Goal: Task Accomplishment & Management: Manage account settings

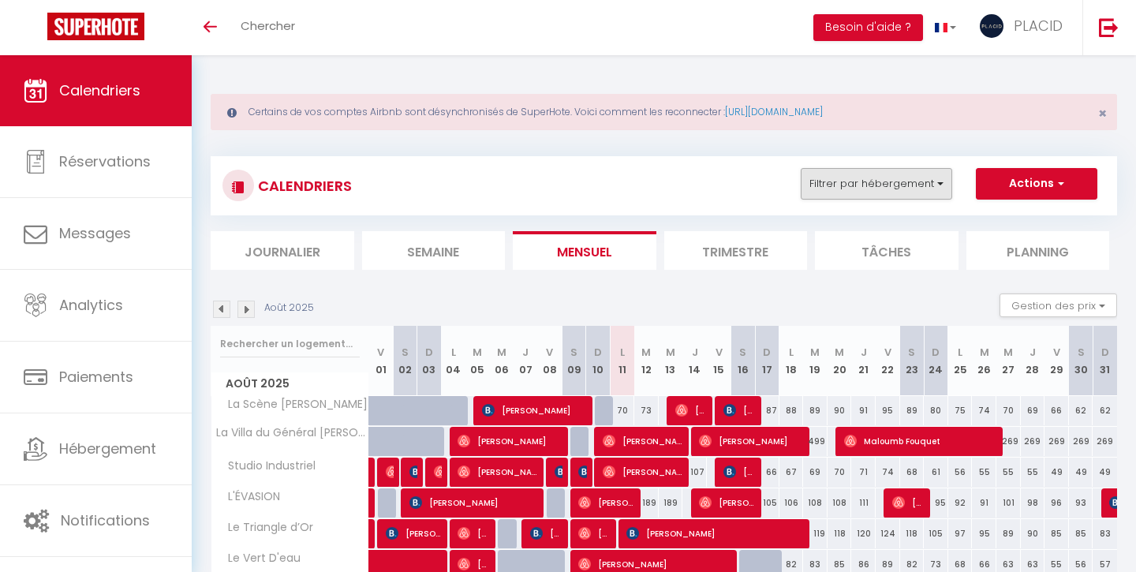
click at [840, 172] on button "Filtrer par hébergement" at bounding box center [877, 184] width 152 height 32
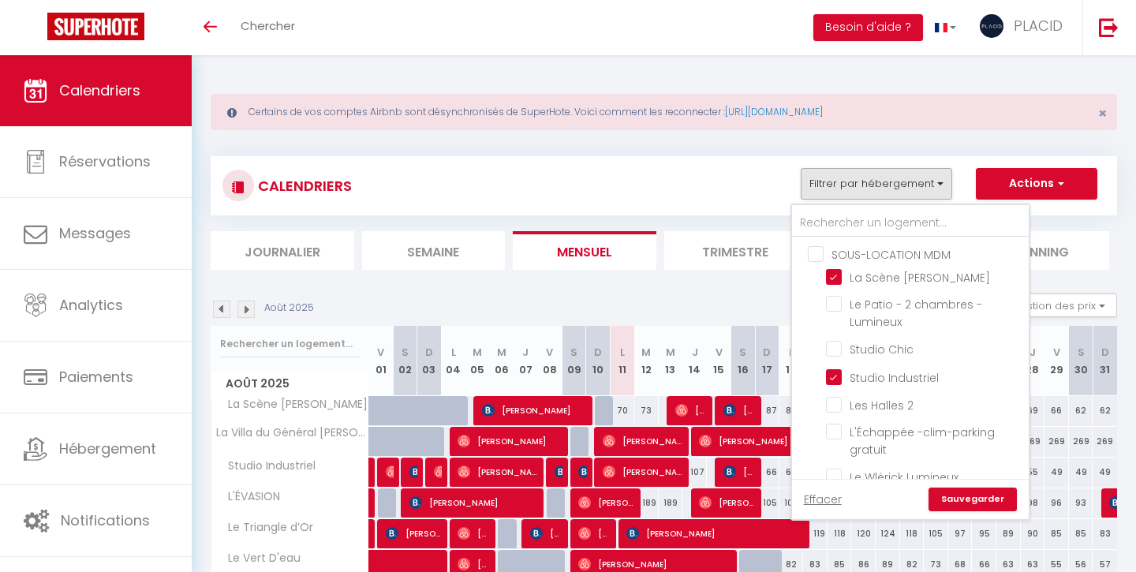
click at [817, 251] on input "SOUS-LOCATION MDM" at bounding box center [926, 253] width 237 height 16
checkbox input "true"
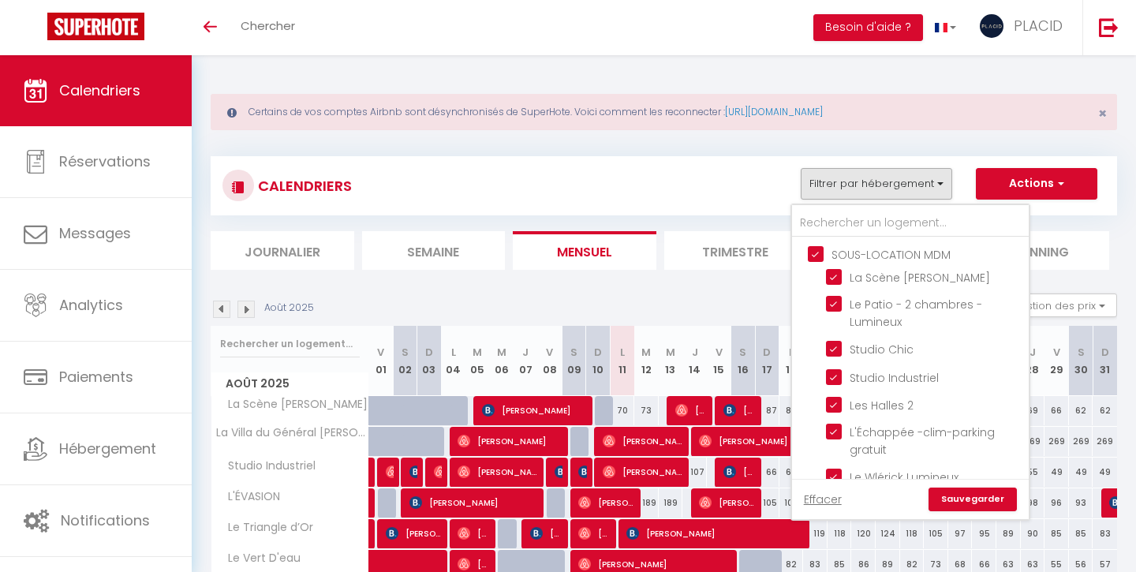
checkbox input "true"
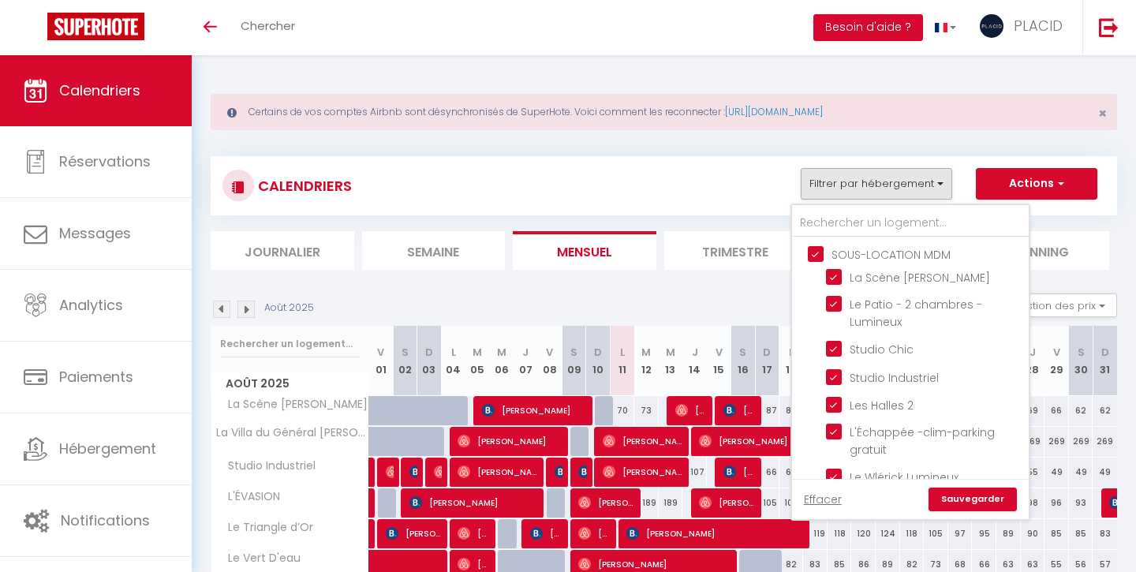
checkbox input "true"
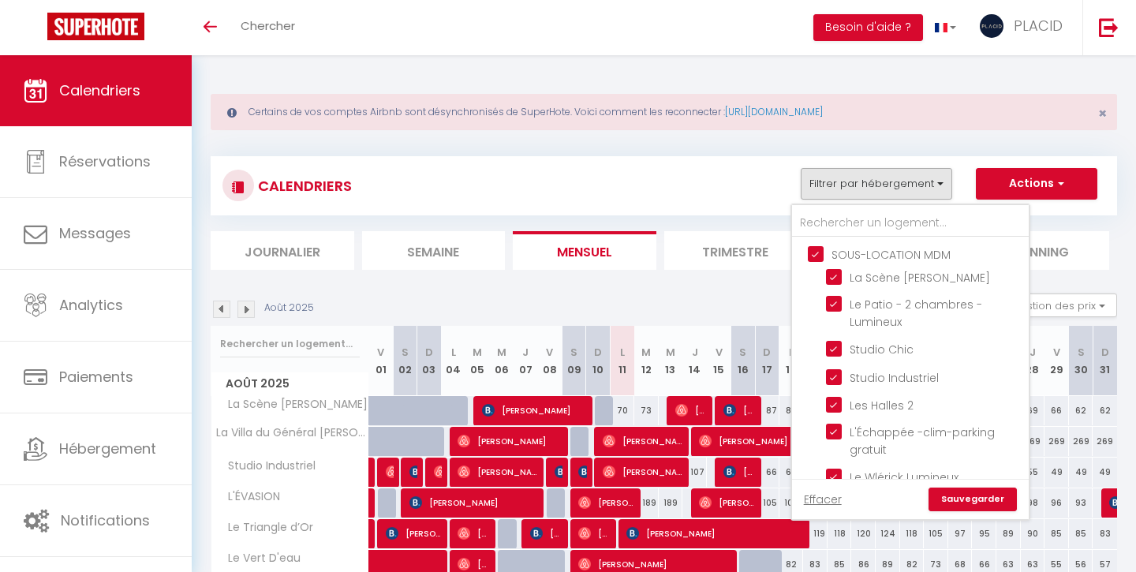
checkbox input "true"
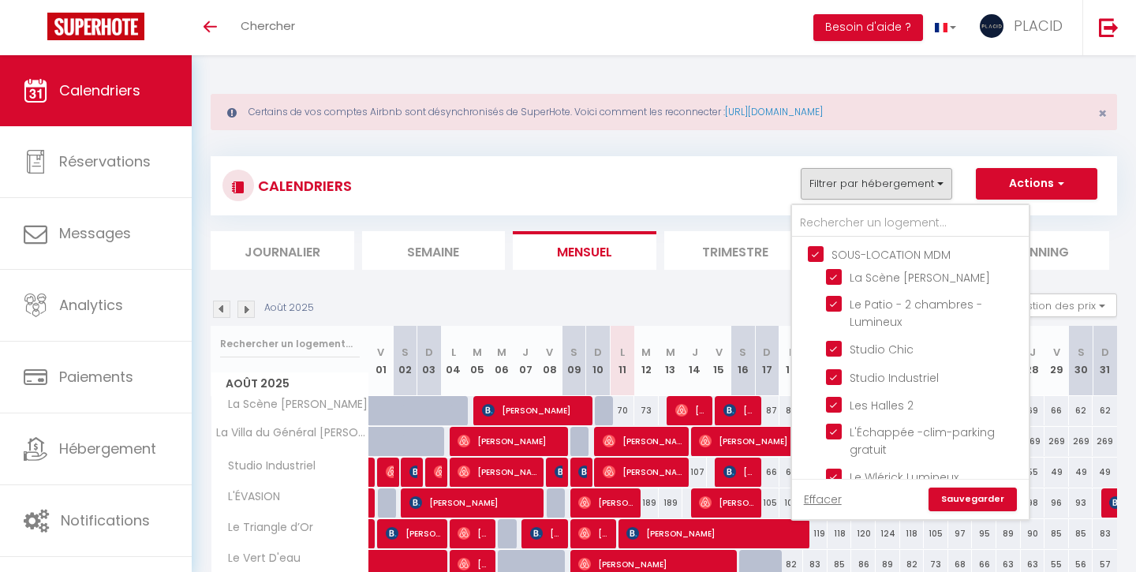
checkbox input "true"
checkbox input "false"
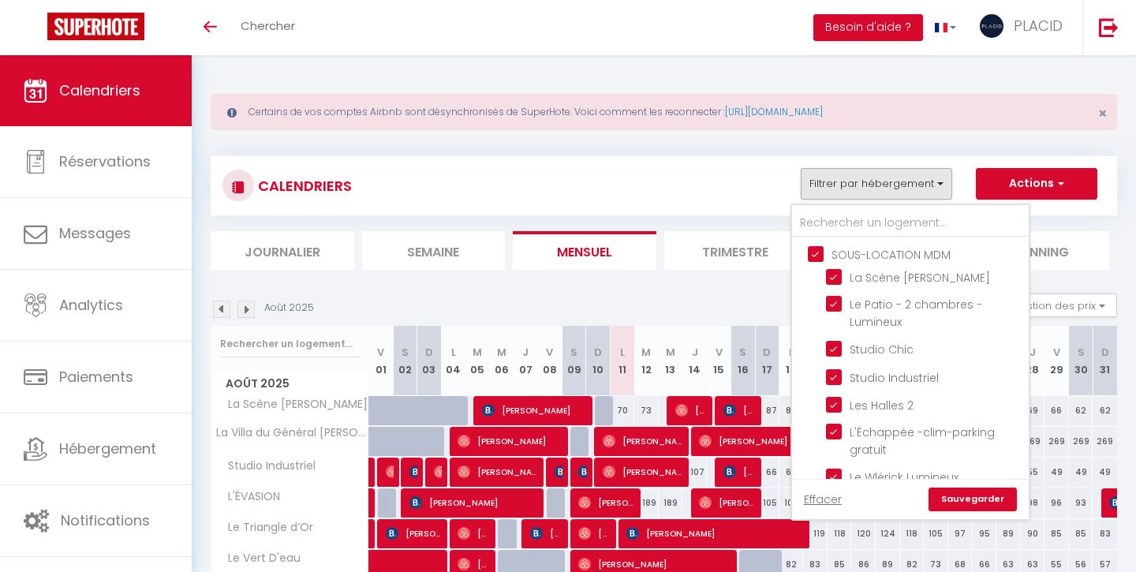
checkbox input "false"
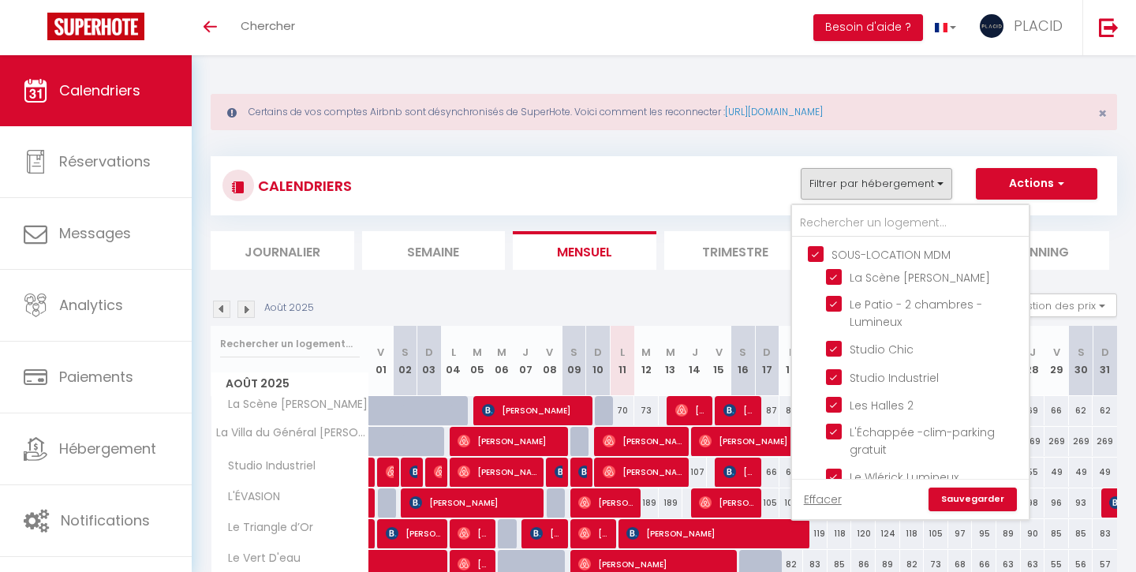
checkbox input "false"
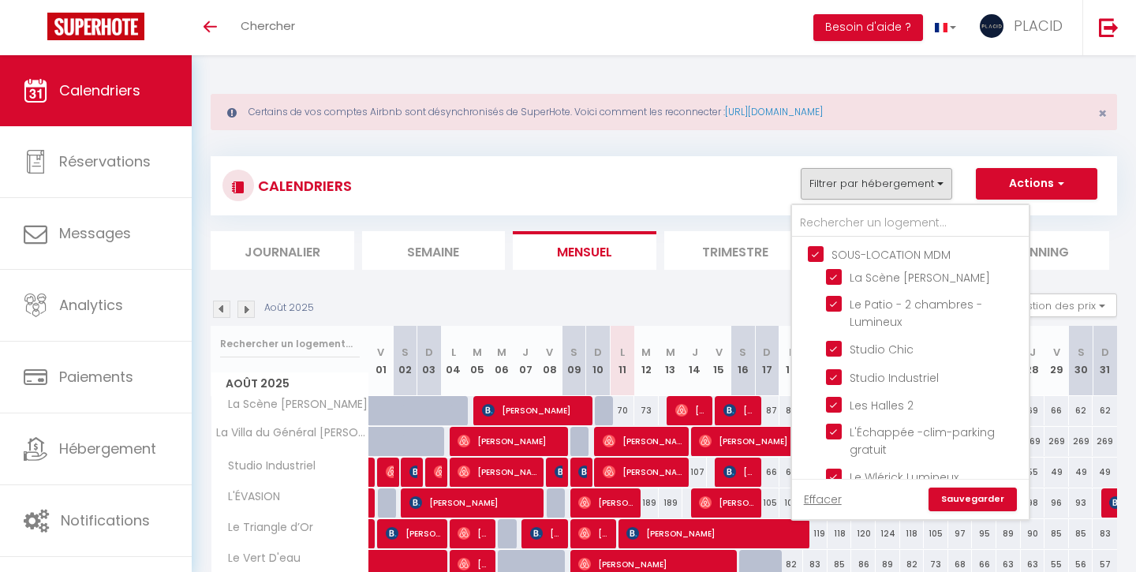
checkbox input "false"
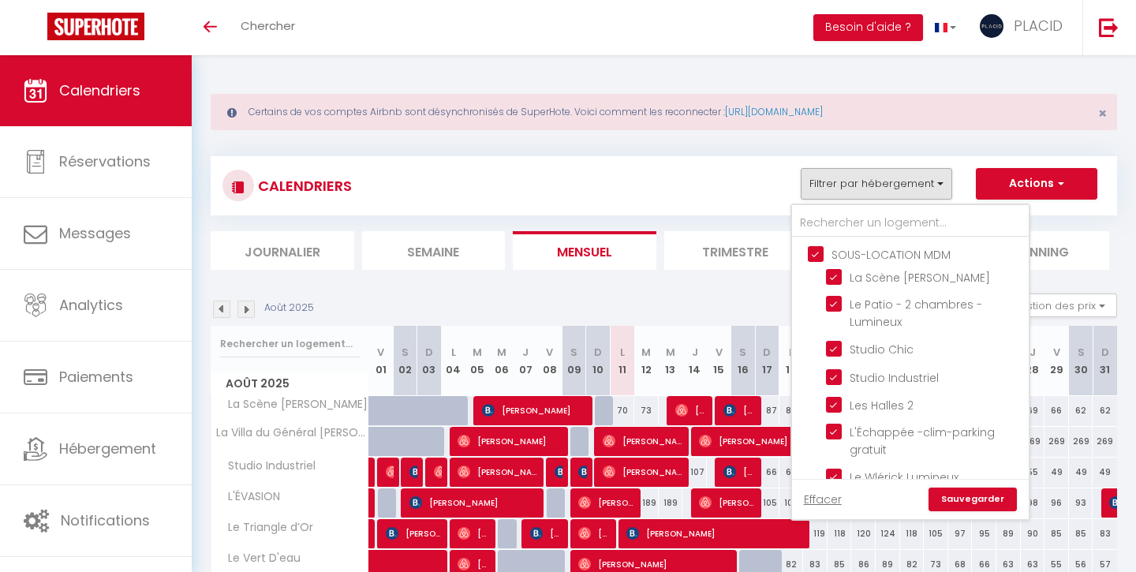
checkbox input "false"
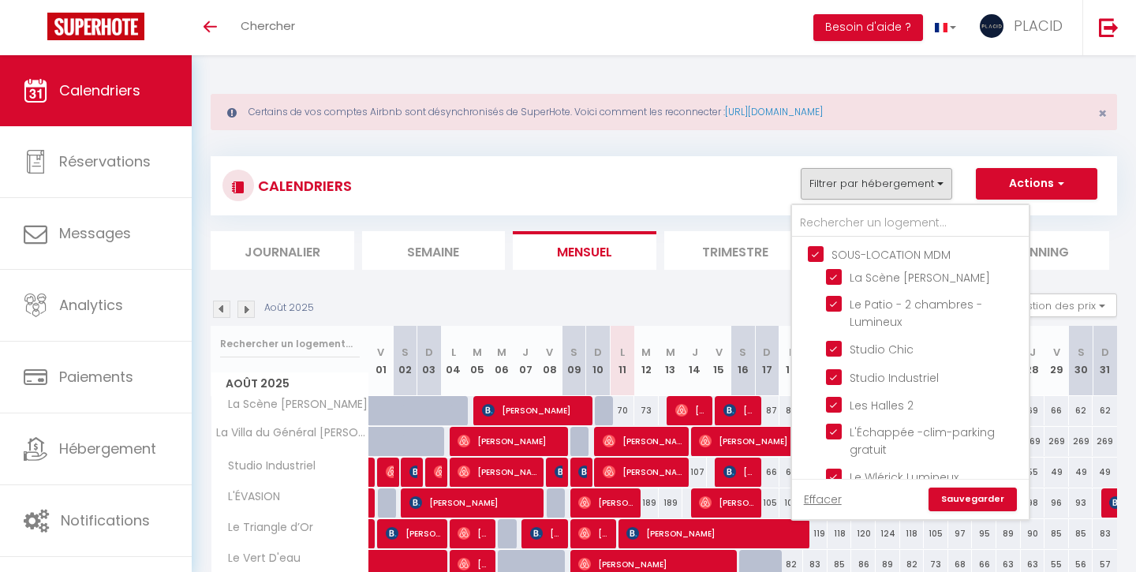
checkbox input "false"
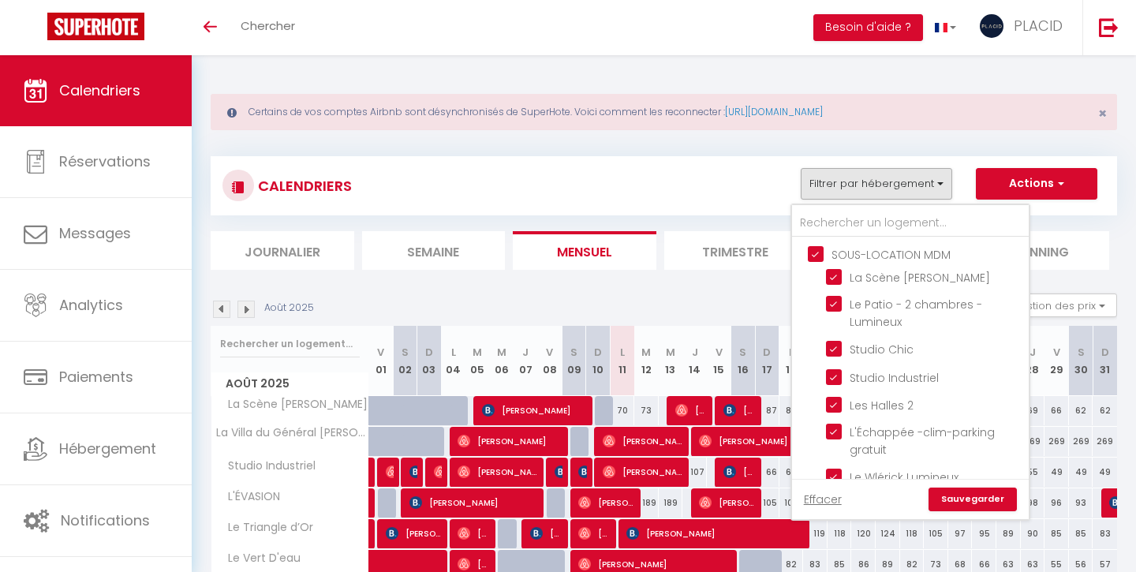
checkbox input "false"
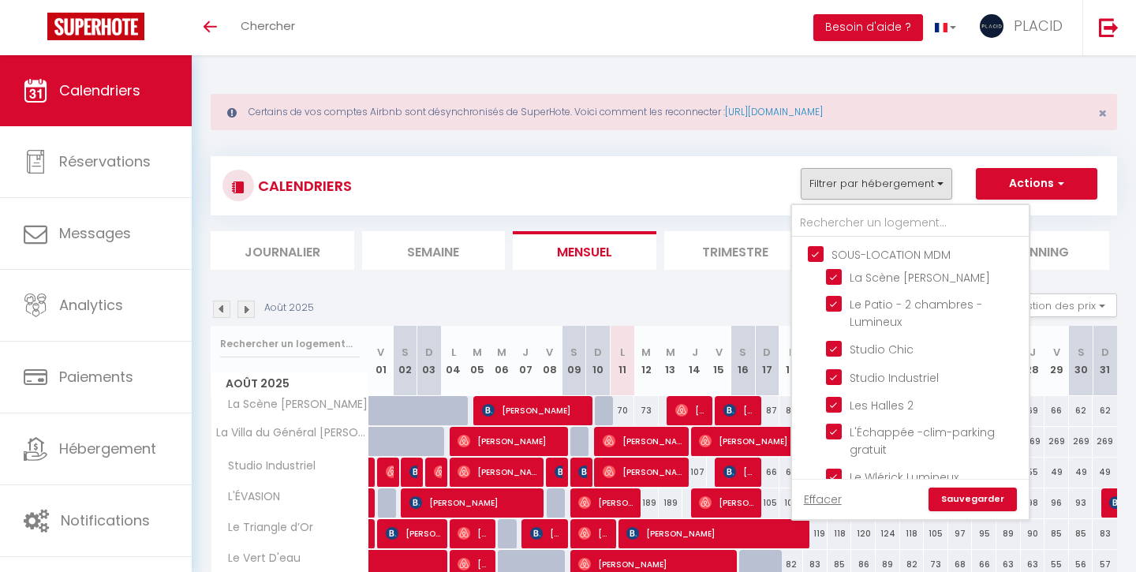
checkbox input "false"
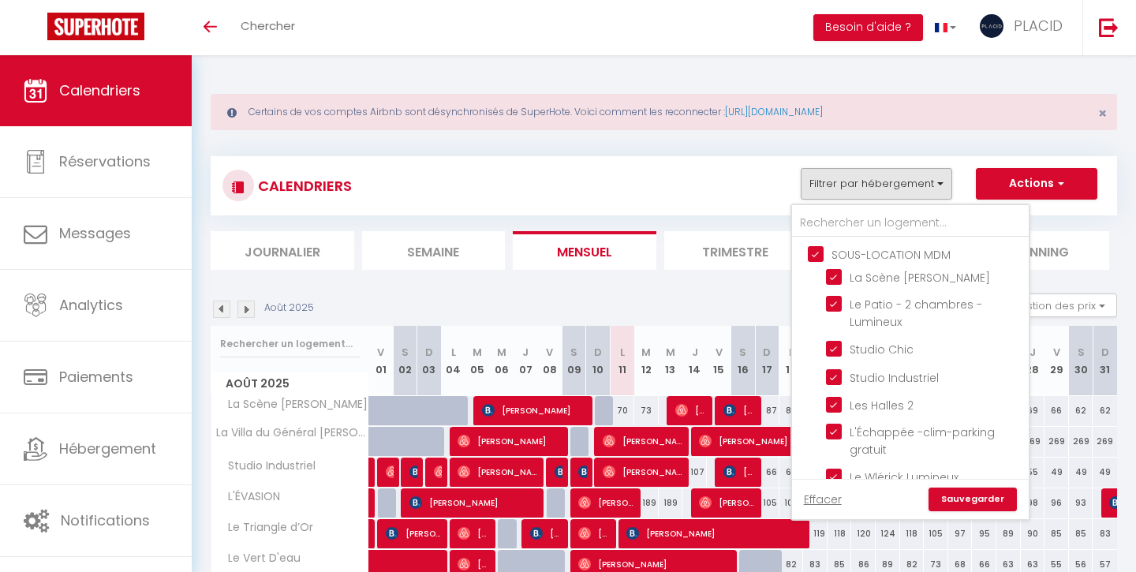
checkbox input "false"
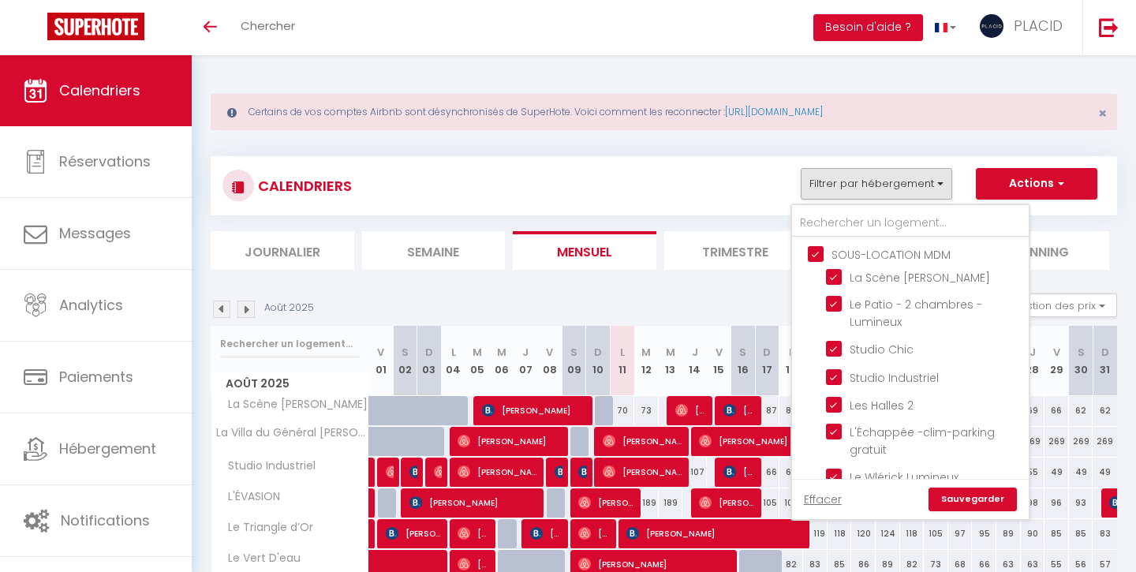
checkbox input "false"
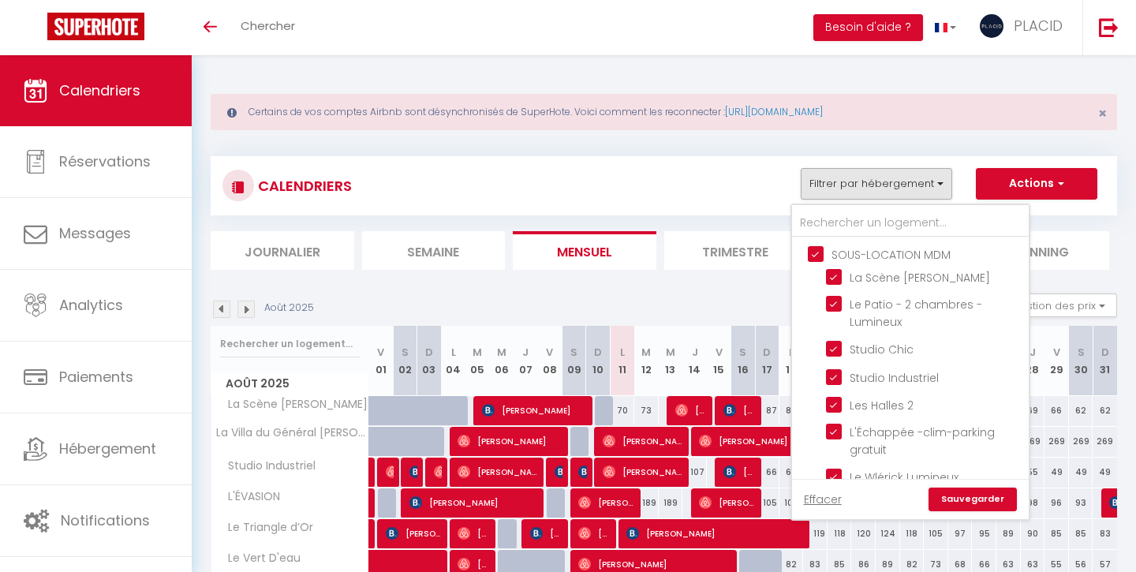
checkbox input "false"
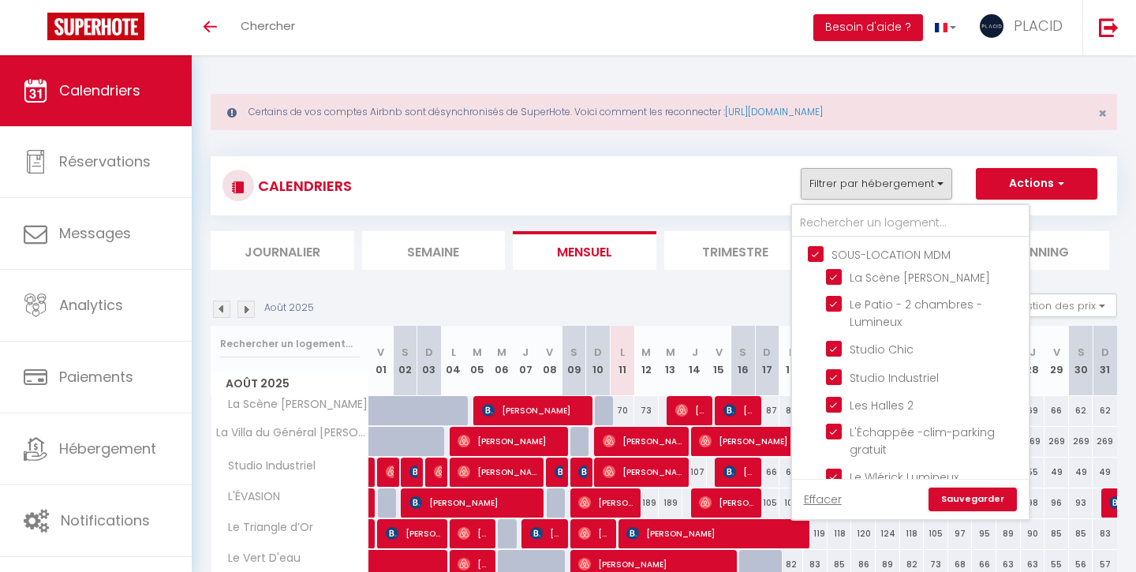
checkbox input "false"
click at [817, 251] on input "SOUS-LOCATION MDM" at bounding box center [926, 253] width 237 height 16
checkbox input "false"
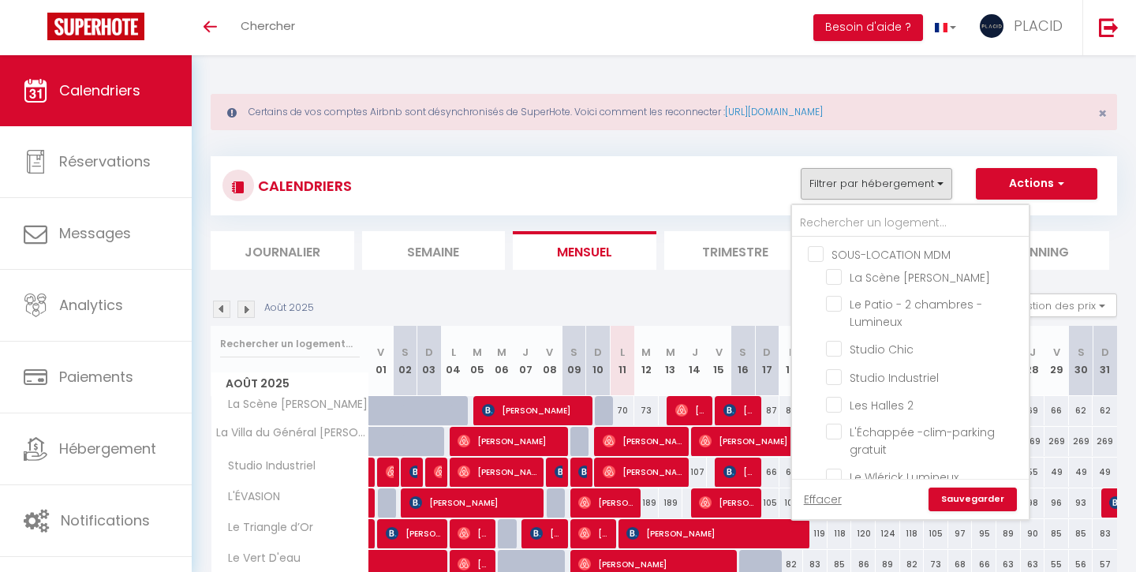
checkbox input "false"
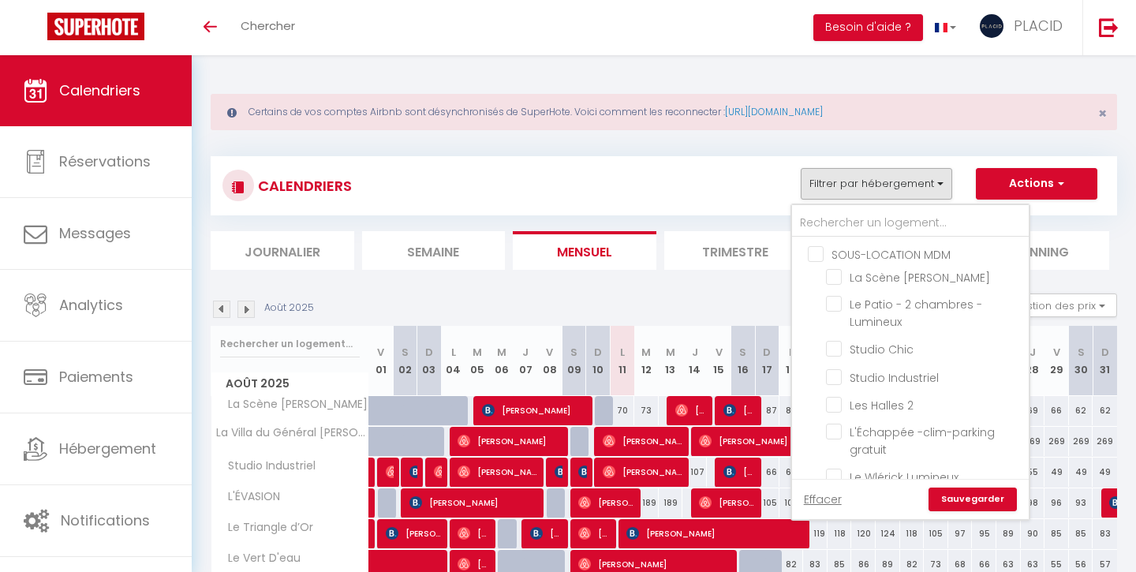
checkbox input "false"
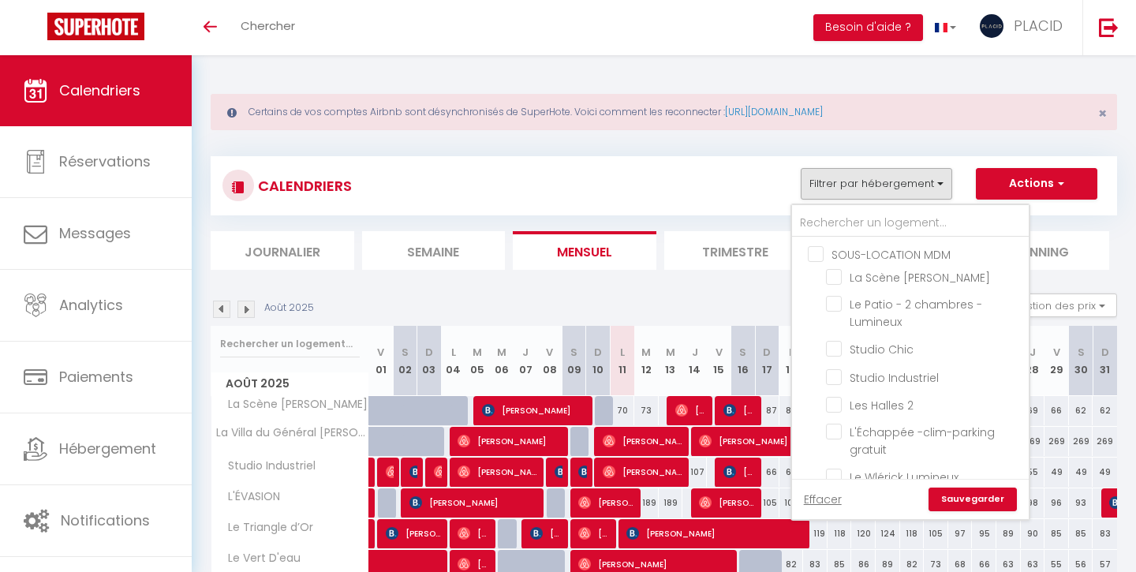
checkbox input "false"
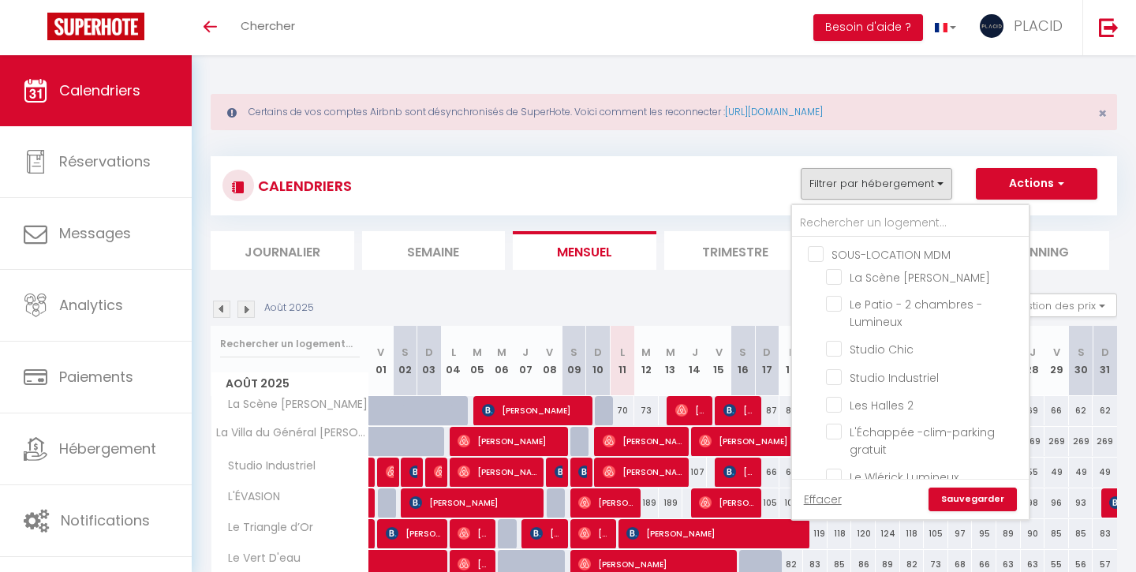
checkbox input "false"
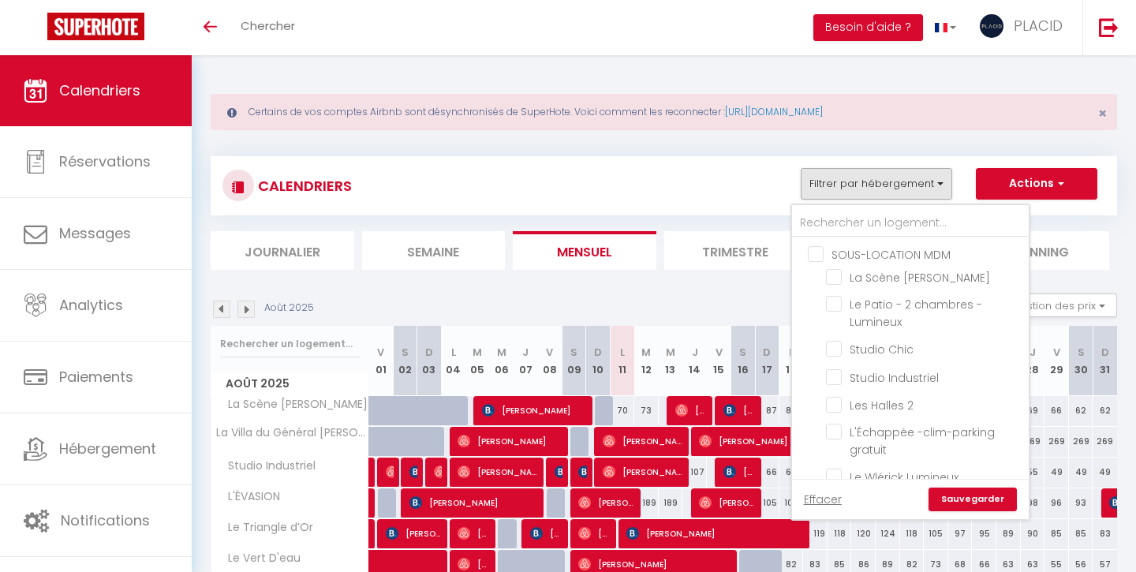
checkbox input "false"
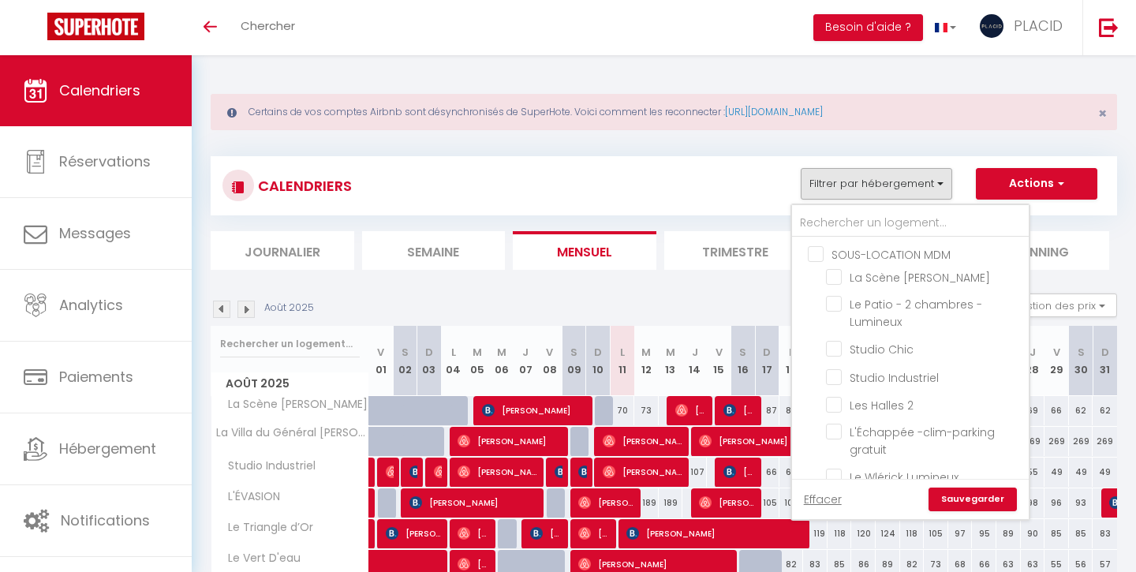
checkbox input "false"
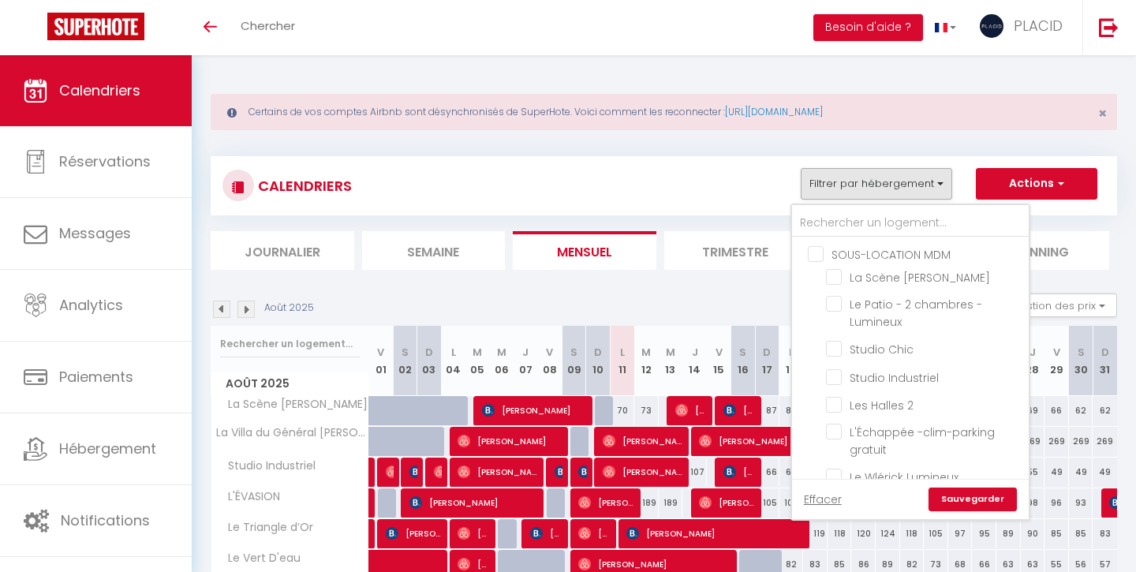
checkbox input "false"
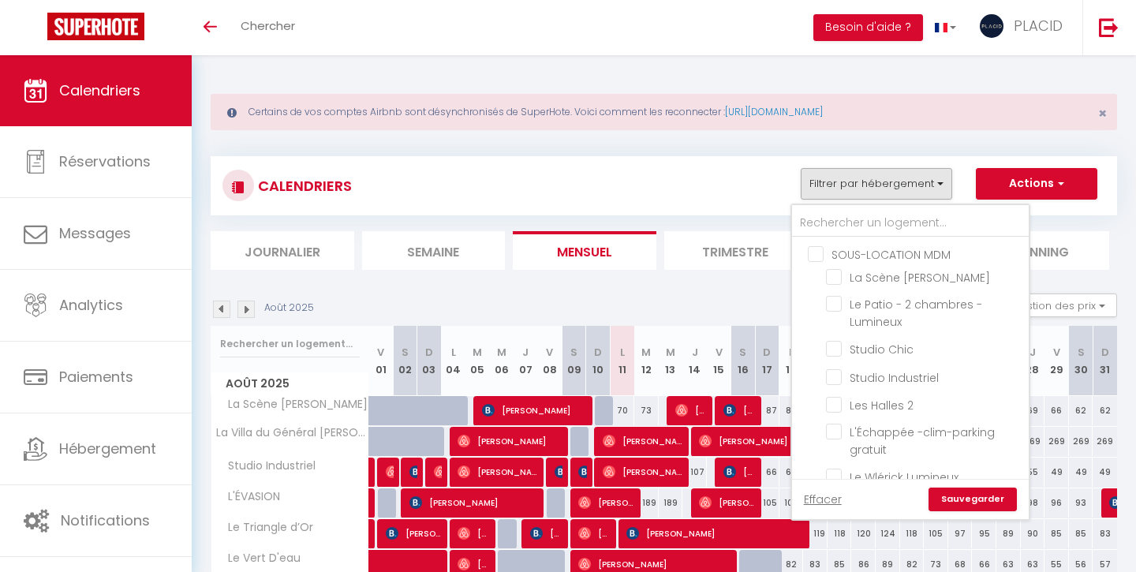
checkbox input "false"
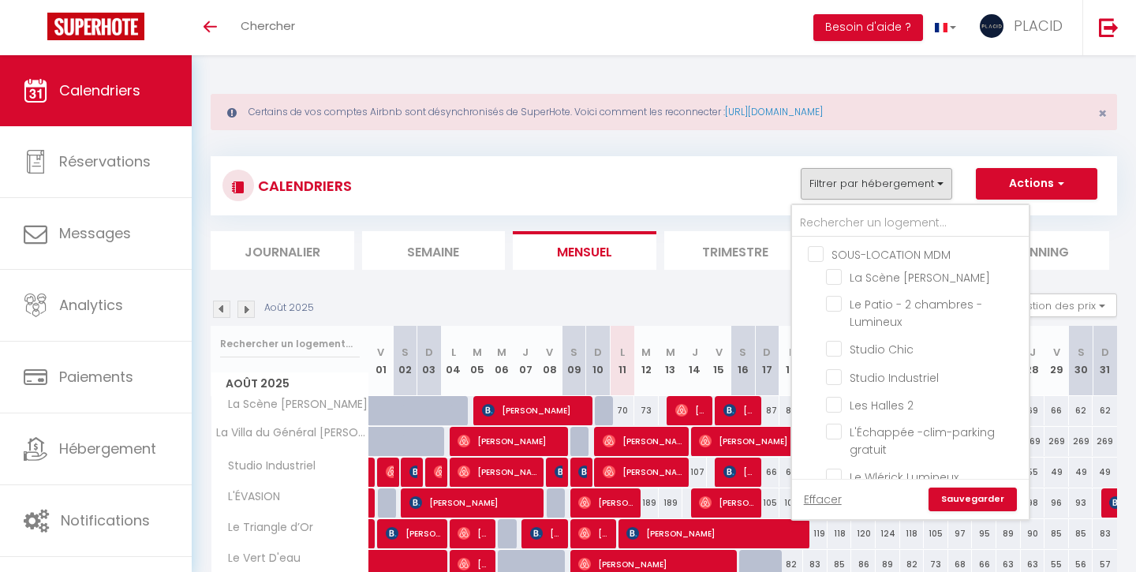
checkbox input "false"
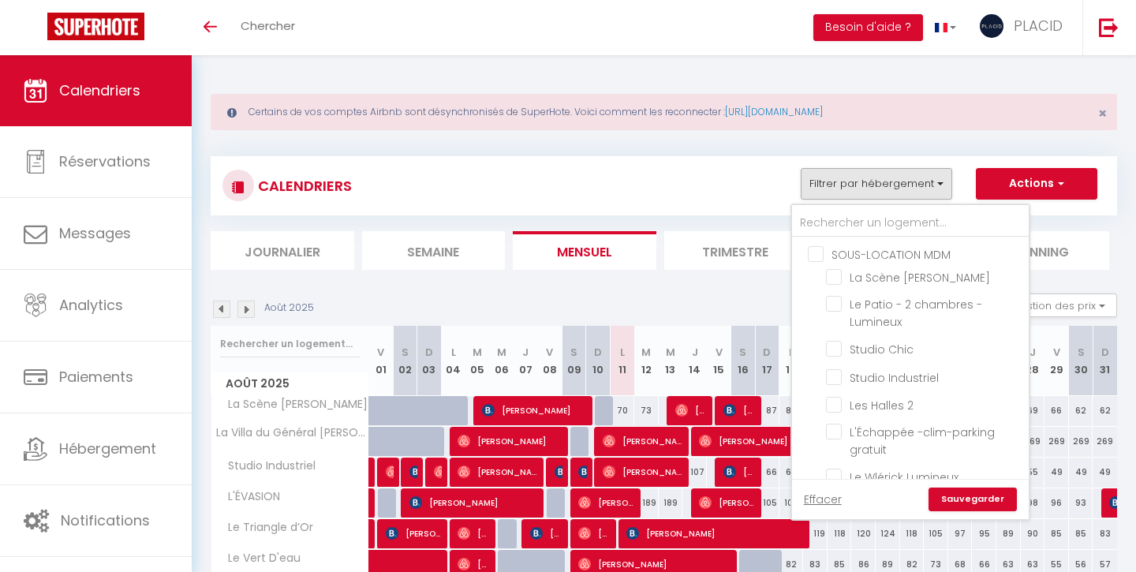
checkbox input "false"
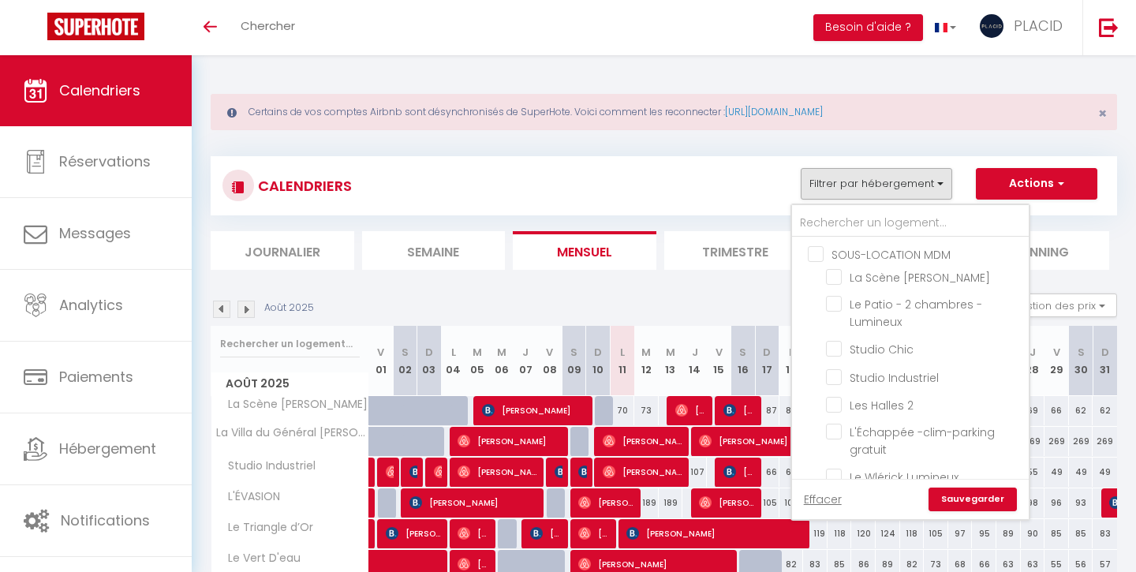
checkbox input "false"
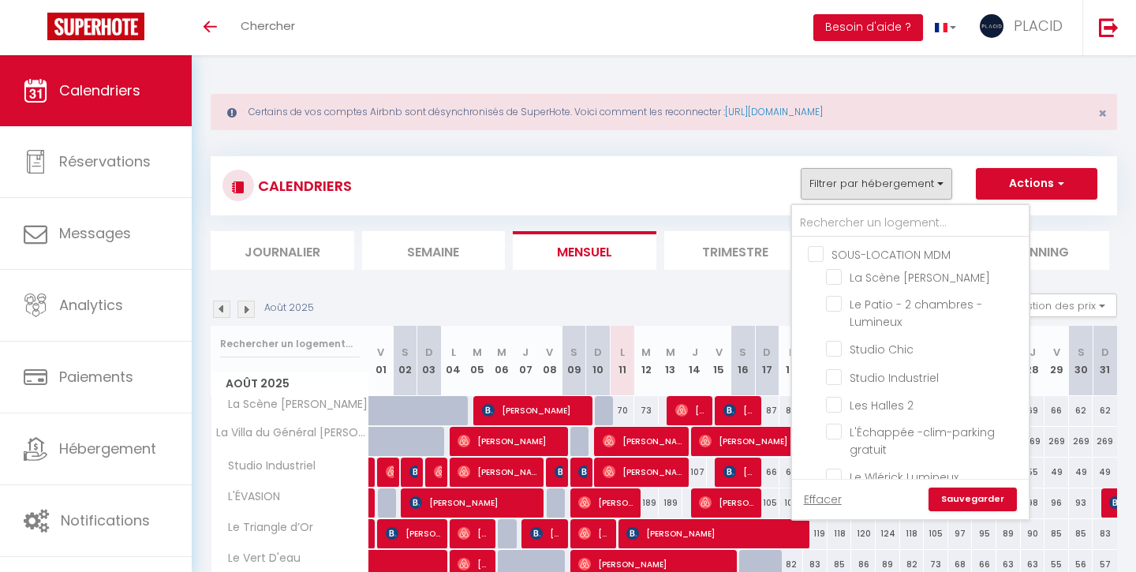
checkbox input "false"
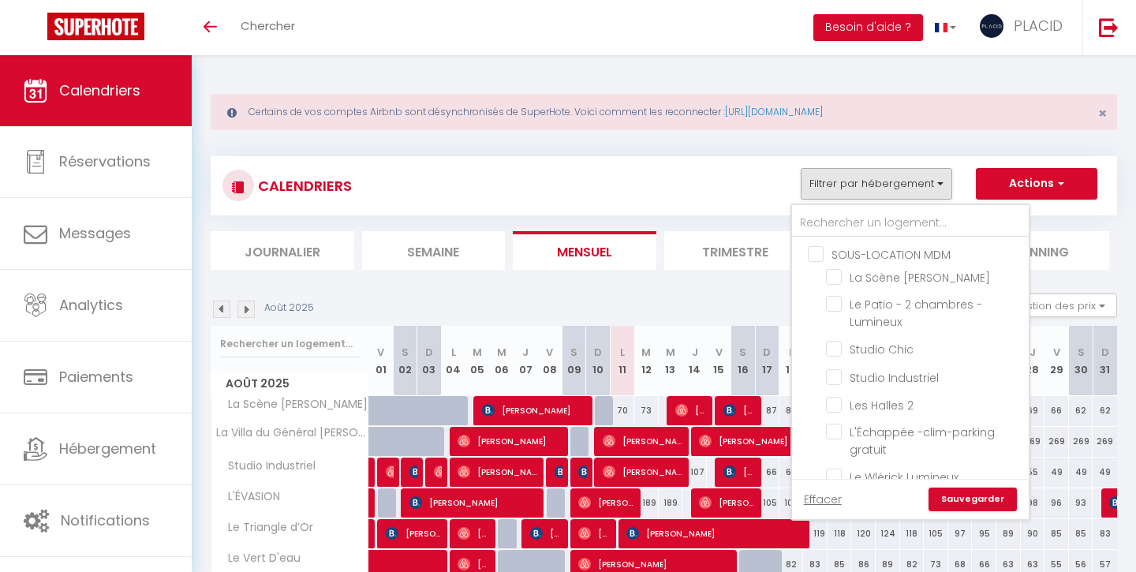
checkbox input "false"
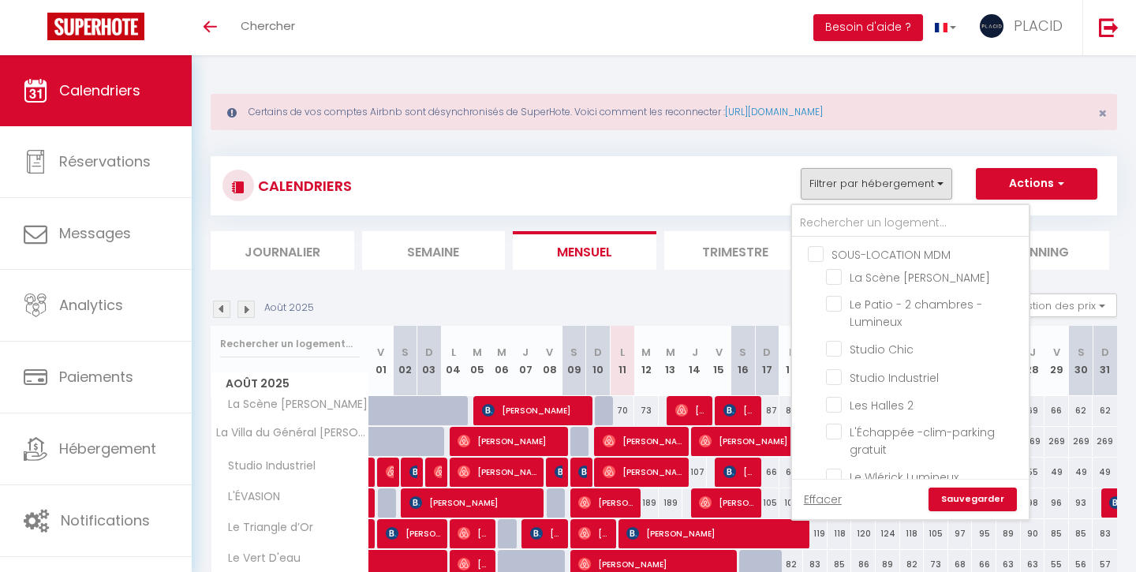
checkbox input "false"
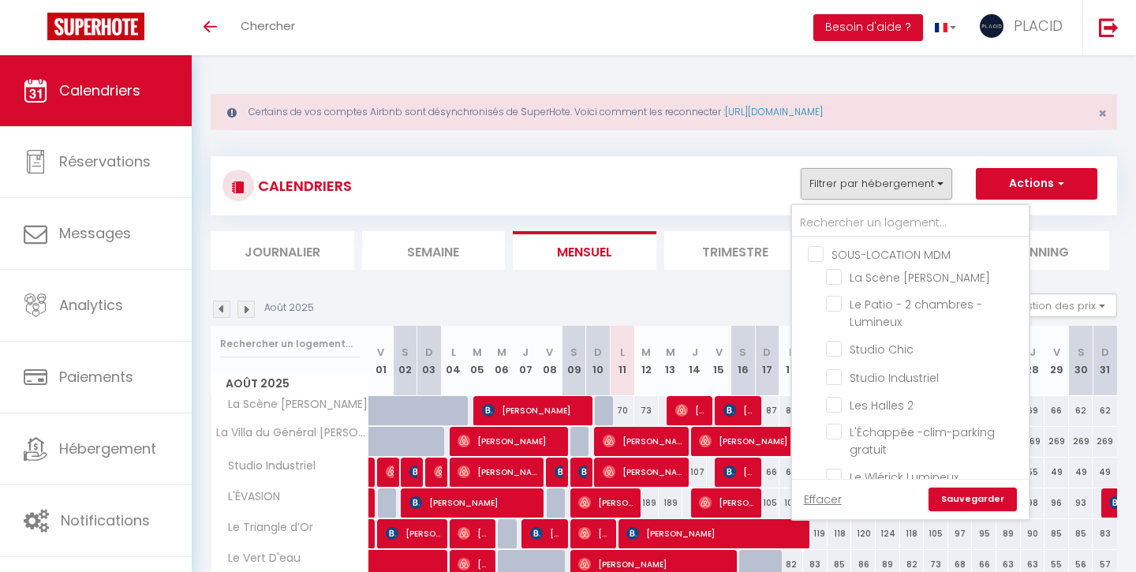
checkbox input "false"
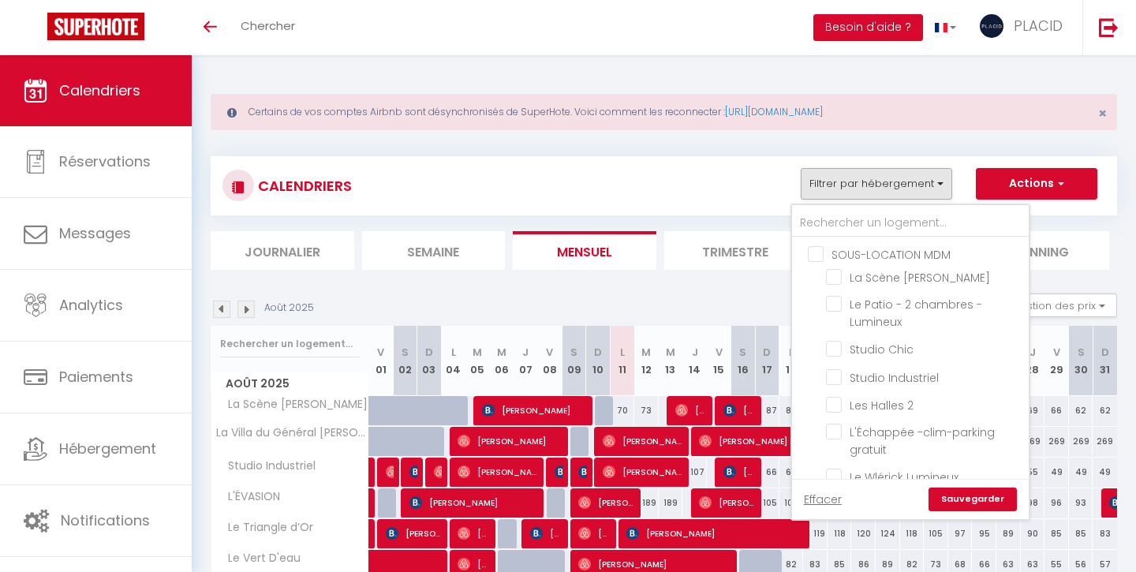
checkbox input "false"
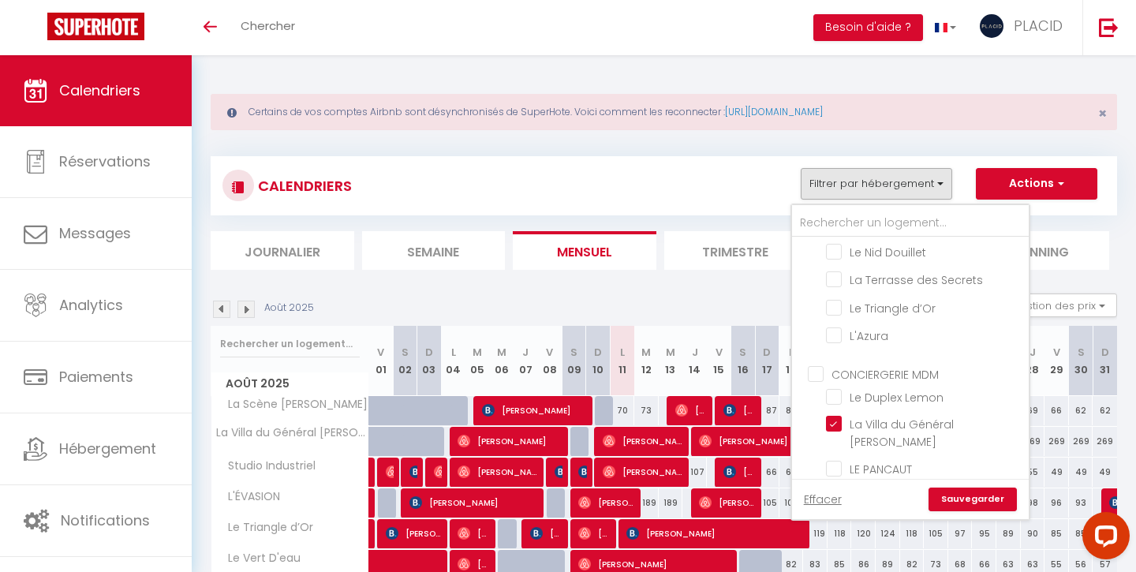
scroll to position [728, 0]
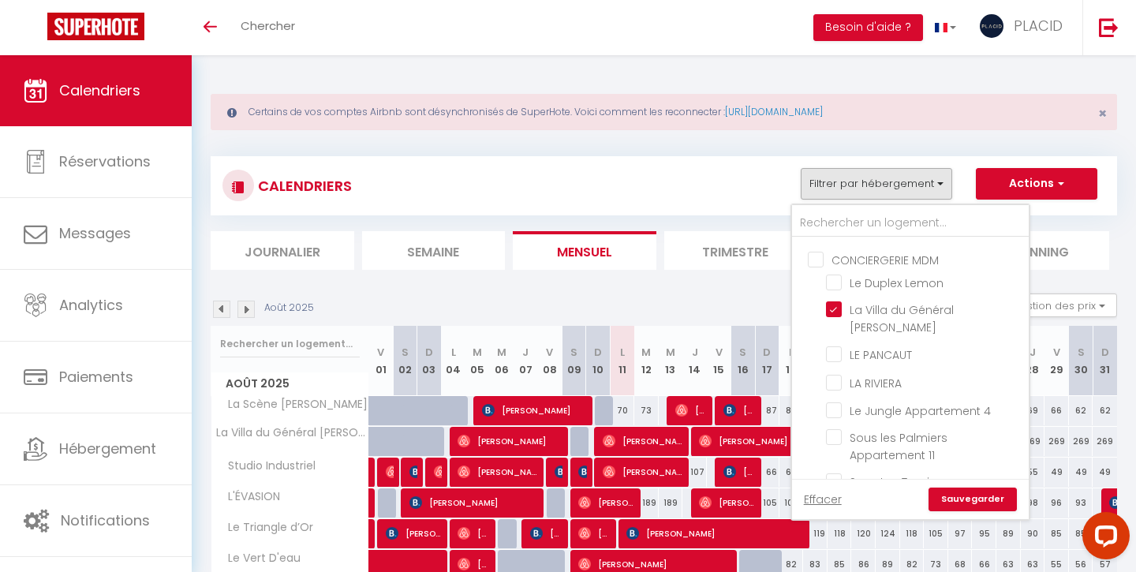
click at [816, 262] on input "CONCIERGERIE MDM" at bounding box center [926, 259] width 237 height 16
checkbox input "true"
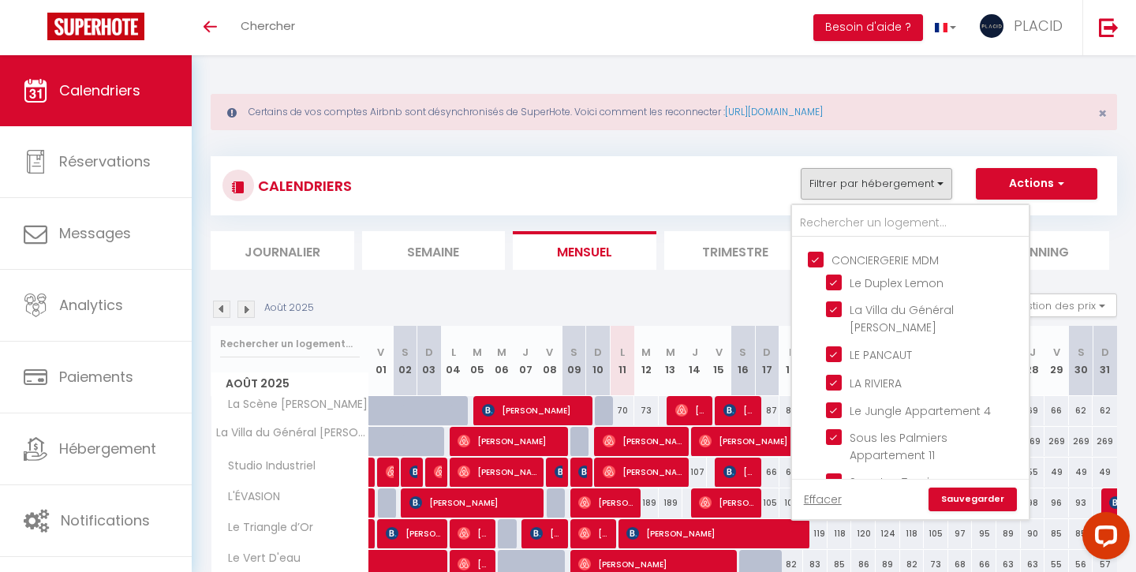
checkbox input "true"
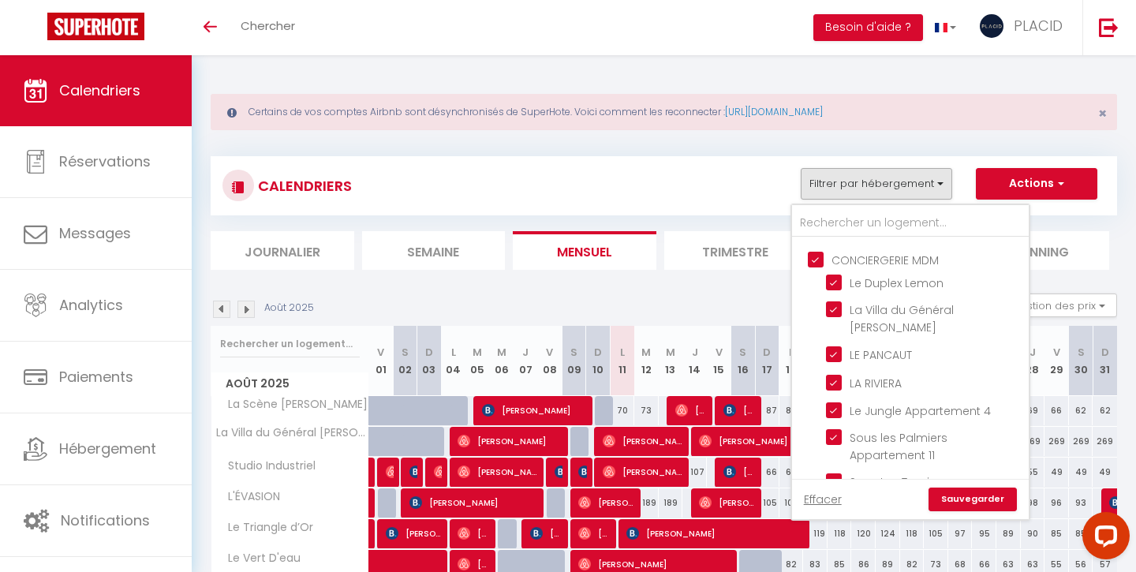
checkbox input "true"
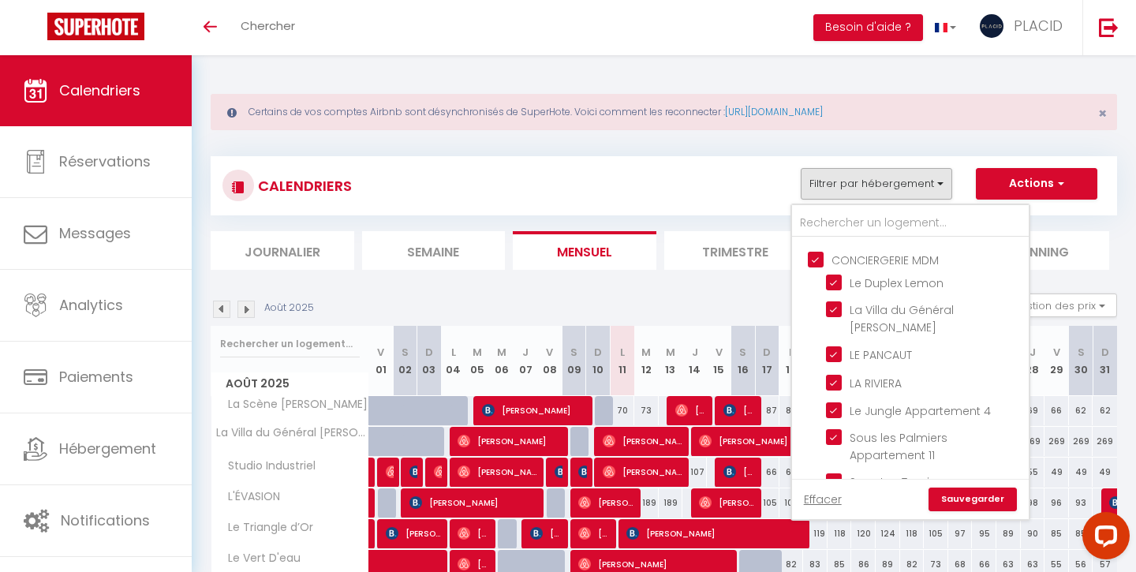
checkbox input "true"
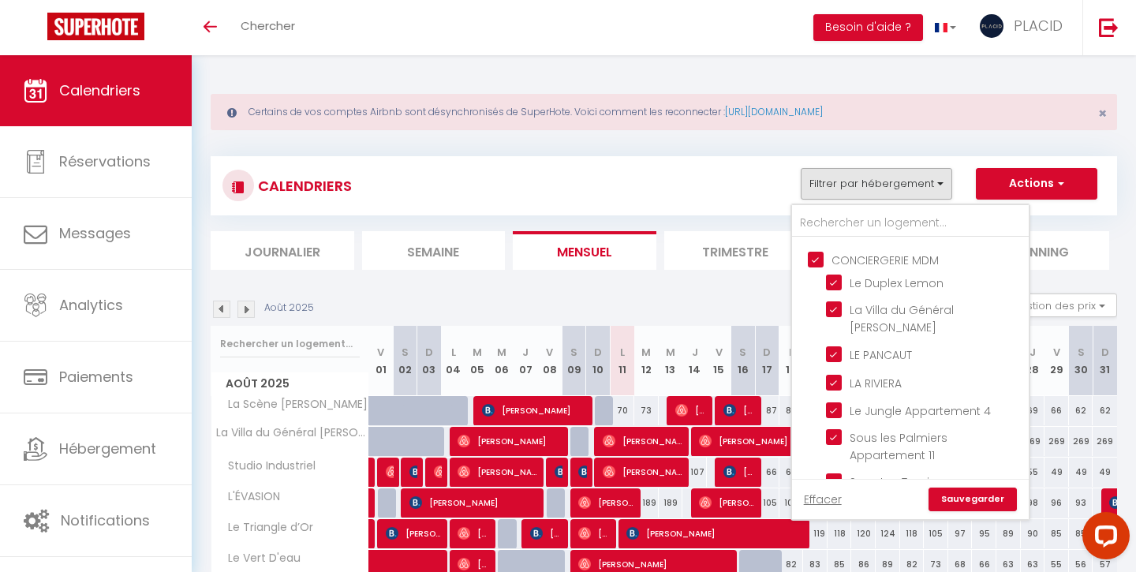
checkbox input "true"
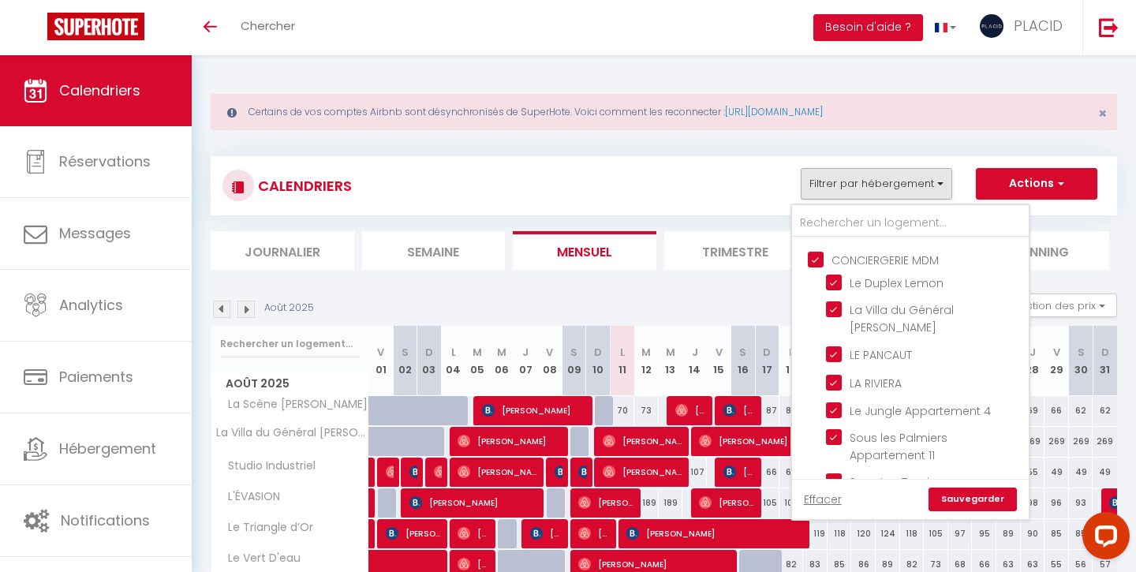
checkbox input "true"
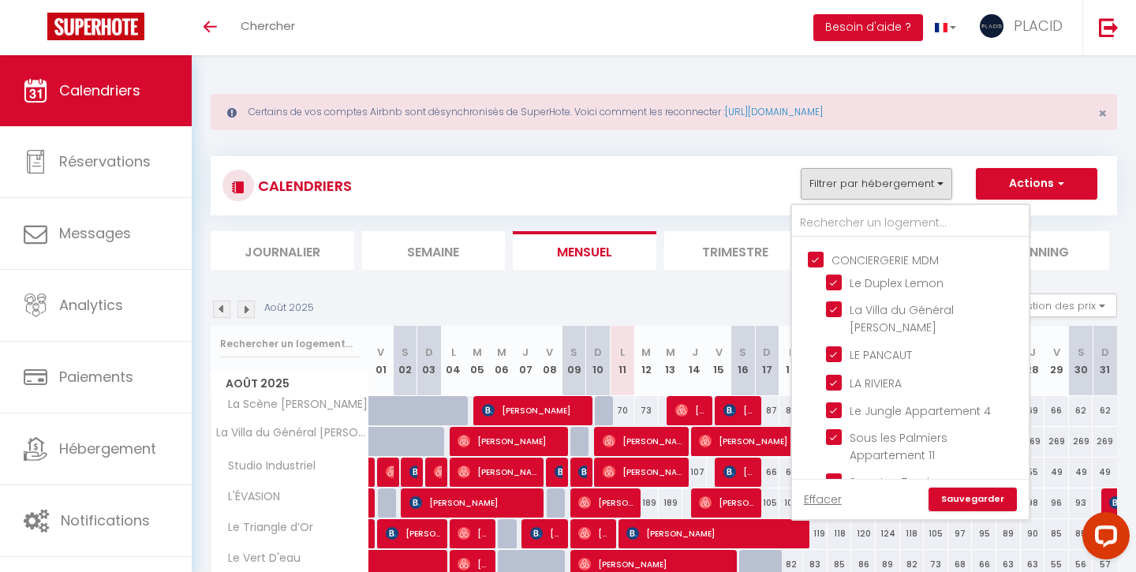
checkbox input "true"
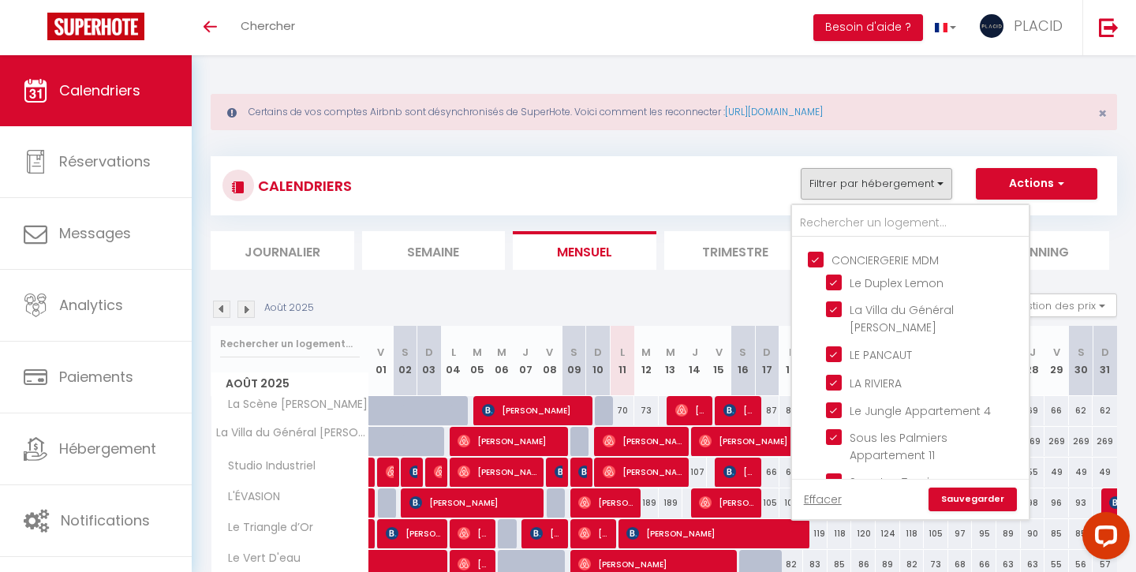
checkbox input "true"
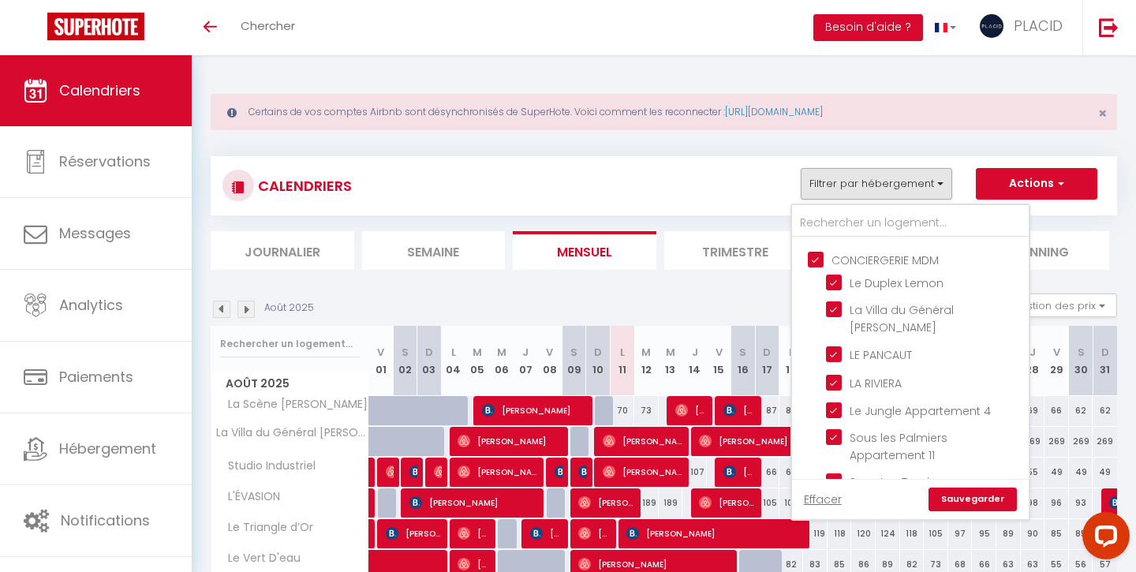
checkbox input "true"
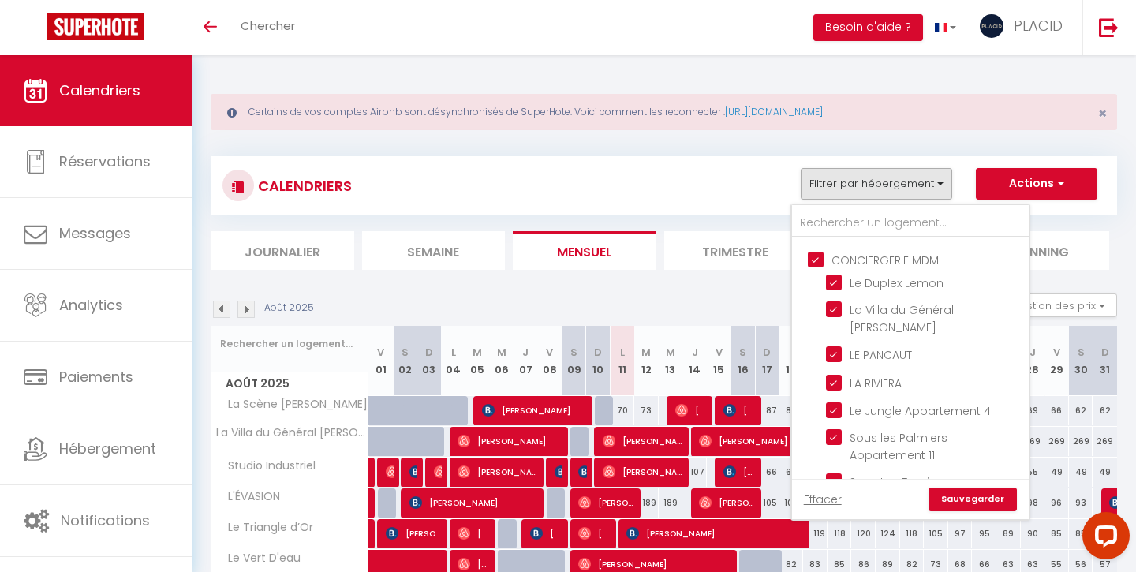
checkbox input "true"
click at [816, 262] on input "CONCIERGERIE MDM" at bounding box center [926, 259] width 237 height 16
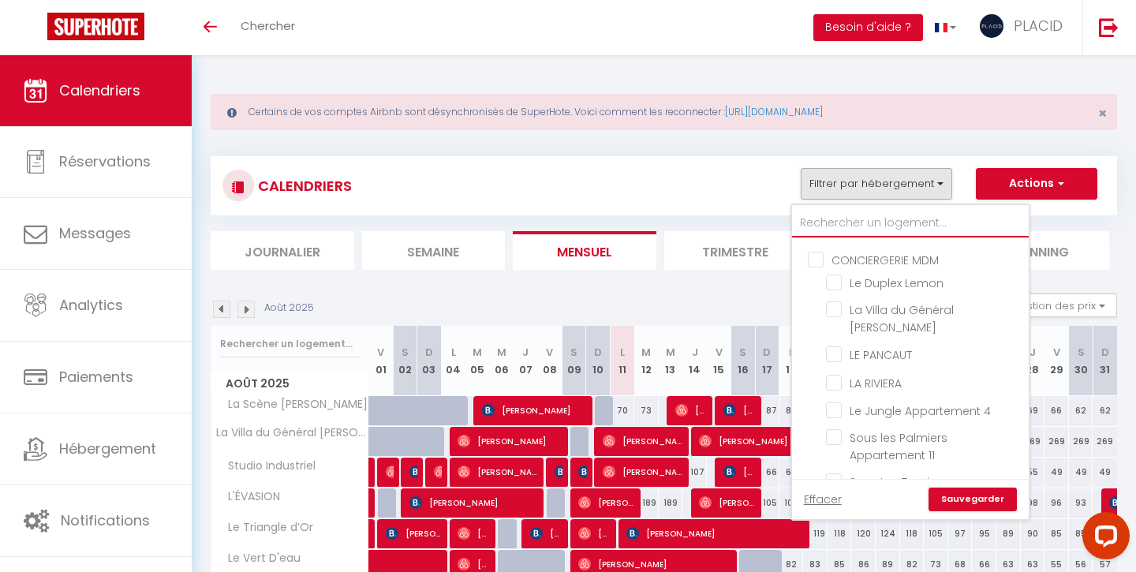
click at [831, 226] on input "text" at bounding box center [910, 223] width 237 height 28
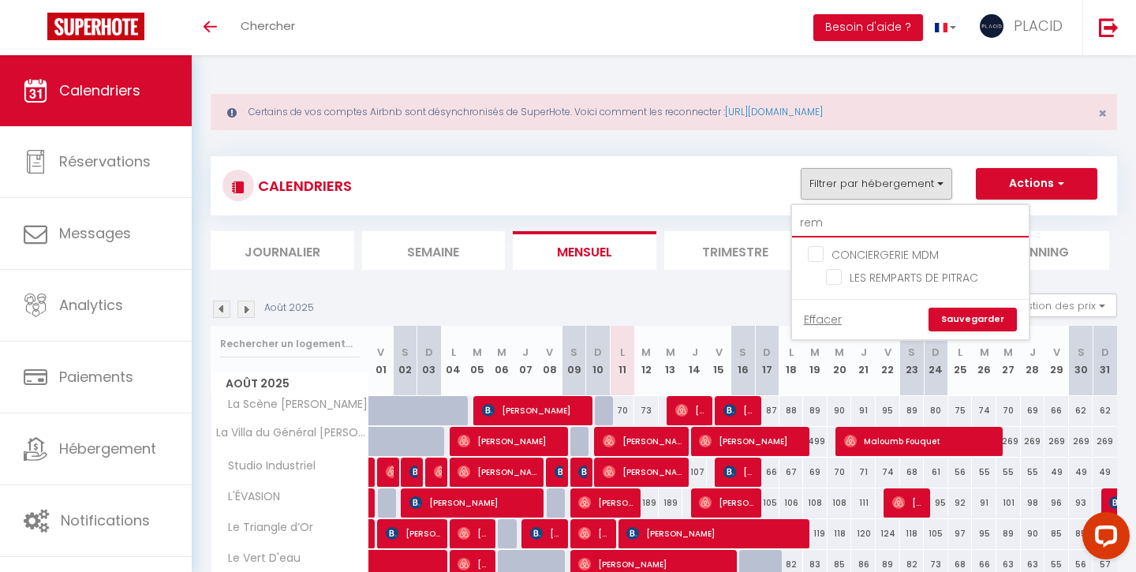
scroll to position [0, 0]
click at [836, 274] on input "LES REMPARTS DE PITRAC" at bounding box center [924, 276] width 197 height 16
click at [958, 321] on link "Sauvegarder" at bounding box center [973, 320] width 88 height 24
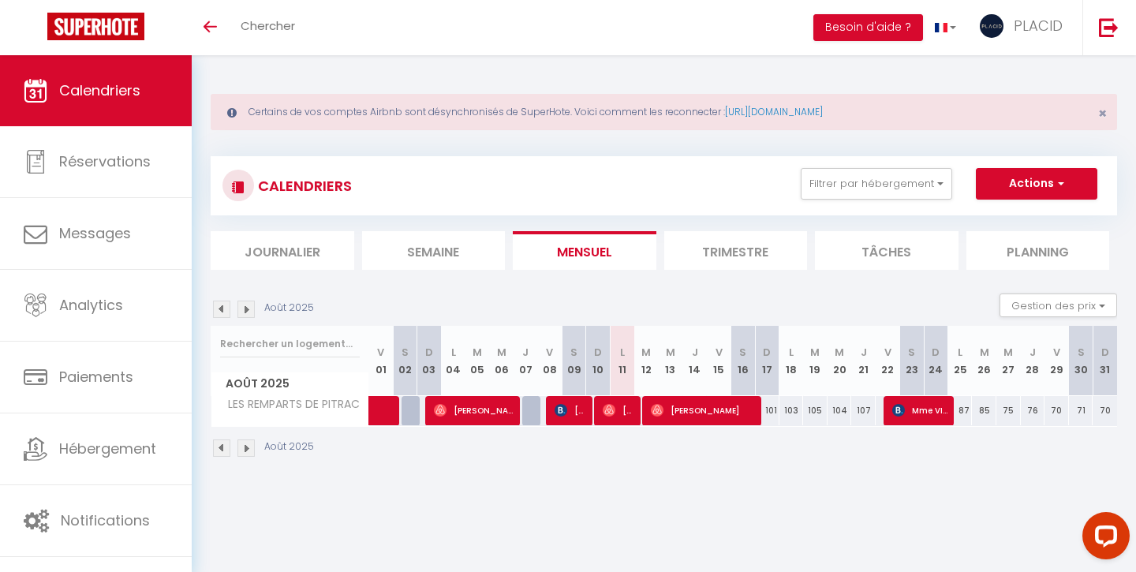
click at [579, 412] on span "[PERSON_NAME]" at bounding box center [571, 410] width 32 height 30
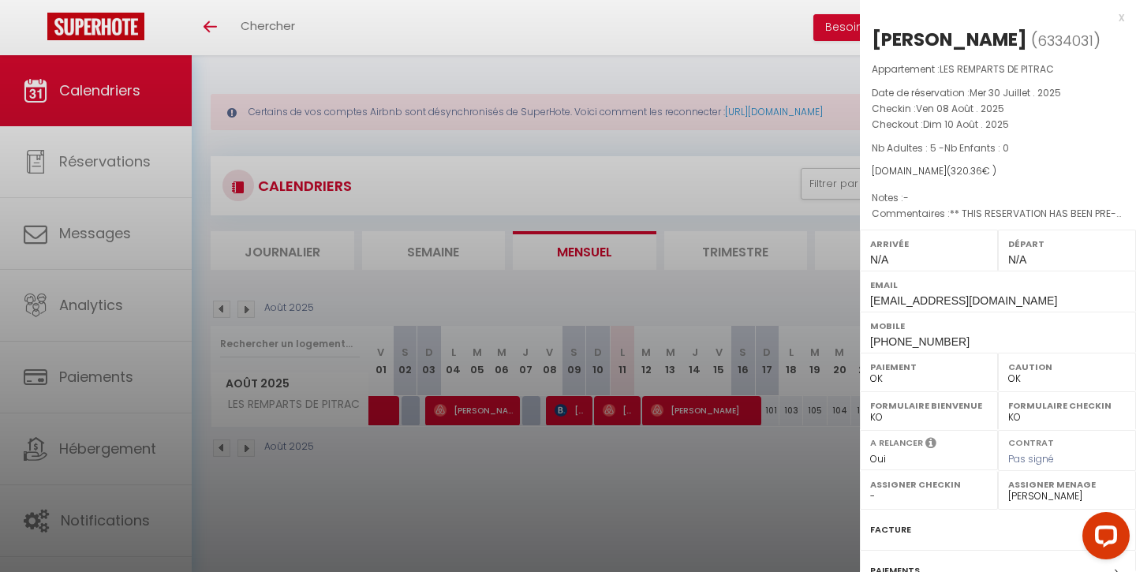
click at [575, 454] on div at bounding box center [568, 286] width 1136 height 572
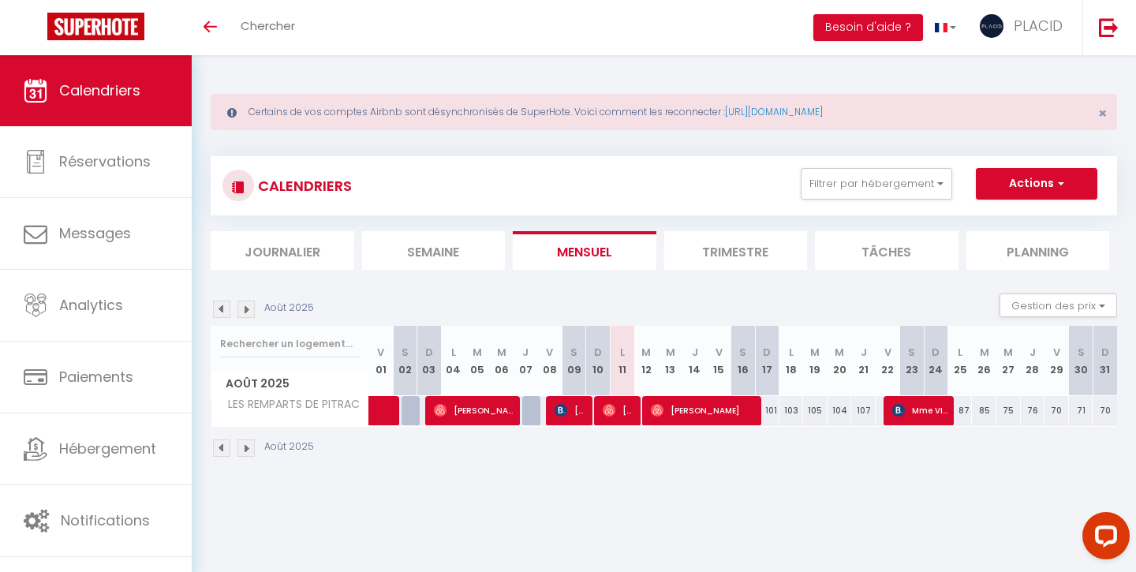
click at [572, 415] on span "[PERSON_NAME]" at bounding box center [571, 410] width 32 height 30
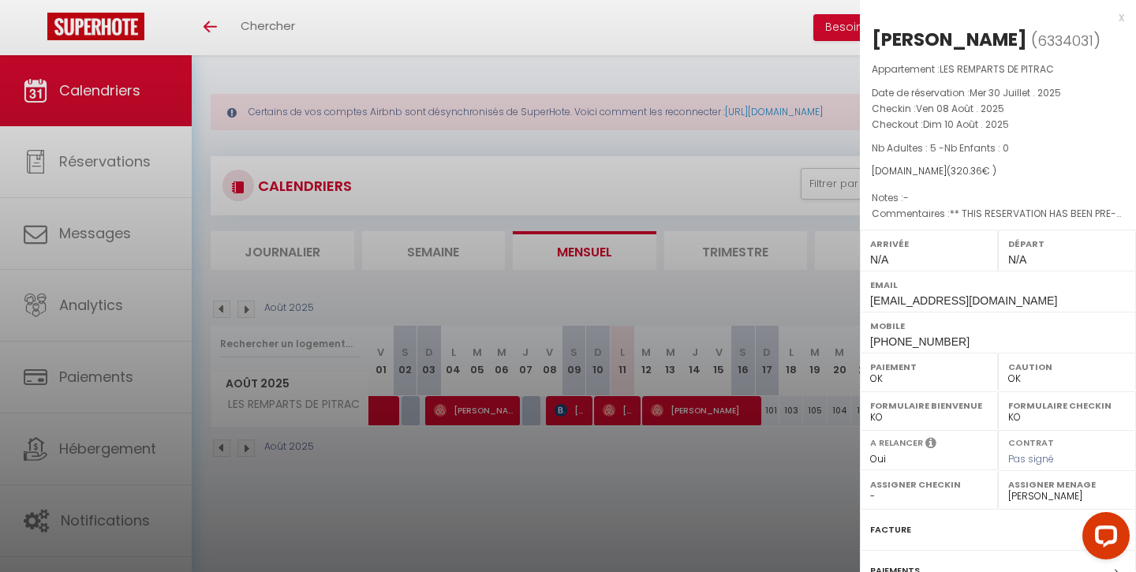
click at [581, 464] on div at bounding box center [568, 286] width 1136 height 572
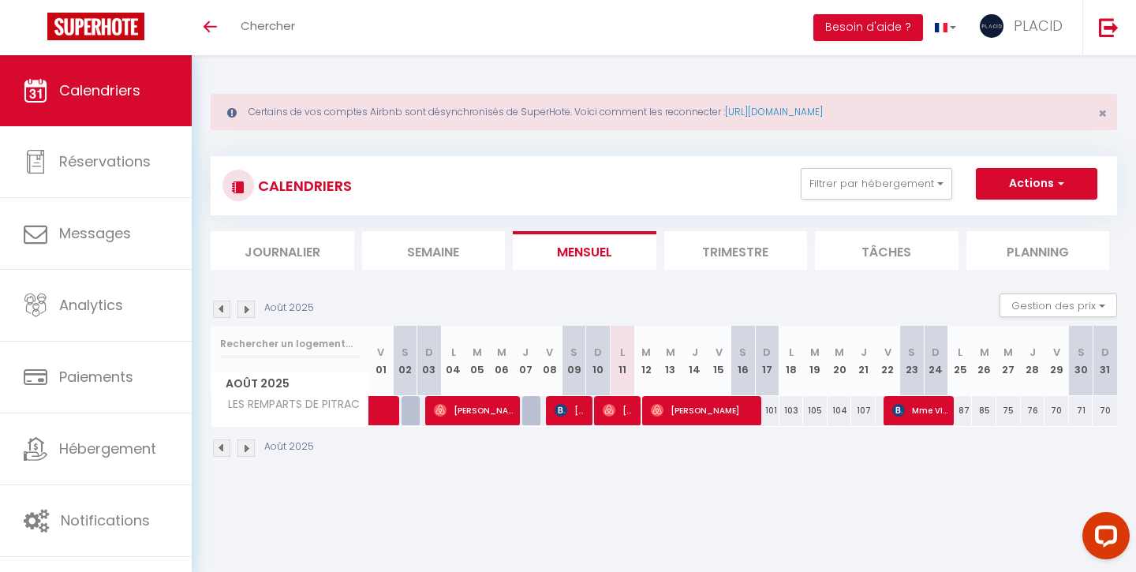
click at [582, 414] on span "[PERSON_NAME]" at bounding box center [571, 410] width 32 height 30
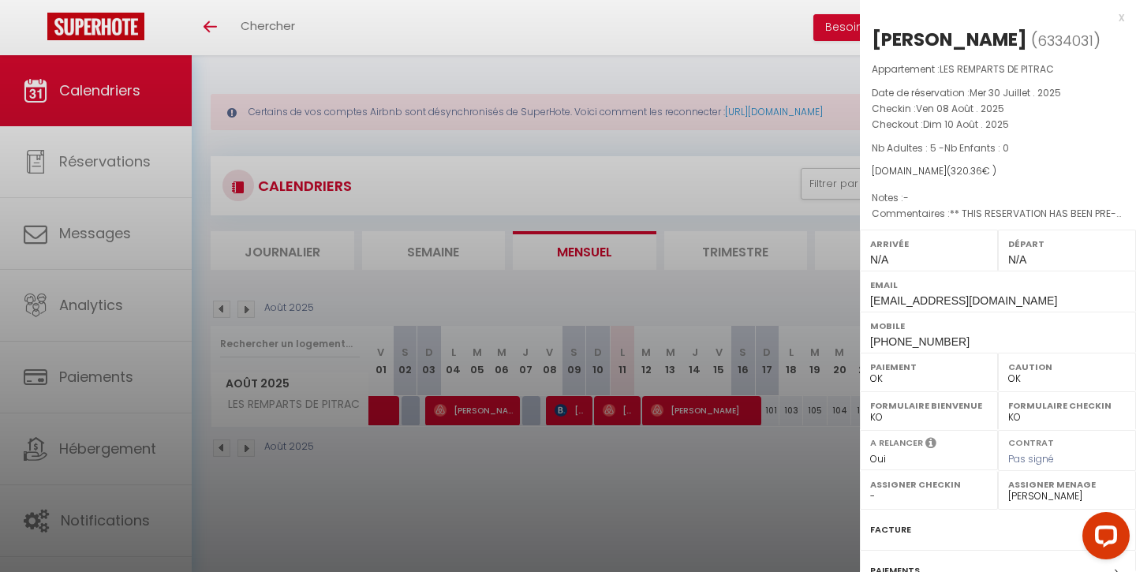
click at [444, 417] on div at bounding box center [568, 286] width 1136 height 572
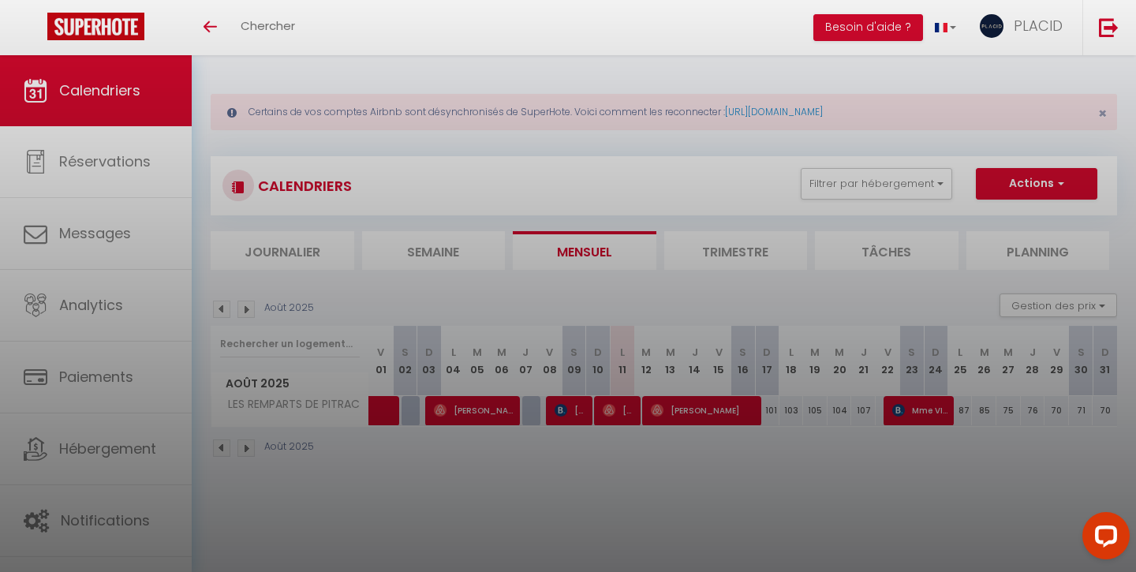
click at [444, 417] on div at bounding box center [568, 286] width 1136 height 572
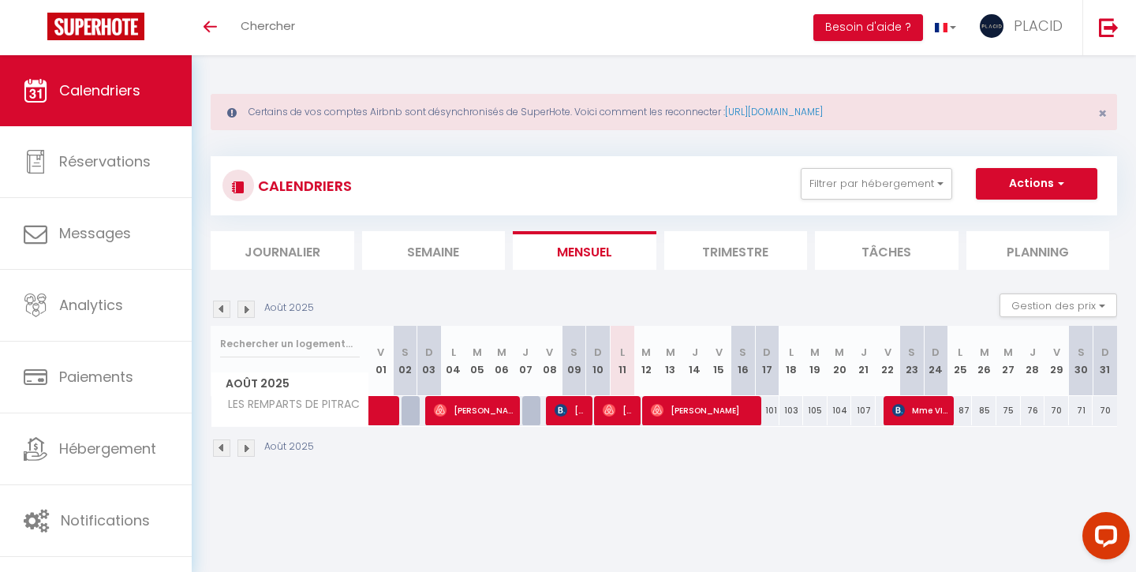
click at [444, 417] on span "[PERSON_NAME]" at bounding box center [474, 410] width 81 height 30
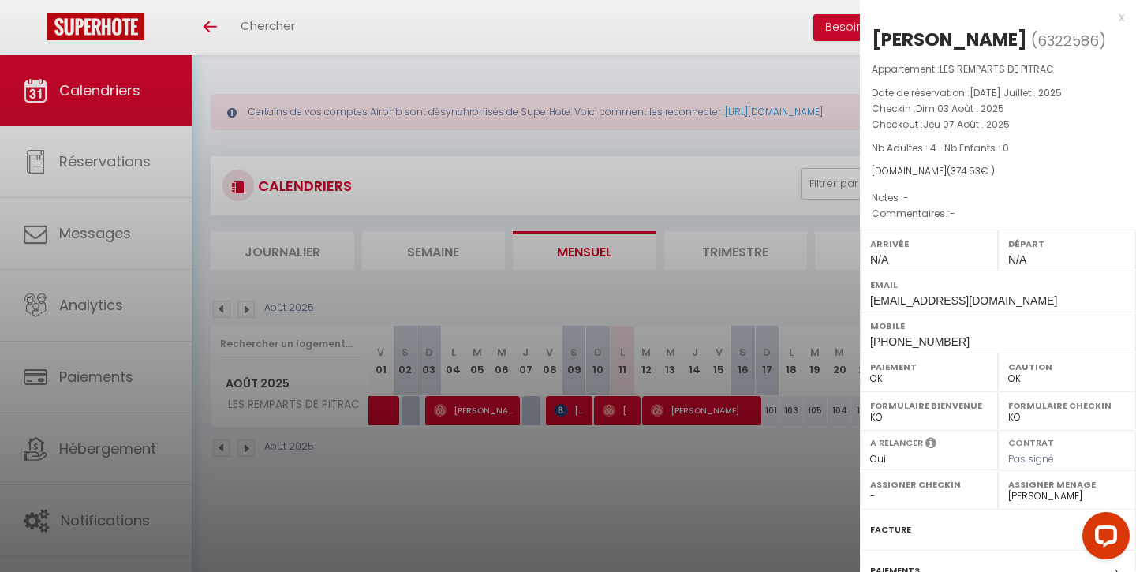
click at [384, 418] on div at bounding box center [568, 286] width 1136 height 572
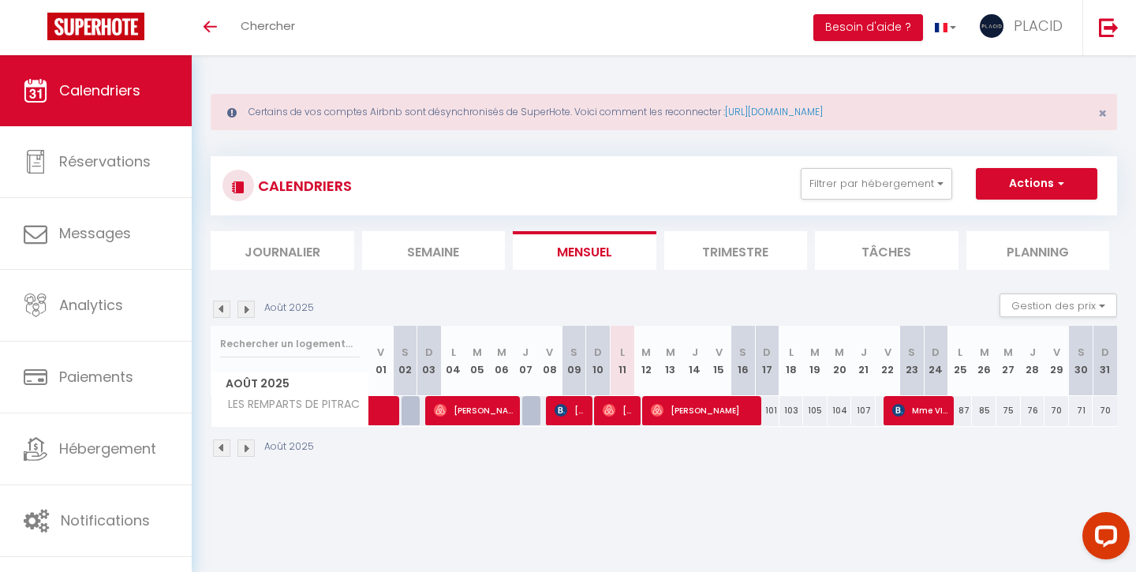
click at [380, 416] on link at bounding box center [381, 411] width 24 height 30
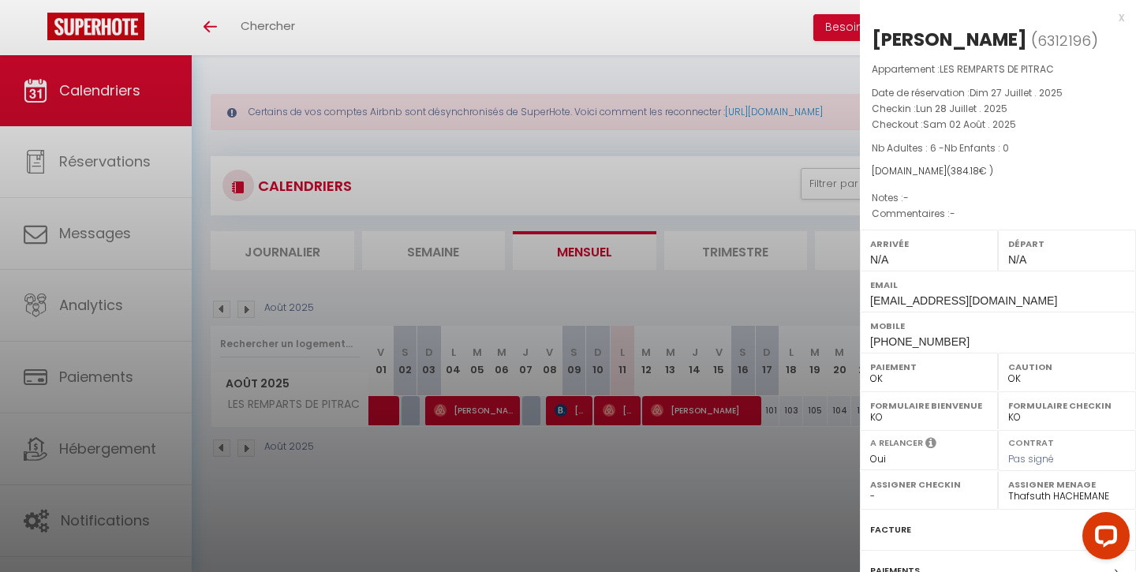
click at [449, 496] on div at bounding box center [568, 286] width 1136 height 572
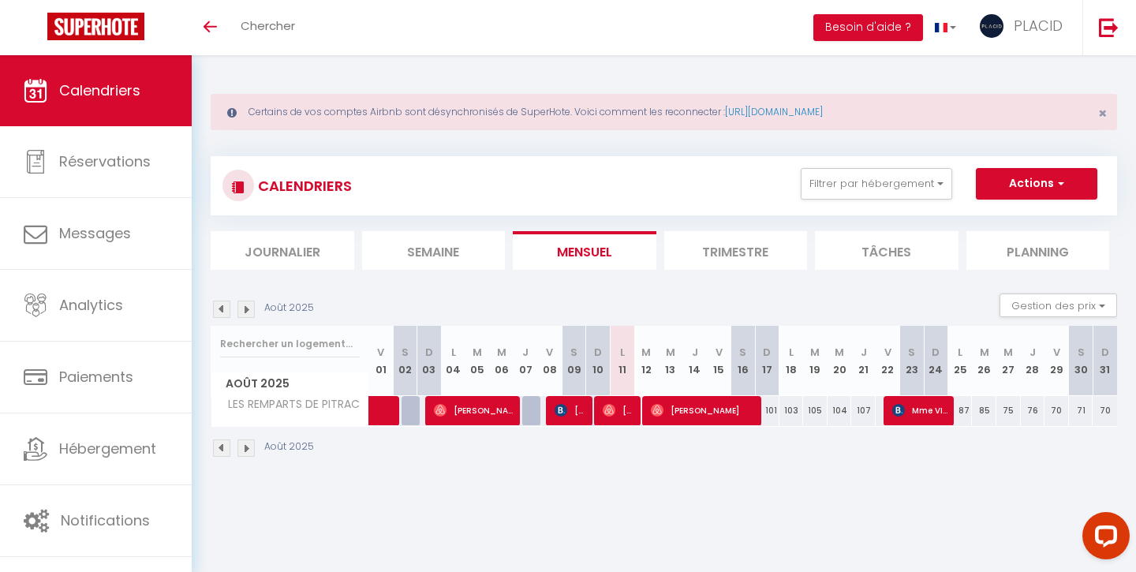
click at [677, 415] on span "[PERSON_NAME]" at bounding box center [704, 410] width 106 height 30
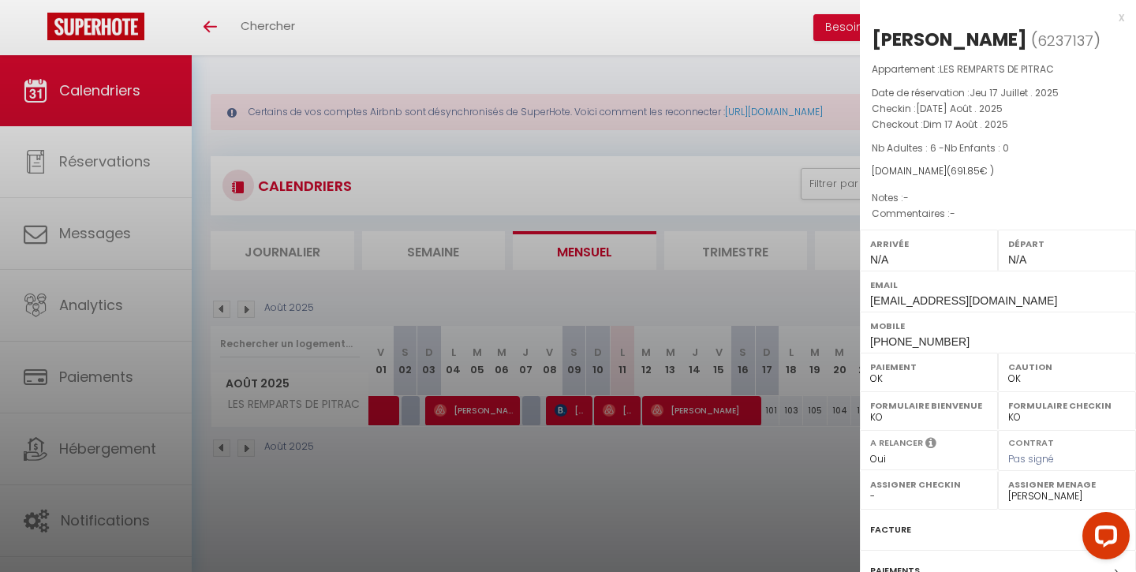
click at [668, 446] on div at bounding box center [568, 286] width 1136 height 572
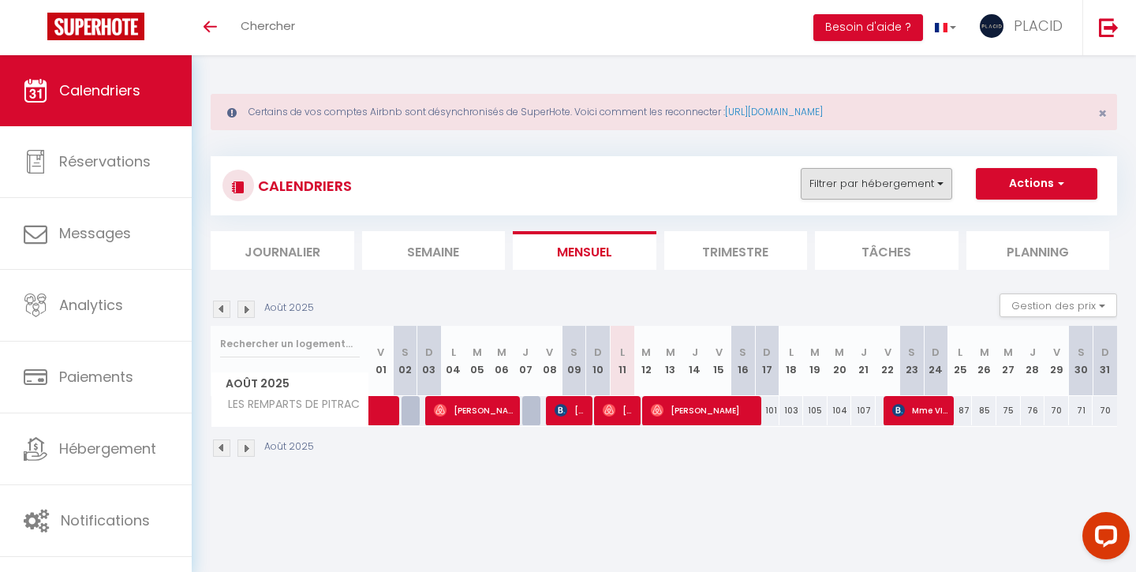
click at [869, 182] on button "Filtrer par hébergement" at bounding box center [877, 184] width 152 height 32
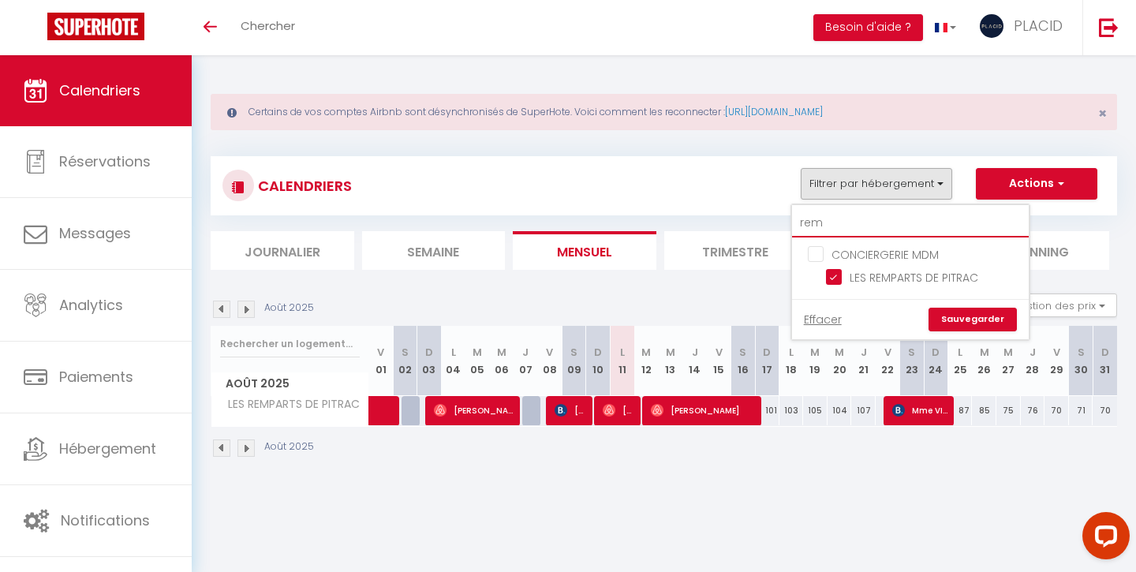
drag, startPoint x: 833, startPoint y: 222, endPoint x: 763, endPoint y: 214, distance: 70.7
click at [763, 214] on div "CALENDRIERS Filtrer par hébergement rem CONCIERGERIE MDM LES REMPARTS DE PITRAC…" at bounding box center [664, 185] width 907 height 59
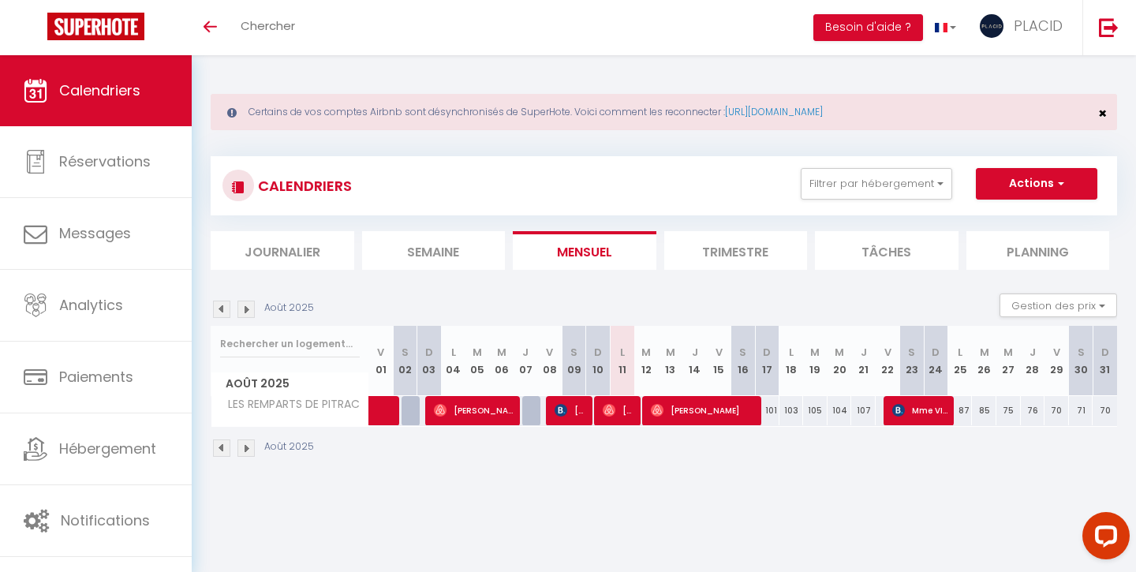
click at [1099, 110] on span "×" at bounding box center [1103, 113] width 9 height 20
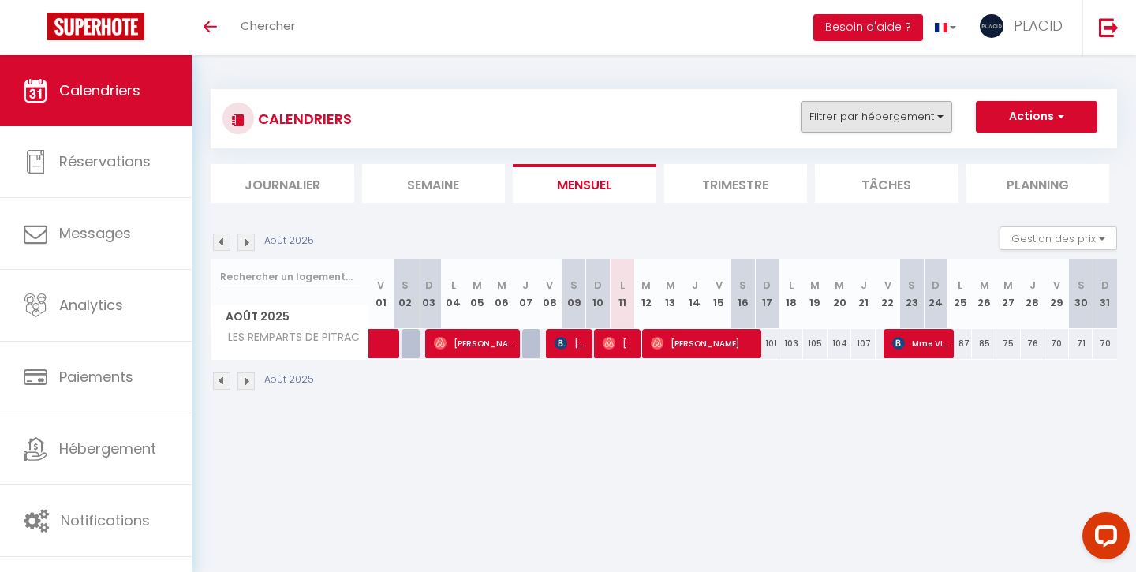
click at [812, 125] on button "Filtrer par hébergement" at bounding box center [877, 117] width 152 height 32
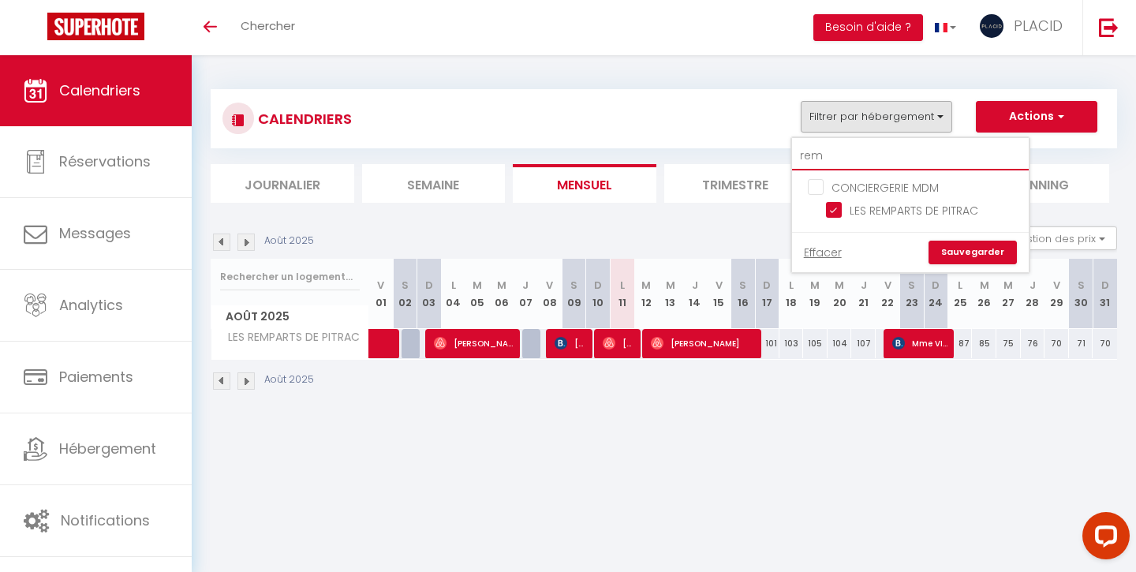
click at [839, 158] on input "rem" at bounding box center [910, 156] width 237 height 28
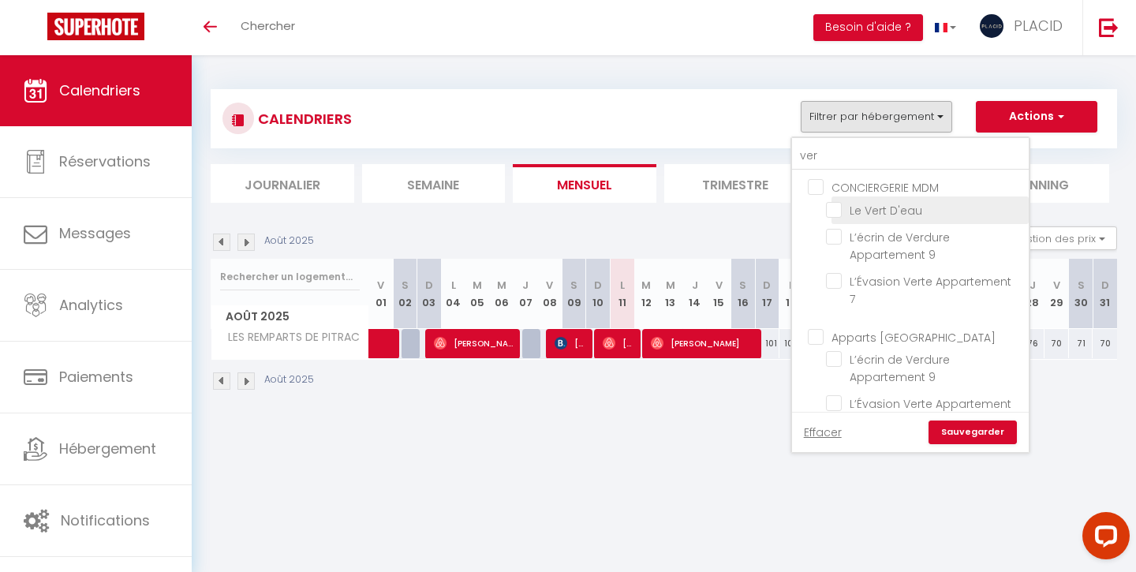
click at [833, 205] on input "Le Vert D'eau" at bounding box center [924, 209] width 197 height 16
click at [952, 430] on link "Sauvegarder" at bounding box center [973, 433] width 88 height 24
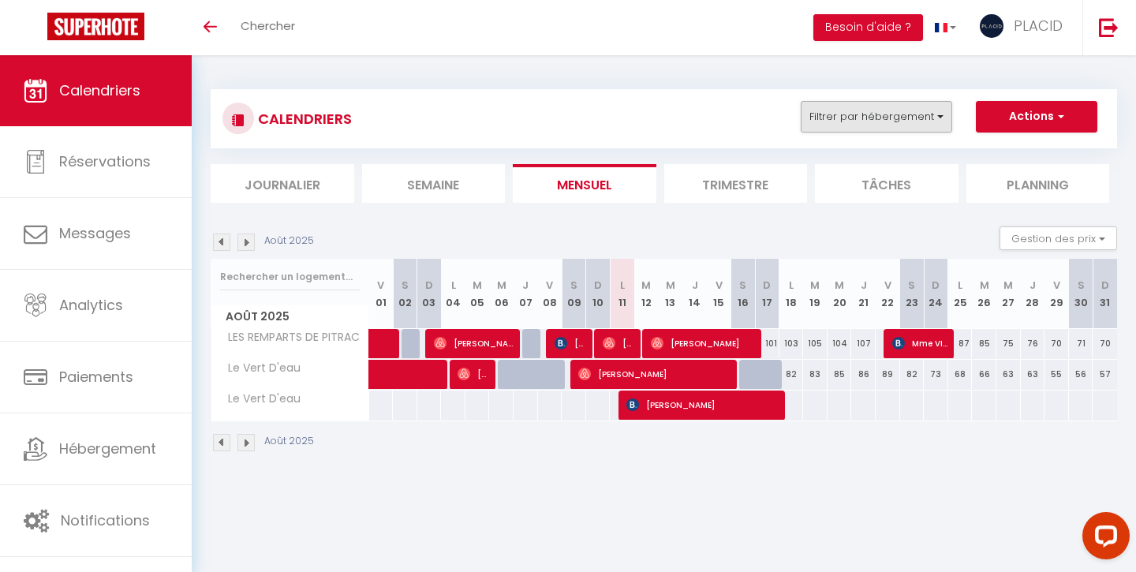
click at [848, 118] on button "Filtrer par hébergement" at bounding box center [877, 117] width 152 height 32
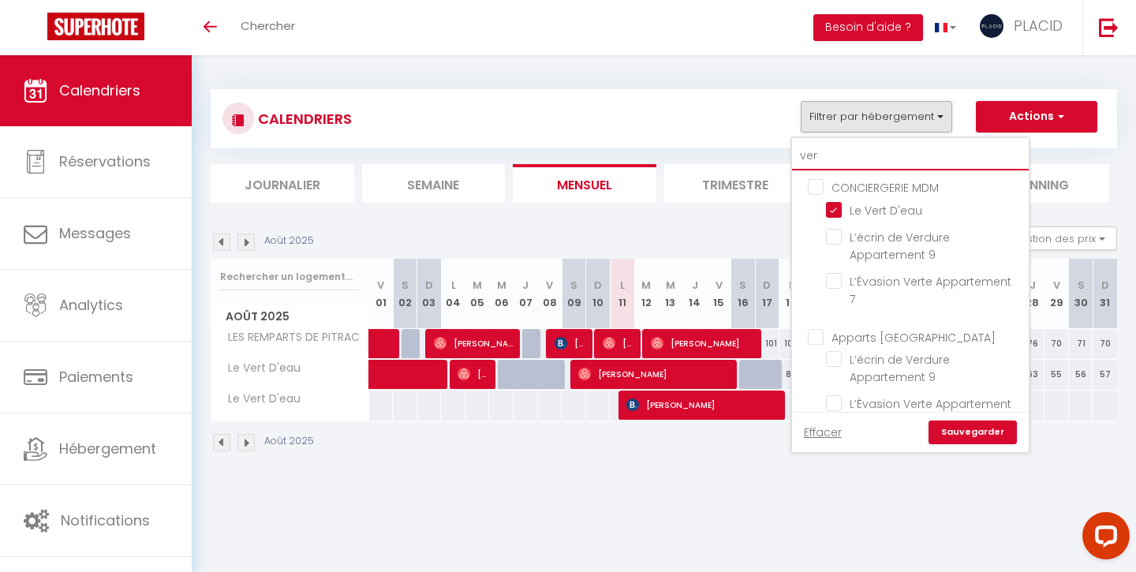
click at [847, 148] on input "ver" at bounding box center [910, 156] width 237 height 28
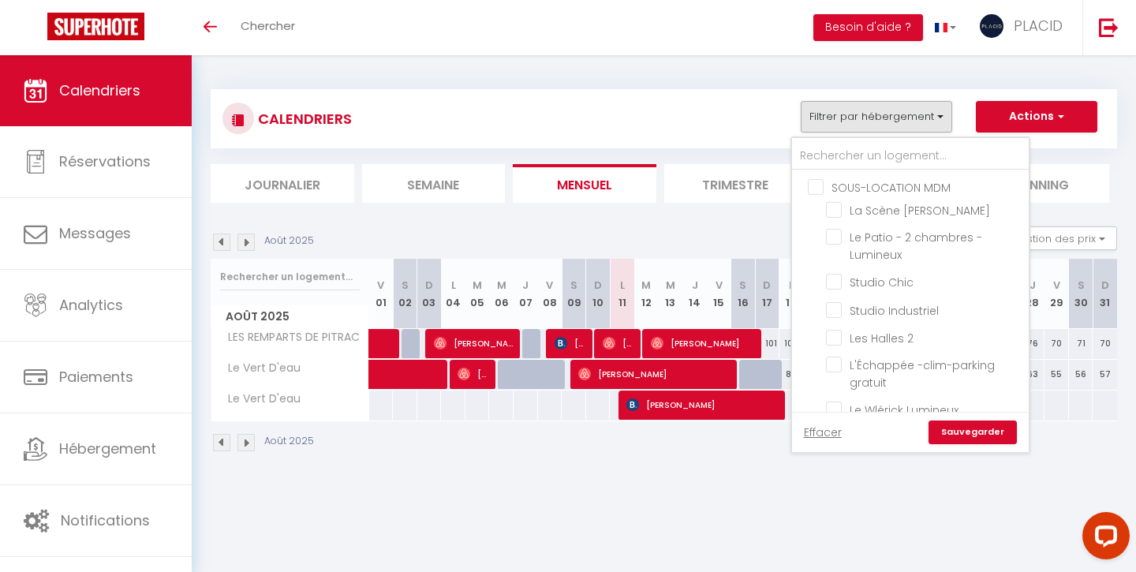
click at [814, 192] on input "SOUS-LOCATION MDM" at bounding box center [926, 186] width 237 height 16
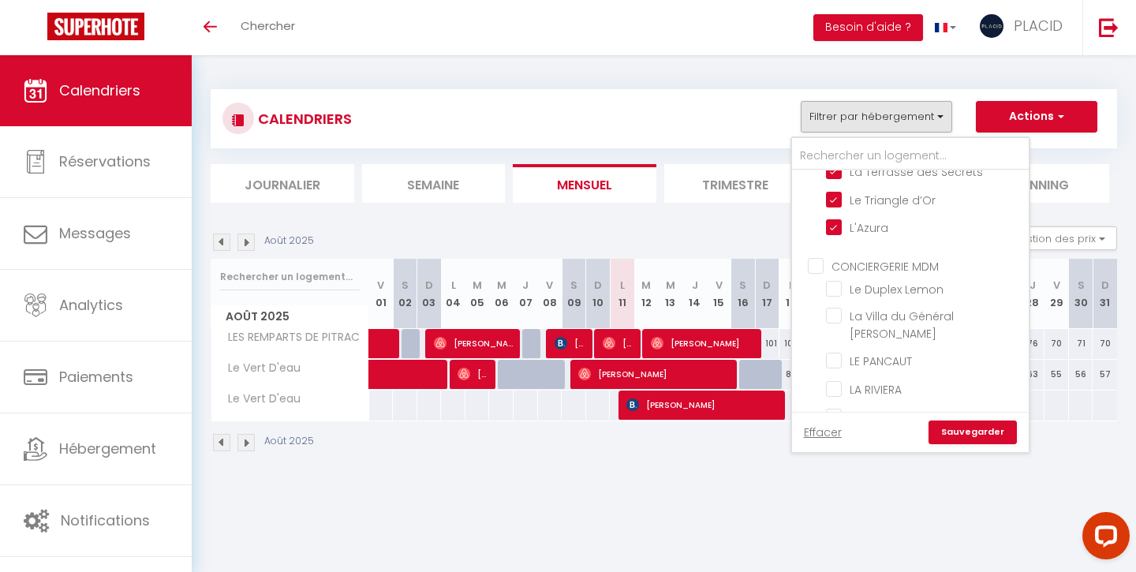
scroll to position [656, 0]
click at [814, 264] on input "CONCIERGERIE MDM" at bounding box center [926, 264] width 237 height 16
click at [980, 429] on link "Sauvegarder" at bounding box center [973, 433] width 88 height 24
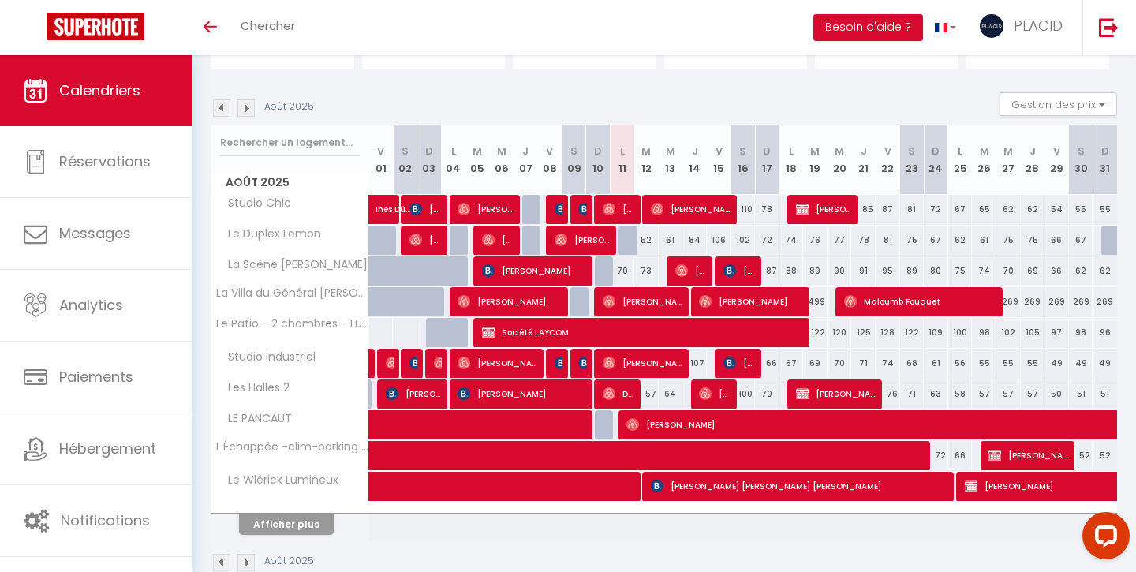
scroll to position [165, 0]
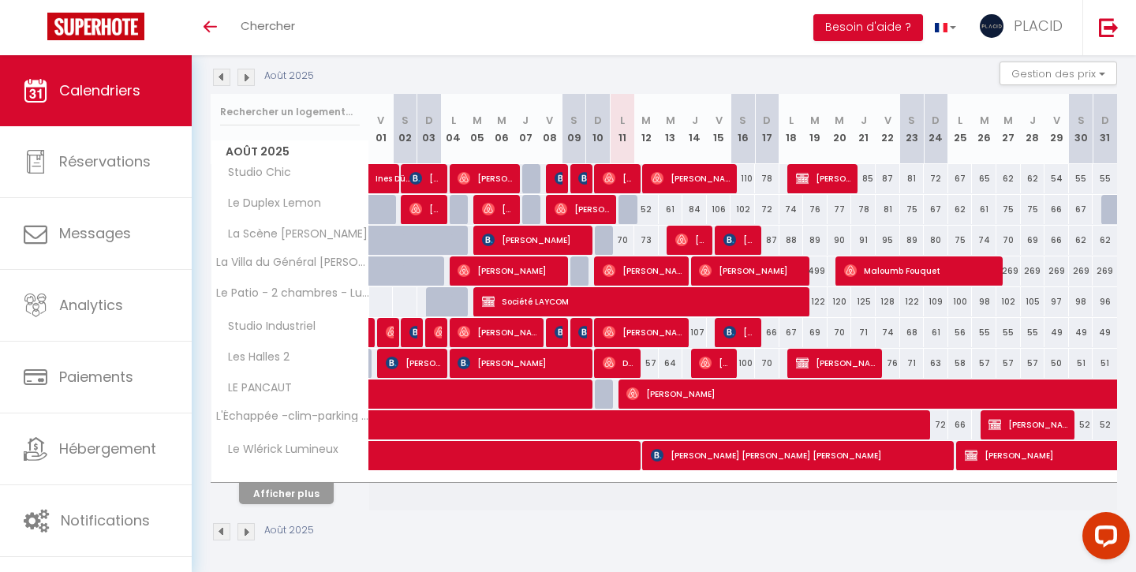
click at [294, 485] on button "Afficher plus" at bounding box center [286, 493] width 95 height 21
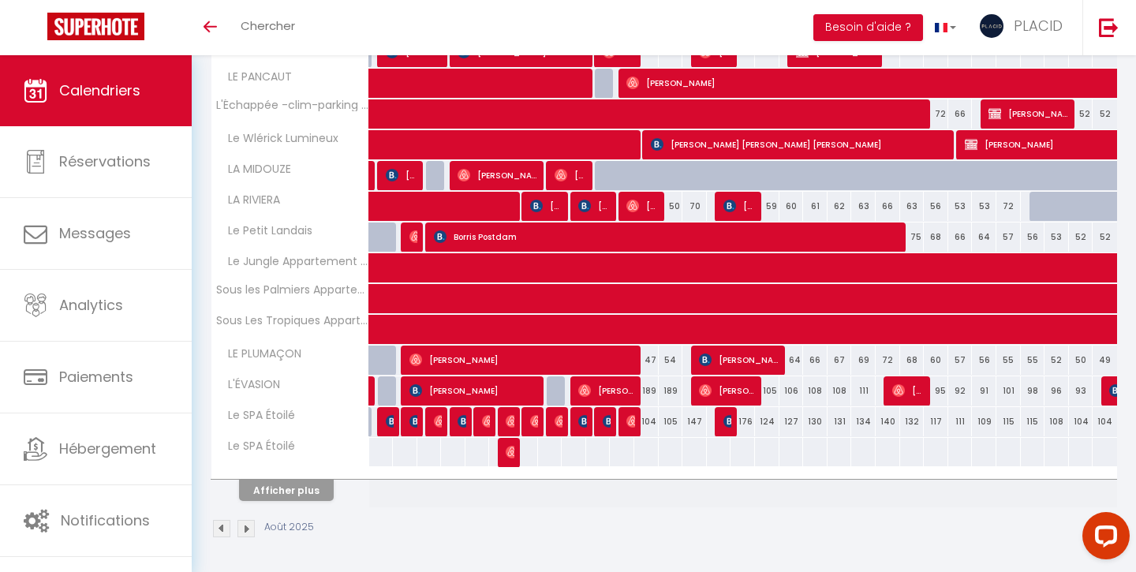
scroll to position [475, 0]
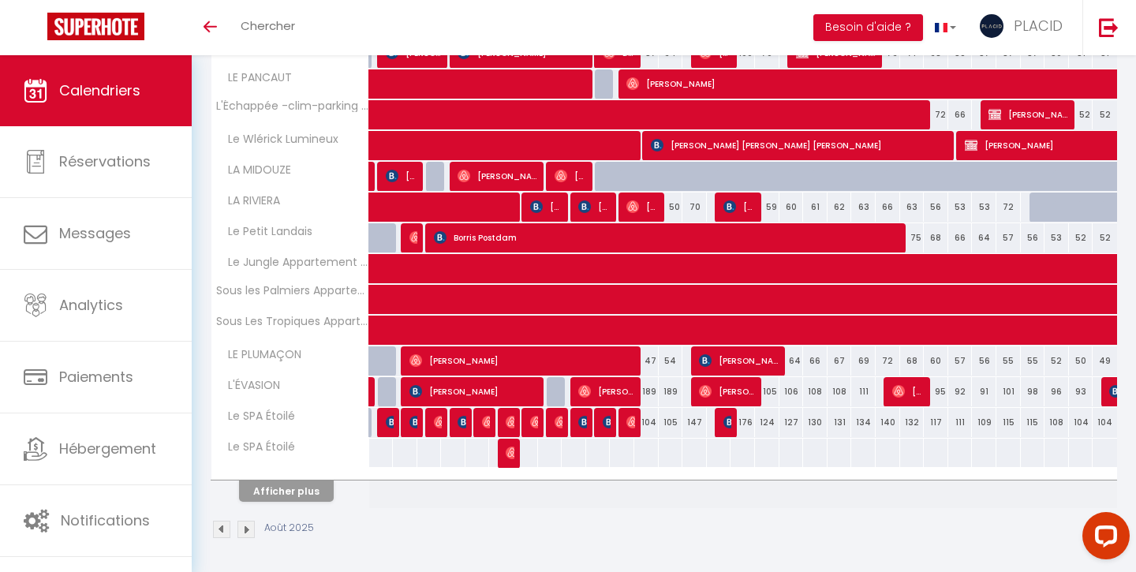
click at [309, 489] on button "Afficher plus" at bounding box center [286, 491] width 95 height 21
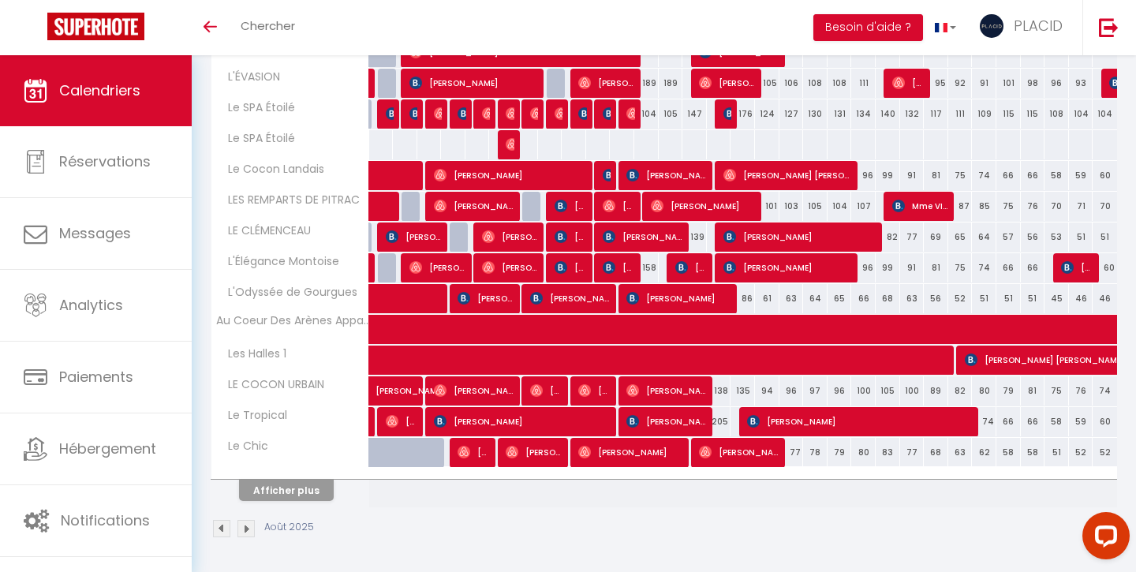
scroll to position [783, 0]
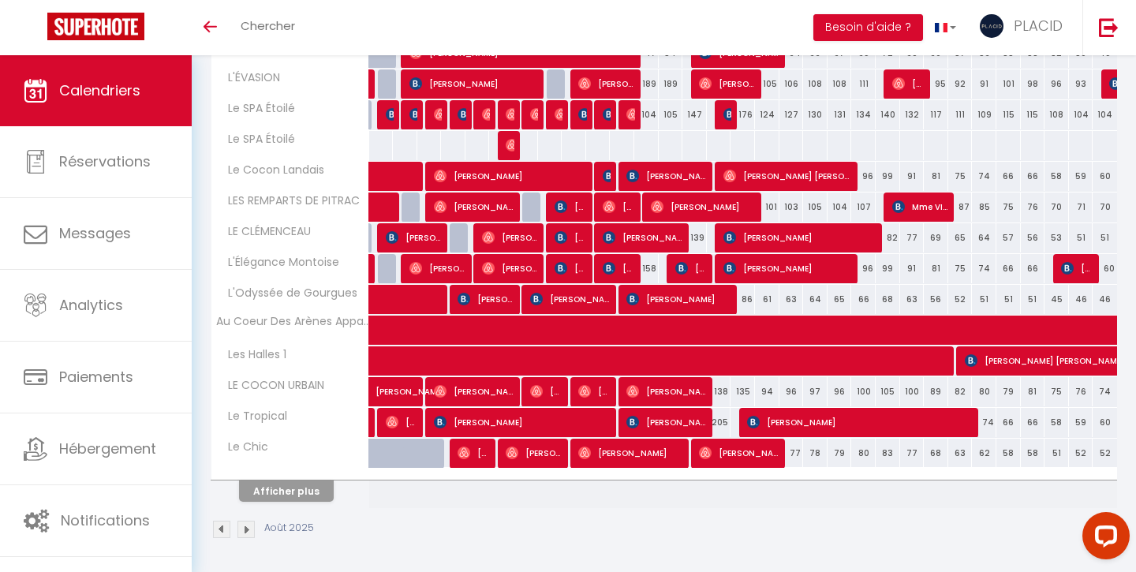
click at [286, 491] on button "Afficher plus" at bounding box center [286, 491] width 95 height 21
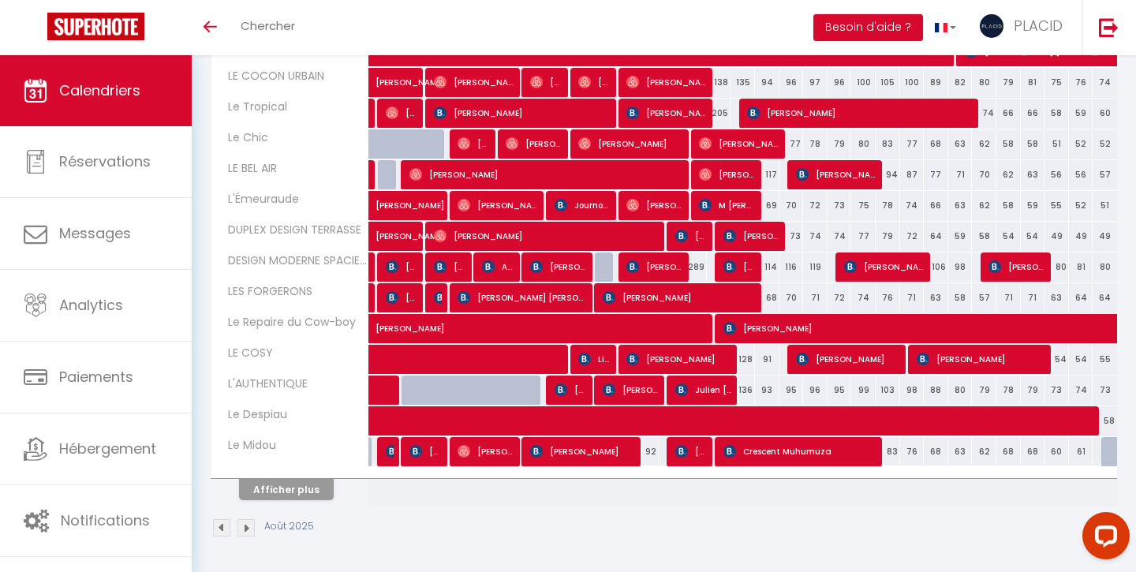
scroll to position [1091, 0]
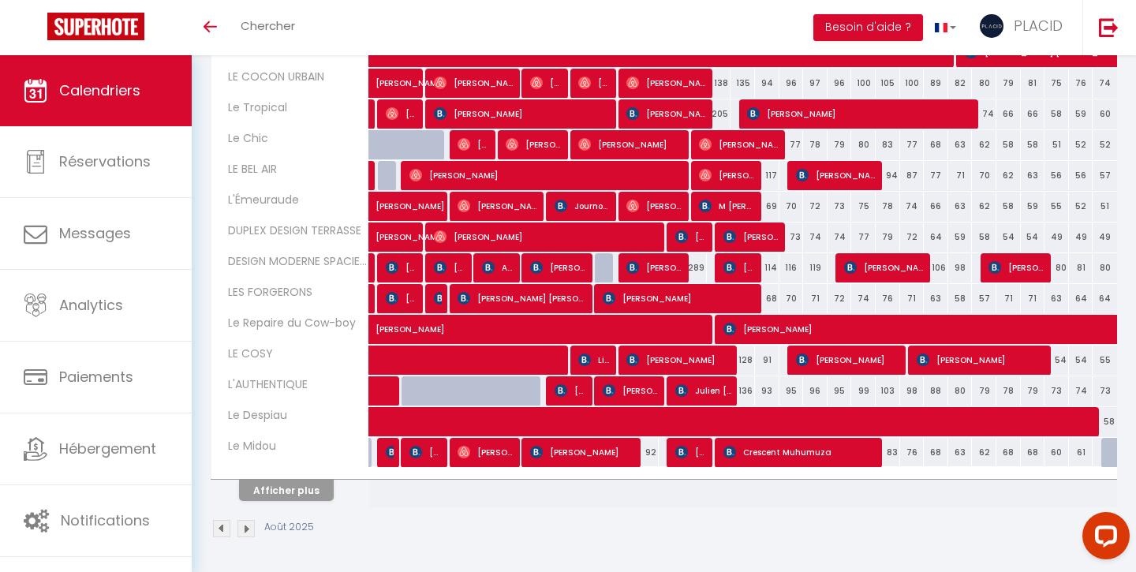
click at [286, 491] on button "Afficher plus" at bounding box center [286, 490] width 95 height 21
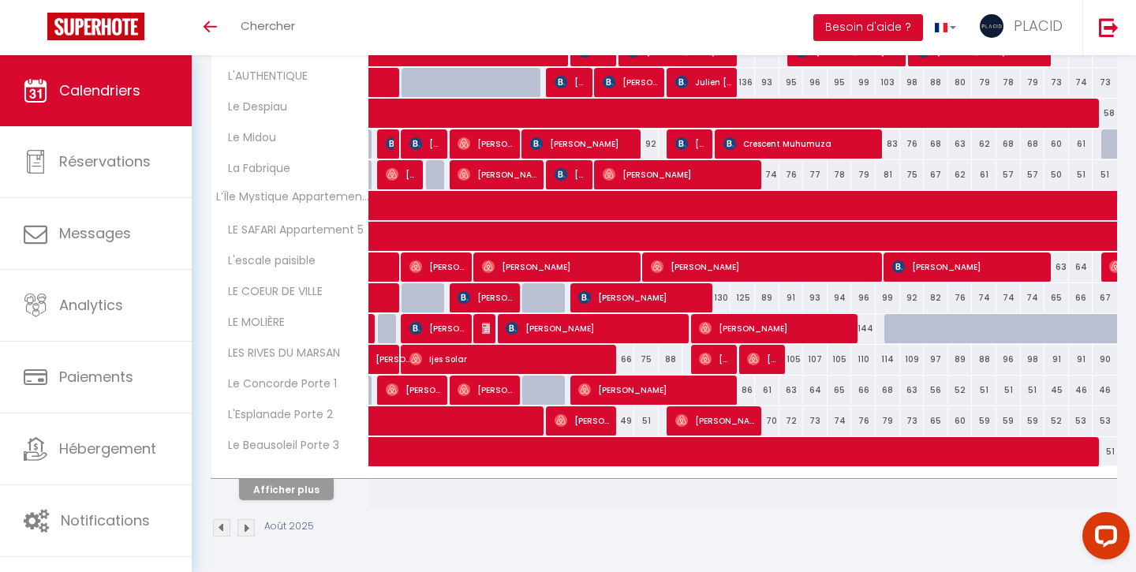
scroll to position [1398, 0]
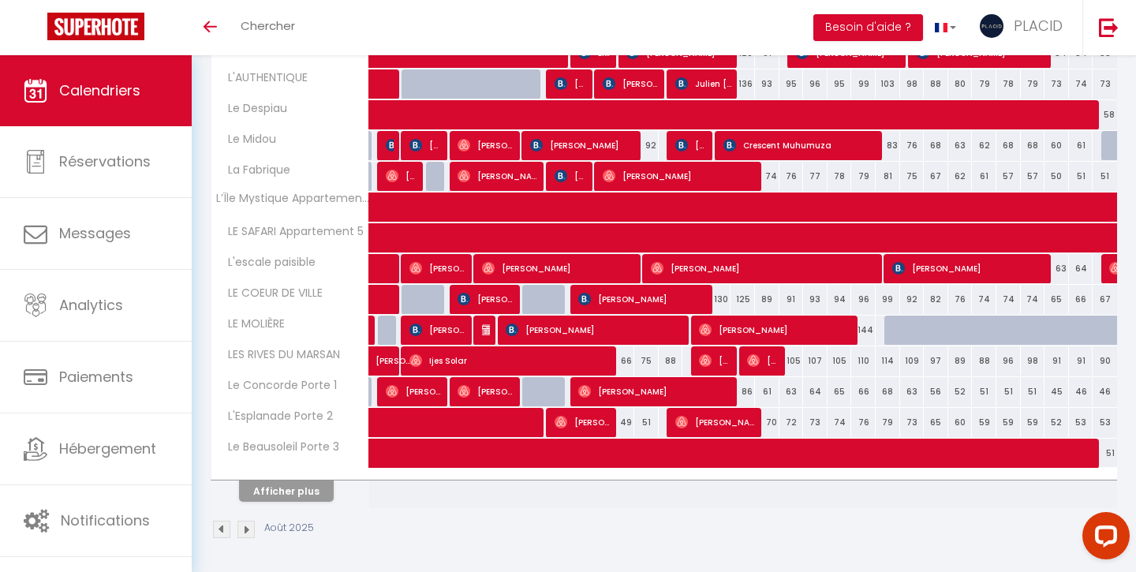
click at [286, 491] on button "Afficher plus" at bounding box center [286, 491] width 95 height 21
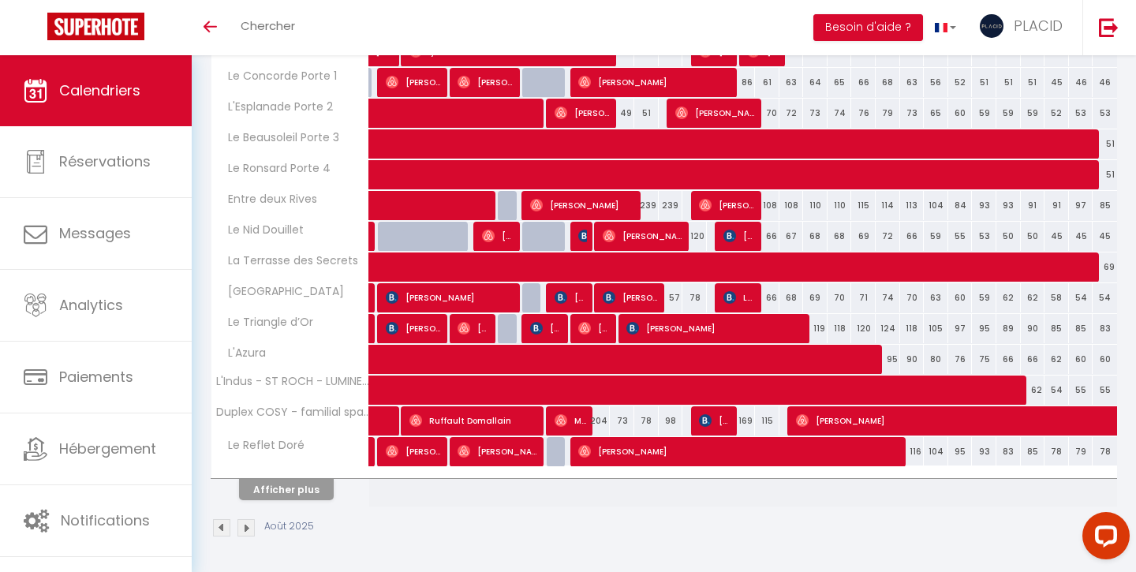
scroll to position [1708, 0]
click at [286, 491] on button "Afficher plus" at bounding box center [286, 489] width 95 height 21
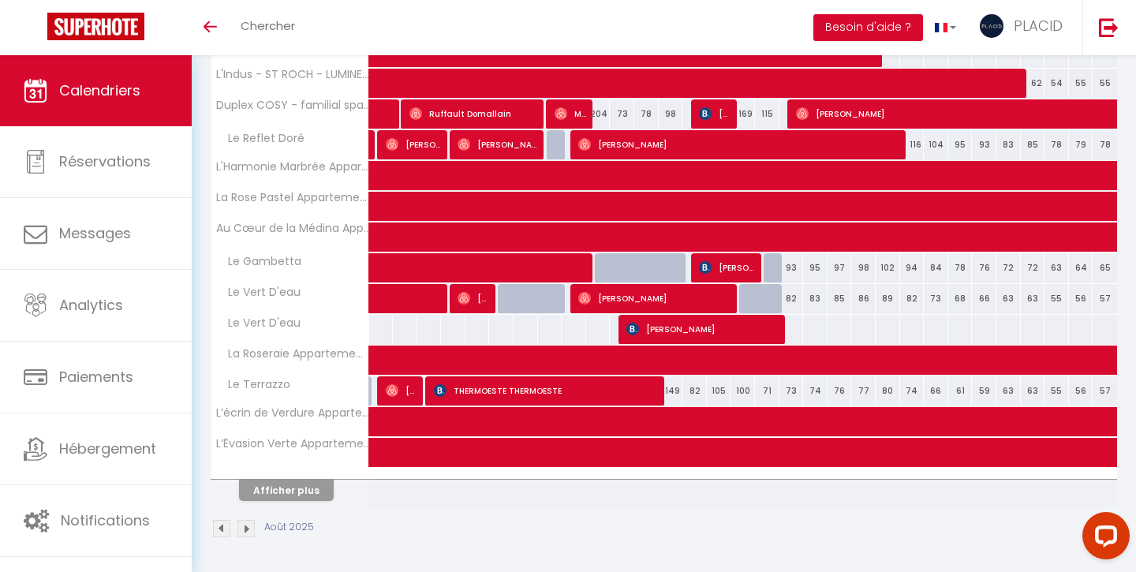
scroll to position [2014, 0]
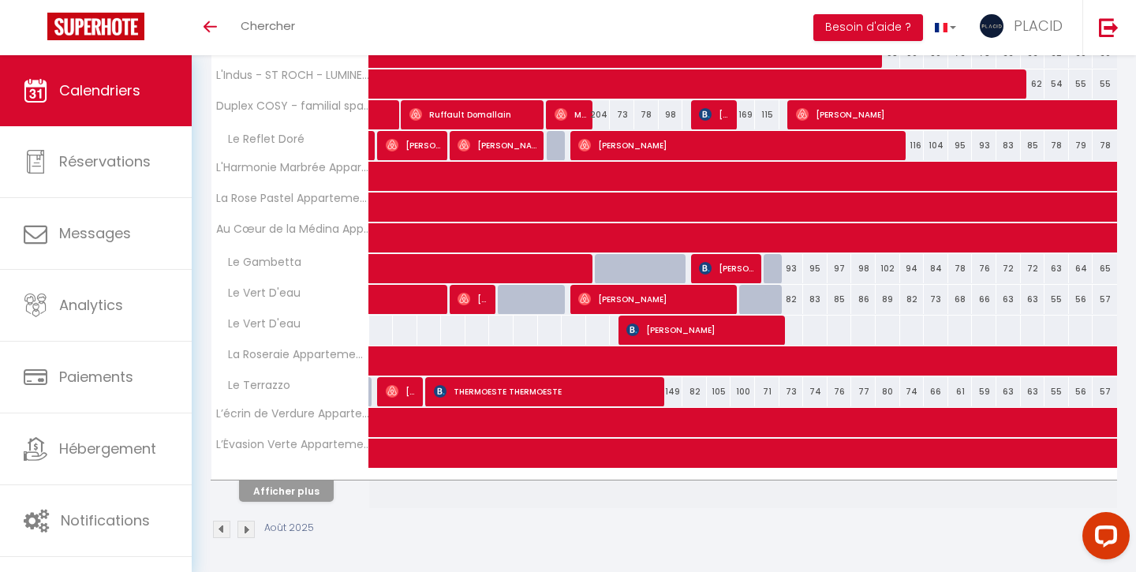
click at [286, 491] on button "Afficher plus" at bounding box center [286, 491] width 95 height 21
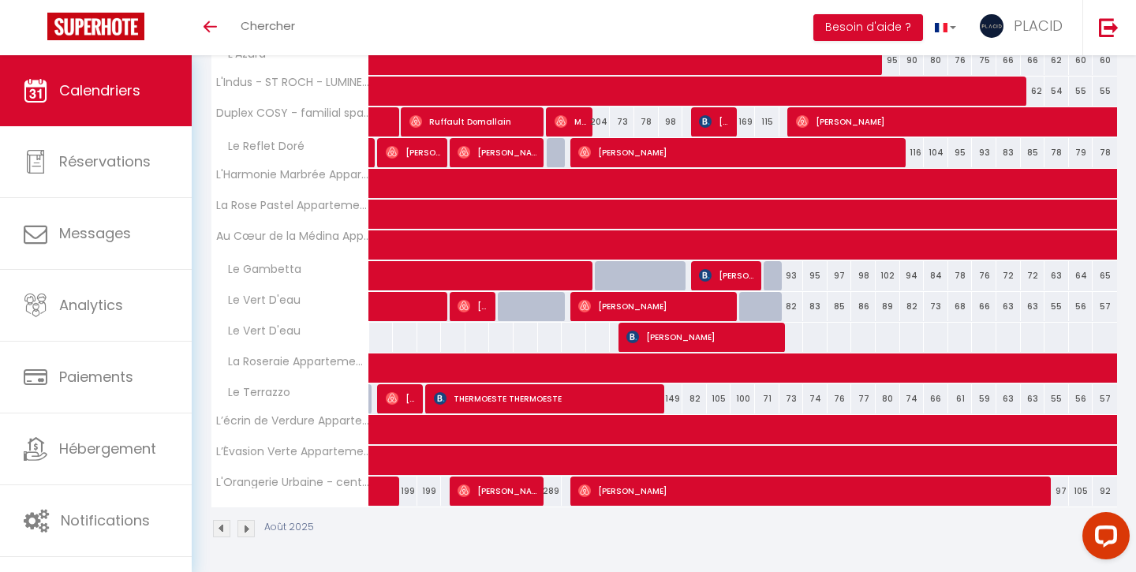
scroll to position [2006, 0]
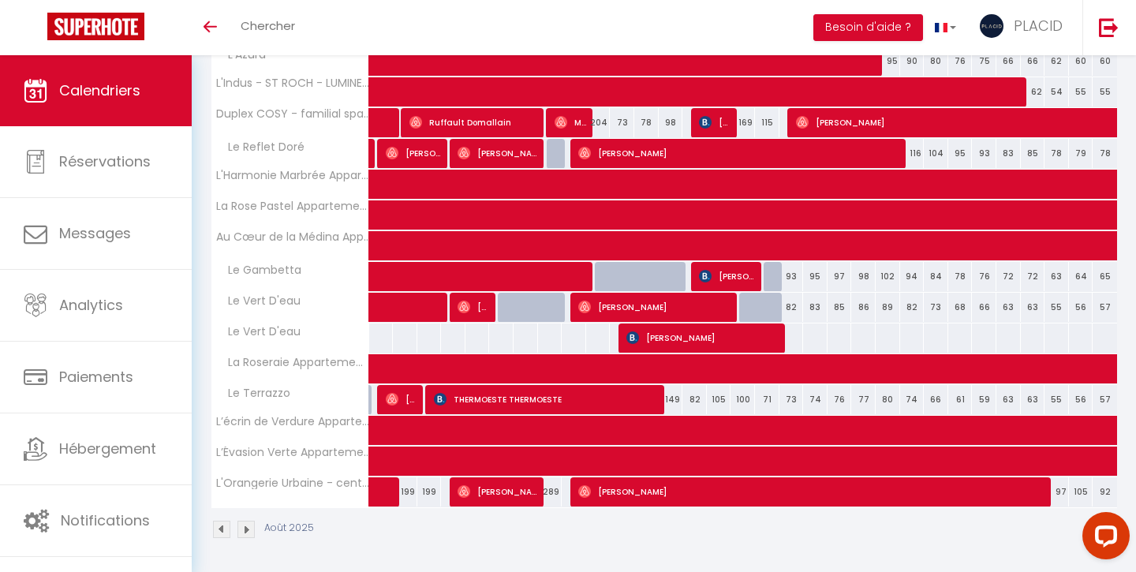
click at [606, 501] on span "[PERSON_NAME]" at bounding box center [814, 492] width 473 height 30
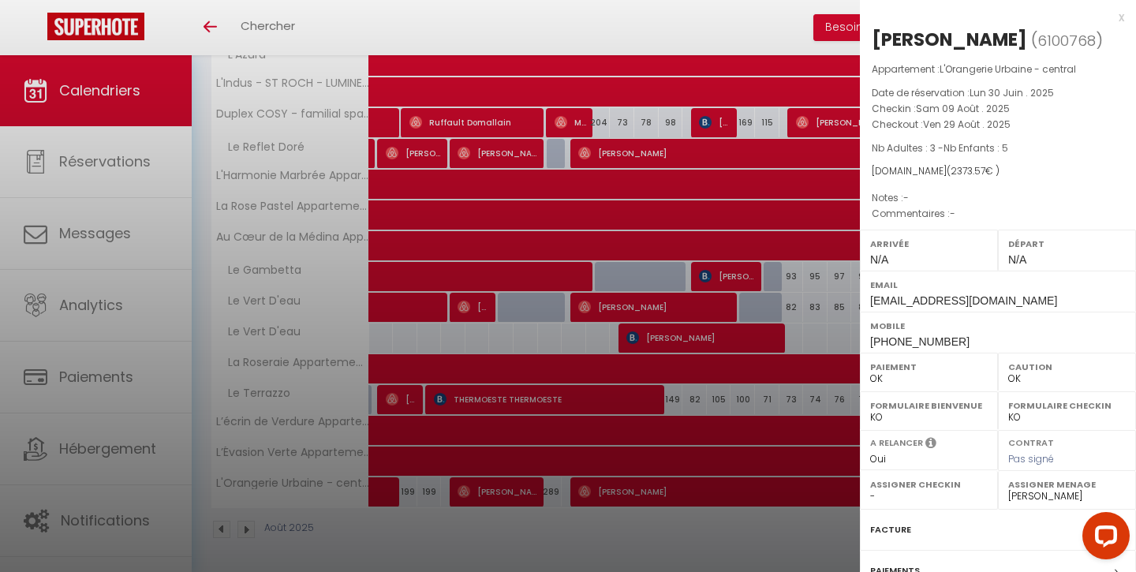
click at [540, 553] on div at bounding box center [568, 286] width 1136 height 572
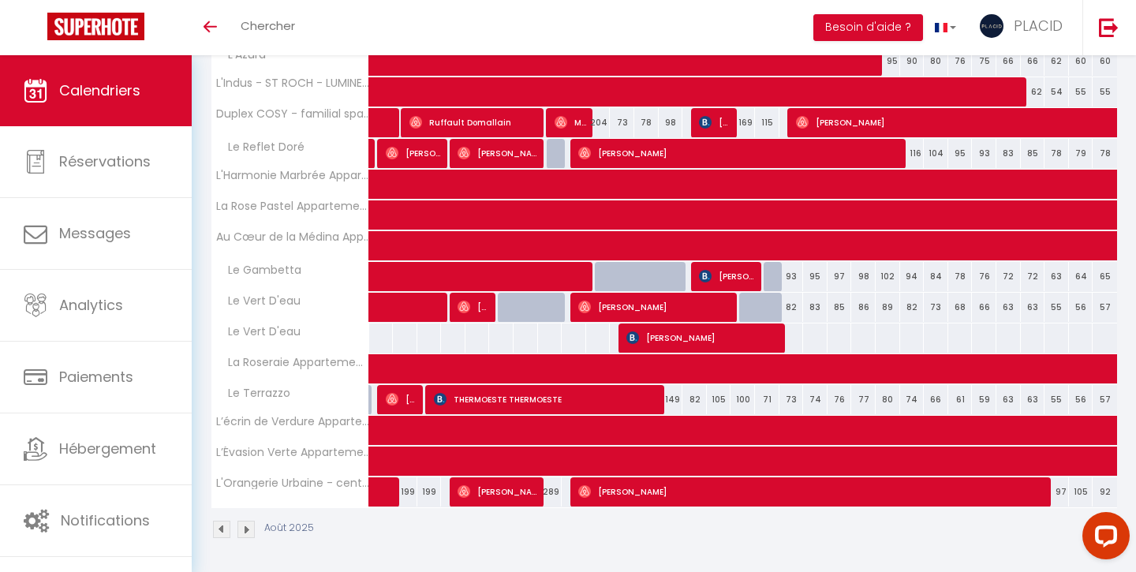
click at [590, 523] on div "Août 2025" at bounding box center [664, 531] width 907 height 47
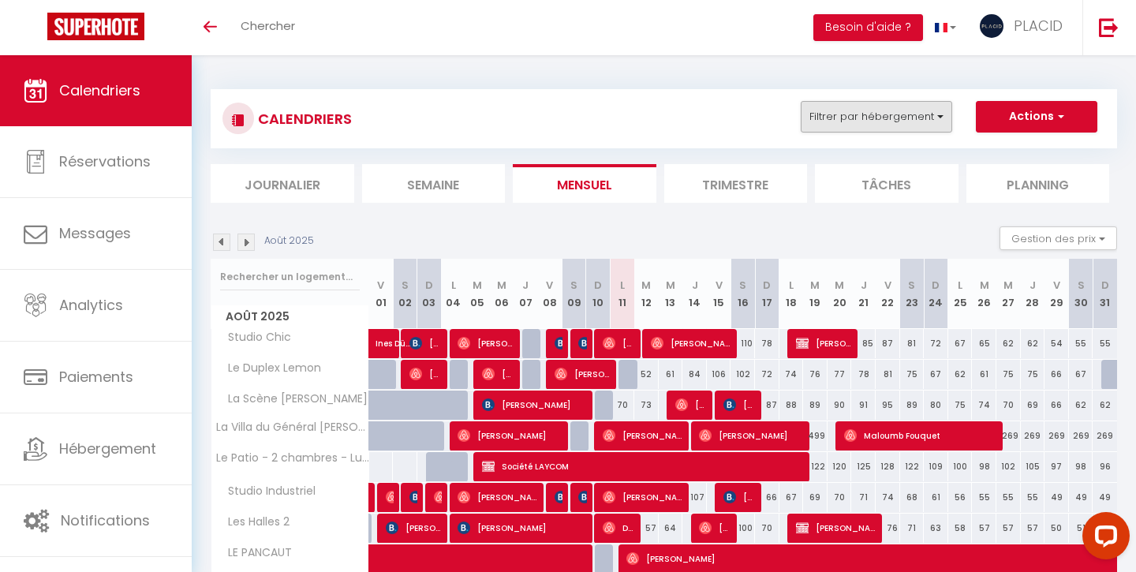
scroll to position [0, 0]
click at [900, 122] on button "Filtrer par hébergement" at bounding box center [877, 117] width 152 height 32
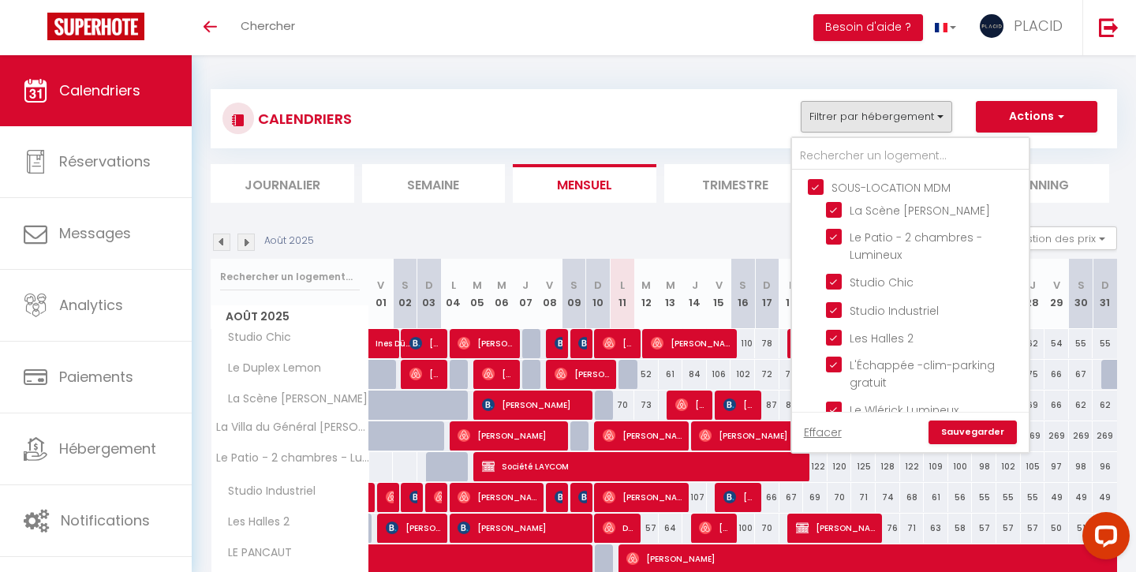
click at [818, 184] on input "SOUS-LOCATION MDM" at bounding box center [926, 186] width 237 height 16
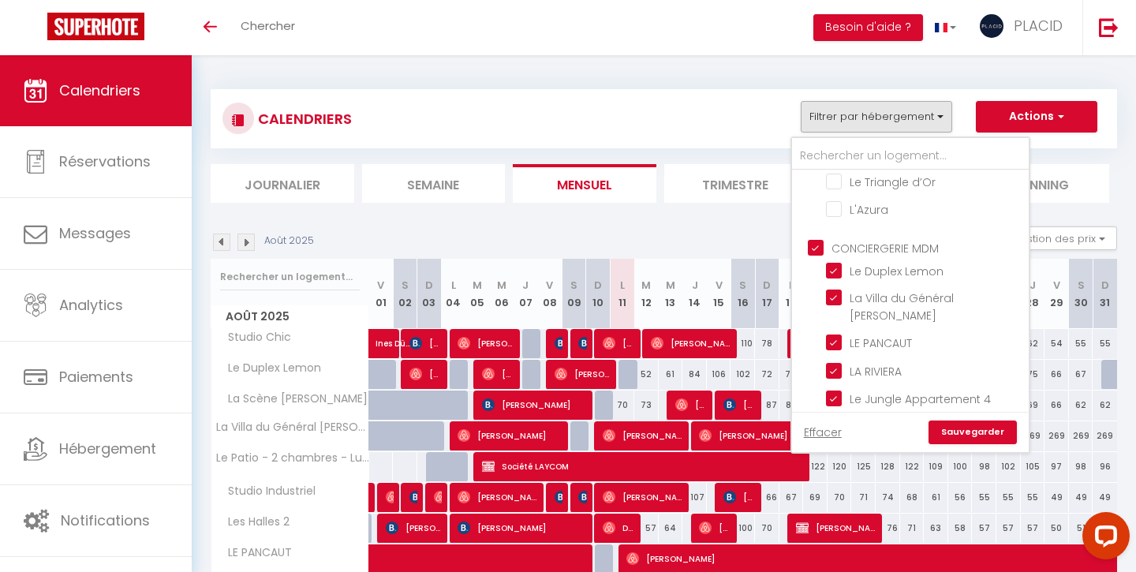
scroll to position [668, 0]
click at [810, 243] on input "CONCIERGERIE MDM" at bounding box center [926, 251] width 237 height 16
click at [814, 252] on input "CONCIERGERIE MDM" at bounding box center [926, 251] width 237 height 16
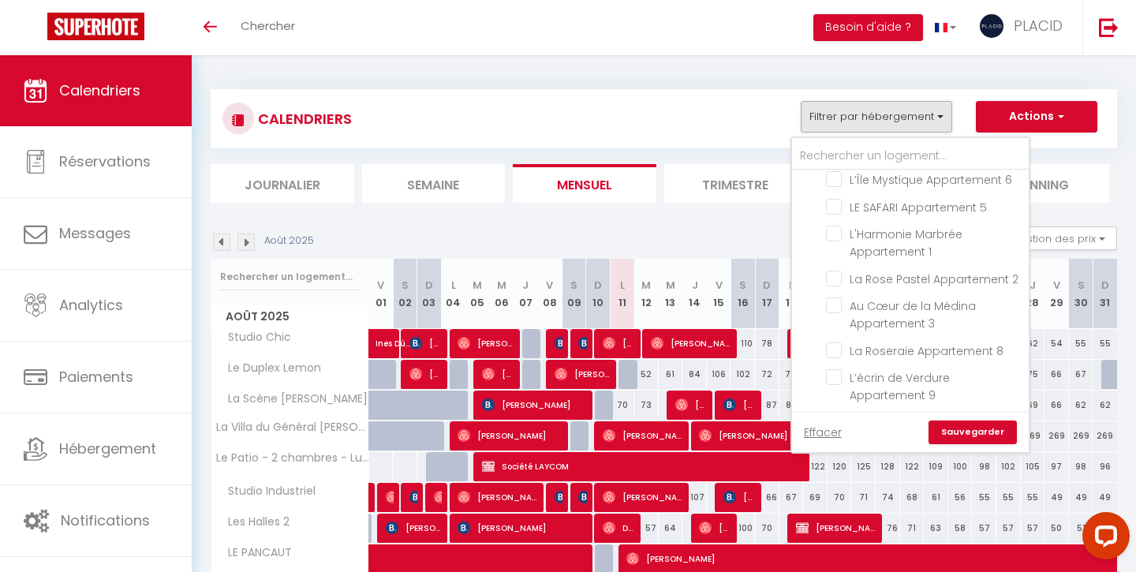
scroll to position [2355, 0]
click at [821, 148] on input "text" at bounding box center [910, 156] width 237 height 28
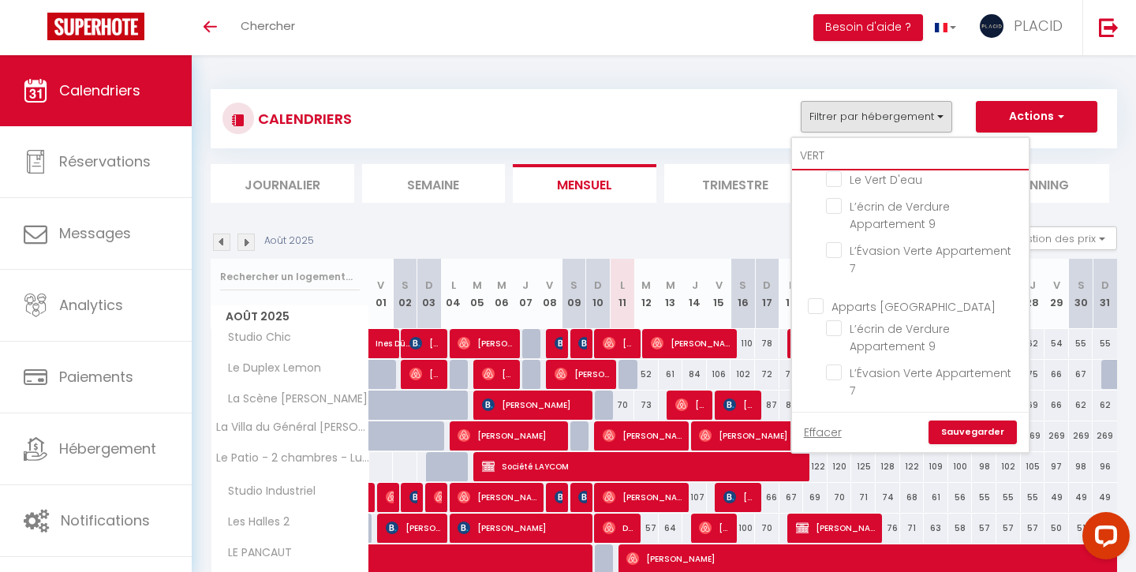
scroll to position [0, 0]
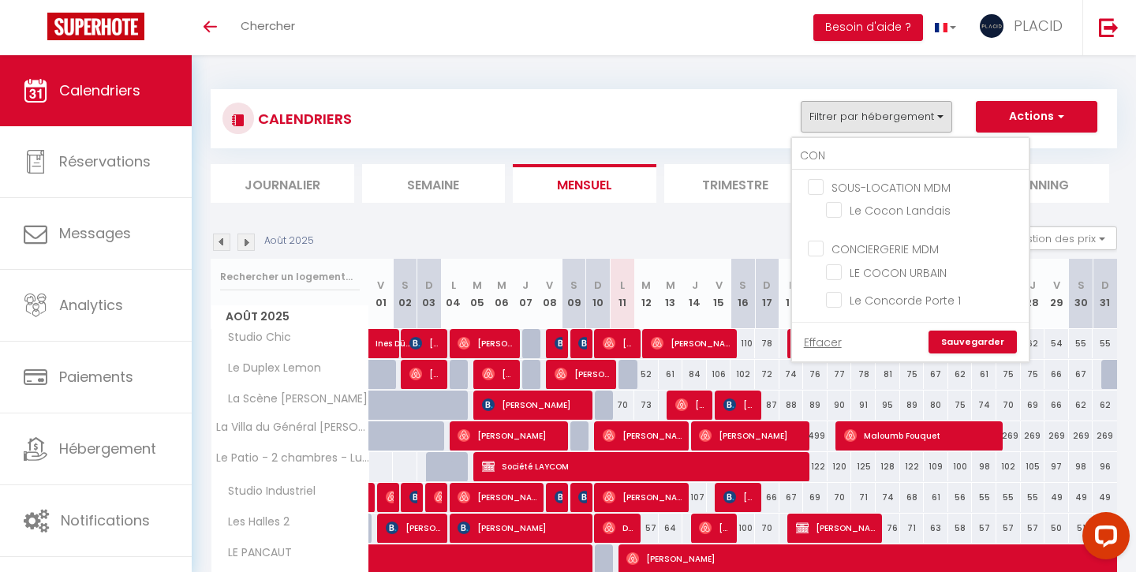
drag, startPoint x: 834, startPoint y: 201, endPoint x: 918, endPoint y: 316, distance: 141.7
click at [834, 202] on input "Le Cocon Landais" at bounding box center [924, 209] width 197 height 16
click at [963, 345] on link "Sauvegarder" at bounding box center [973, 343] width 88 height 24
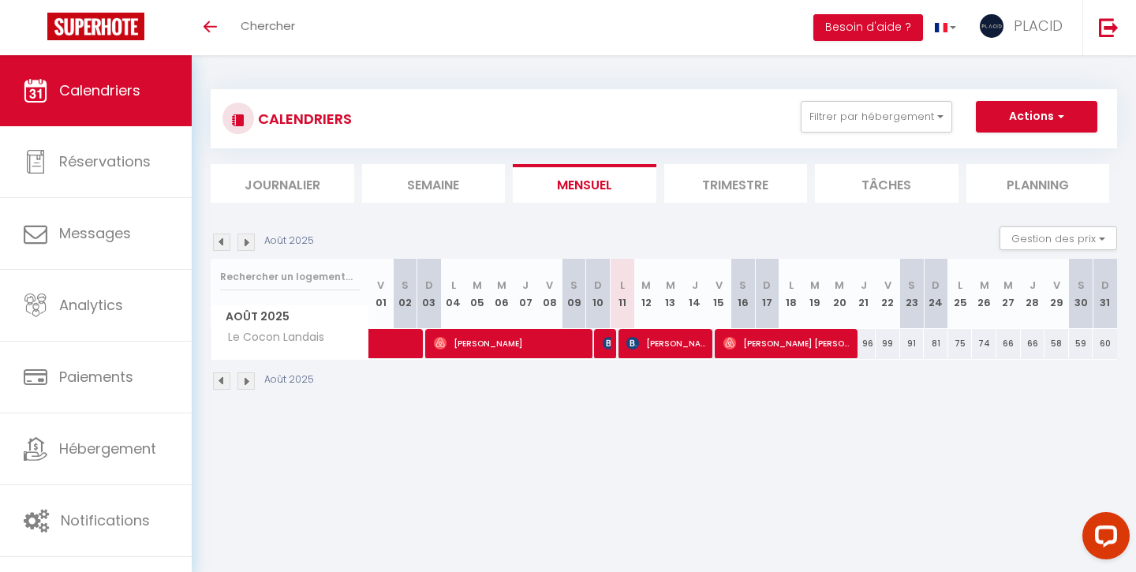
click at [750, 350] on span "[PERSON_NAME] [PERSON_NAME]" at bounding box center [789, 343] width 130 height 30
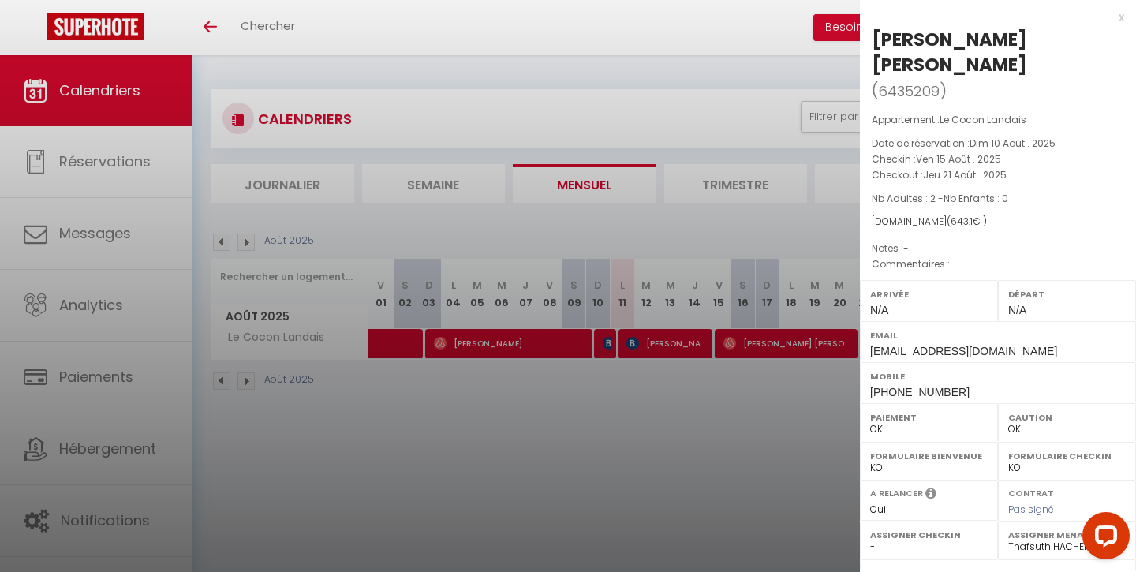
click at [709, 399] on div at bounding box center [568, 286] width 1136 height 572
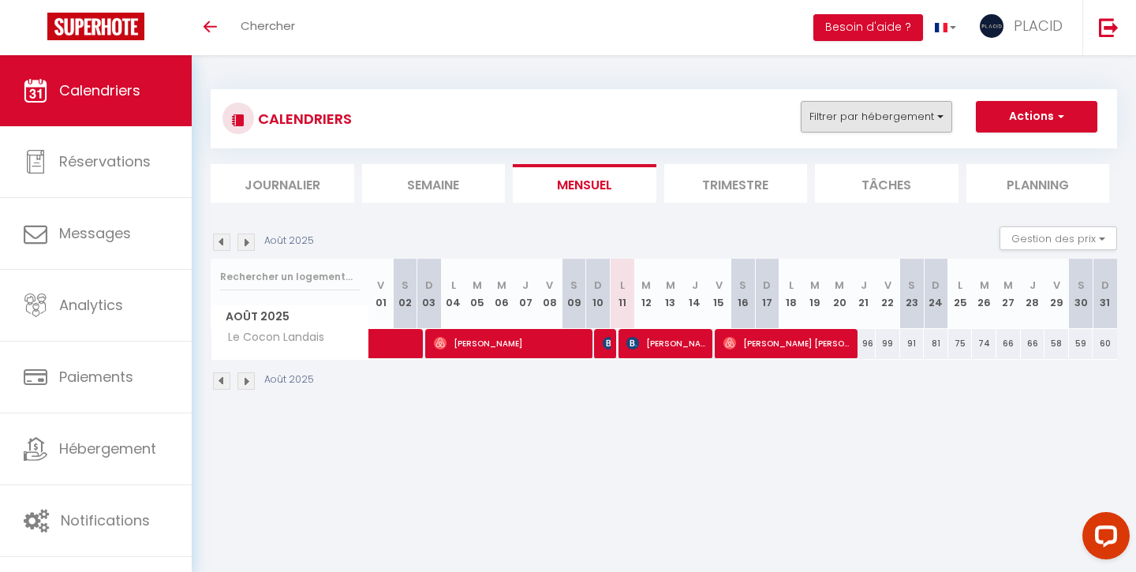
click at [840, 104] on button "Filtrer par hébergement" at bounding box center [877, 117] width 152 height 32
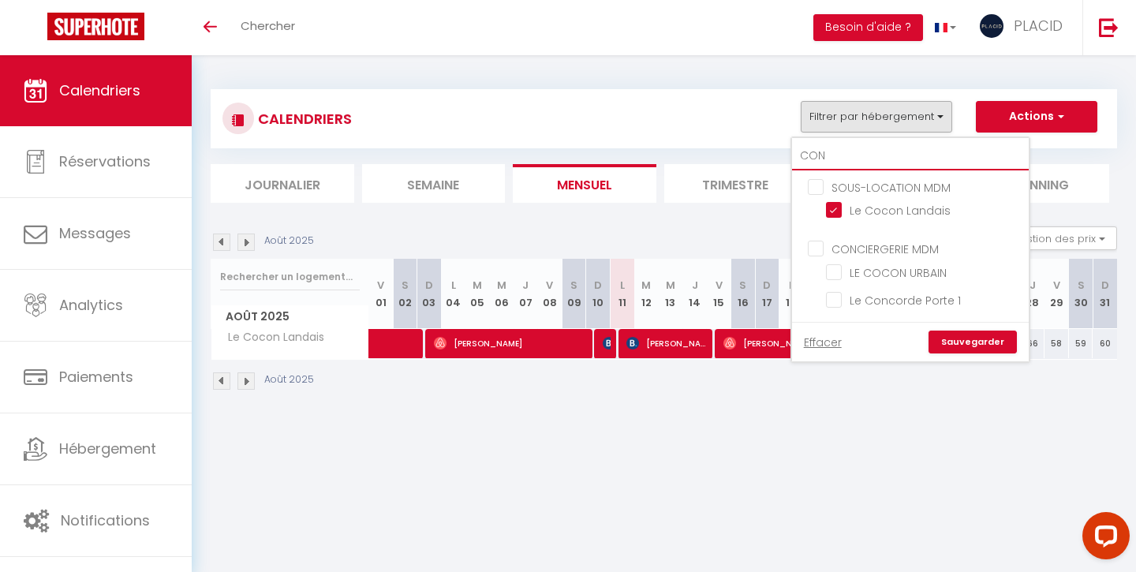
click at [837, 164] on input "CON" at bounding box center [910, 156] width 237 height 28
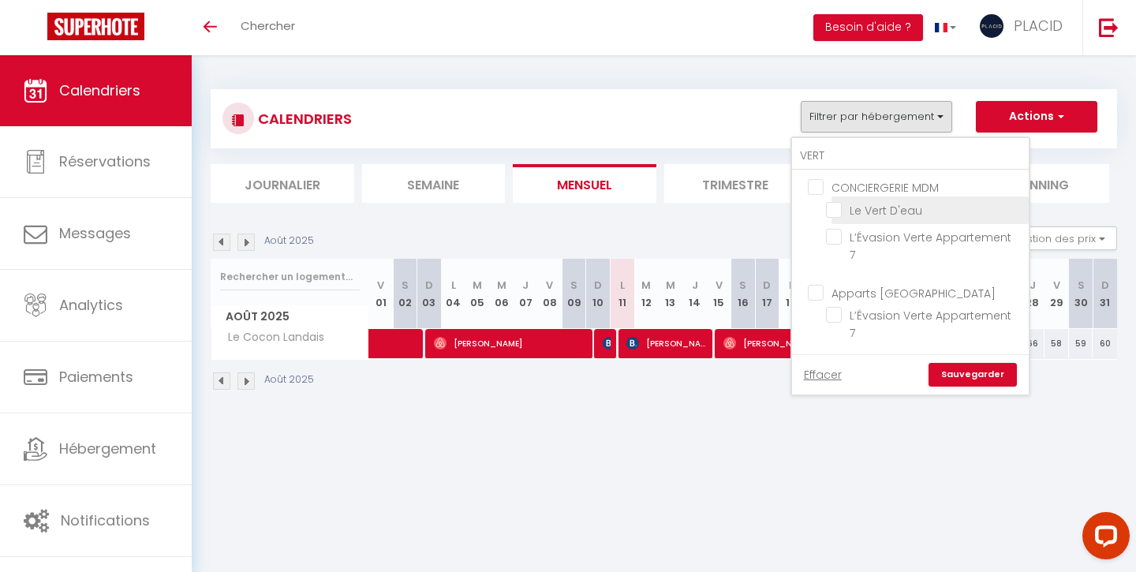
click at [840, 211] on input "Le Vert D'eau" at bounding box center [924, 209] width 197 height 16
click at [960, 363] on link "Sauvegarder" at bounding box center [973, 375] width 88 height 24
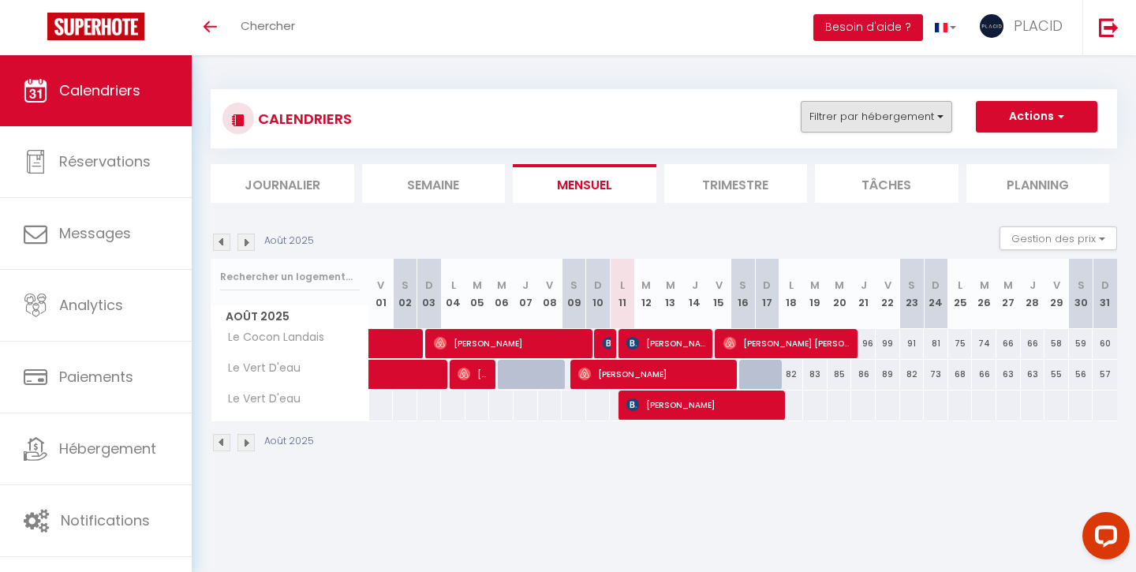
click at [881, 119] on button "Filtrer par hébergement" at bounding box center [877, 117] width 152 height 32
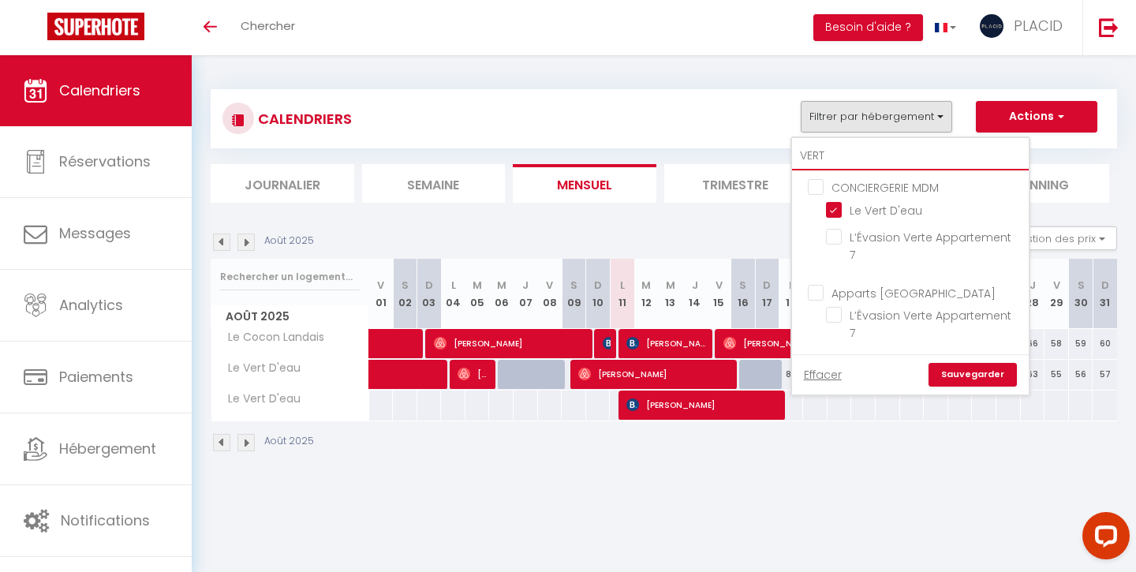
click at [854, 148] on input "VERT" at bounding box center [910, 156] width 237 height 28
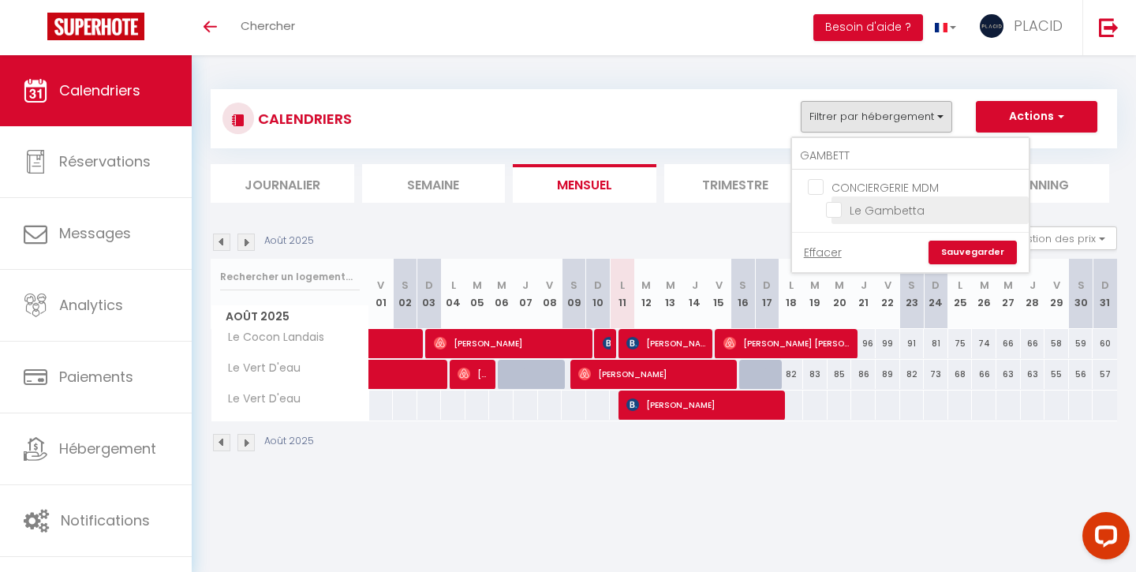
click at [858, 219] on li "Le Gambetta" at bounding box center [930, 210] width 197 height 28
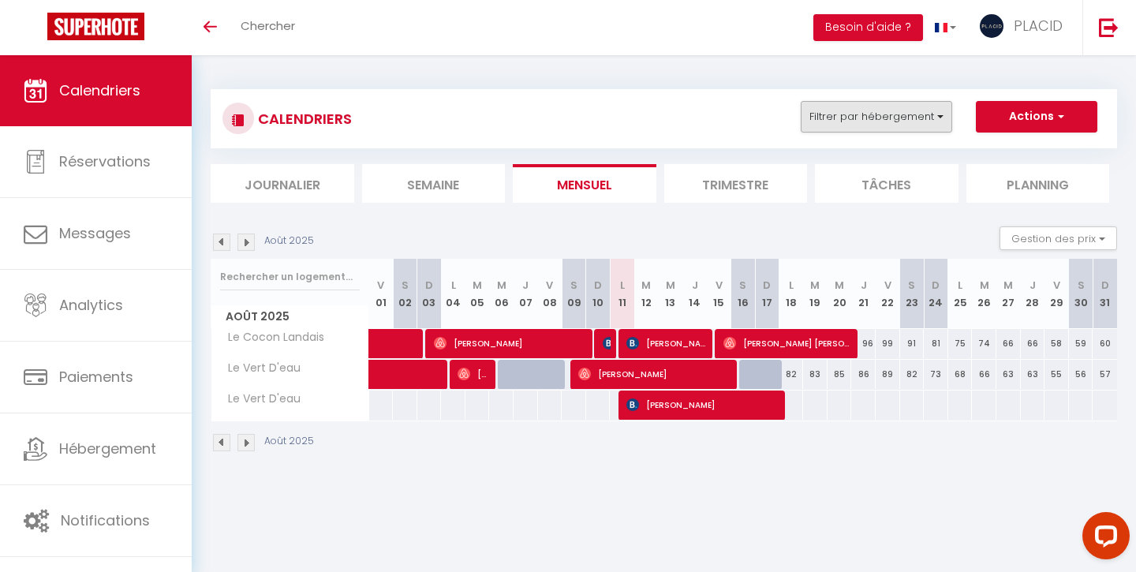
click at [867, 111] on button "Filtrer par hébergement" at bounding box center [877, 117] width 152 height 32
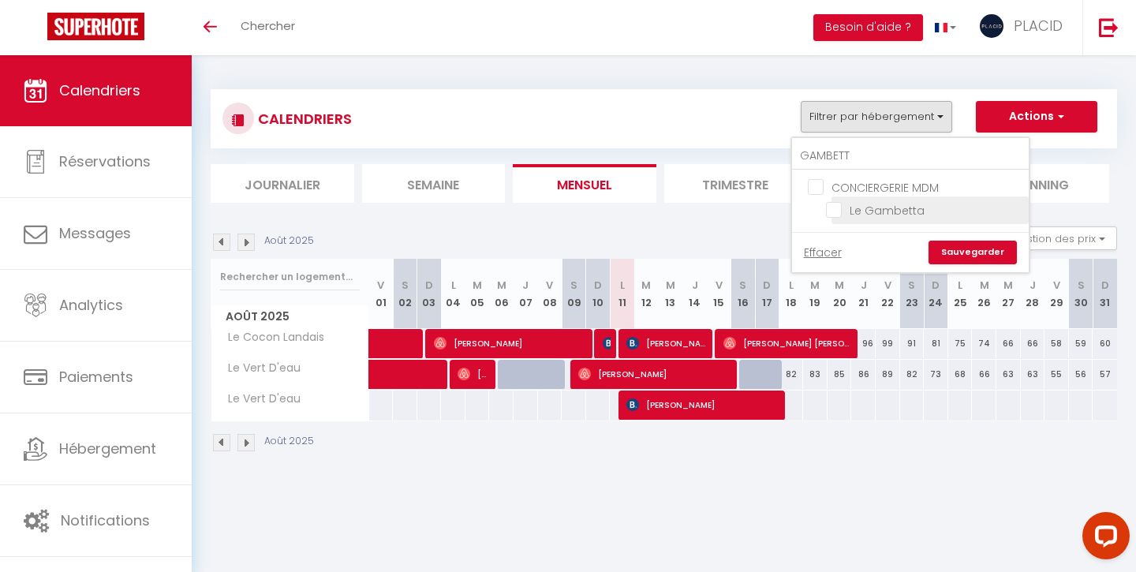
click at [857, 213] on input "Le Gambetta" at bounding box center [924, 209] width 197 height 16
click at [956, 253] on link "Sauvegarder" at bounding box center [973, 253] width 88 height 24
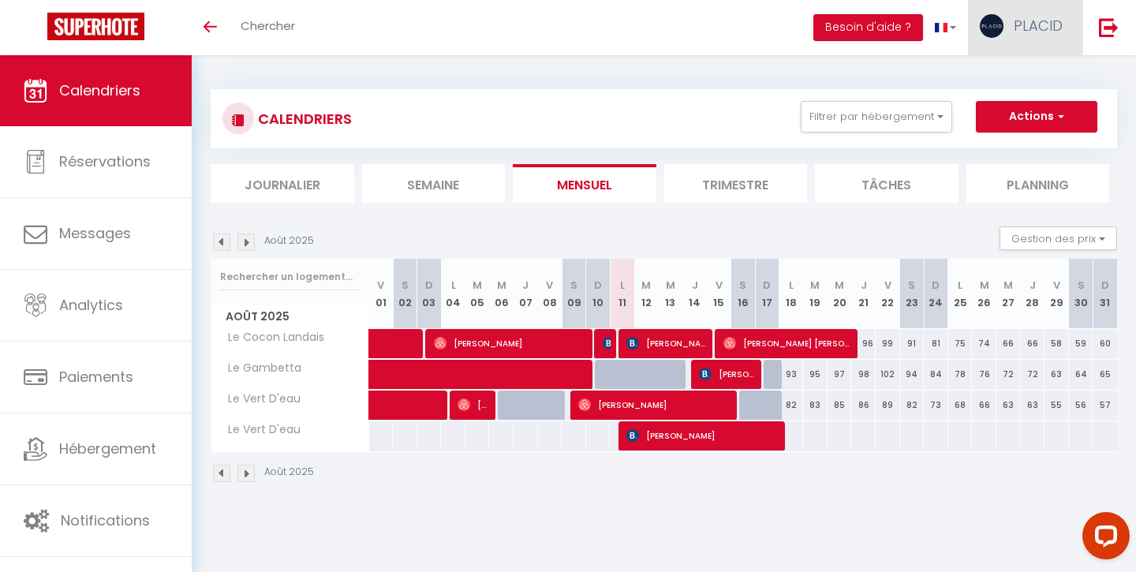
click at [1020, 36] on link "PLACID" at bounding box center [1025, 27] width 114 height 55
click at [1004, 81] on link "Paramètres" at bounding box center [1019, 78] width 117 height 27
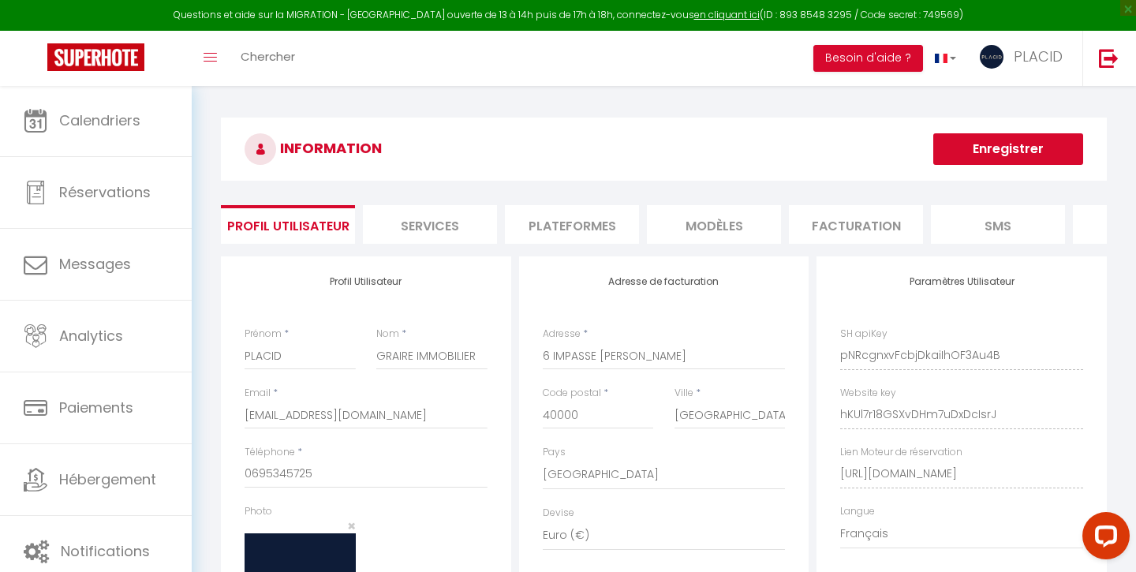
click at [432, 219] on li "Services" at bounding box center [430, 224] width 134 height 39
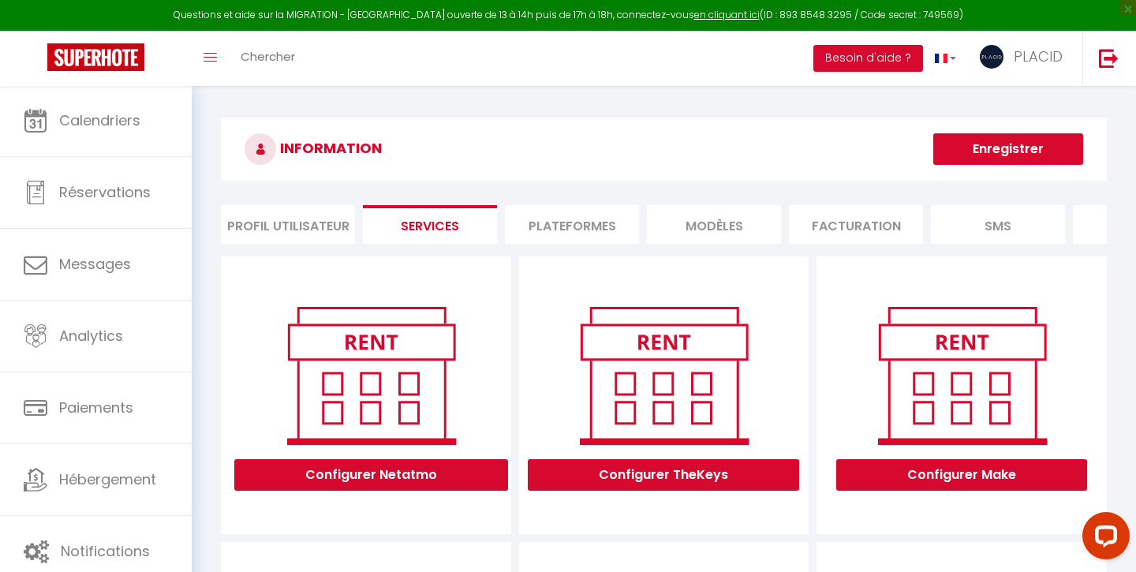
click at [582, 222] on li "Plateformes" at bounding box center [572, 224] width 134 height 39
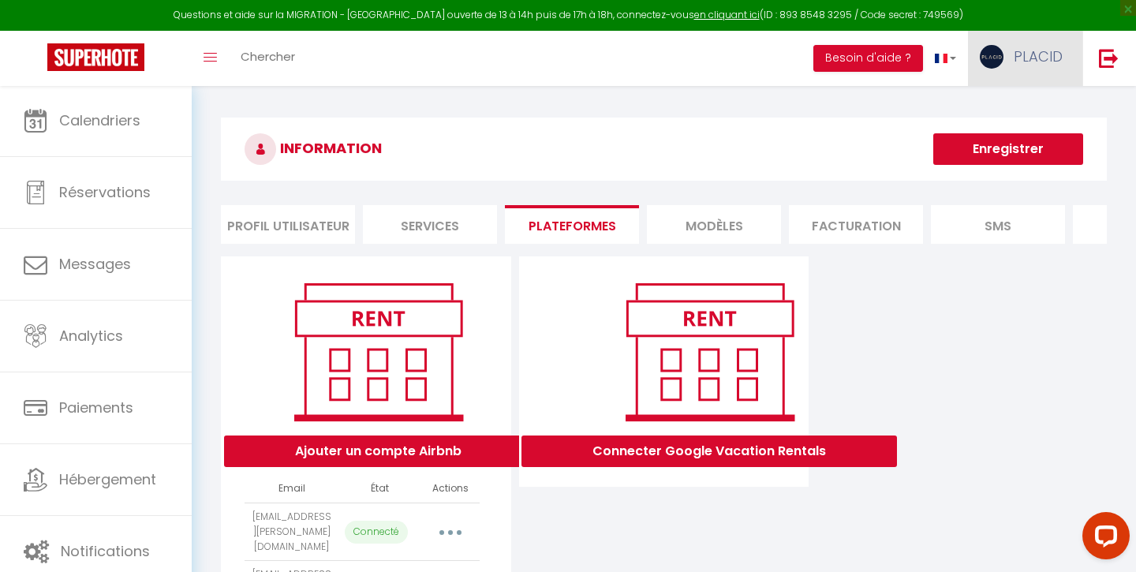
click at [1003, 69] on link "PLACID" at bounding box center [1025, 58] width 114 height 55
click at [856, 155] on h3 "INFORMATION" at bounding box center [664, 149] width 886 height 63
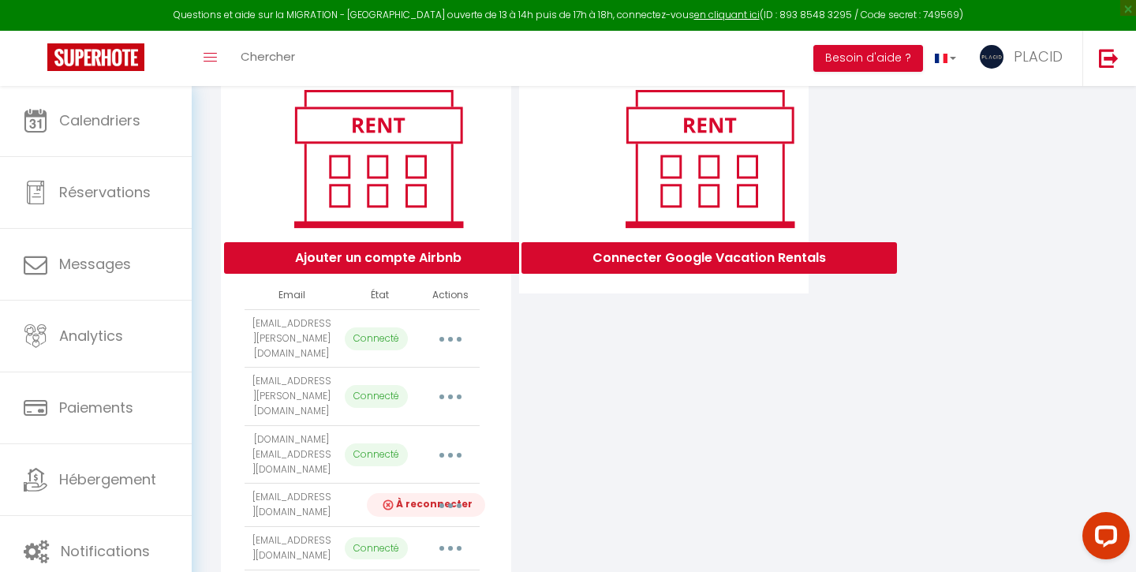
scroll to position [220, 0]
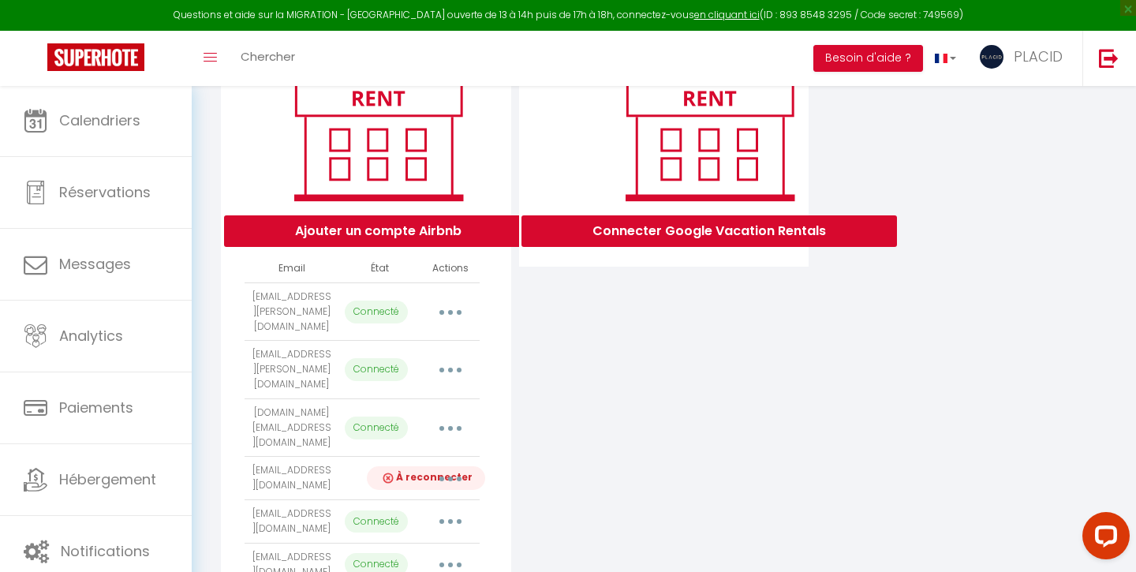
click at [453, 466] on button "button" at bounding box center [451, 478] width 44 height 25
click at [565, 418] on div "Connecter Google Vacation Rentals" at bounding box center [664, 348] width 298 height 624
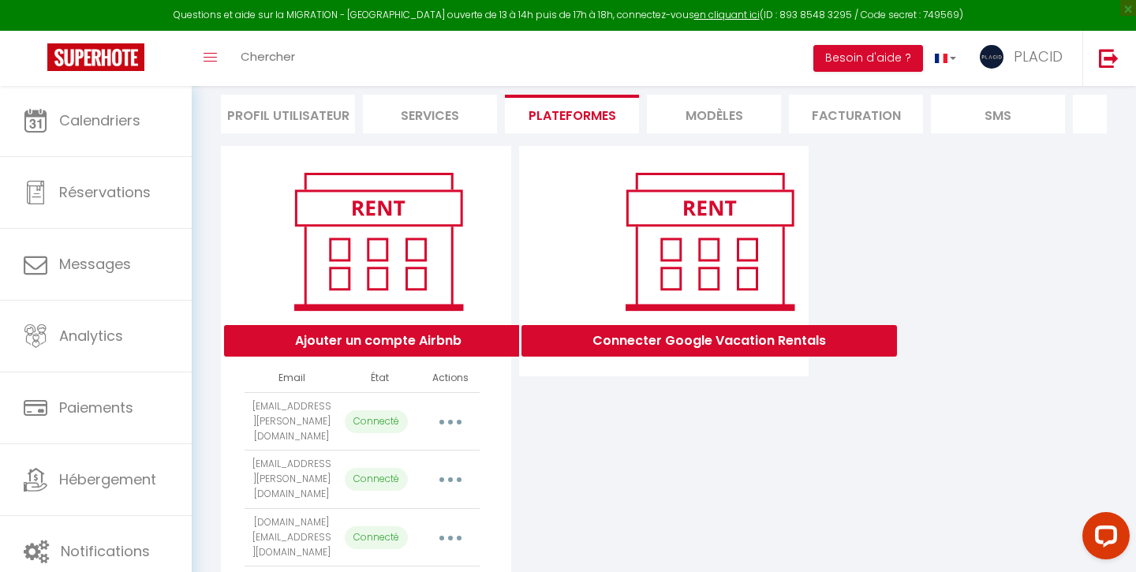
scroll to position [129, 0]
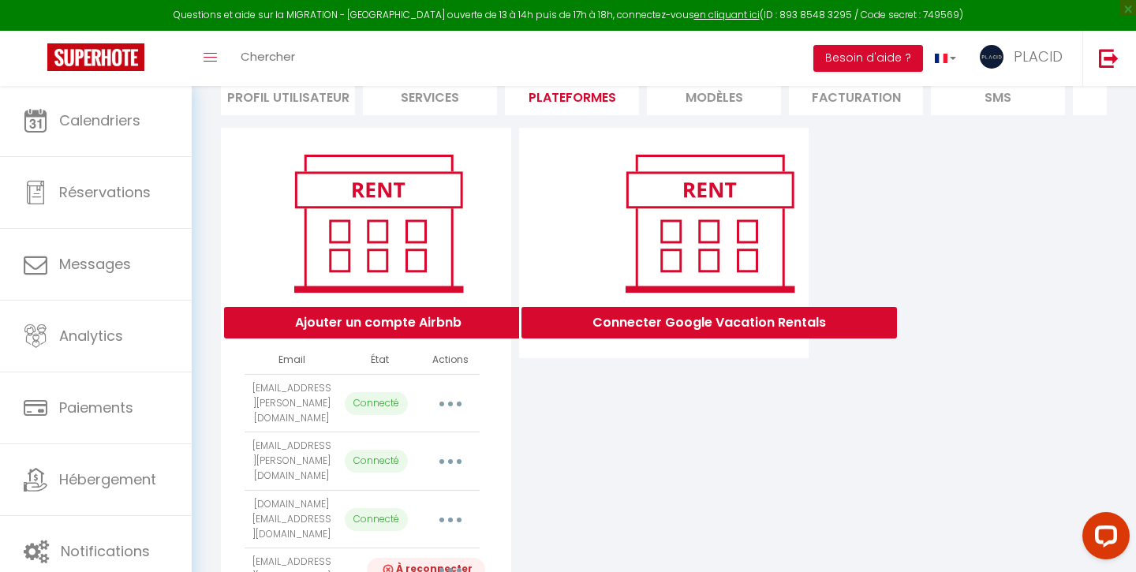
click at [447, 399] on button "button" at bounding box center [451, 403] width 44 height 25
click at [386, 492] on link "Reconnecter le compte" at bounding box center [381, 496] width 174 height 27
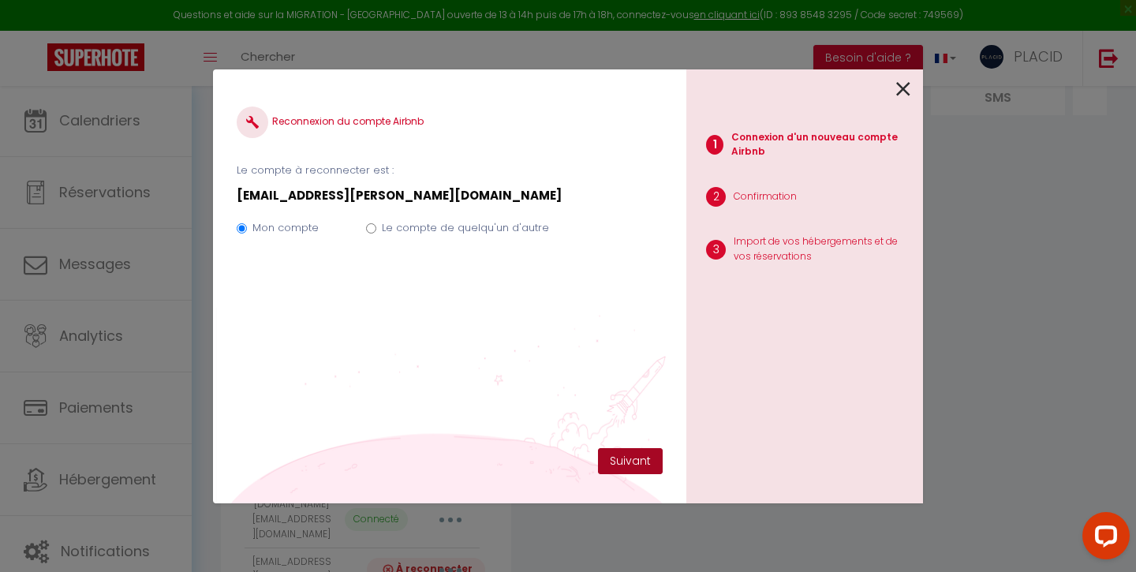
click at [620, 455] on button "Suivant" at bounding box center [630, 461] width 65 height 27
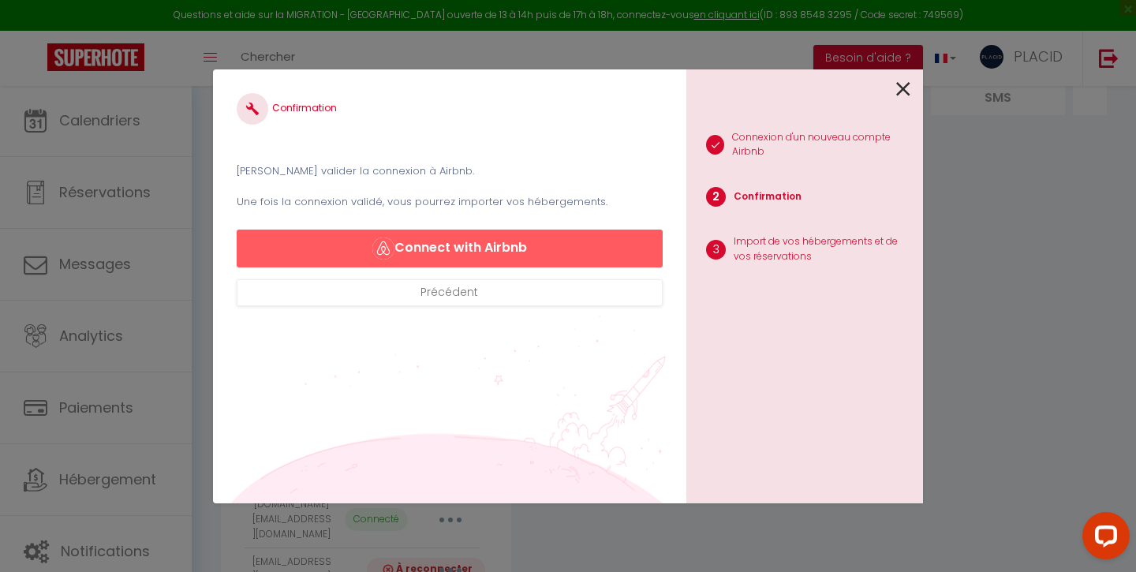
click at [434, 247] on button "Connect with Airbnb" at bounding box center [450, 249] width 426 height 38
click at [907, 88] on icon at bounding box center [903, 89] width 14 height 24
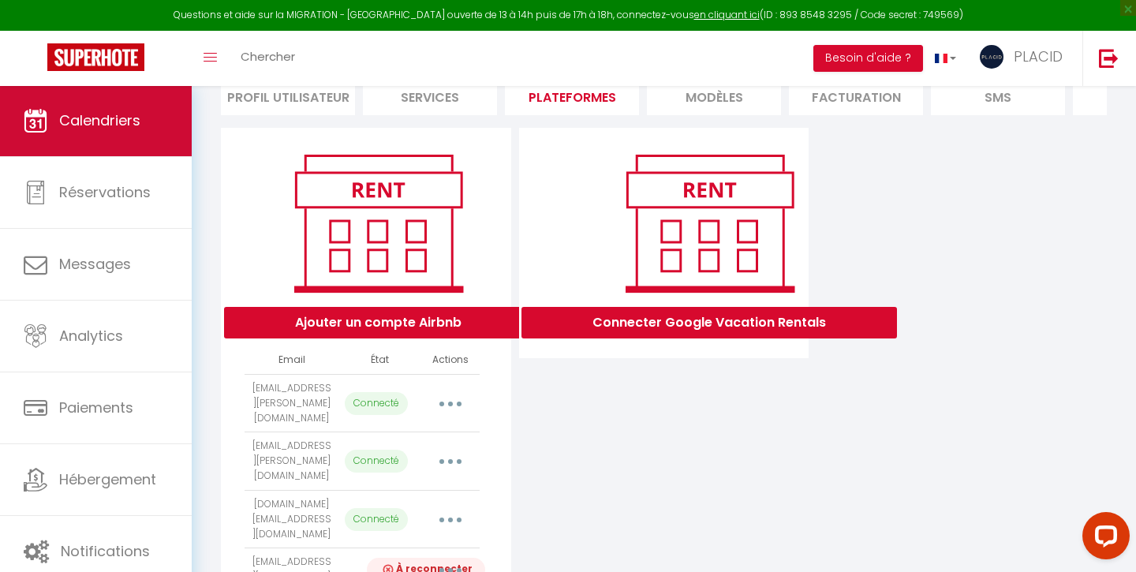
click at [118, 131] on link "Calendriers" at bounding box center [96, 120] width 192 height 71
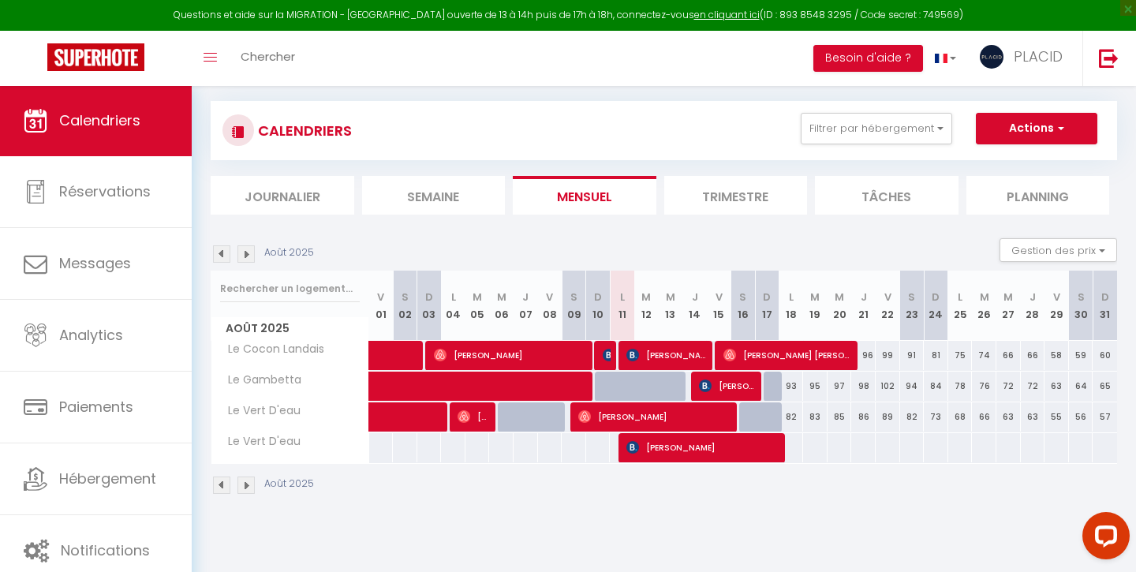
scroll to position [85, 0]
click at [661, 415] on span "[PERSON_NAME]" at bounding box center [655, 417] width 155 height 30
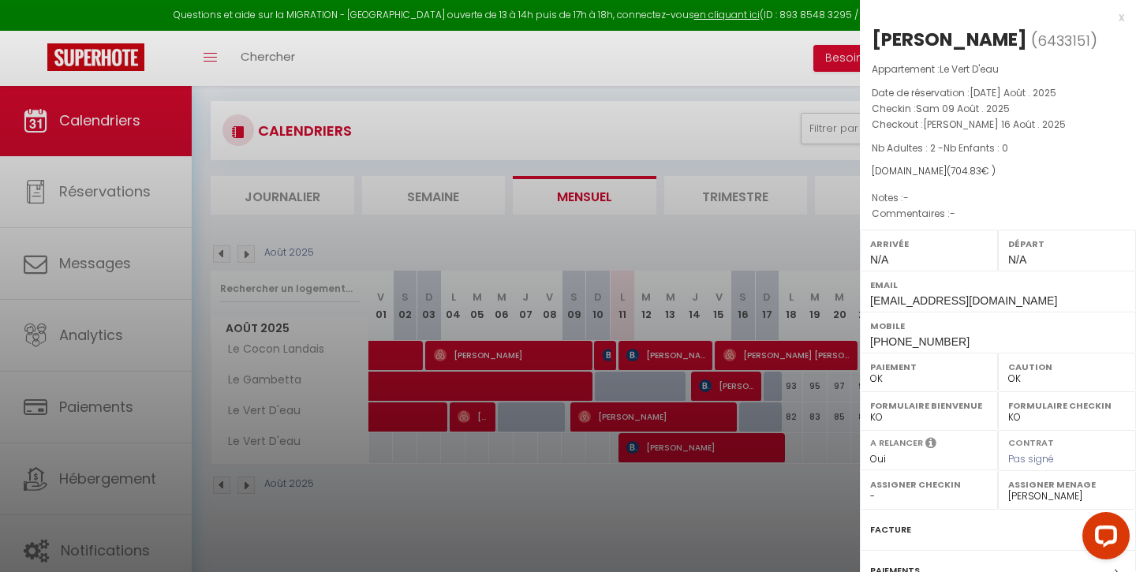
click at [663, 451] on div at bounding box center [568, 286] width 1136 height 572
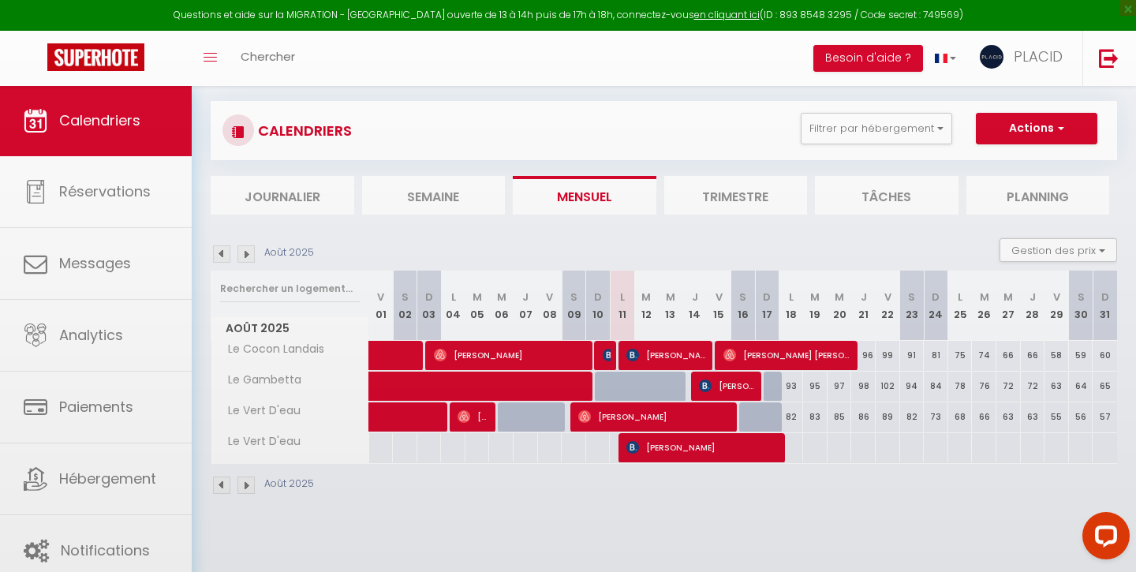
click at [663, 451] on span "[PERSON_NAME]" at bounding box center [704, 447] width 155 height 30
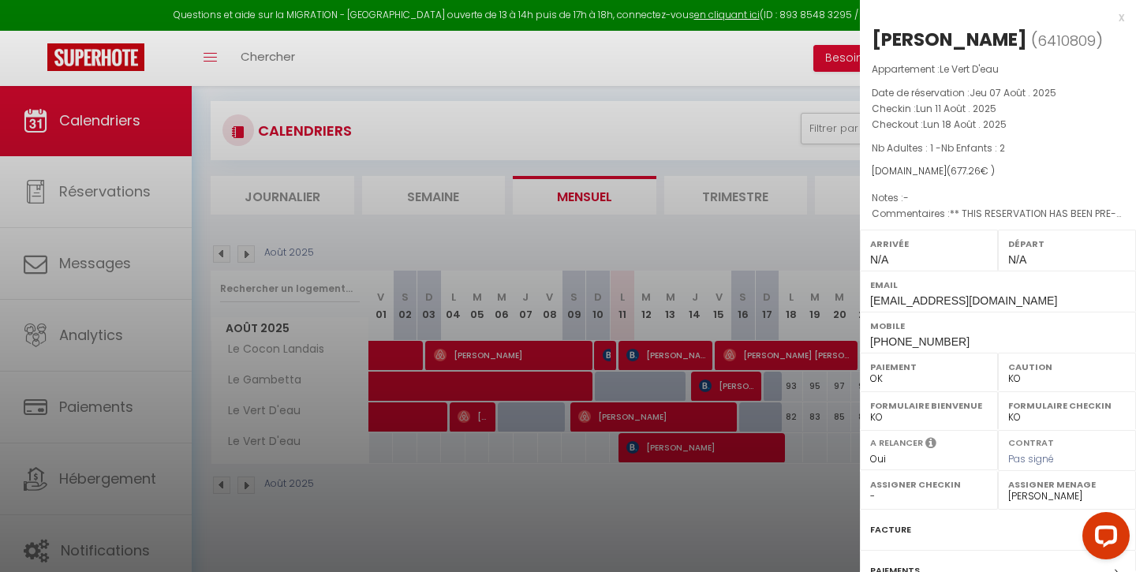
click at [651, 528] on div at bounding box center [568, 286] width 1136 height 572
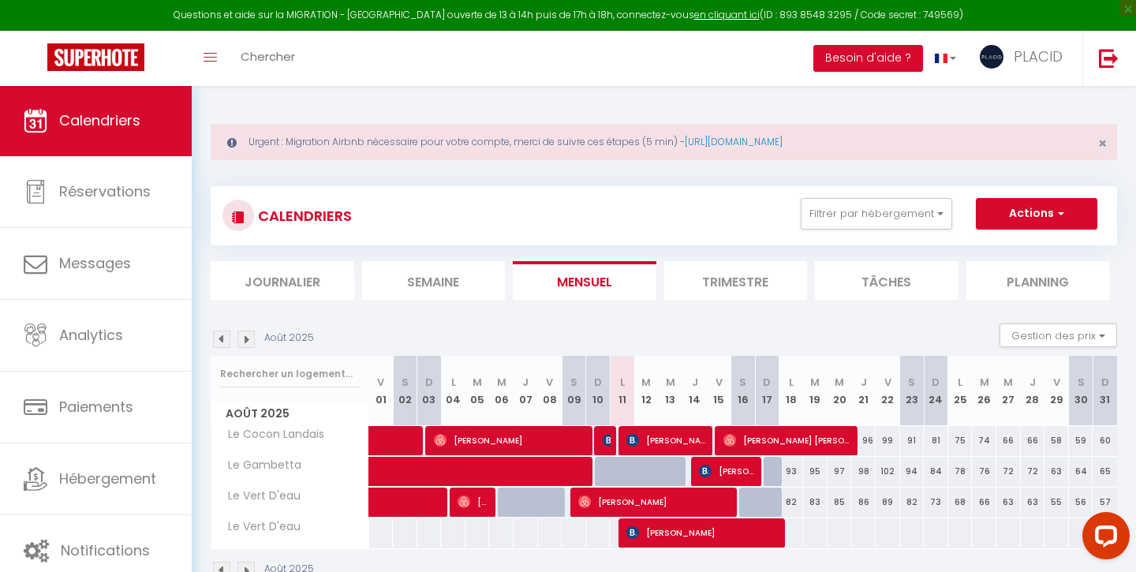
scroll to position [0, 0]
click at [877, 203] on button "Filtrer par hébergement" at bounding box center [877, 214] width 152 height 32
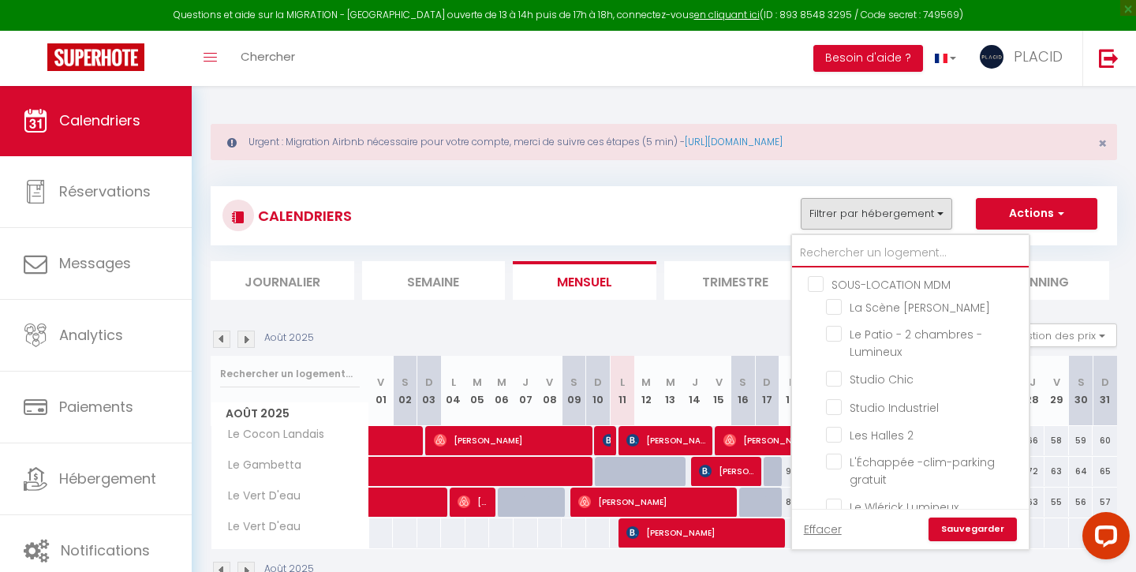
click at [834, 240] on input "text" at bounding box center [910, 253] width 237 height 28
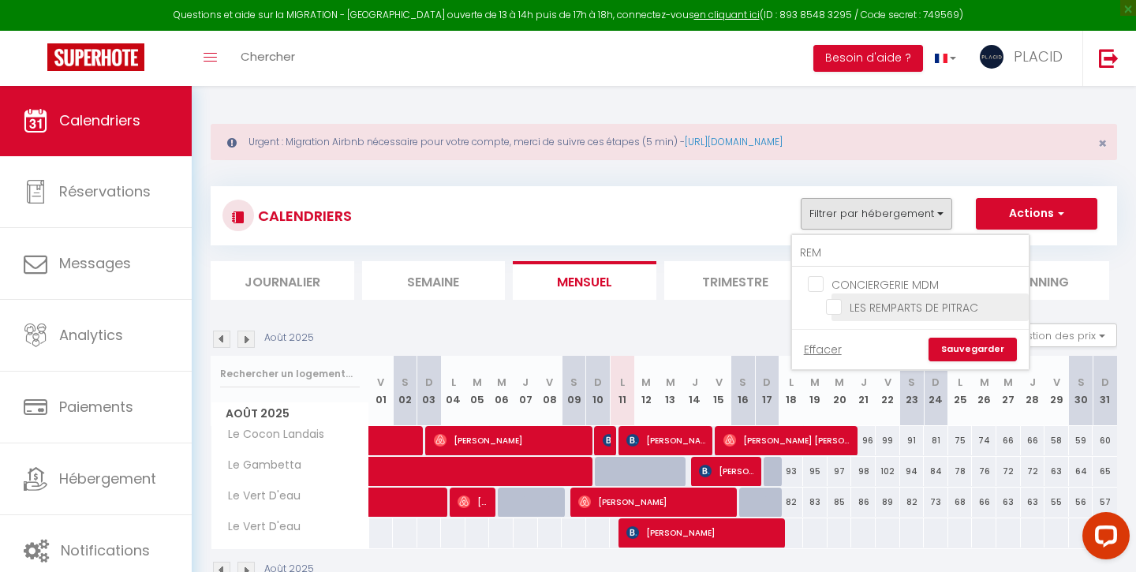
click at [853, 309] on input "LES REMPARTS DE PITRAC" at bounding box center [924, 306] width 197 height 16
click at [960, 344] on link "Sauvegarder" at bounding box center [973, 350] width 88 height 24
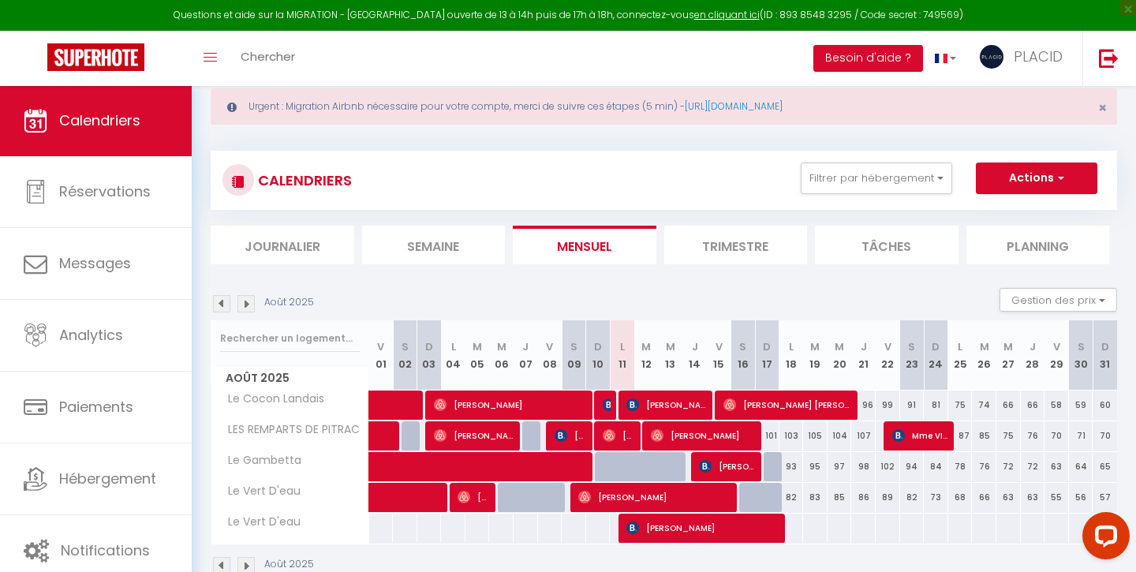
scroll to position [39, 0]
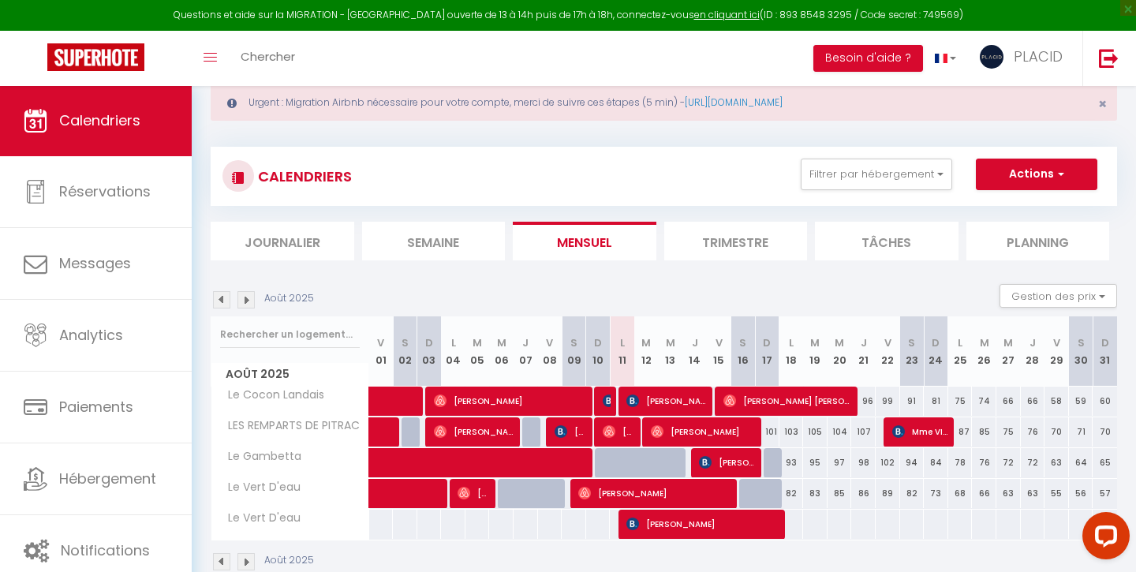
click at [474, 429] on span "[PERSON_NAME]" at bounding box center [474, 432] width 81 height 30
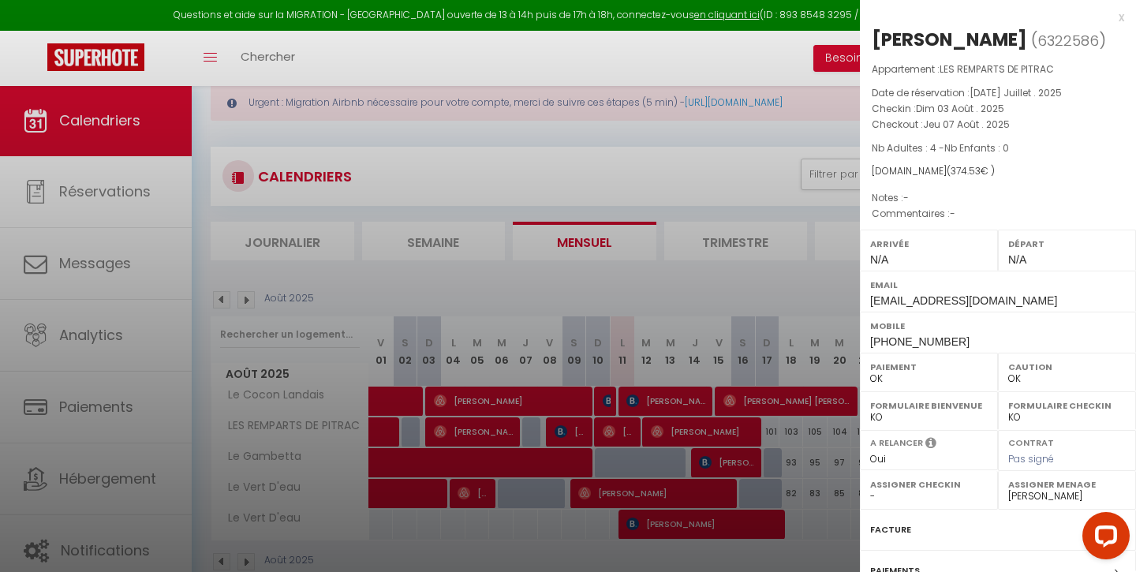
click at [616, 241] on div at bounding box center [568, 286] width 1136 height 572
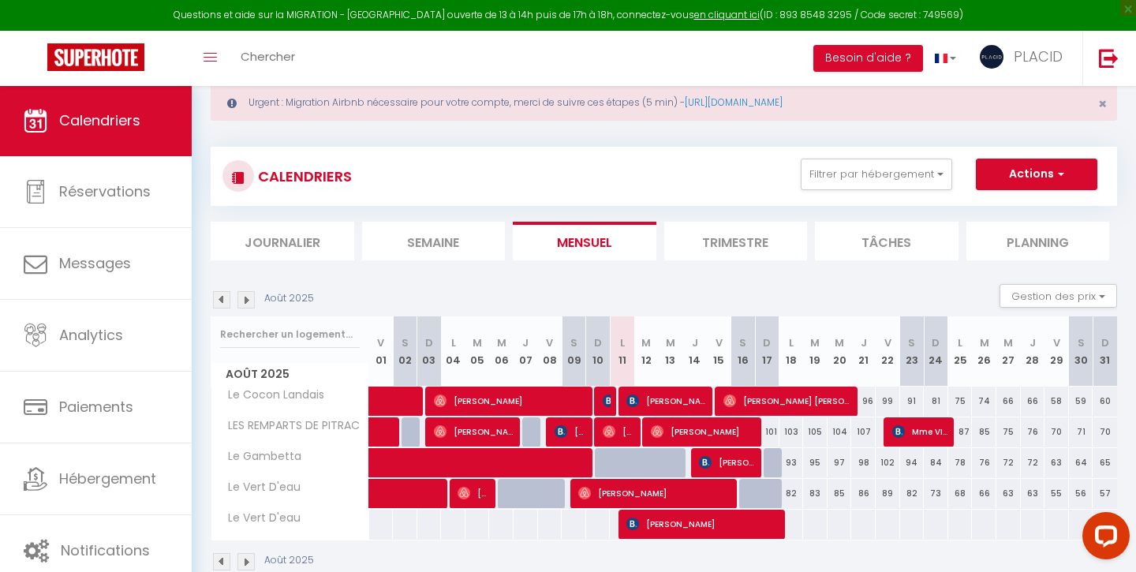
click at [929, 427] on span "Mme VIVION" at bounding box center [921, 432] width 57 height 30
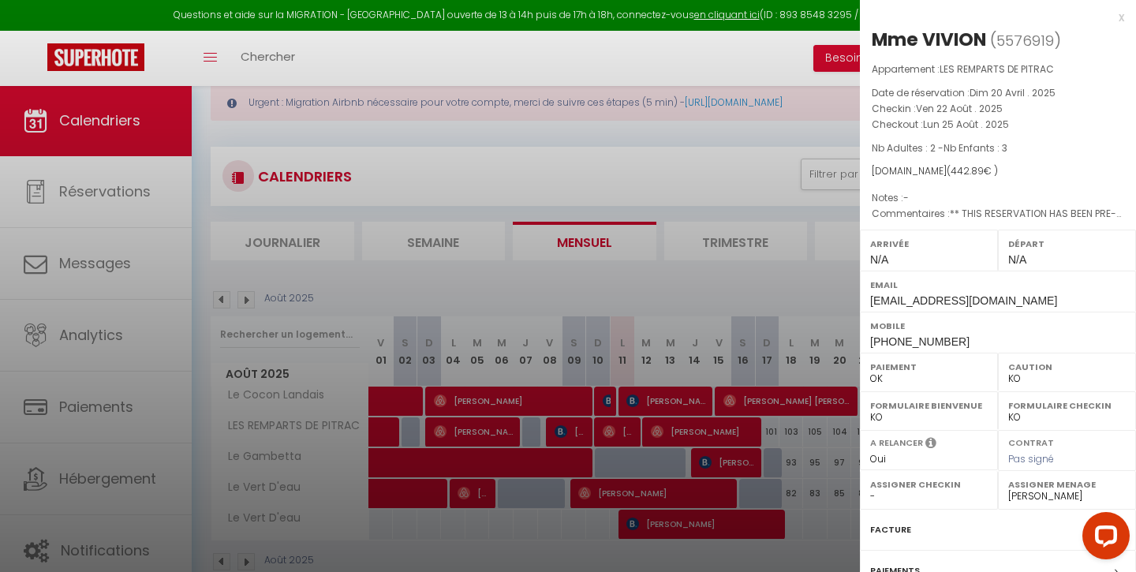
click at [809, 447] on div at bounding box center [568, 286] width 1136 height 572
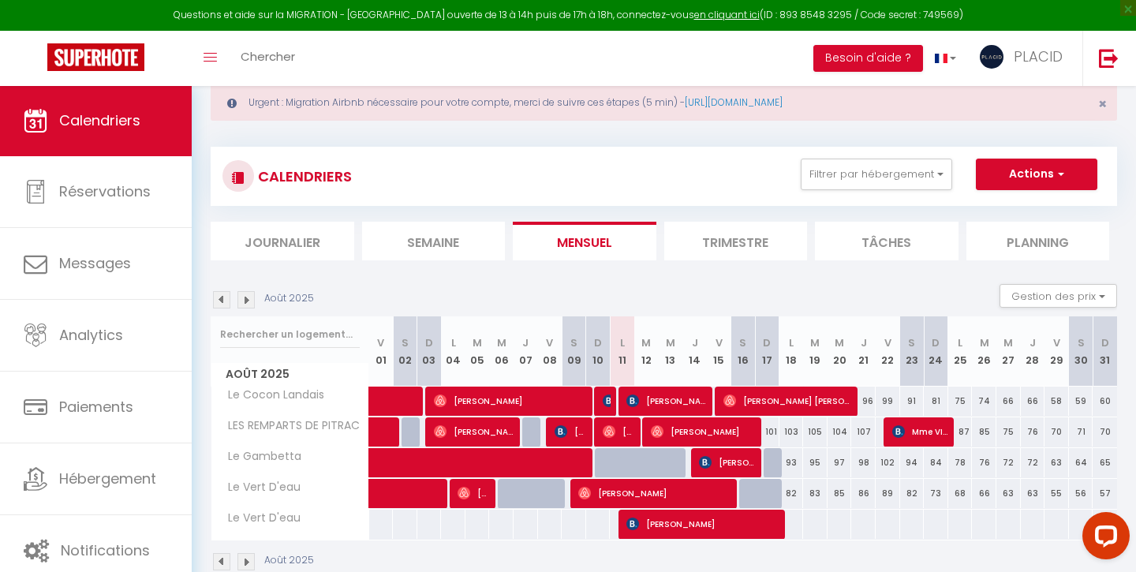
click at [706, 433] on span "[PERSON_NAME]" at bounding box center [704, 432] width 106 height 30
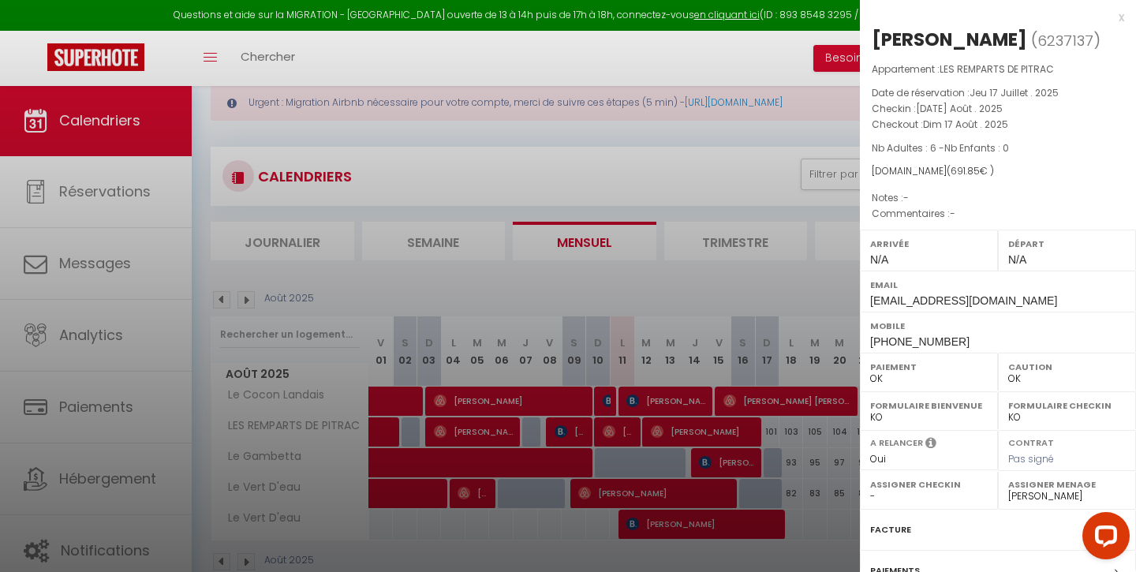
click at [801, 438] on div at bounding box center [568, 286] width 1136 height 572
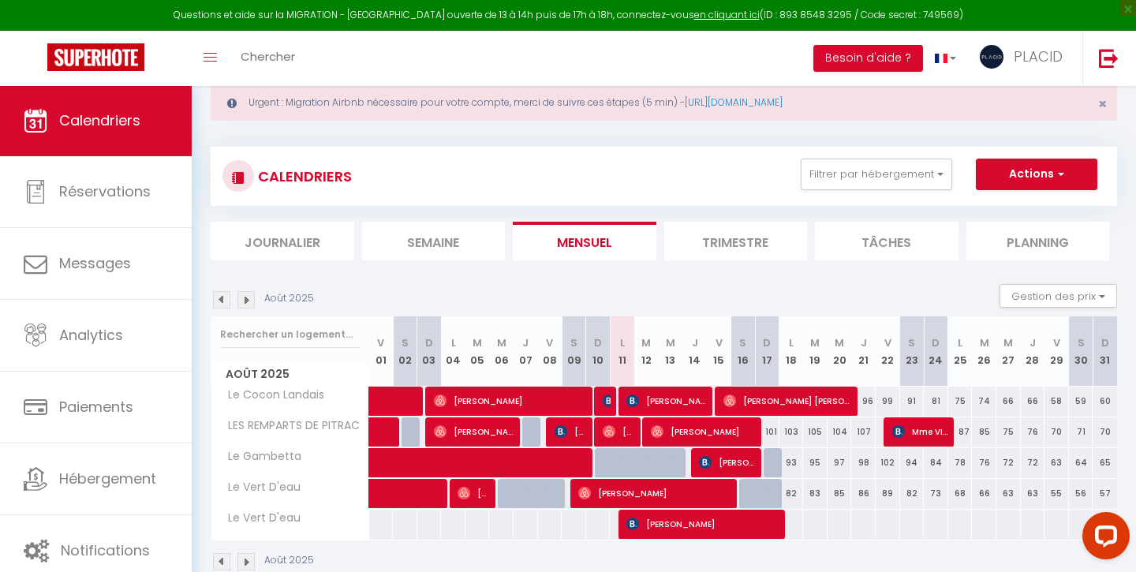
click at [679, 436] on span "[PERSON_NAME]" at bounding box center [704, 432] width 106 height 30
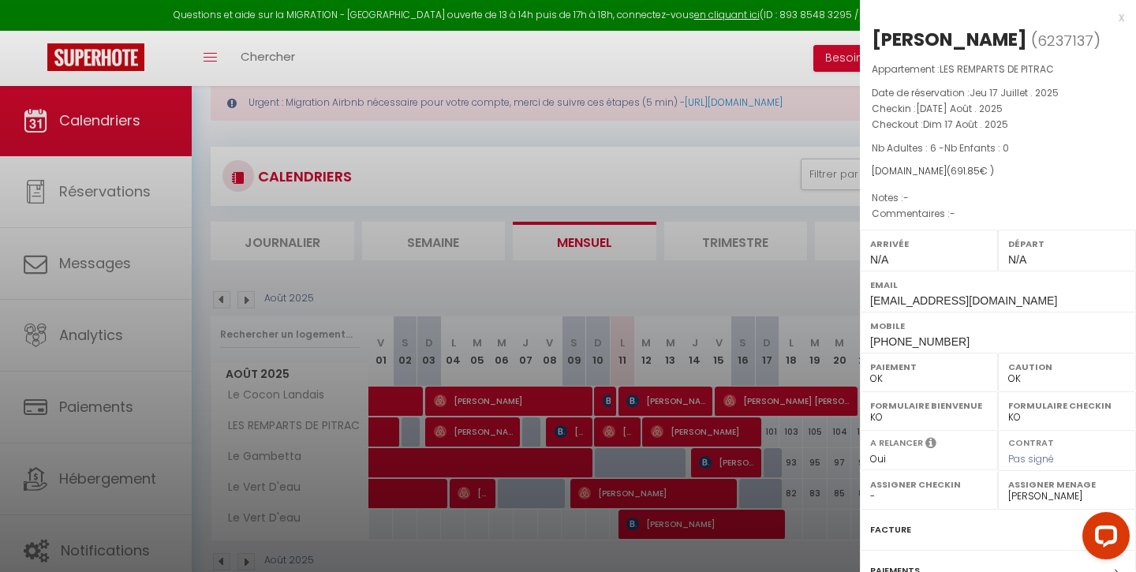
click at [716, 294] on div at bounding box center [568, 286] width 1136 height 572
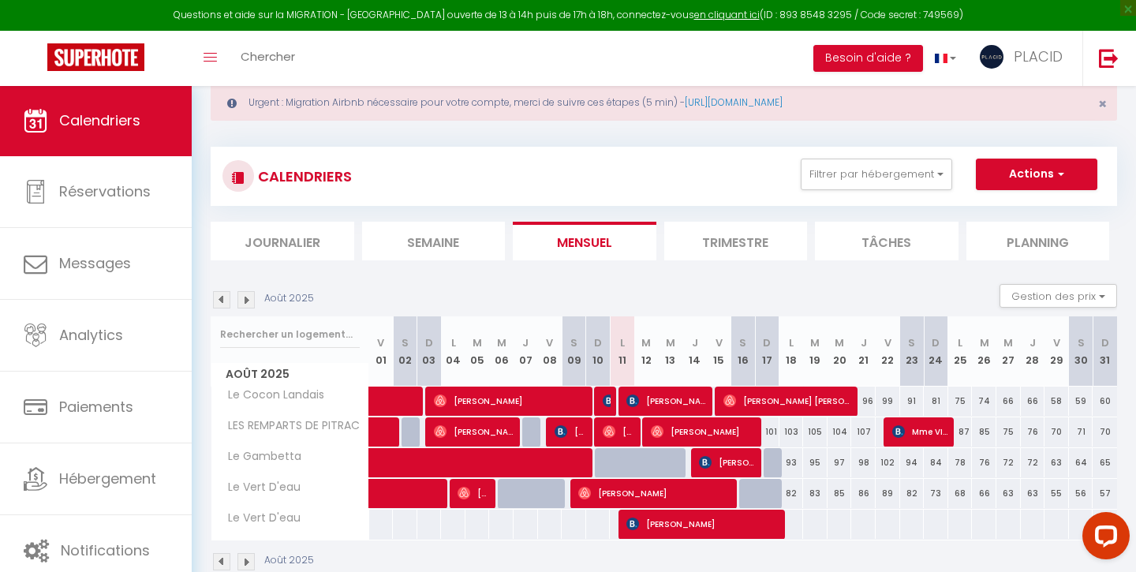
click at [611, 438] on span "[PERSON_NAME]" at bounding box center [619, 432] width 32 height 30
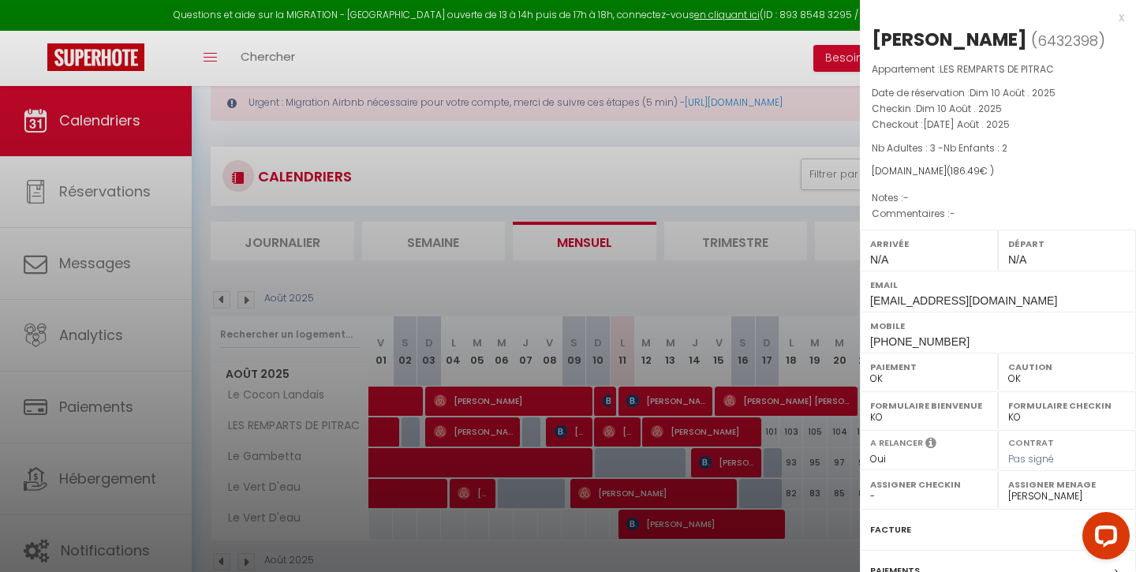
click at [755, 306] on div at bounding box center [568, 286] width 1136 height 572
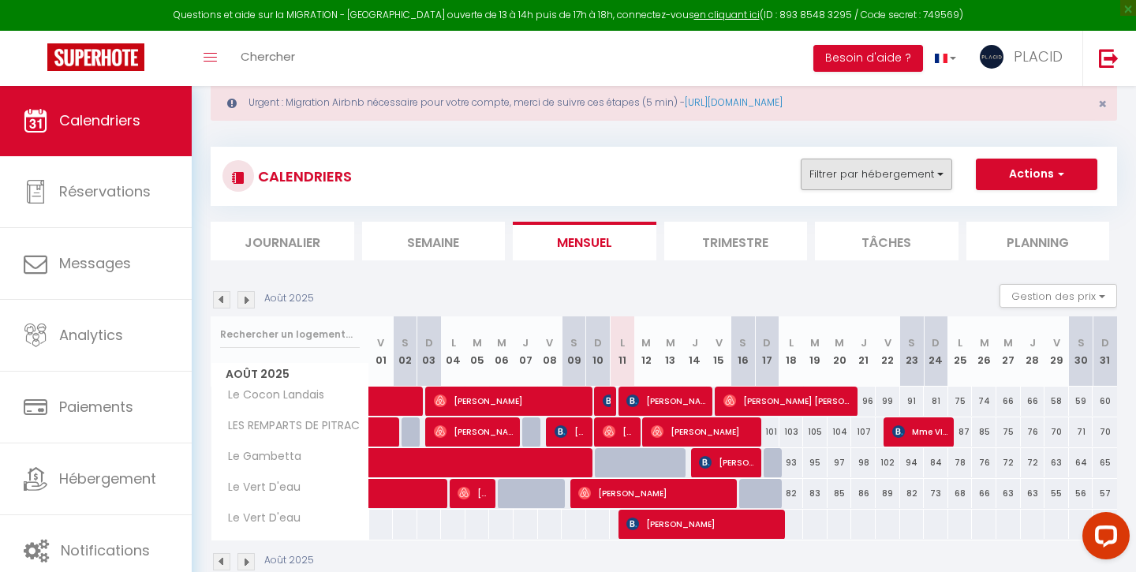
click at [884, 163] on button "Filtrer par hébergement" at bounding box center [877, 175] width 152 height 32
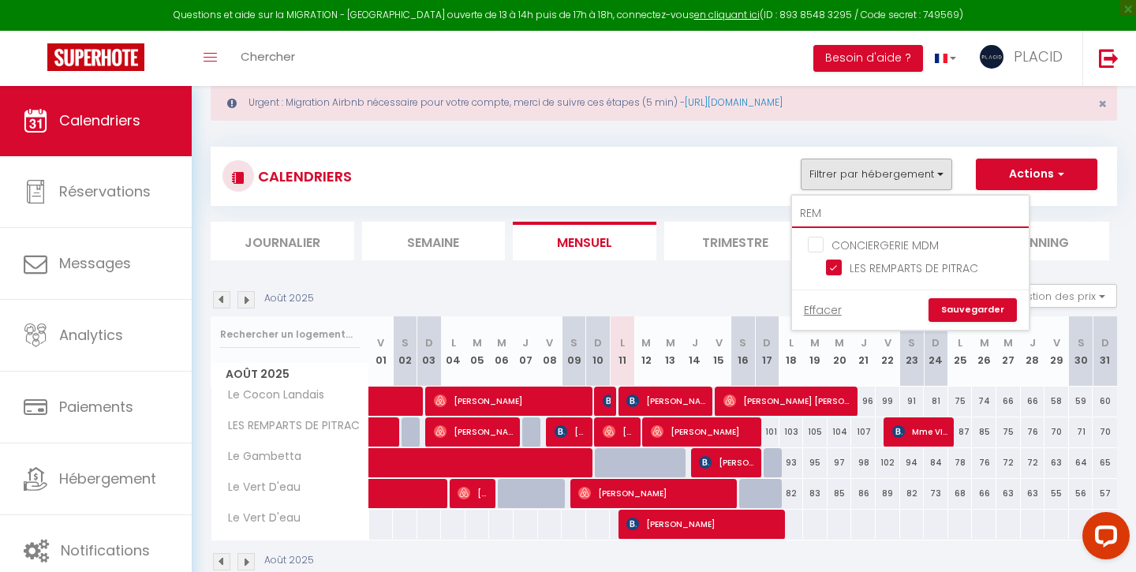
click at [826, 221] on input "REM" at bounding box center [910, 214] width 237 height 28
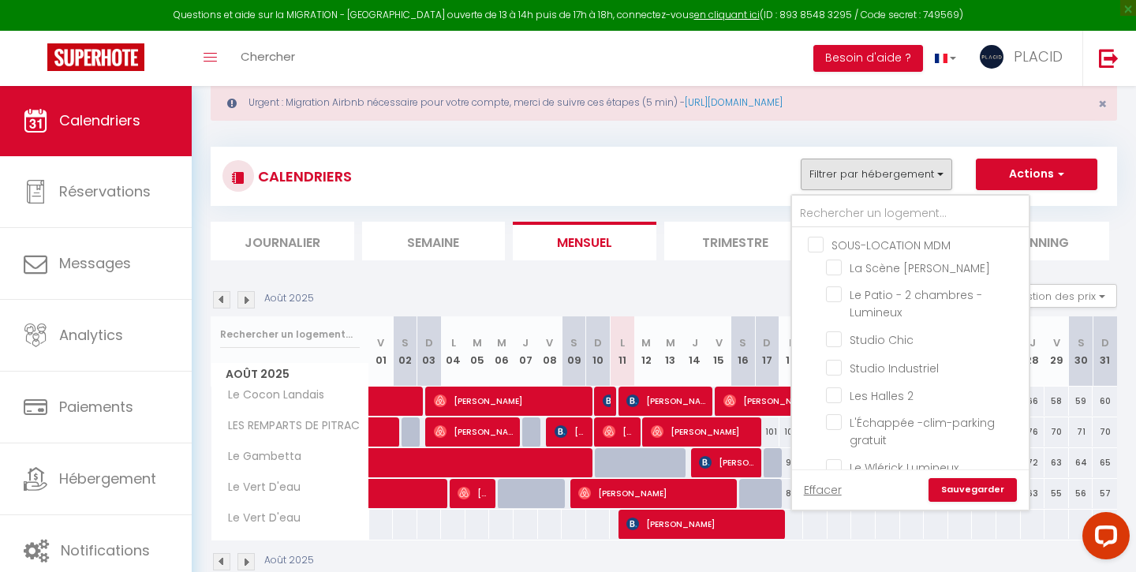
click at [821, 249] on input "SOUS-LOCATION MDM" at bounding box center [926, 244] width 237 height 16
click at [824, 275] on label "CONCIERGERIE MDM" at bounding box center [881, 269] width 115 height 17
click at [815, 275] on input "CONCIERGERIE MDM" at bounding box center [926, 268] width 237 height 16
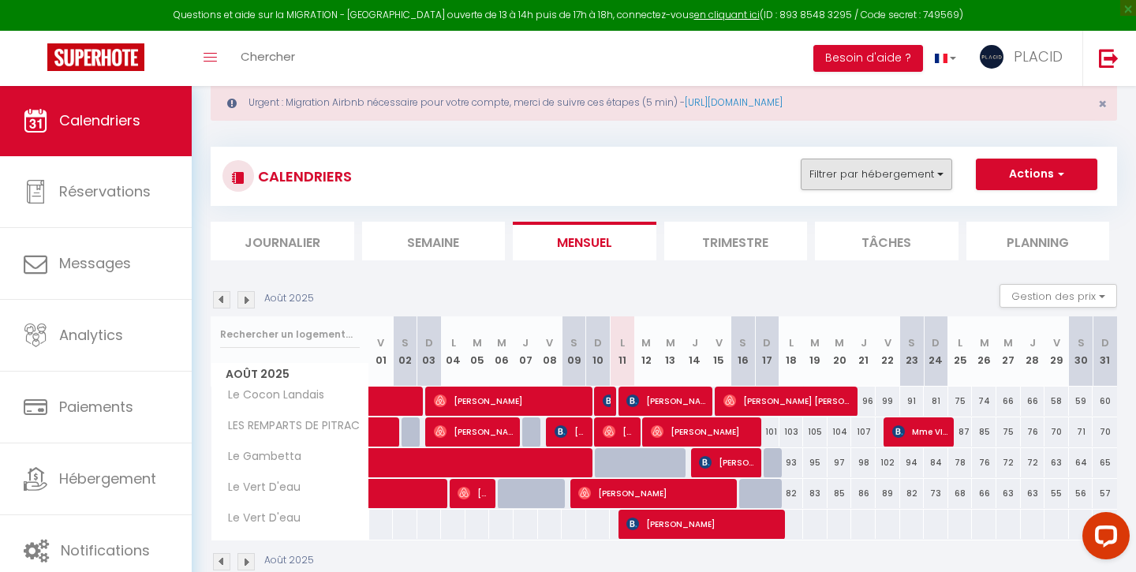
click at [827, 179] on button "Filtrer par hébergement" at bounding box center [877, 175] width 152 height 32
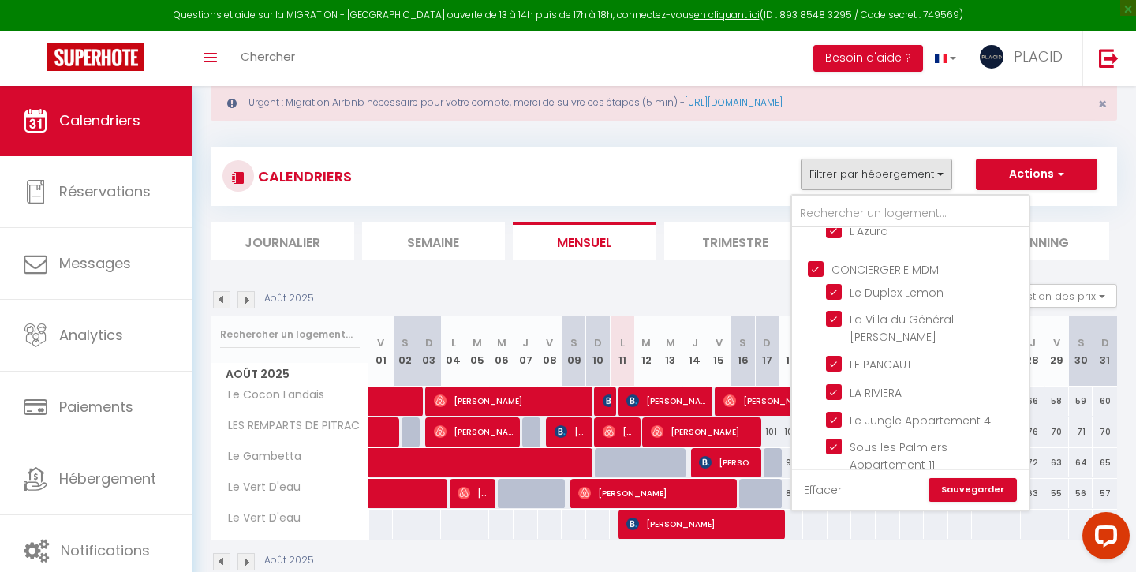
click at [971, 485] on link "Sauvegarder" at bounding box center [973, 490] width 88 height 24
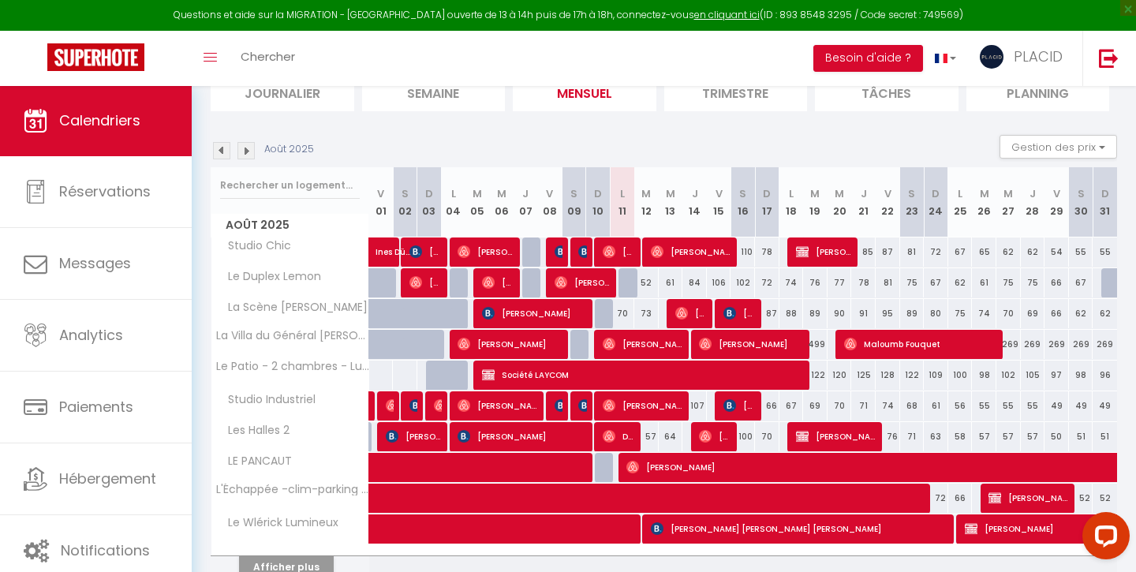
scroll to position [200, 0]
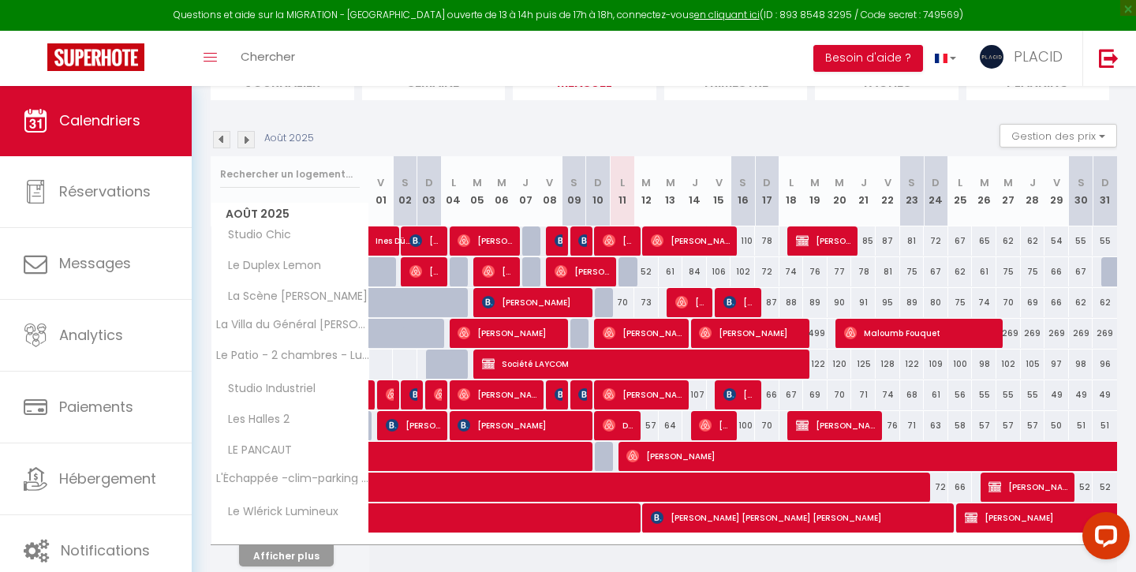
click at [308, 563] on button "Afficher plus" at bounding box center [286, 555] width 95 height 21
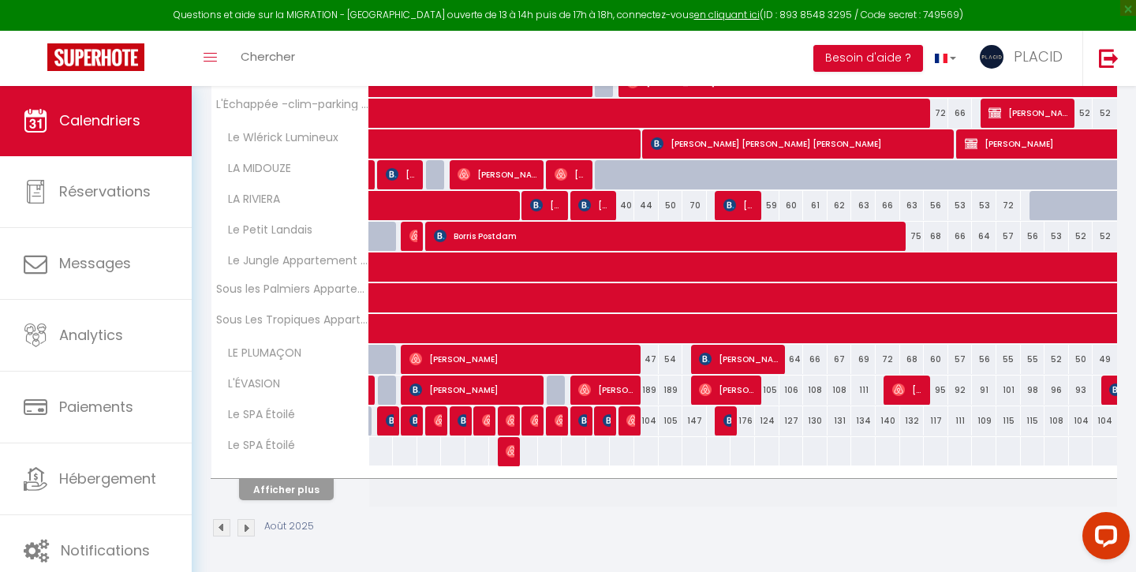
scroll to position [572, 0]
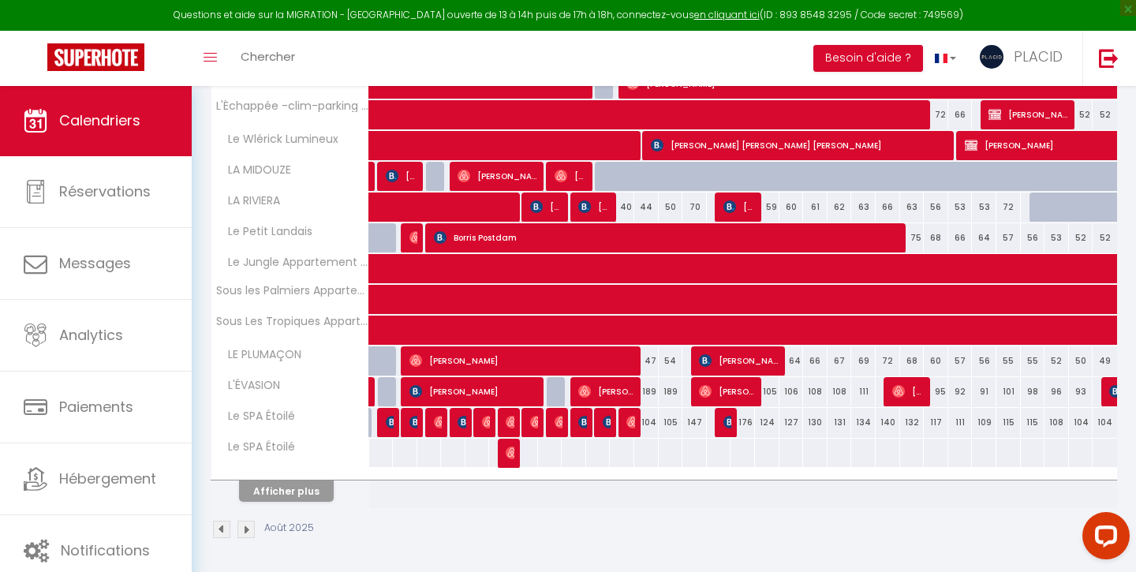
click at [309, 492] on button "Afficher plus" at bounding box center [286, 491] width 95 height 21
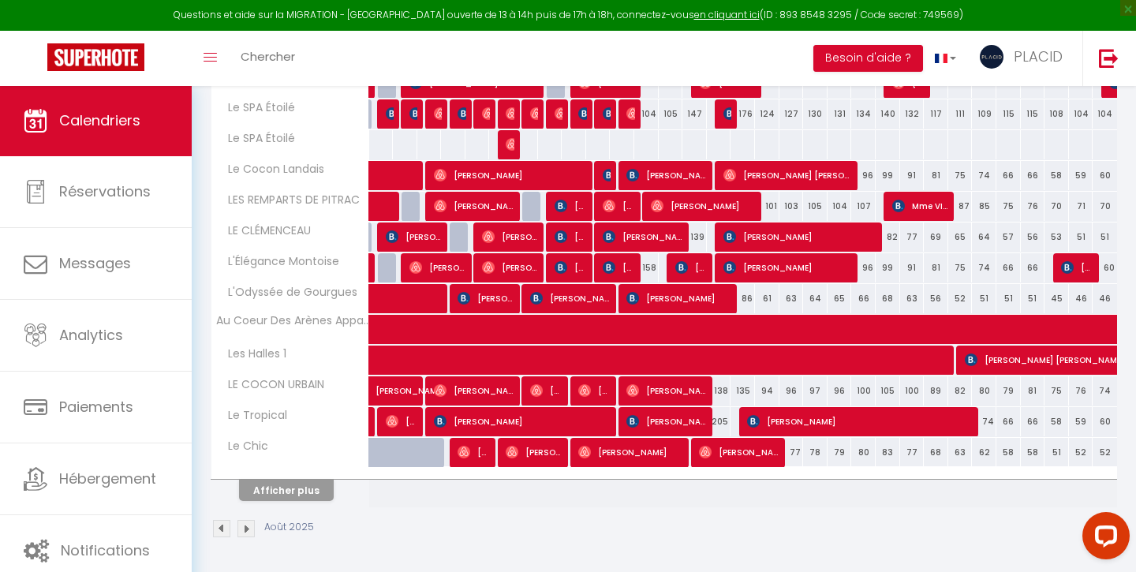
scroll to position [880, 0]
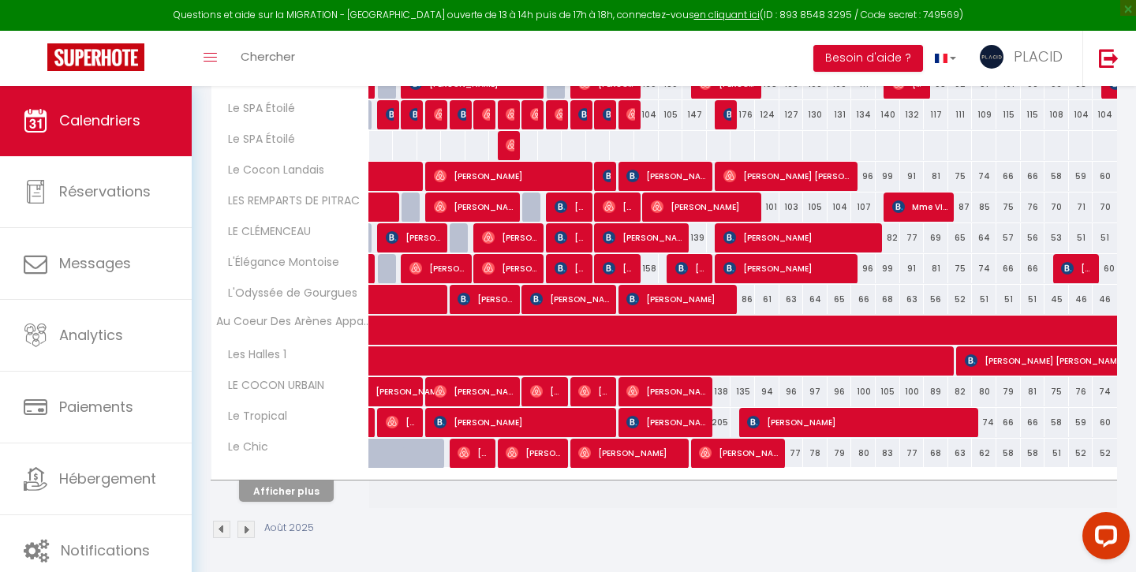
click at [305, 492] on button "Afficher plus" at bounding box center [286, 491] width 95 height 21
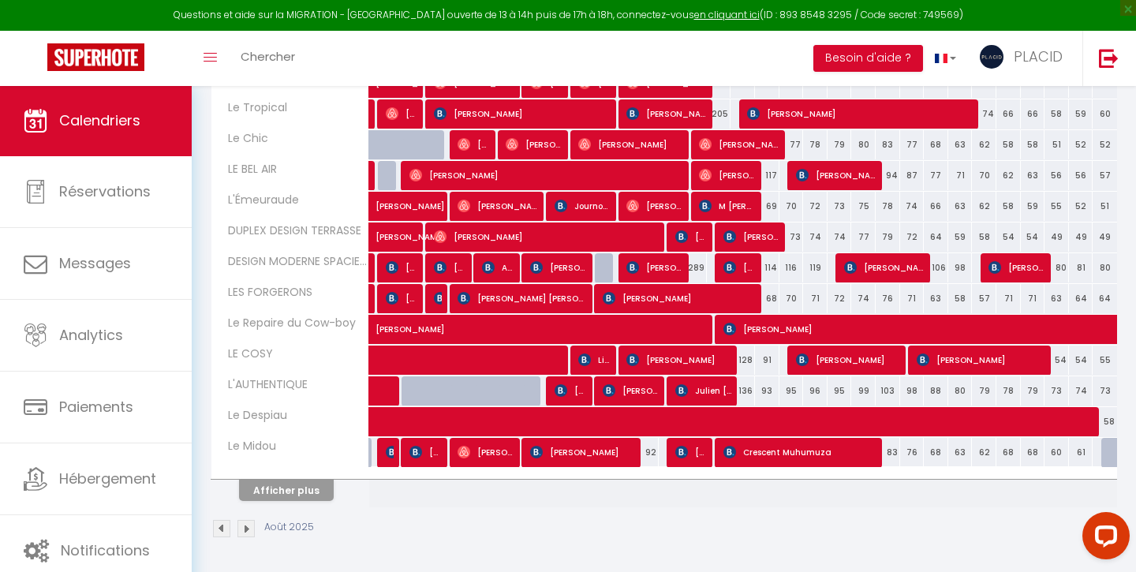
scroll to position [1188, 0]
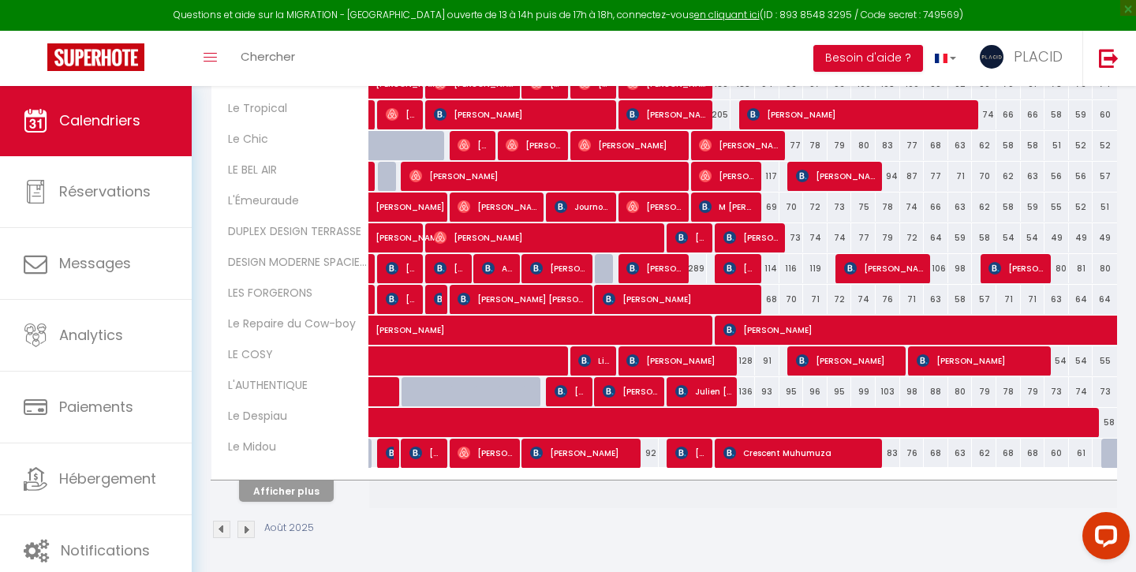
drag, startPoint x: 289, startPoint y: 497, endPoint x: 621, endPoint y: 355, distance: 361.3
click at [289, 497] on button "Afficher plus" at bounding box center [286, 491] width 95 height 21
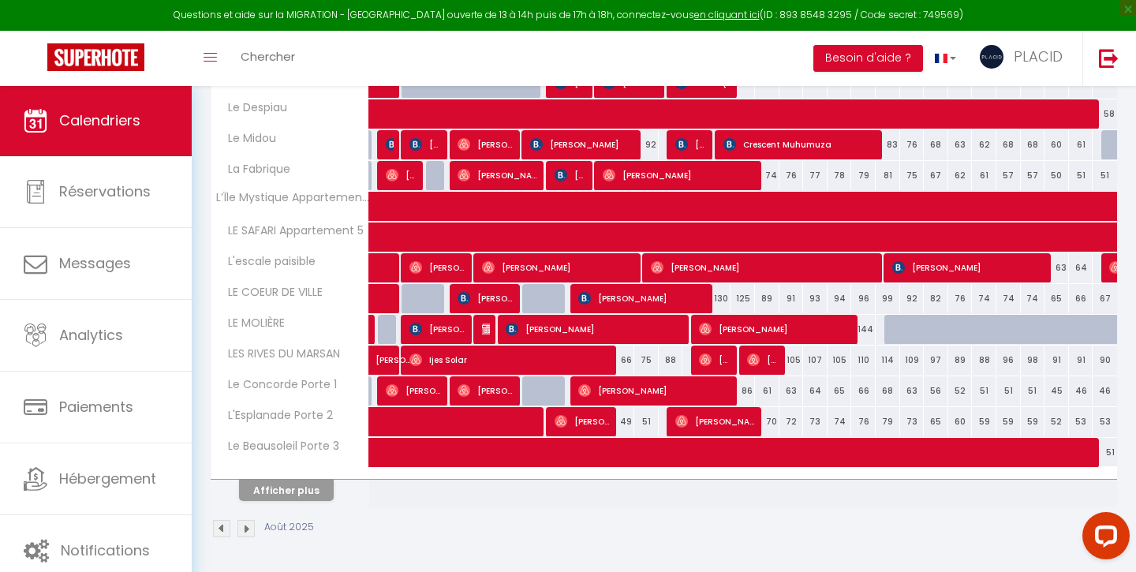
scroll to position [1495, 0]
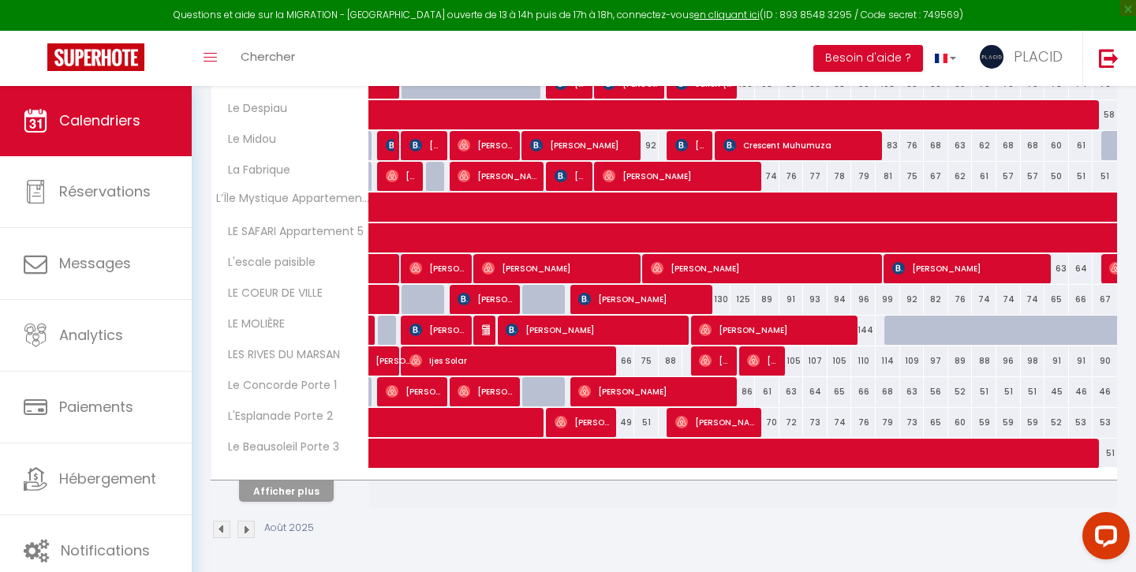
click at [289, 496] on button "Afficher plus" at bounding box center [286, 491] width 95 height 21
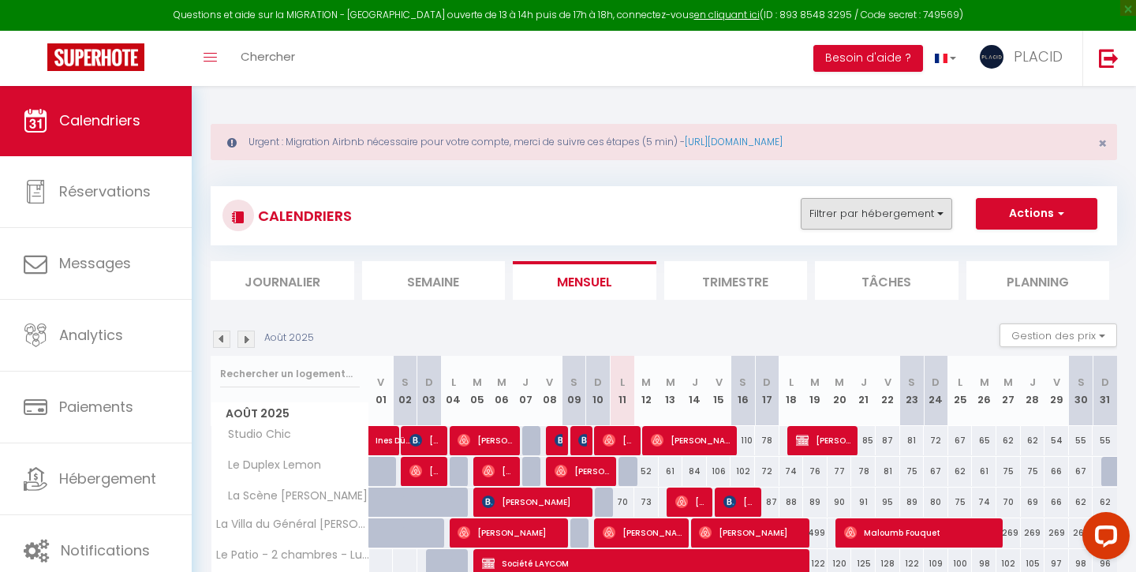
scroll to position [-6, 0]
click at [866, 224] on button "Filtrer par hébergement" at bounding box center [877, 214] width 152 height 32
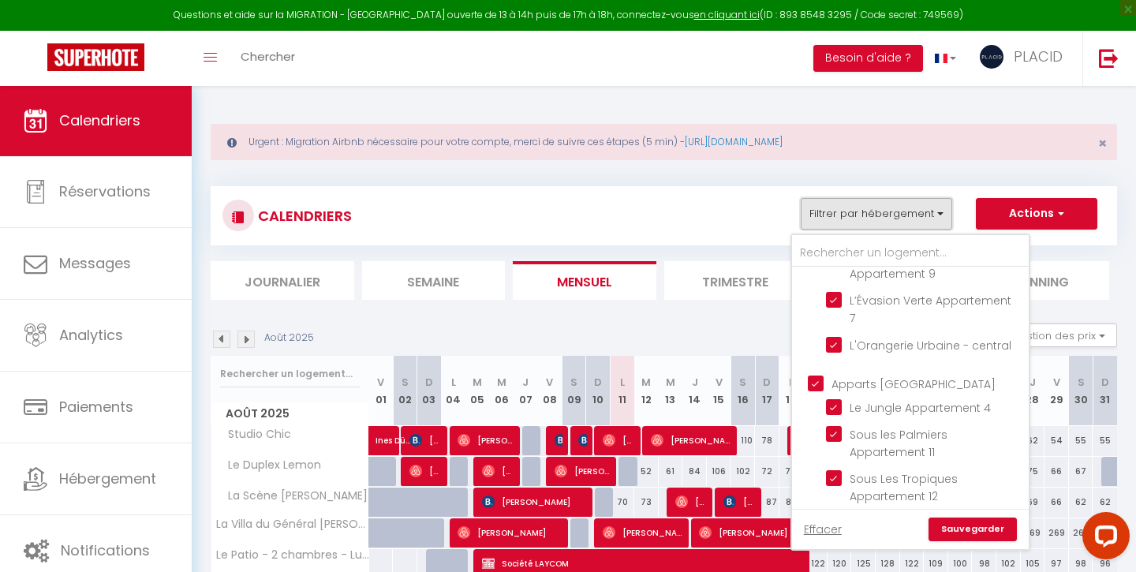
scroll to position [2063, 0]
drag, startPoint x: 814, startPoint y: 350, endPoint x: 947, endPoint y: 517, distance: 212.8
click at [814, 376] on input "Apparts [GEOGRAPHIC_DATA]" at bounding box center [926, 384] width 237 height 16
click at [960, 530] on link "Sauvegarder" at bounding box center [973, 530] width 88 height 24
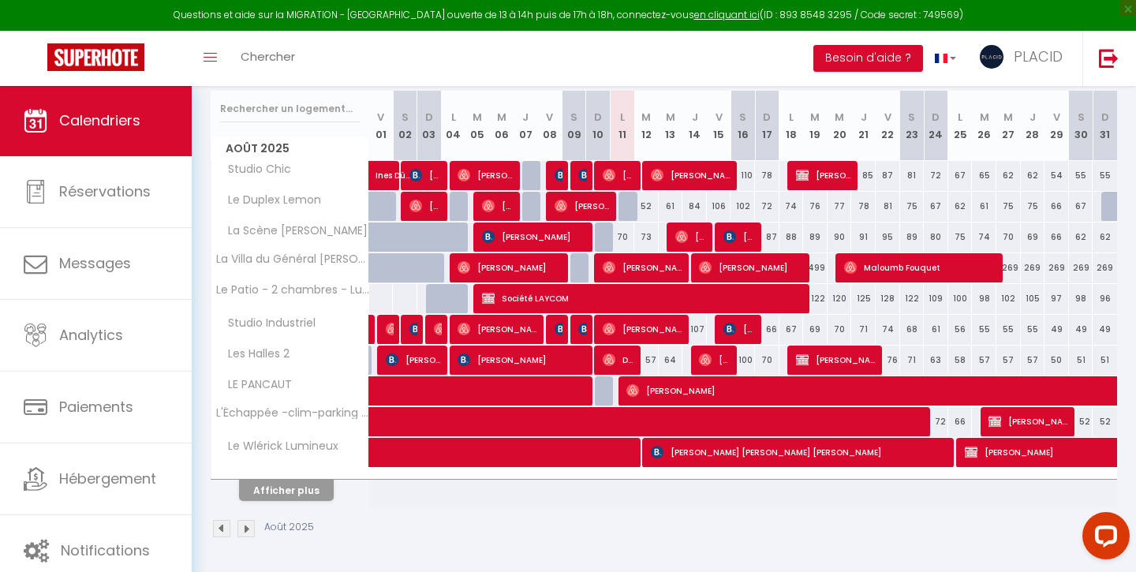
scroll to position [264, 0]
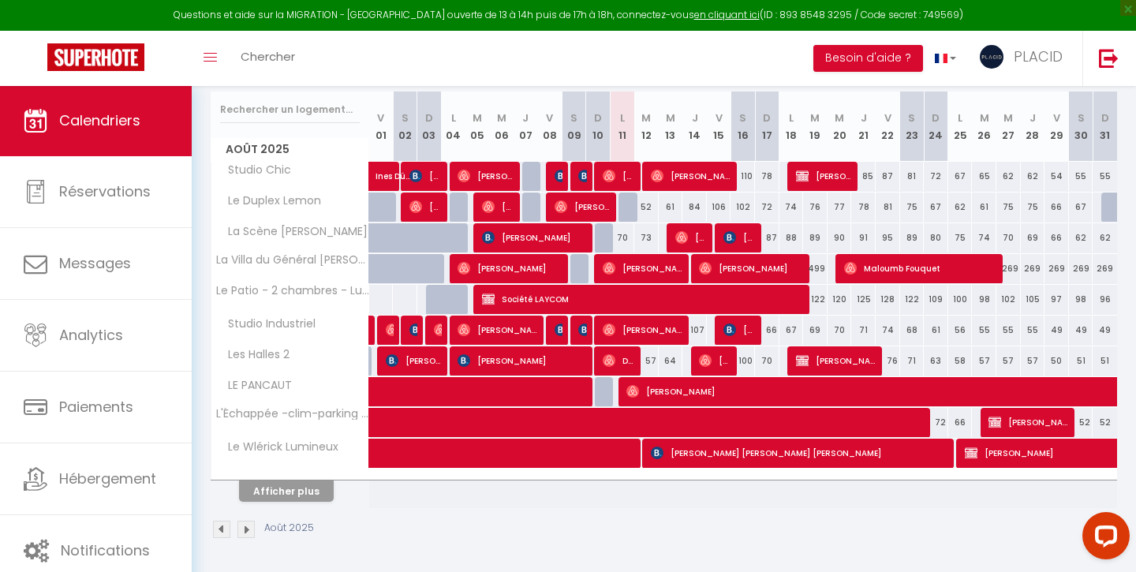
click at [299, 498] on button "Afficher plus" at bounding box center [286, 491] width 95 height 21
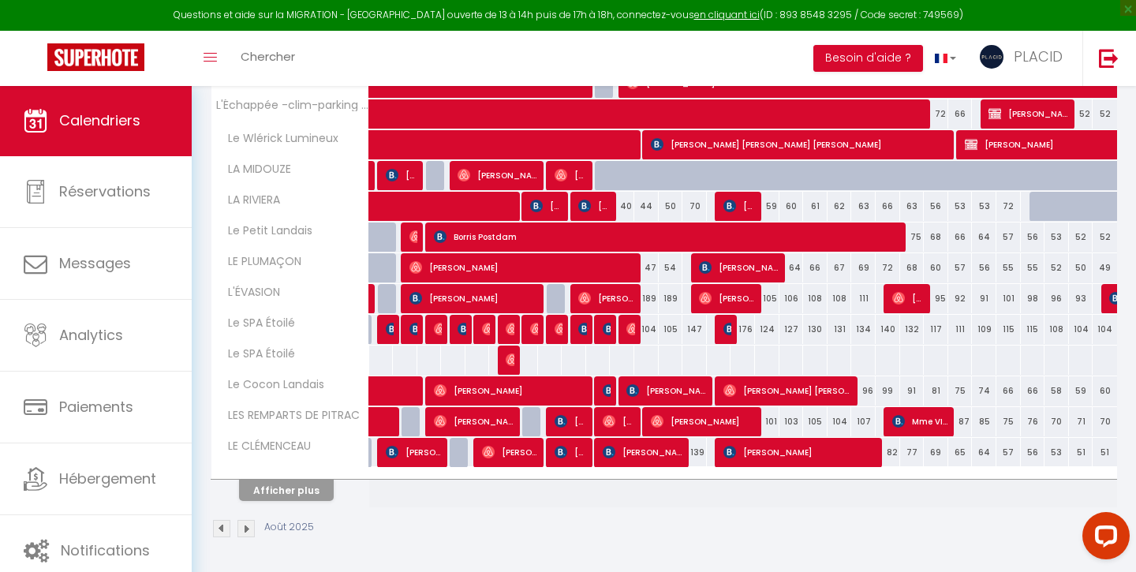
scroll to position [572, 0]
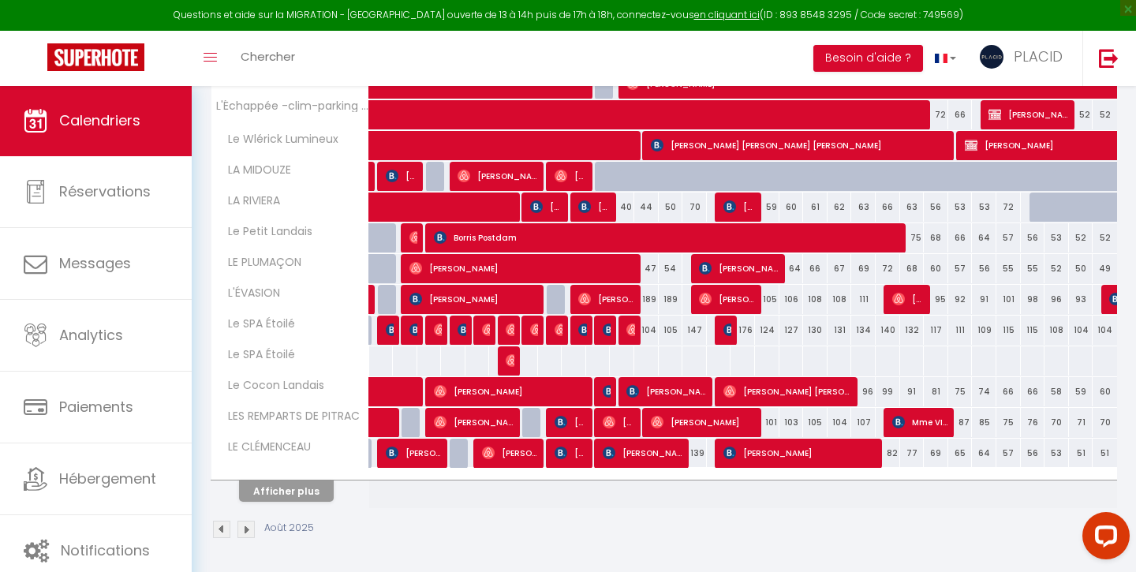
click at [293, 492] on button "Afficher plus" at bounding box center [286, 491] width 95 height 21
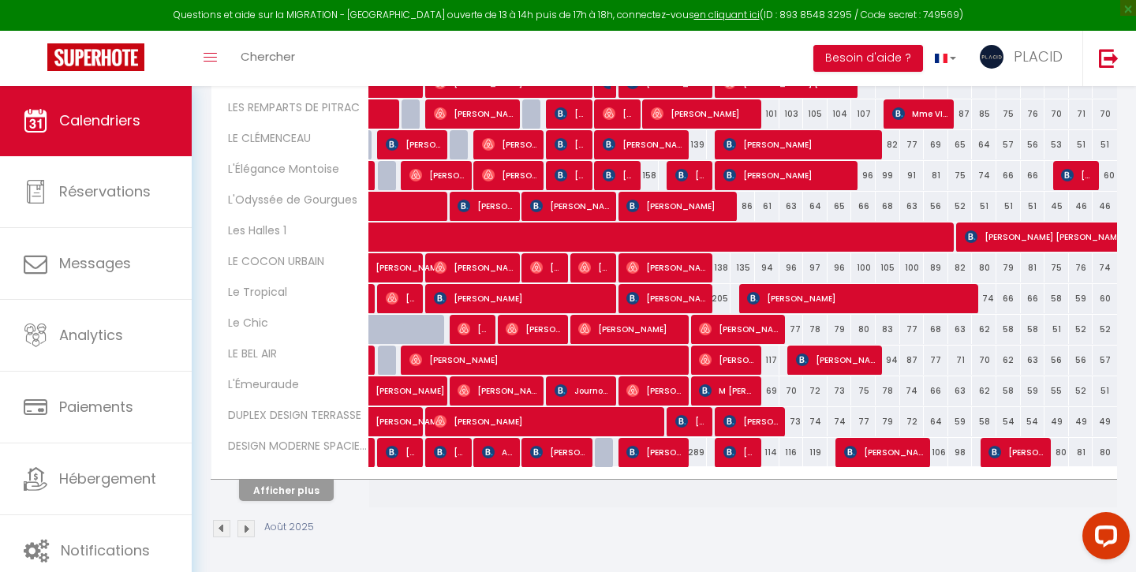
scroll to position [880, 0]
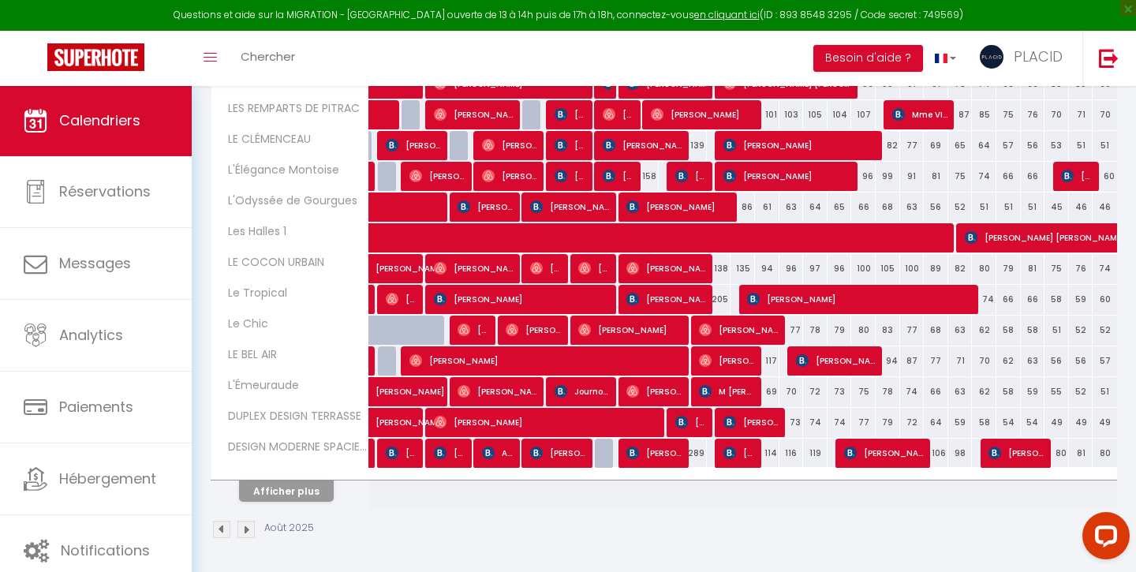
click at [299, 494] on button "Afficher plus" at bounding box center [286, 491] width 95 height 21
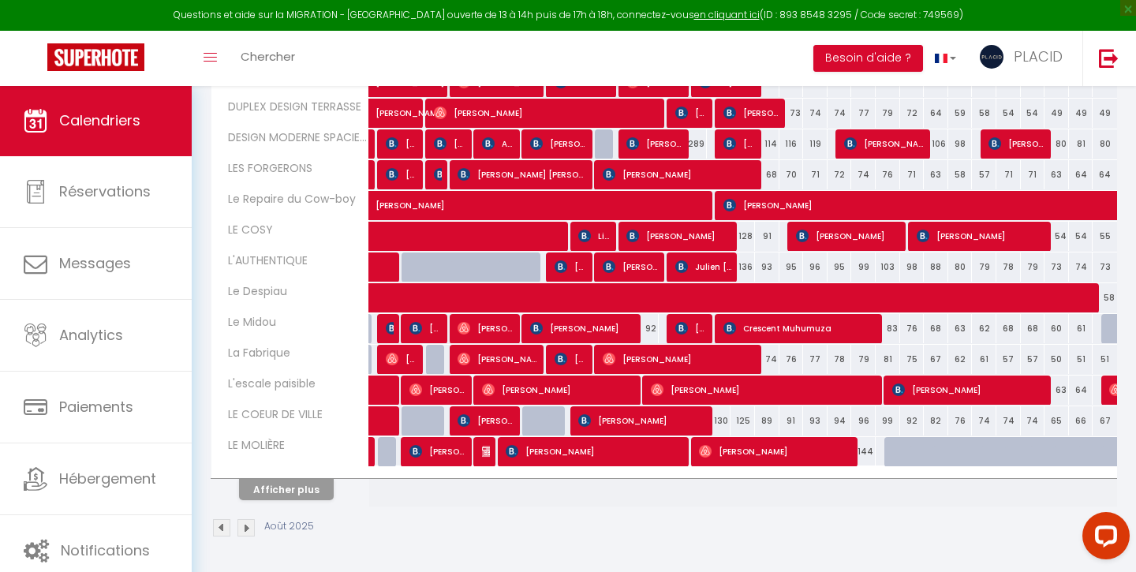
scroll to position [1188, 0]
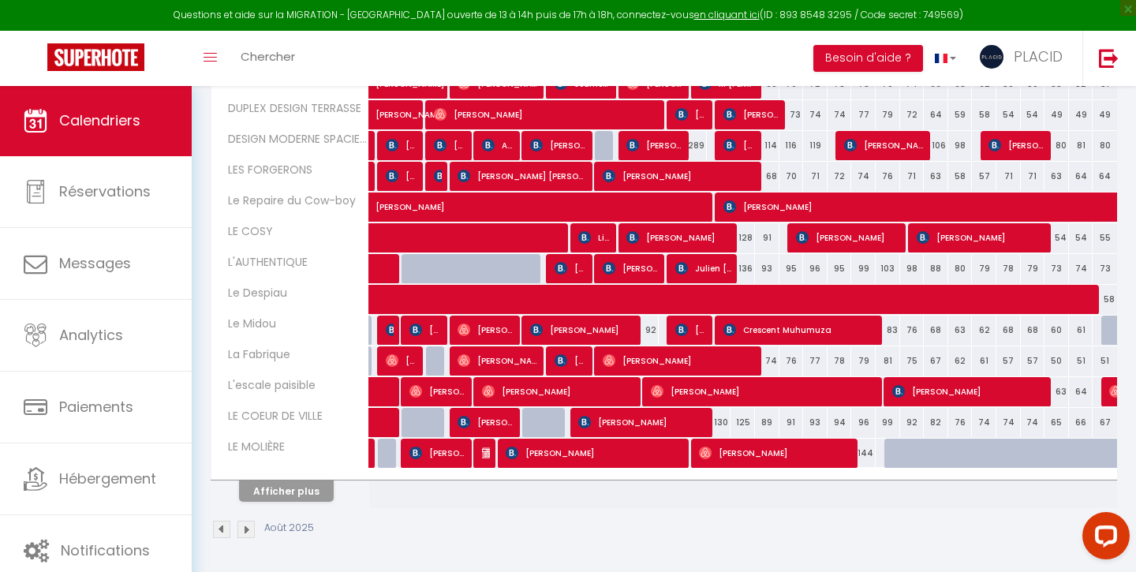
click at [283, 500] on button "Afficher plus" at bounding box center [286, 491] width 95 height 21
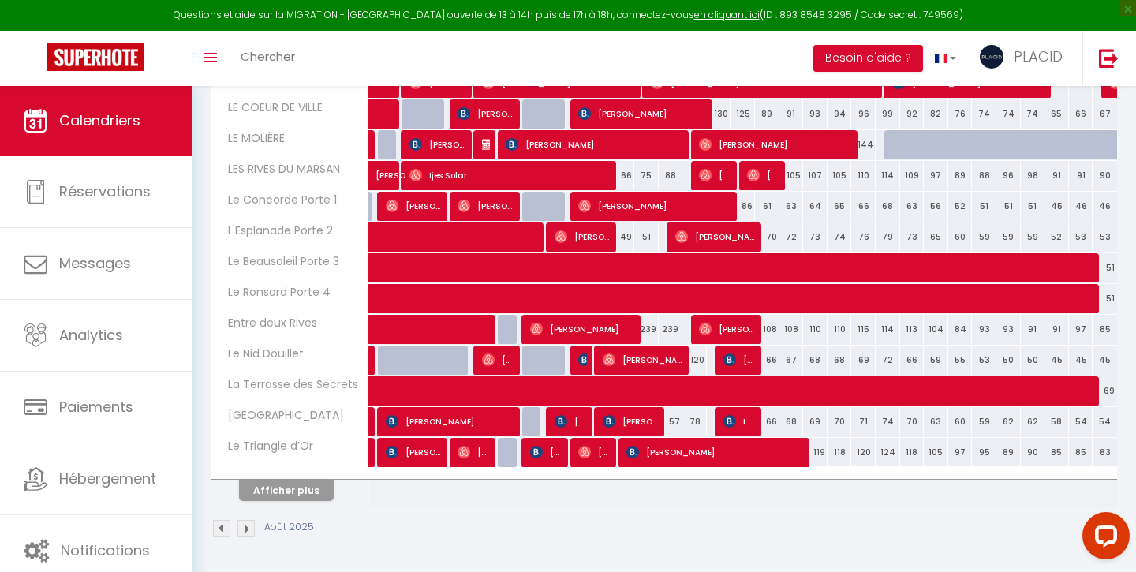
scroll to position [1495, 0]
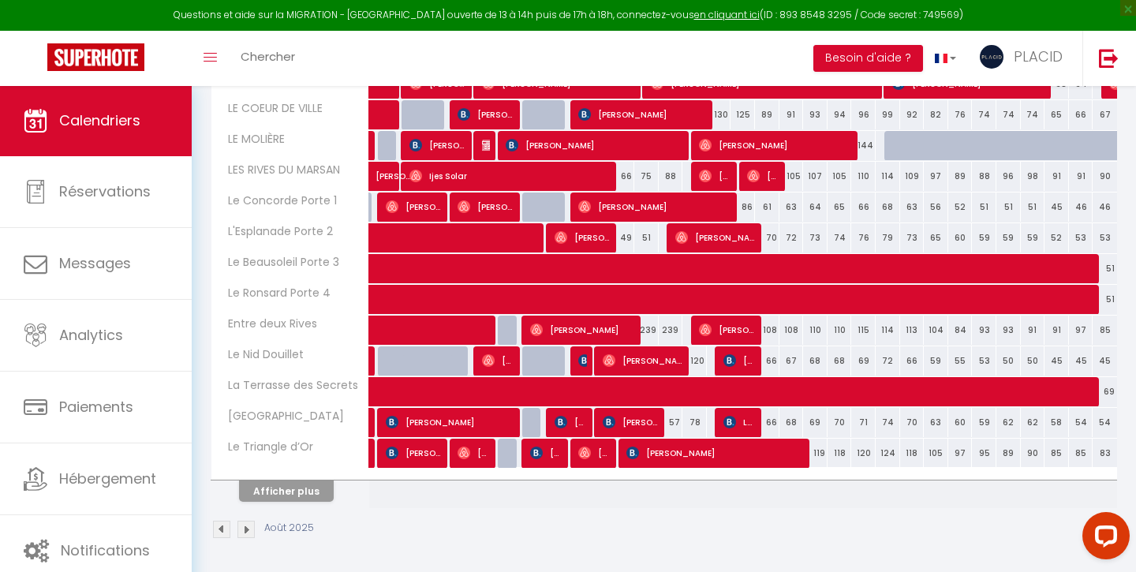
click at [303, 492] on button "Afficher plus" at bounding box center [286, 491] width 95 height 21
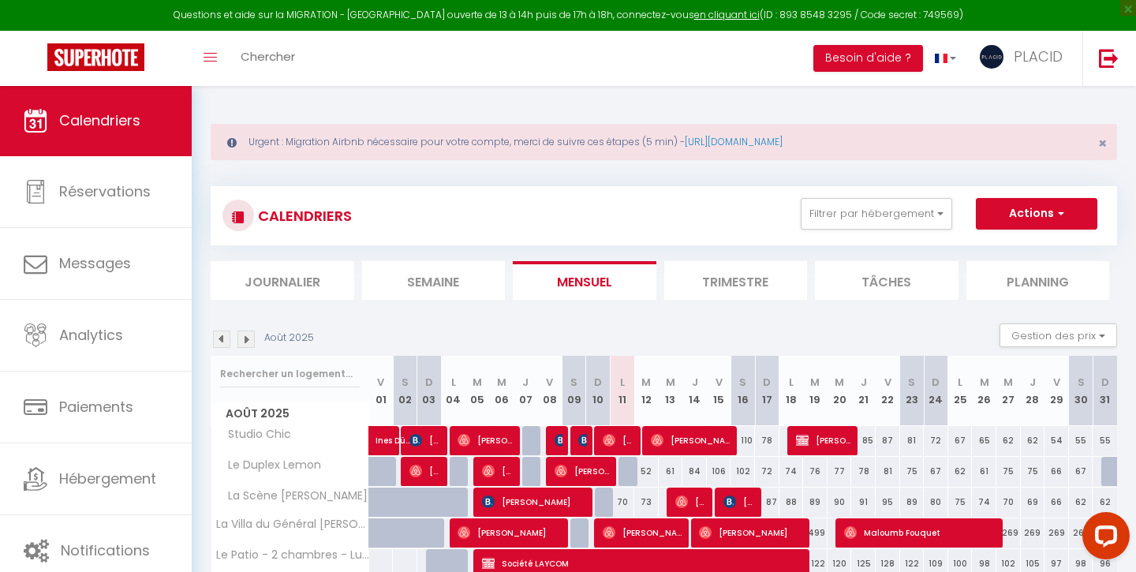
scroll to position [0, 0]
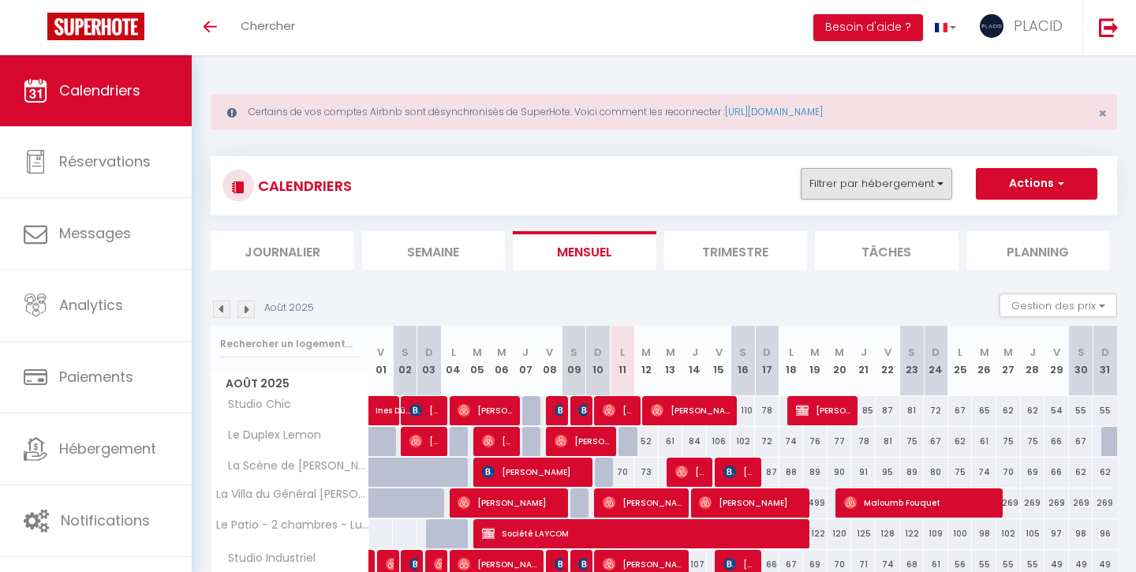
click at [857, 179] on button "Filtrer par hébergement" at bounding box center [877, 184] width 152 height 32
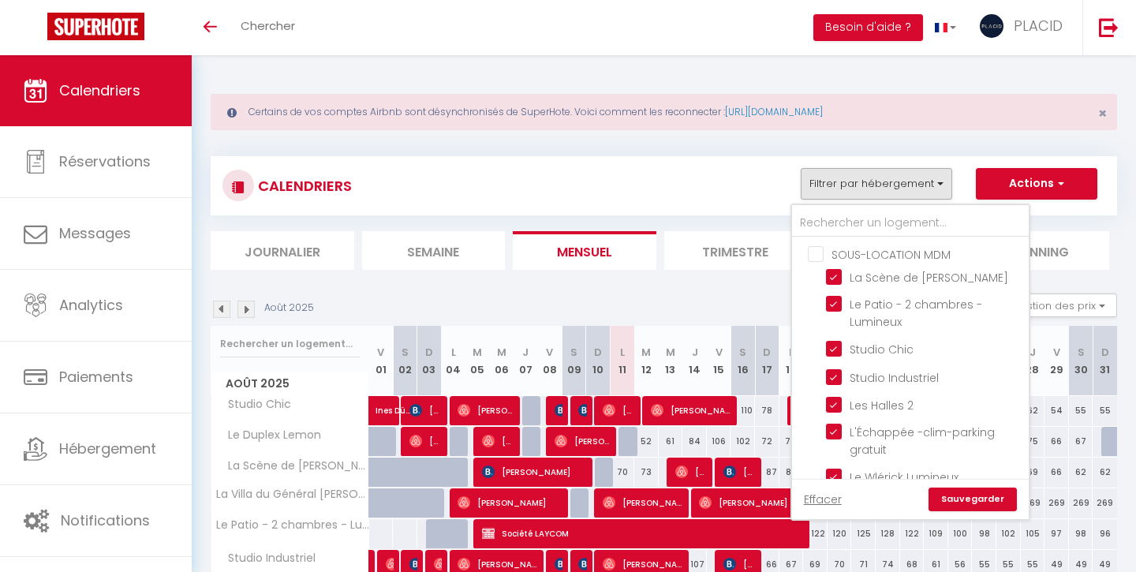
click at [816, 251] on input "SOUS-LOCATION MDM" at bounding box center [926, 253] width 237 height 16
checkbox input "true"
checkbox input "false"
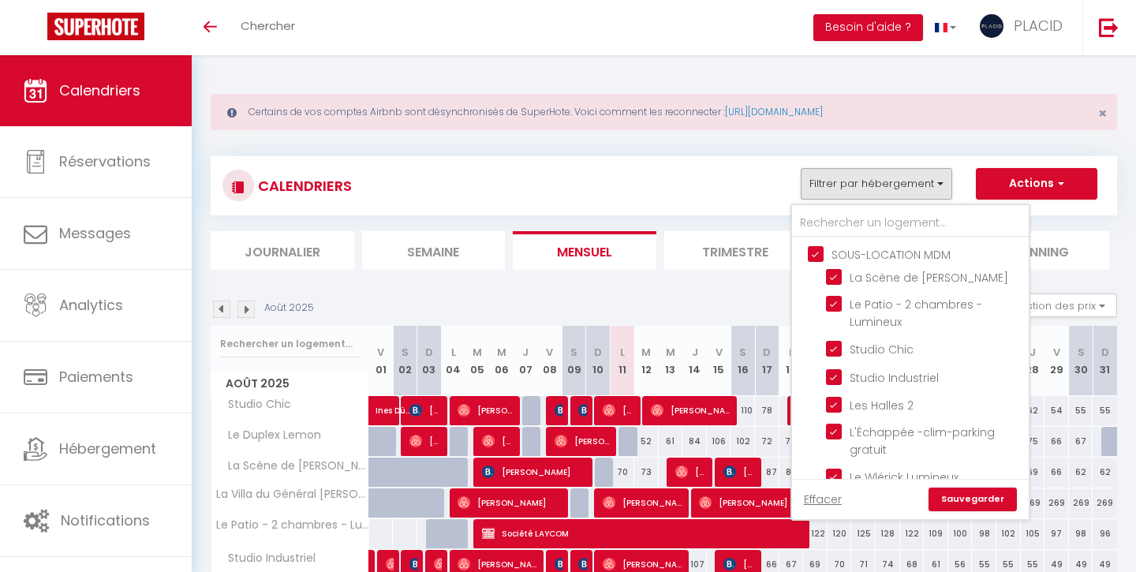
checkbox input "false"
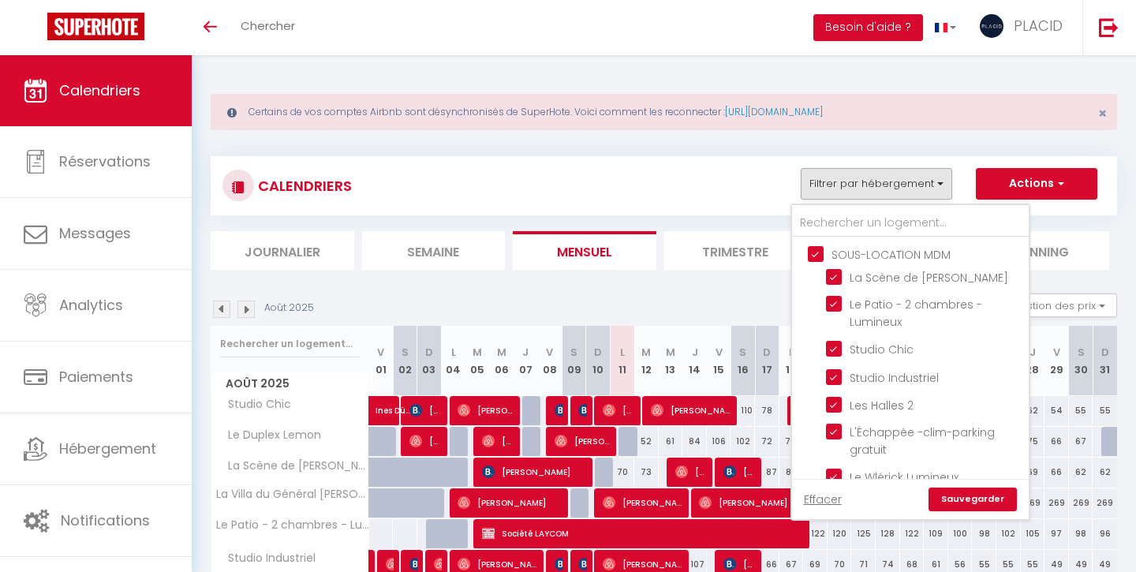
checkbox input "false"
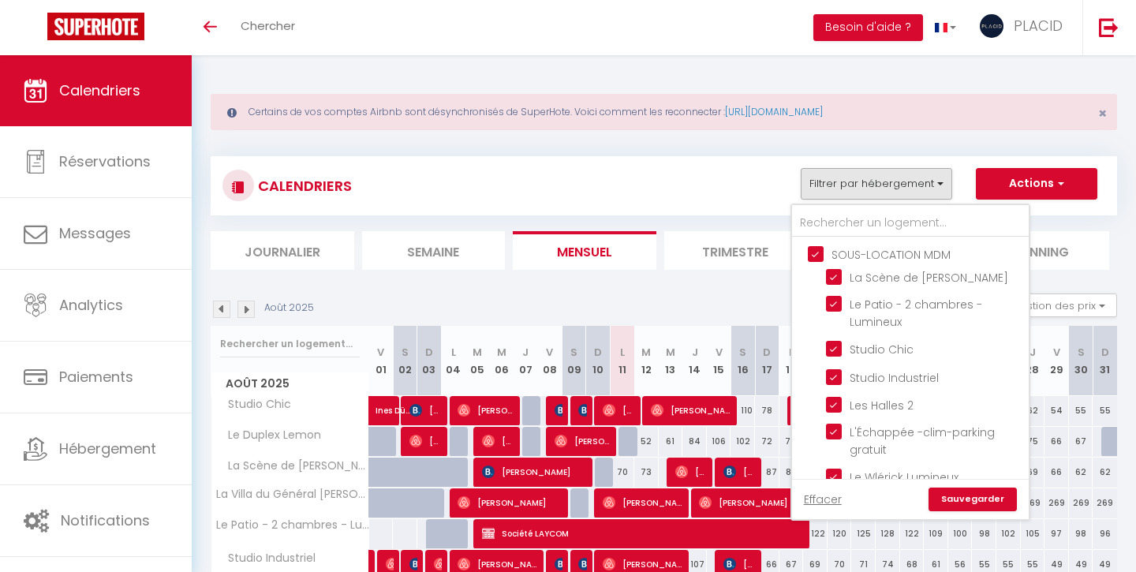
checkbox input "false"
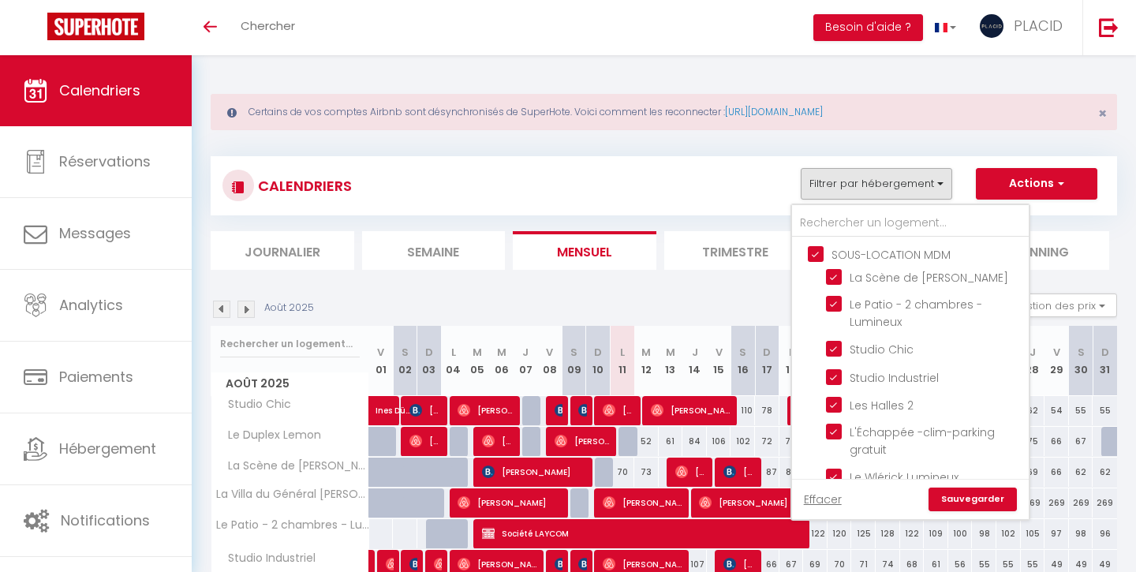
checkbox input "false"
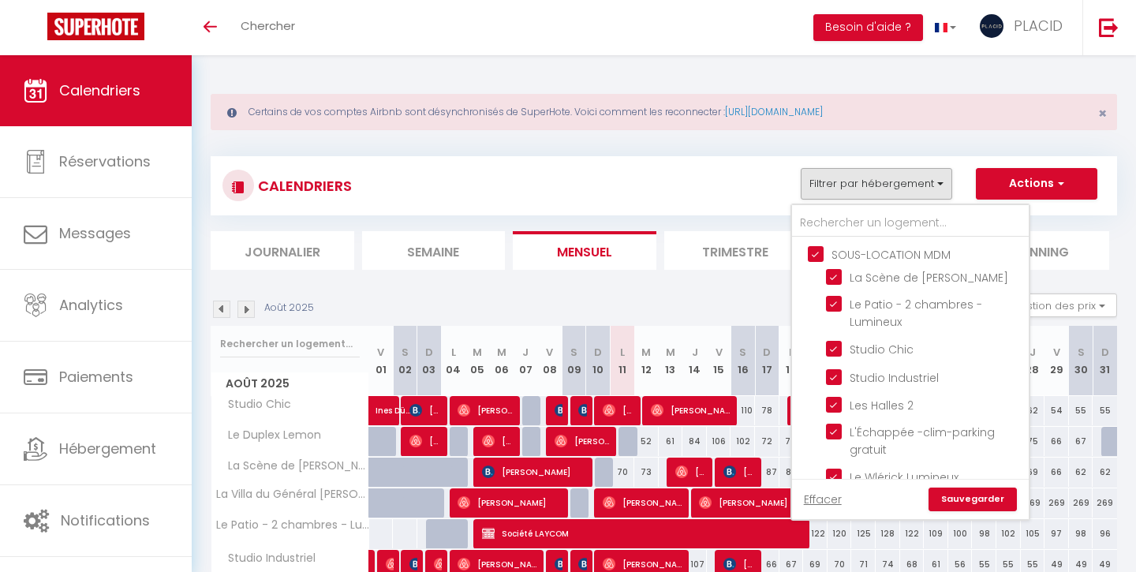
checkbox input "false"
click at [816, 251] on input "SOUS-LOCATION MDM" at bounding box center [926, 253] width 237 height 16
checkbox input "false"
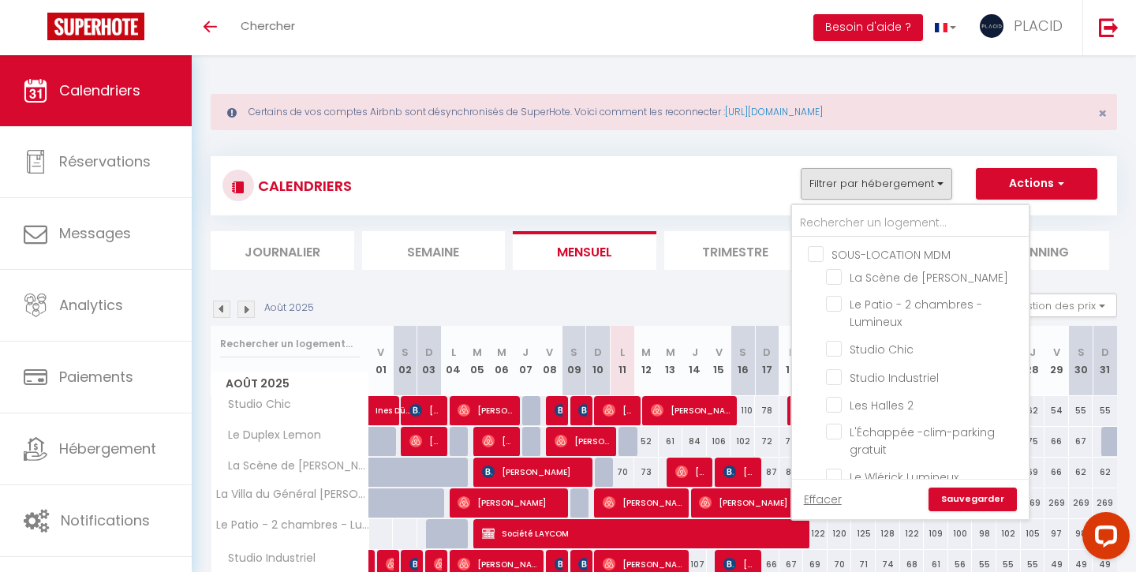
checkbox input "false"
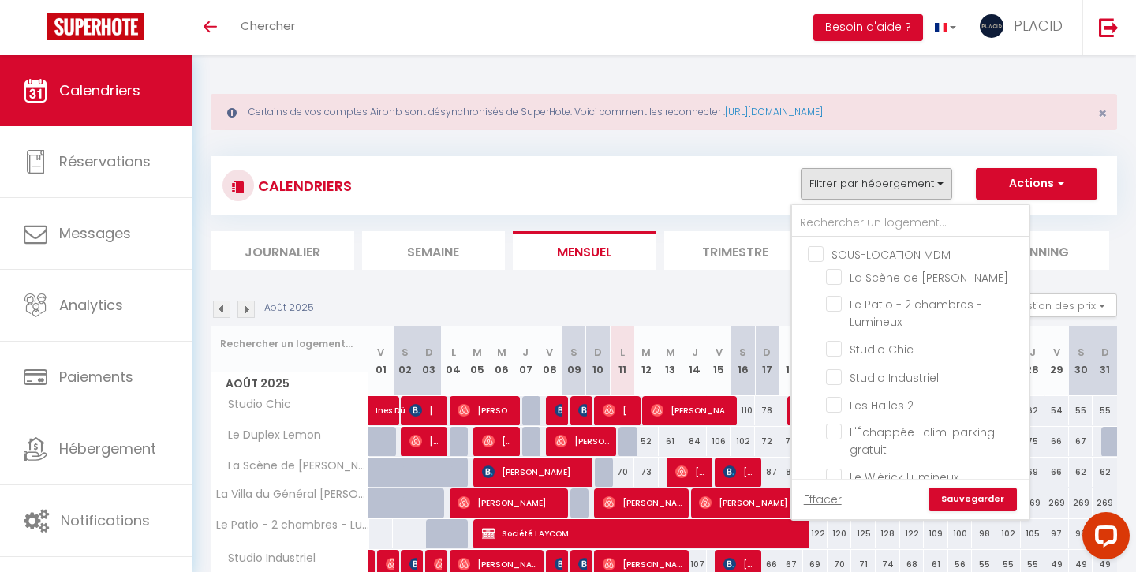
checkbox input "false"
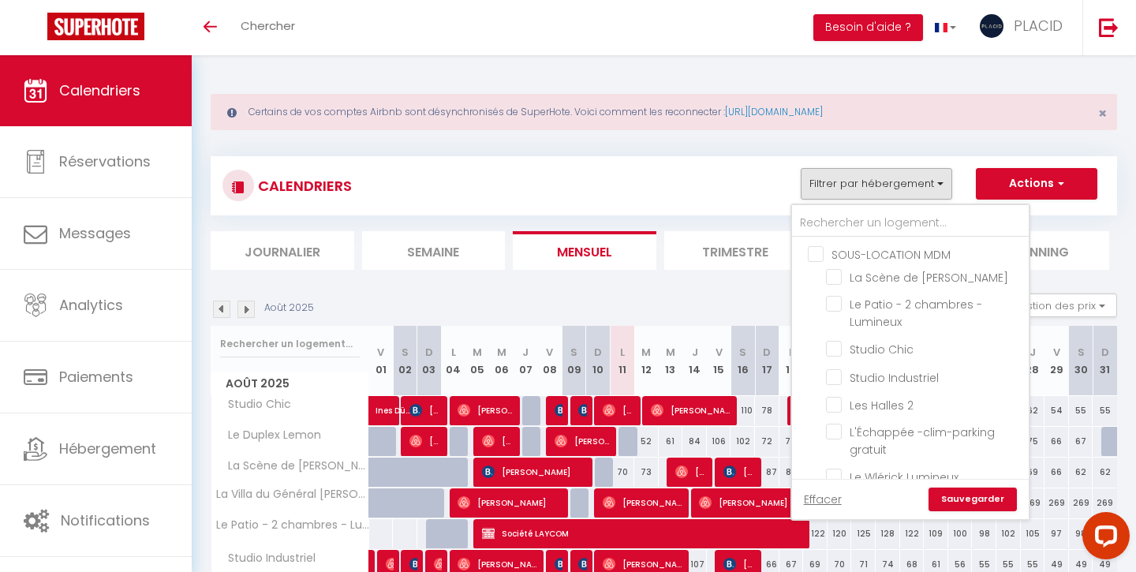
checkbox input "false"
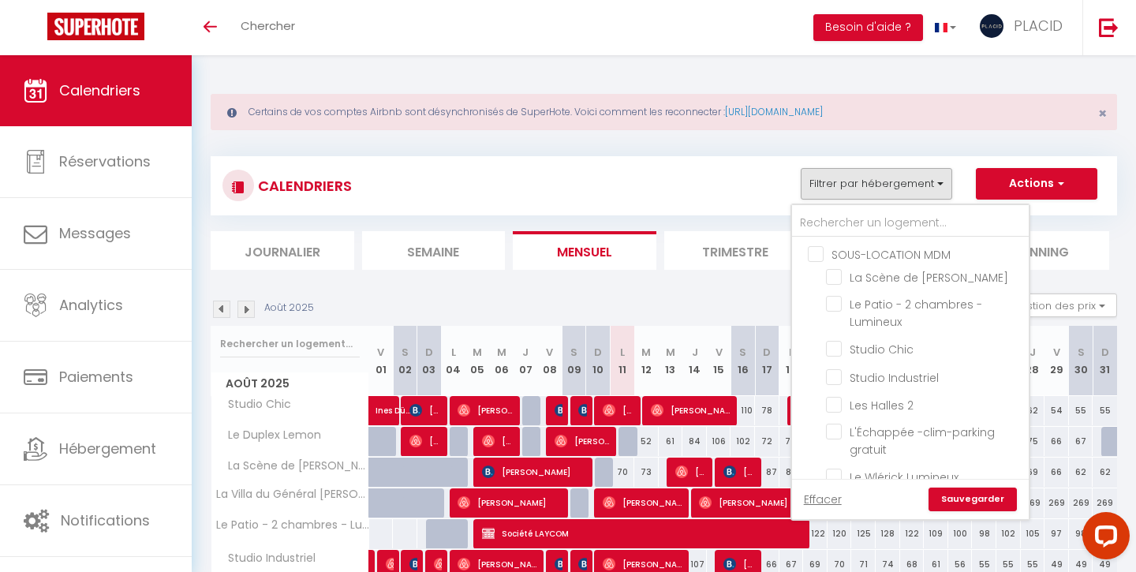
checkbox input "false"
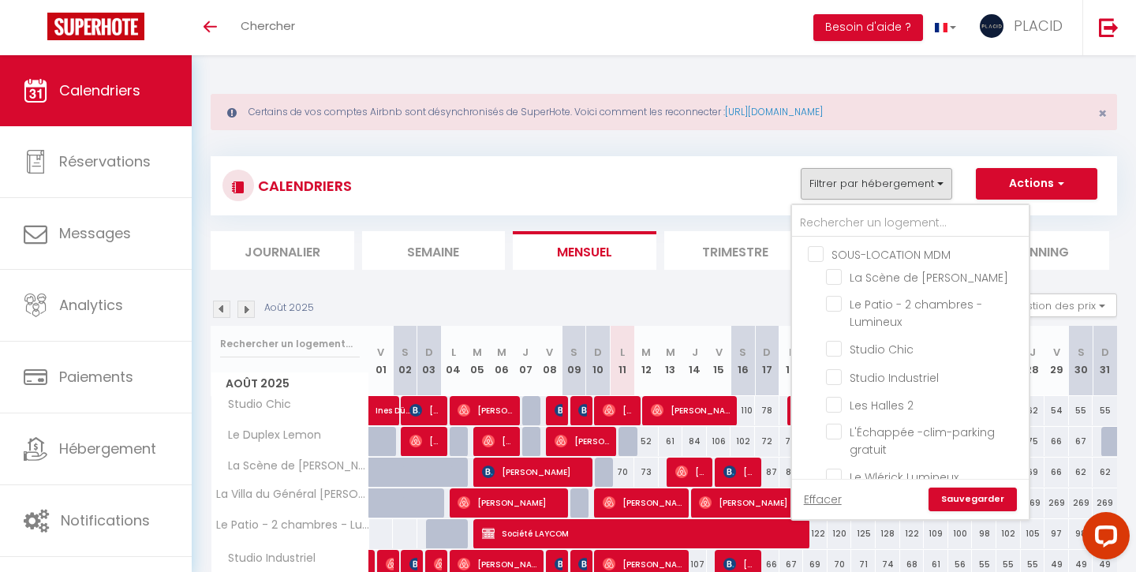
checkbox input "false"
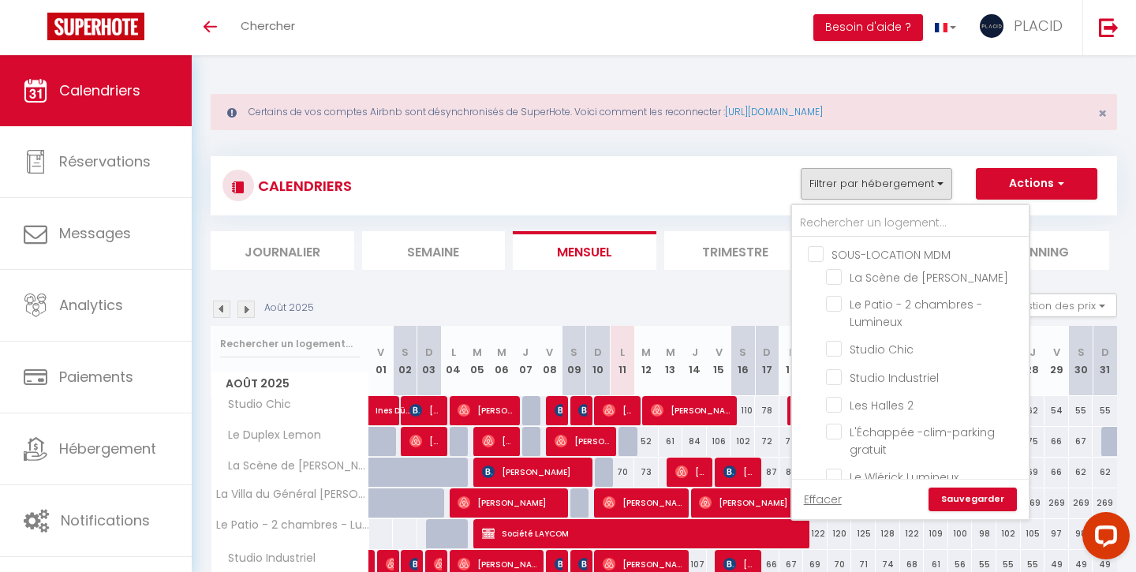
checkbox input "false"
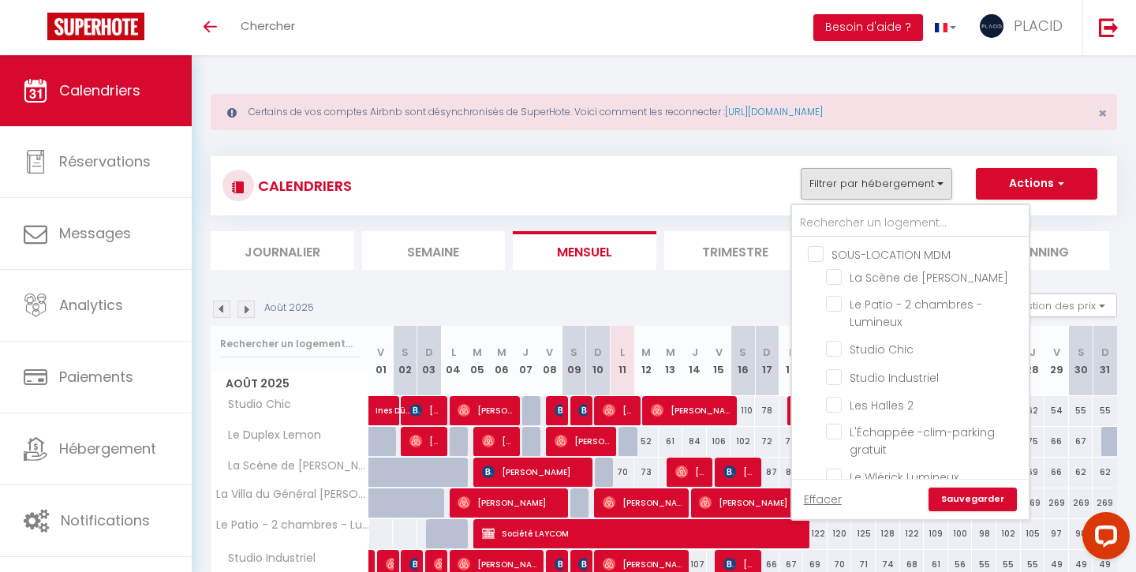
checkbox input "false"
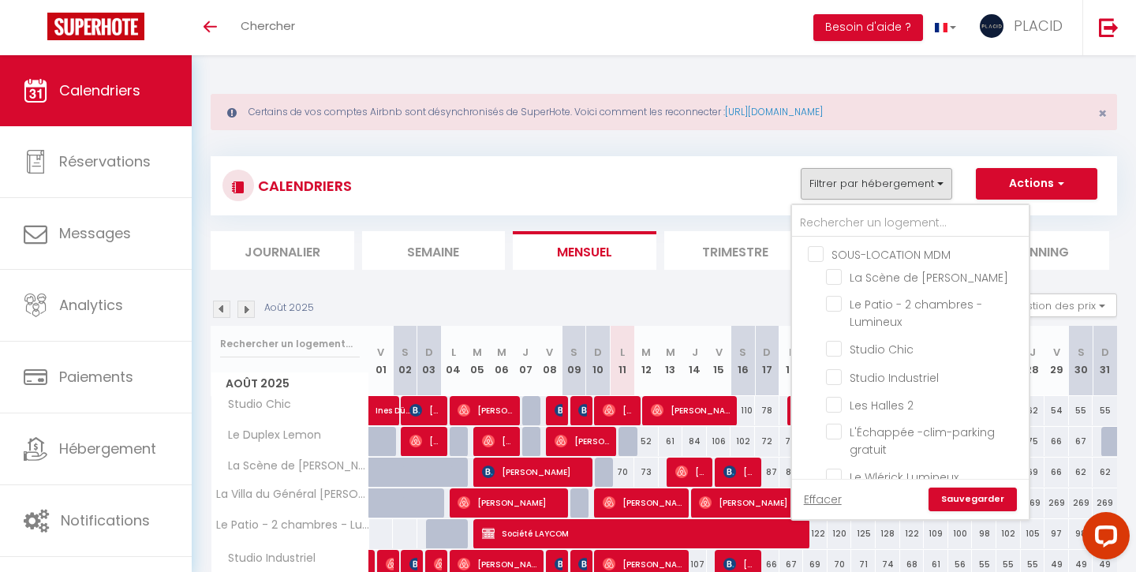
checkbox input "false"
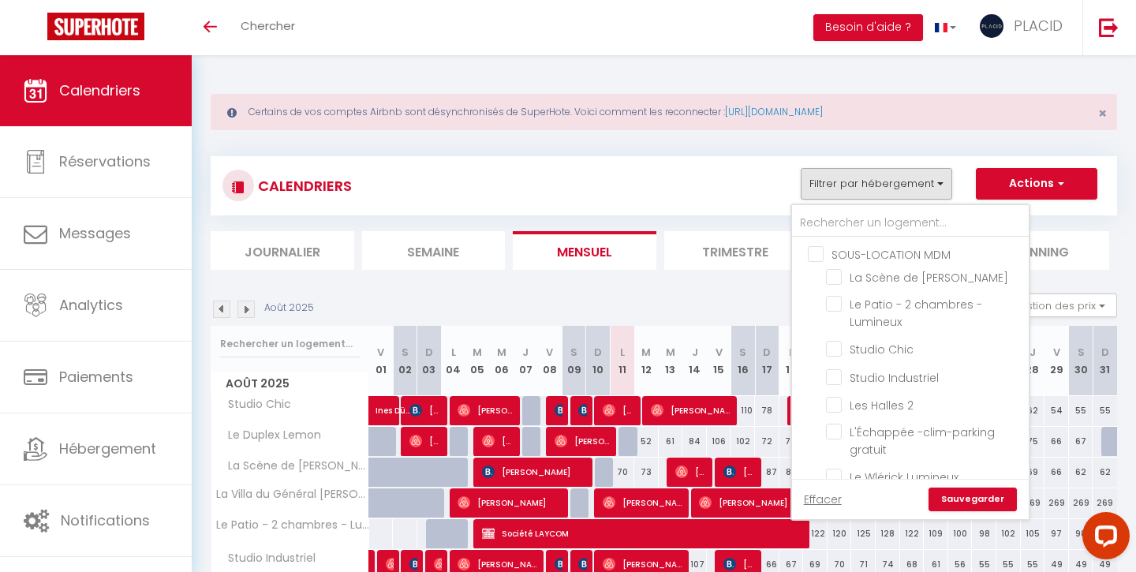
checkbox input "false"
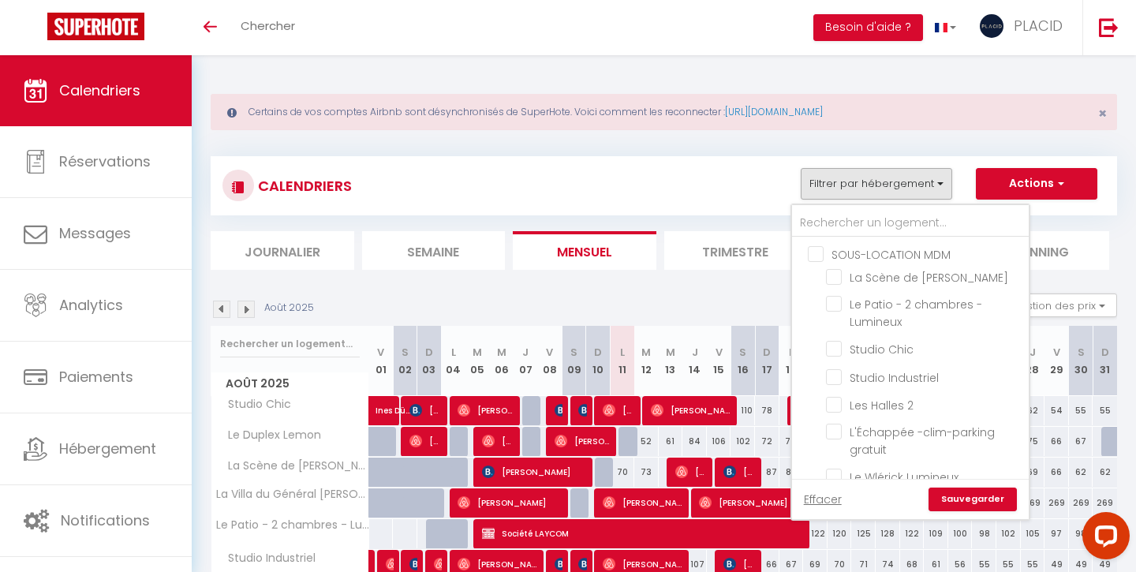
checkbox input "false"
click at [822, 224] on input "text" at bounding box center [910, 223] width 237 height 28
type input "C"
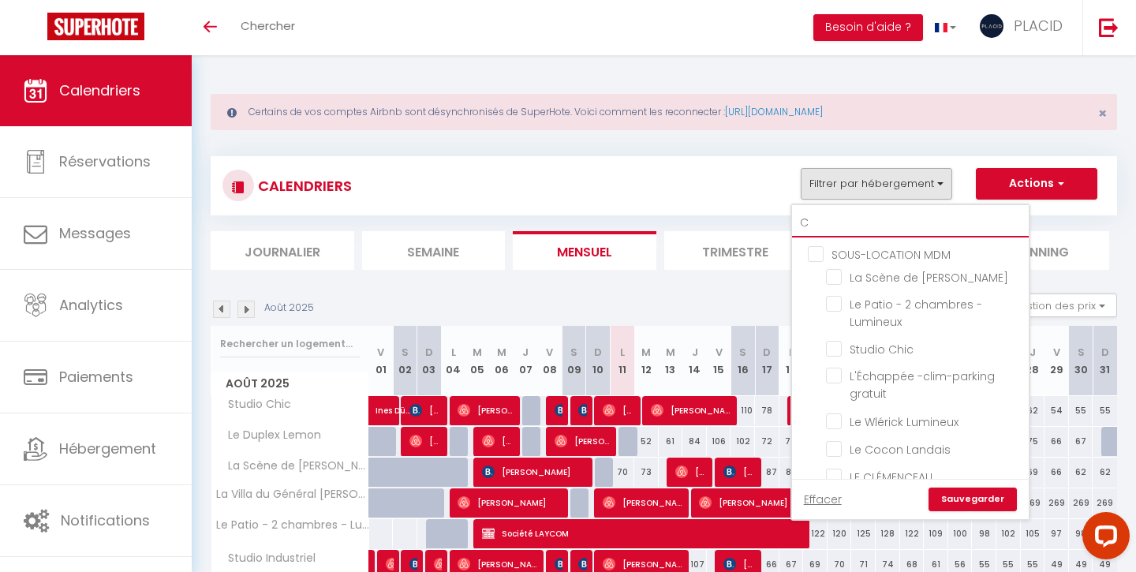
checkbox input "false"
checkbox input "true"
checkbox input "false"
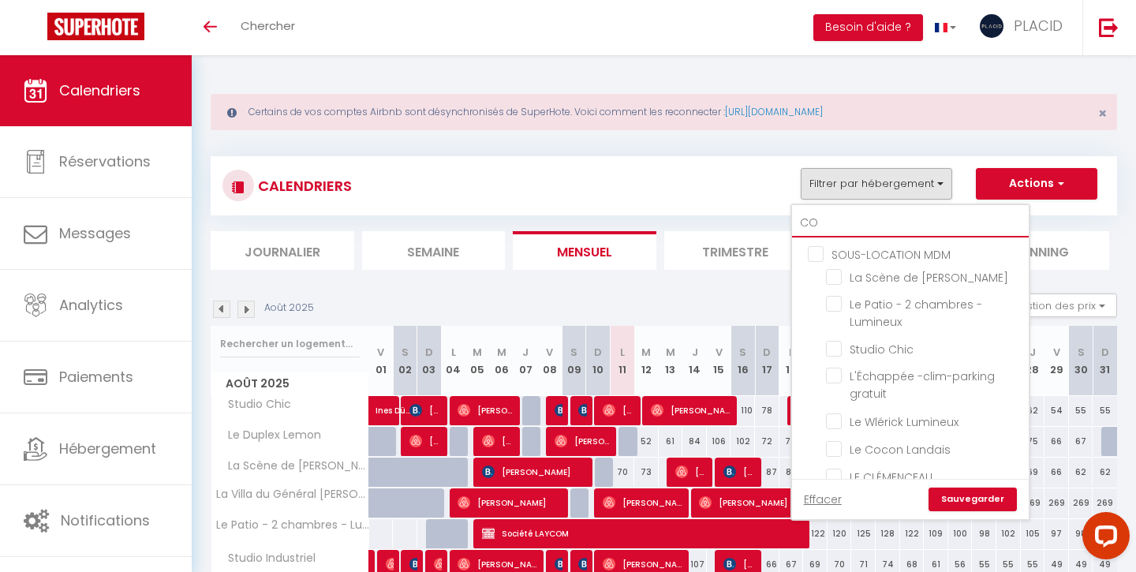
type input "COC"
checkbox input "false"
checkbox input "true"
checkbox input "false"
type input "COCO"
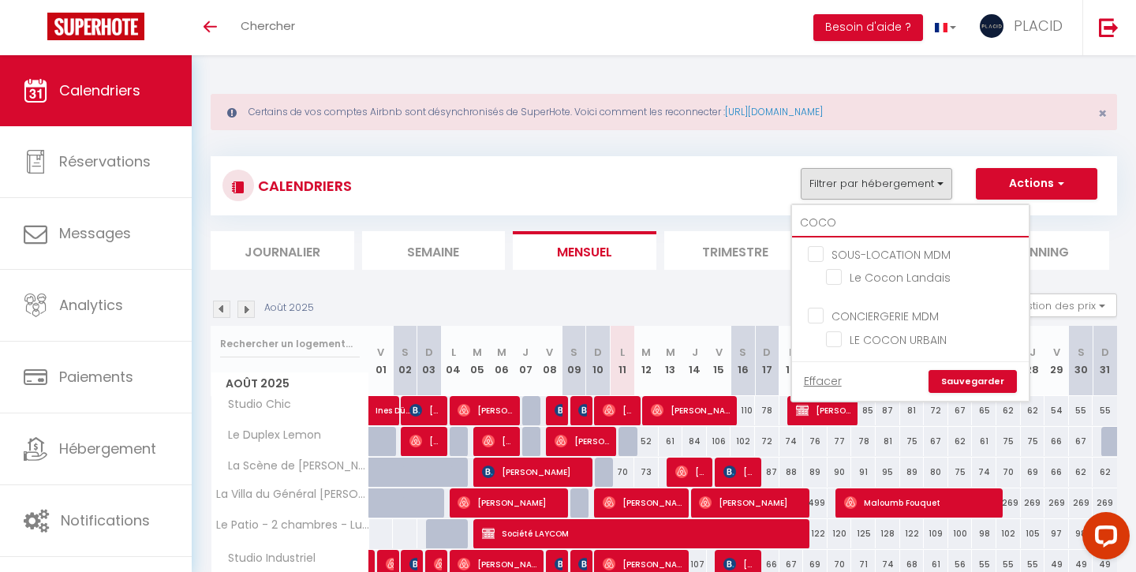
checkbox input "true"
type input "COCO"
click at [976, 375] on link "Sauvegarder" at bounding box center [973, 382] width 88 height 24
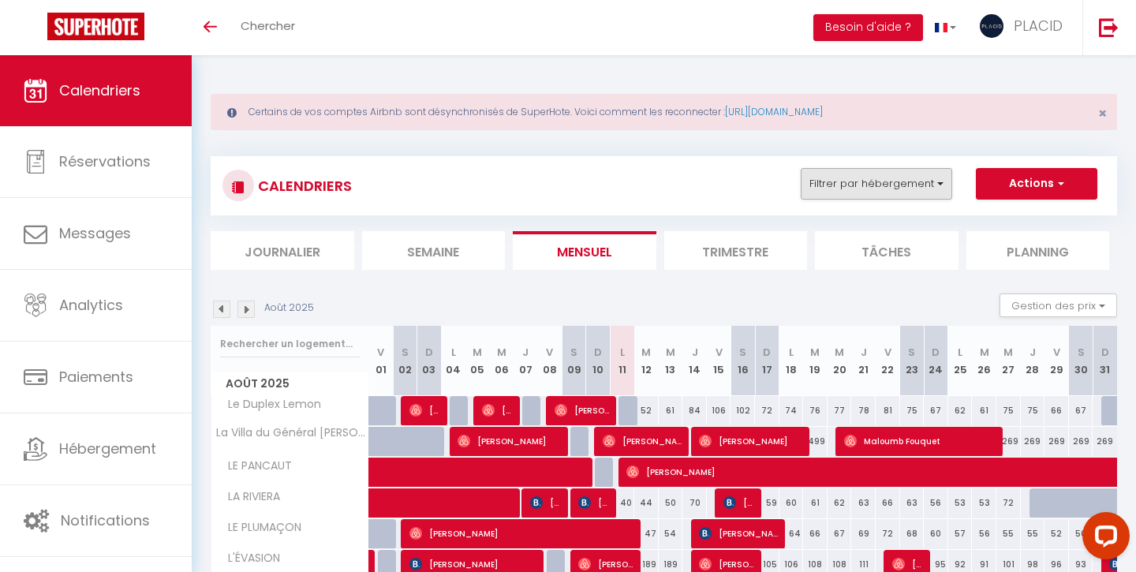
scroll to position [-1, 0]
click at [886, 186] on button "Filtrer par hébergement" at bounding box center [877, 184] width 152 height 32
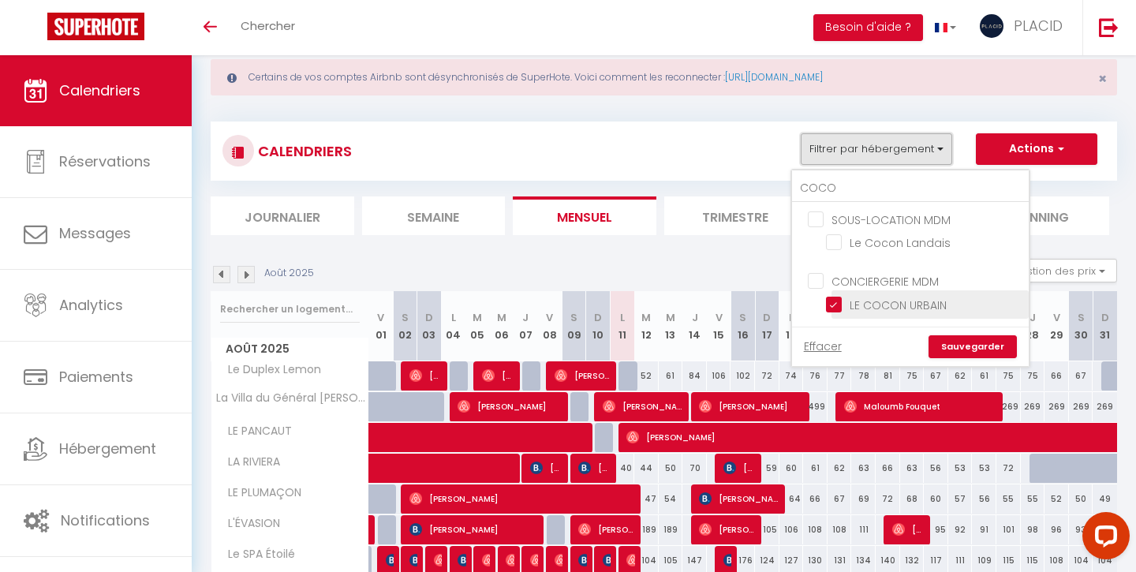
scroll to position [36, 0]
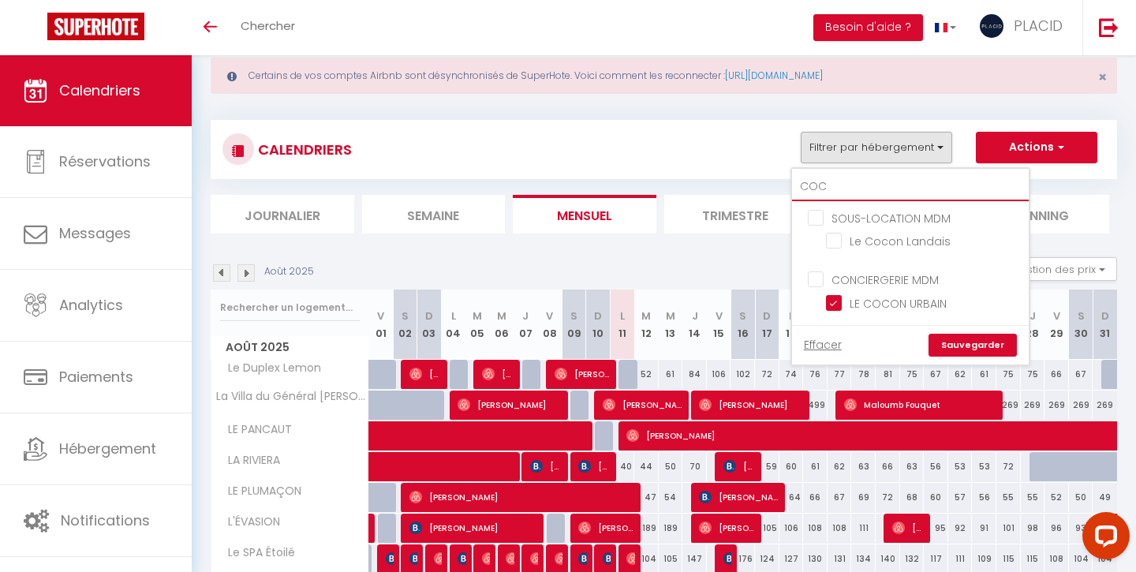
click at [859, 182] on input "COC" at bounding box center [910, 187] width 237 height 28
type input "CO"
checkbox input "false"
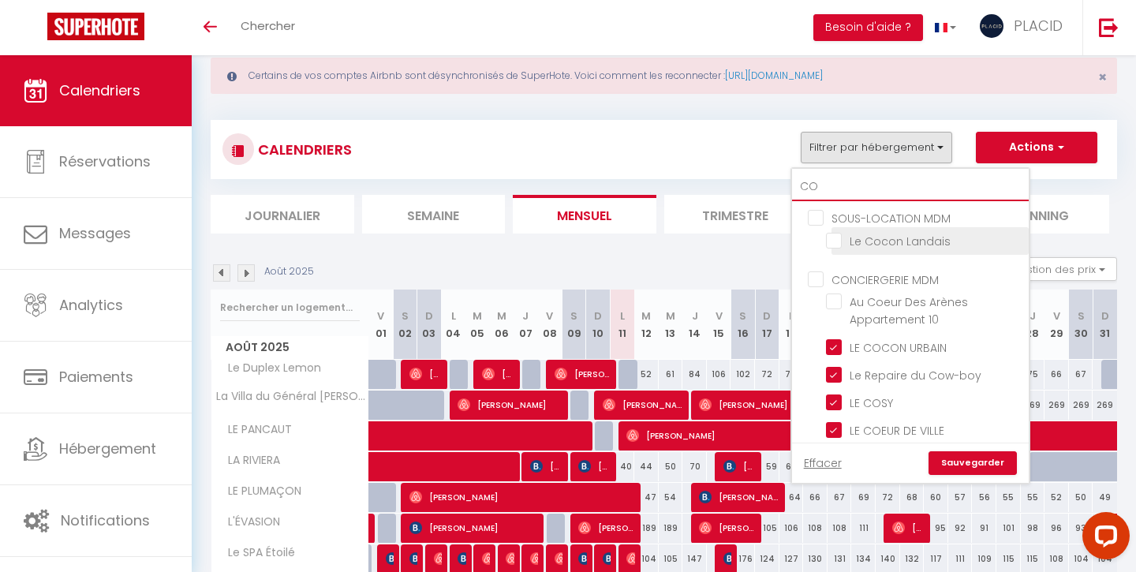
type input "C"
checkbox input "true"
checkbox input "false"
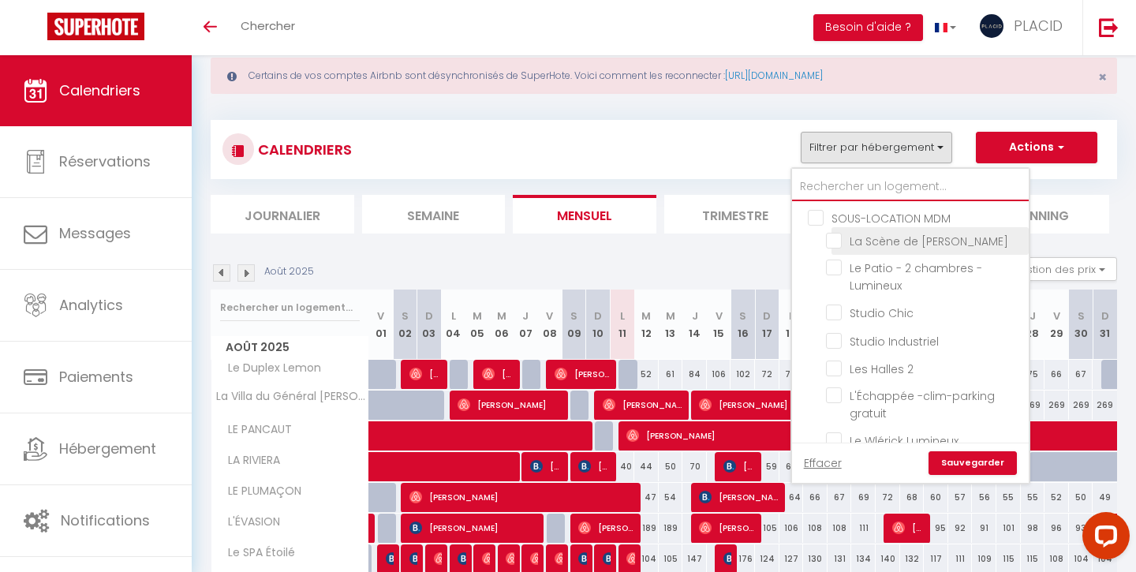
checkbox input "false"
checkbox input "true"
checkbox input "false"
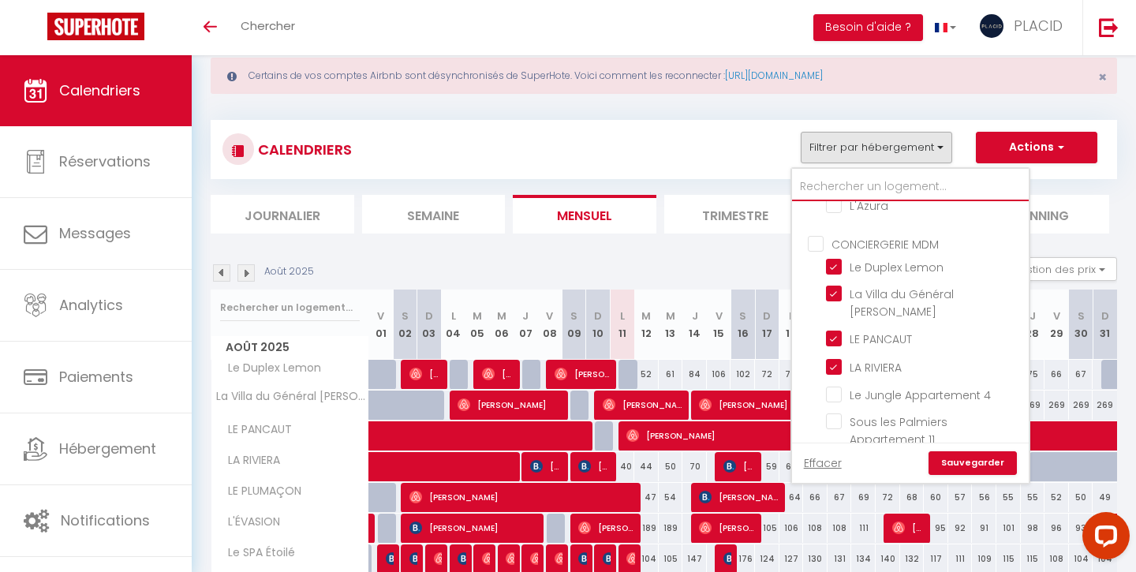
scroll to position [708, 0]
click at [818, 241] on input "CONCIERGERIE MDM" at bounding box center [926, 242] width 237 height 16
checkbox input "true"
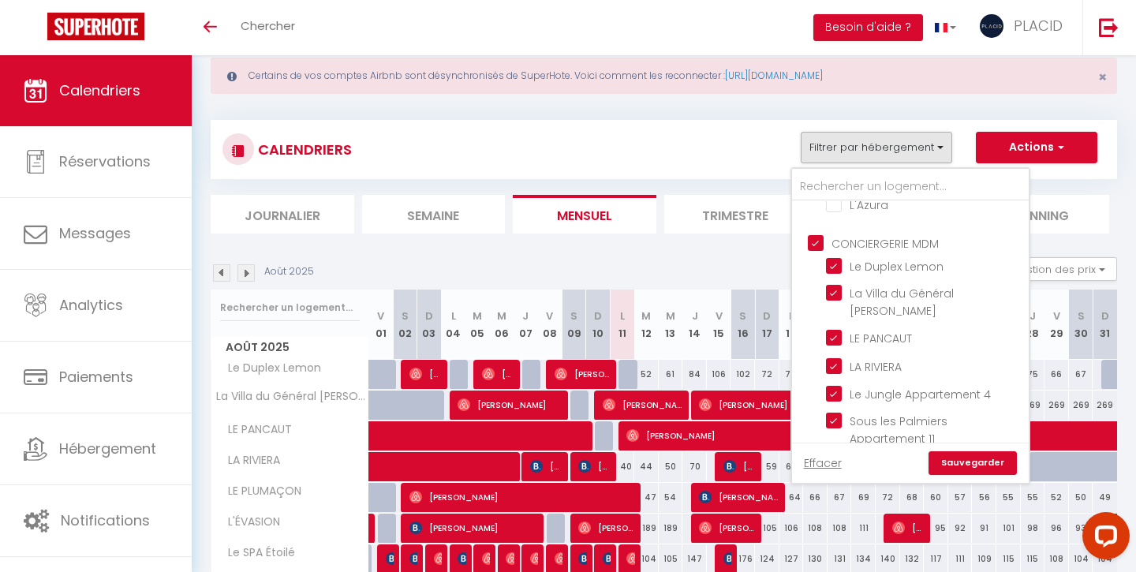
checkbox input "true"
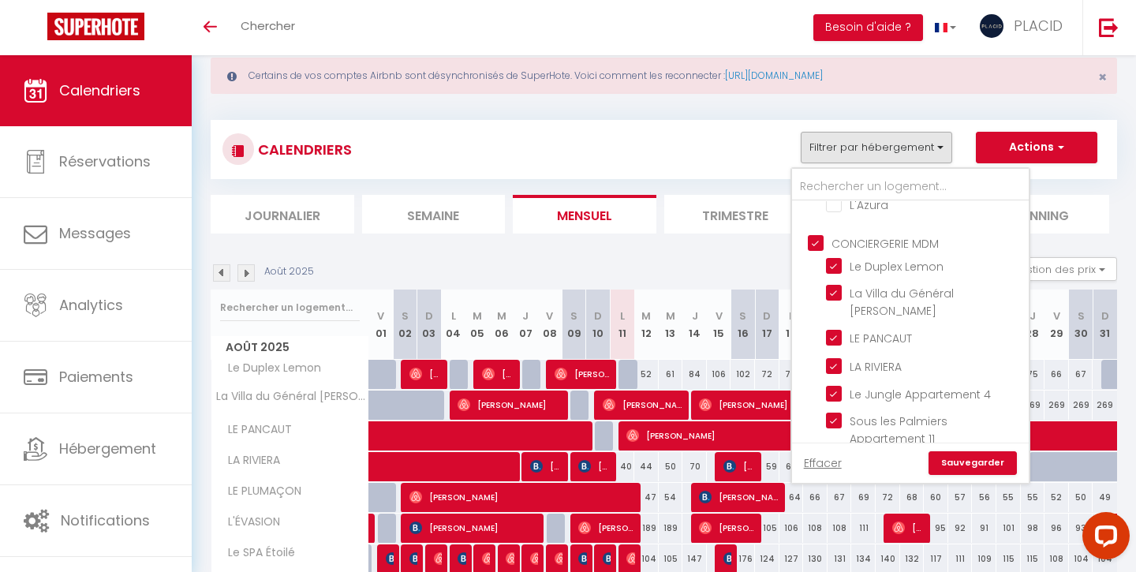
checkbox input "true"
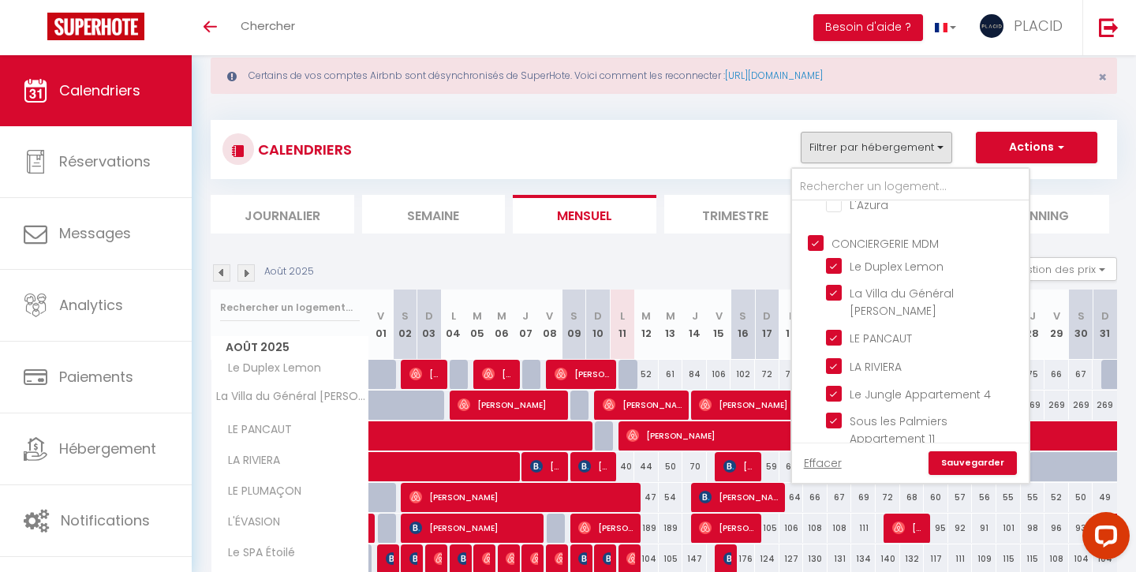
checkbox input "true"
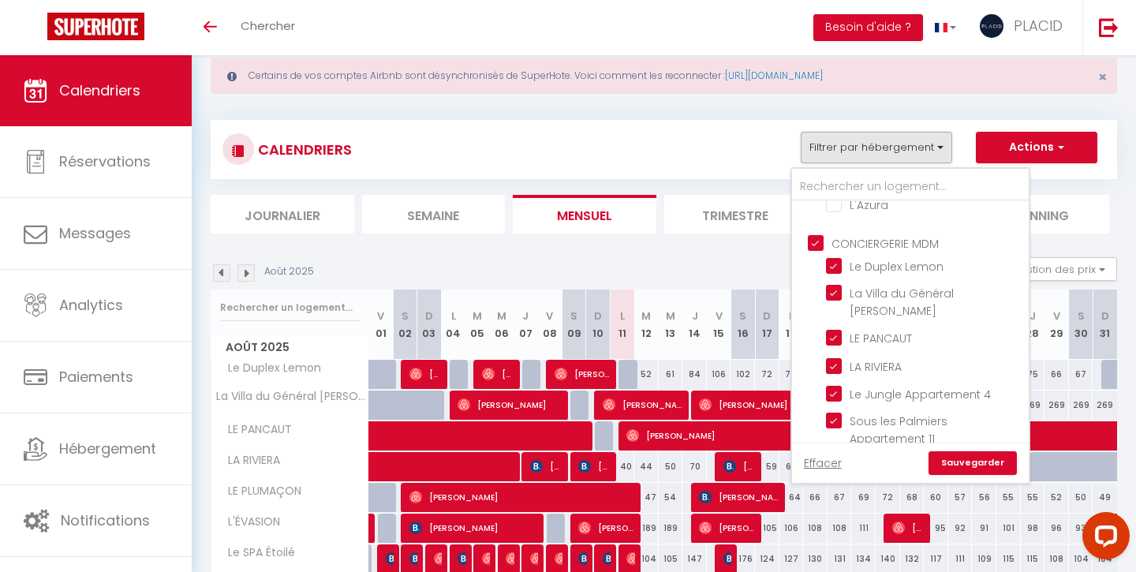
checkbox input "true"
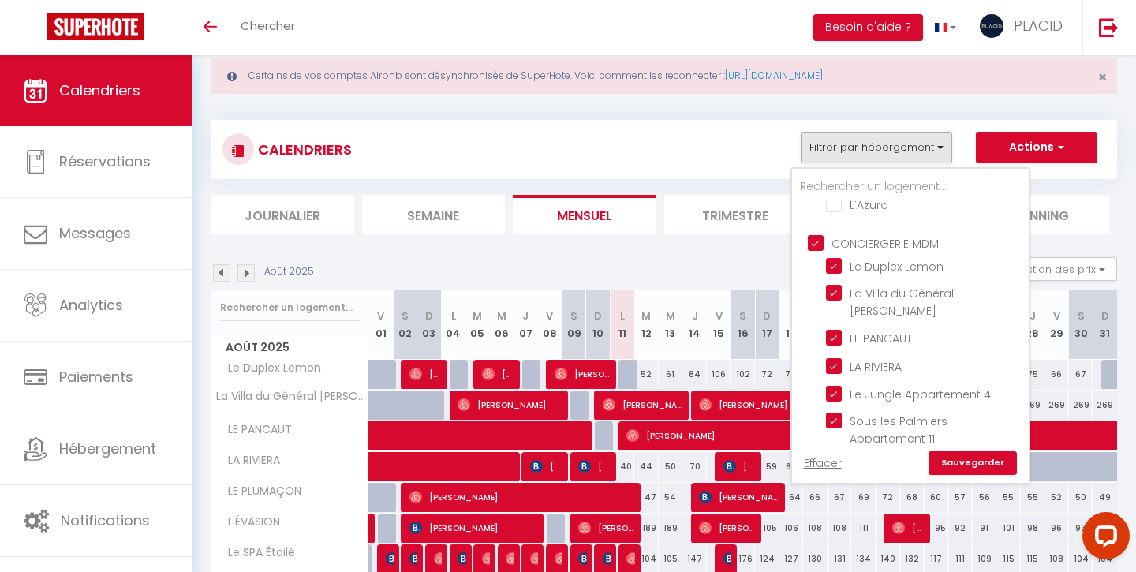
checkbox input "true"
click at [818, 241] on input "CONCIERGERIE MDM" at bounding box center [926, 242] width 237 height 16
checkbox input "false"
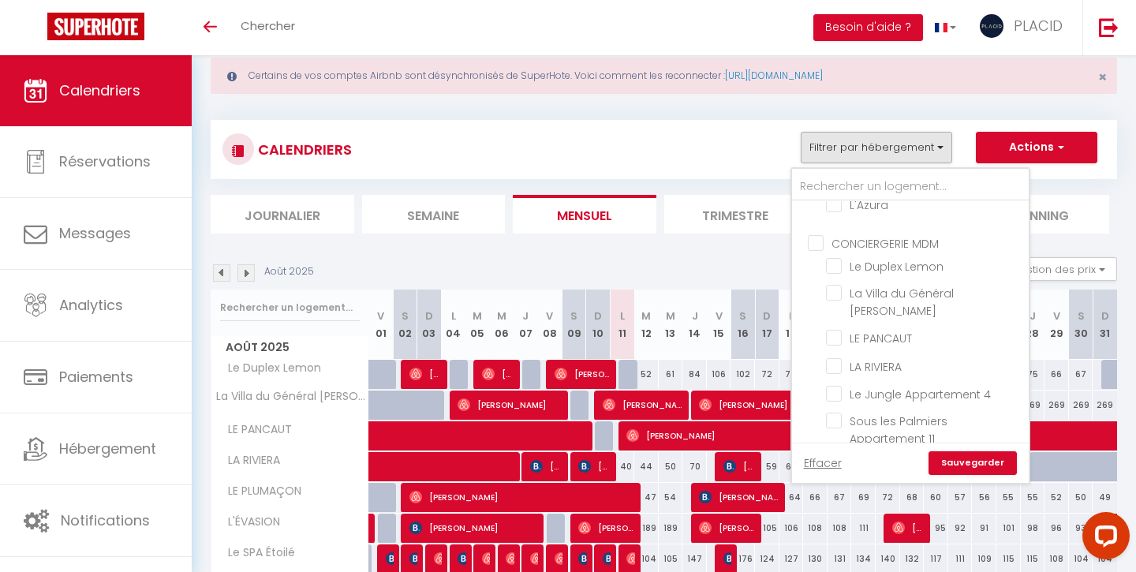
checkbox input "false"
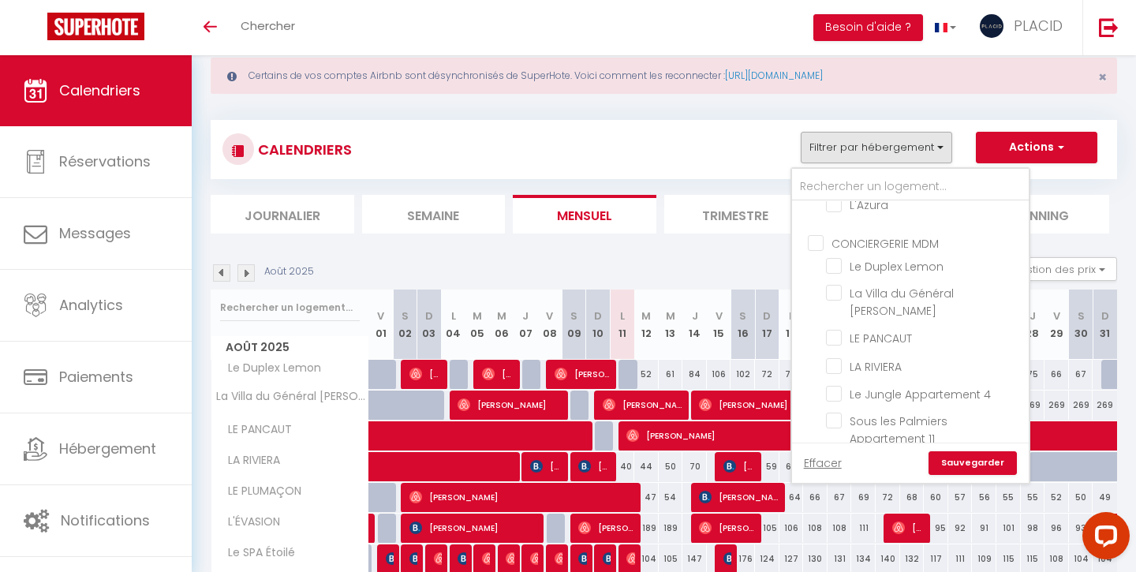
checkbox input "false"
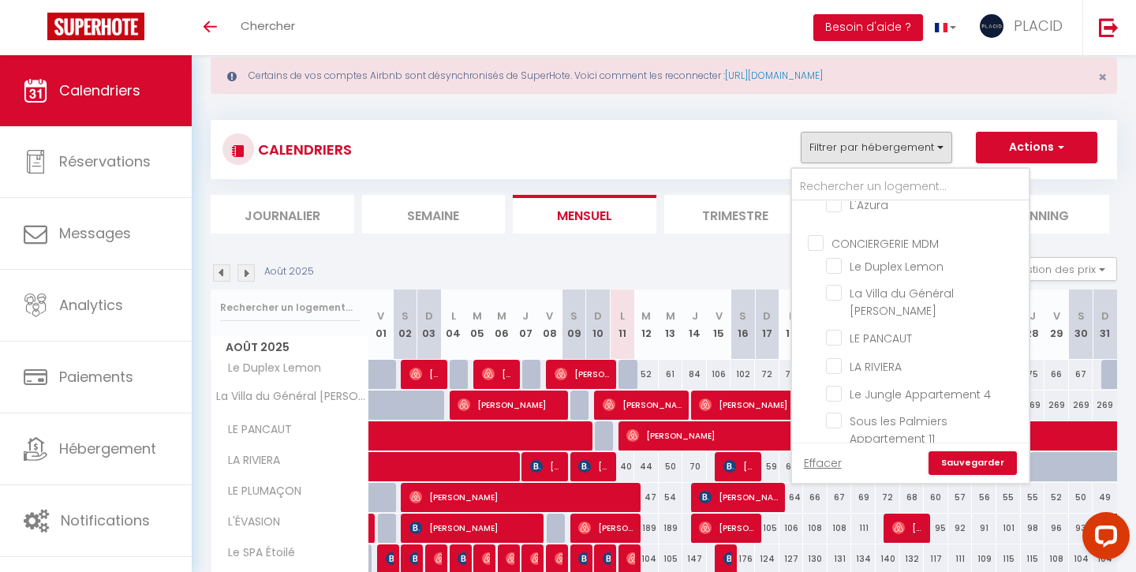
checkbox input "false"
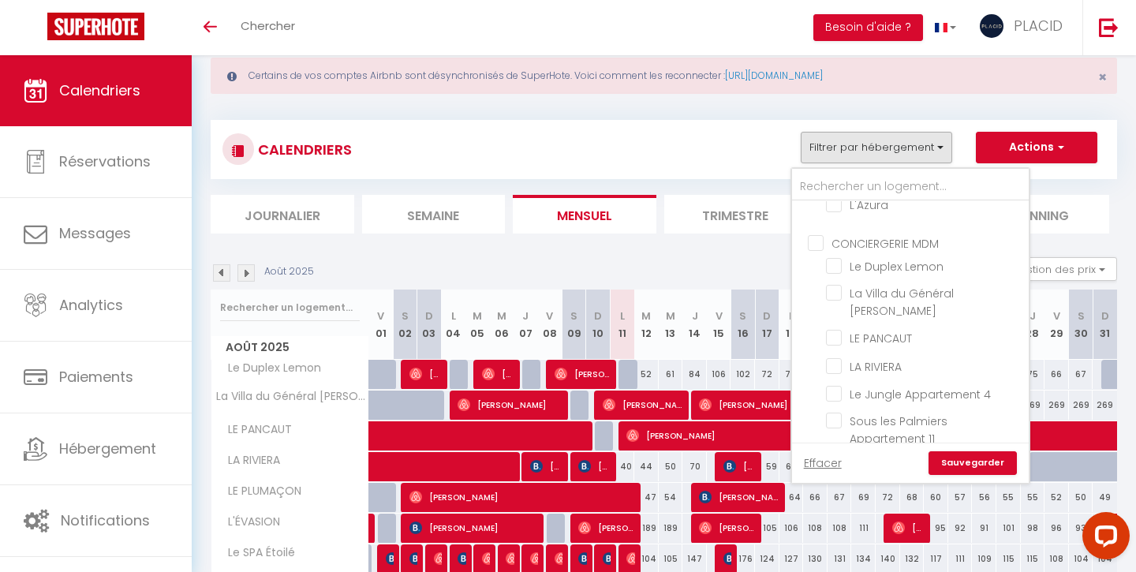
checkbox input "false"
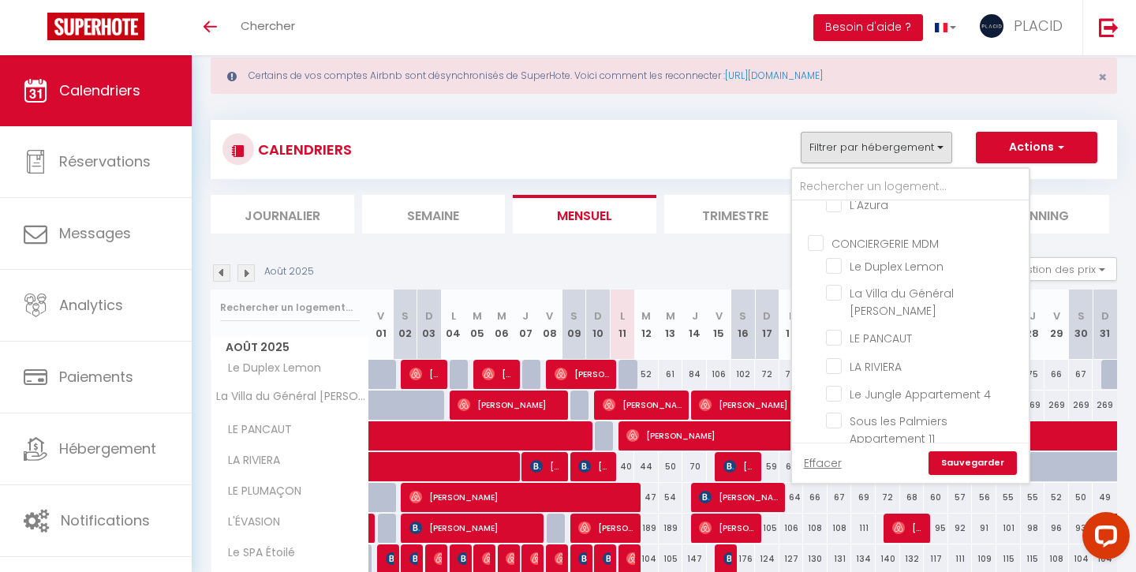
checkbox input "false"
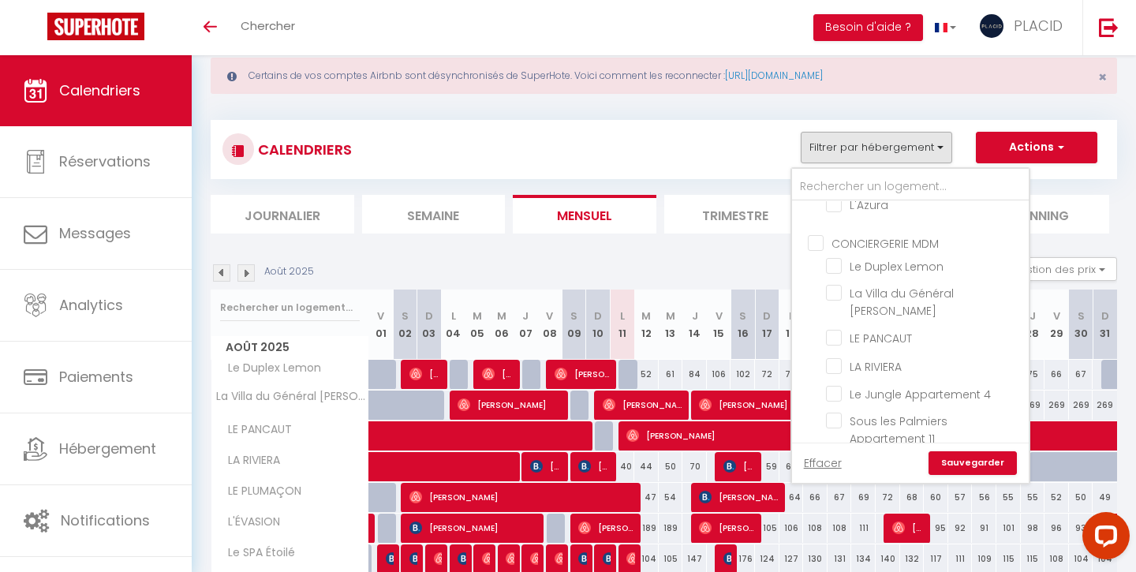
checkbox input "false"
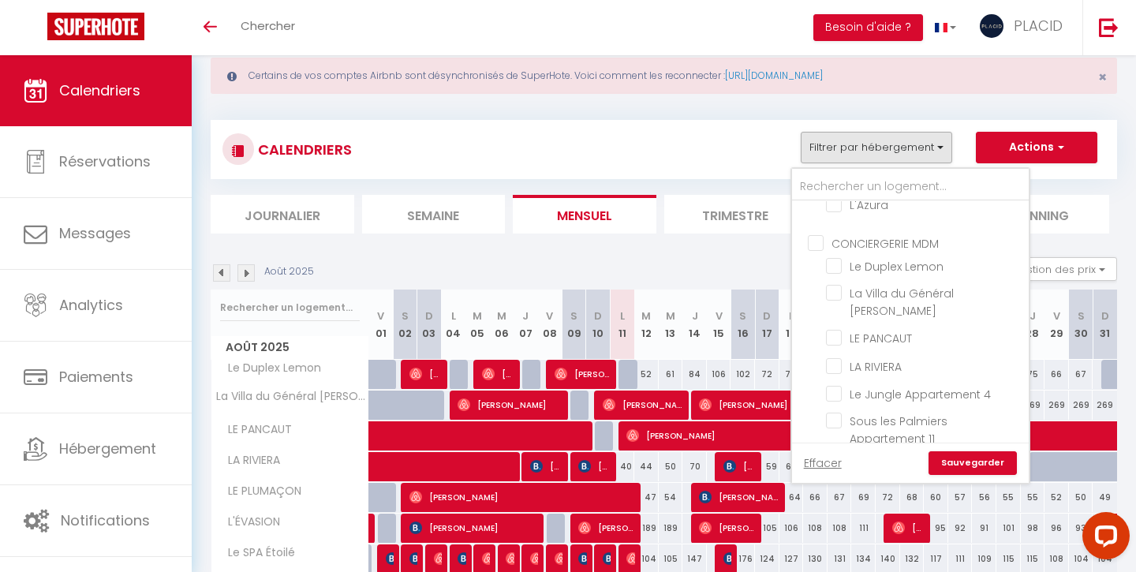
checkbox input "false"
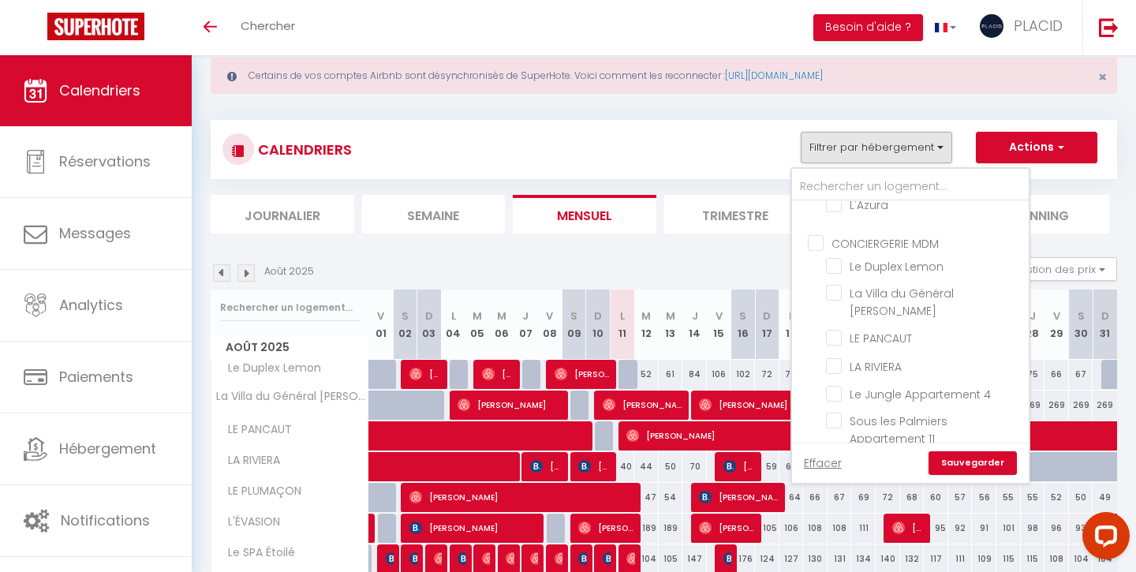
checkbox input "false"
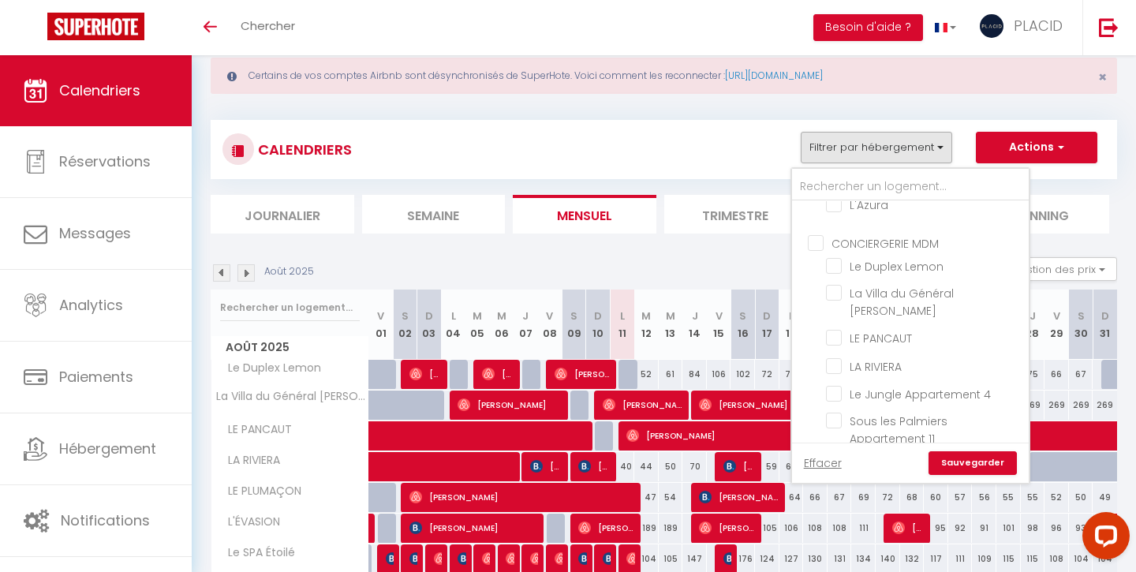
checkbox input "false"
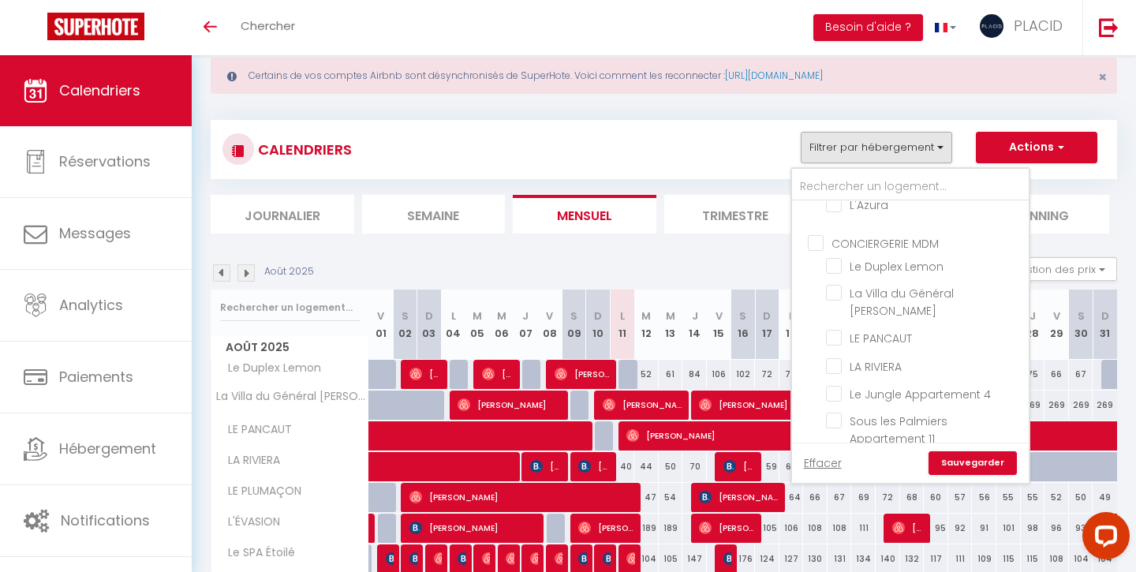
checkbox input "false"
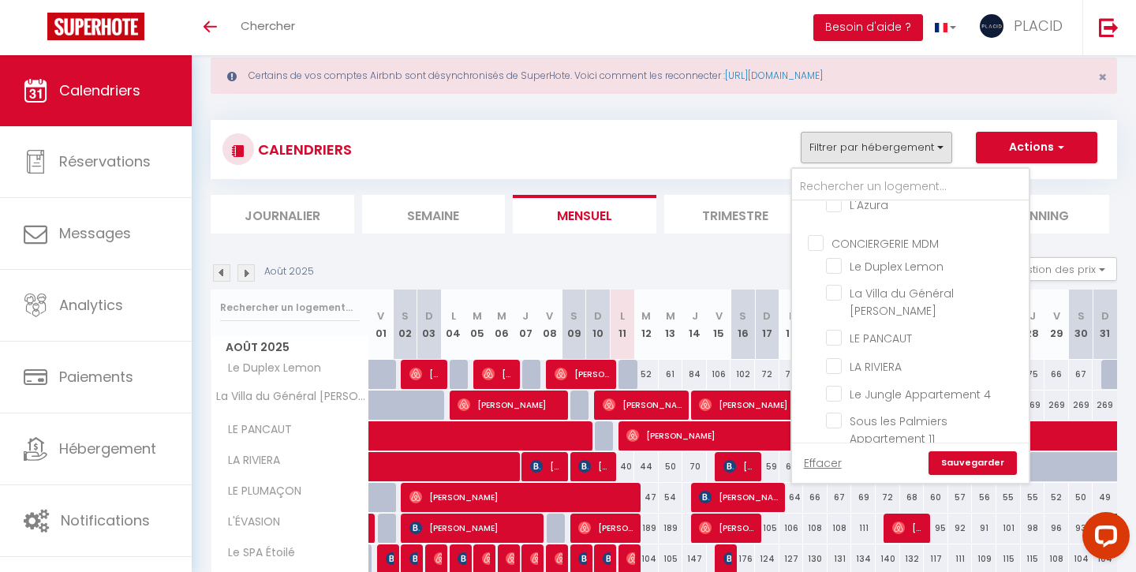
checkbox input "false"
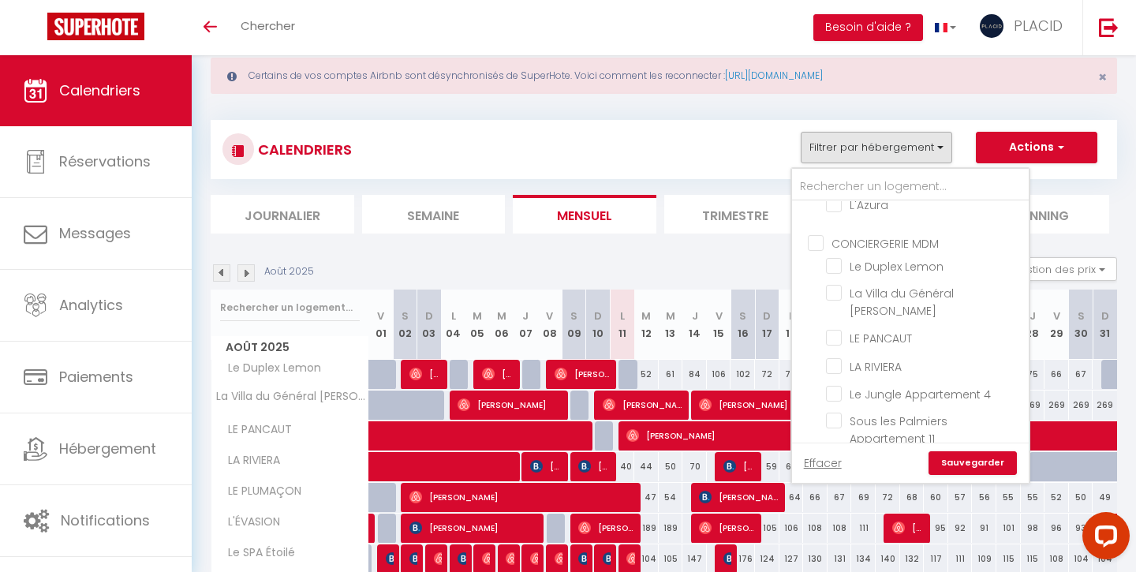
checkbox input "false"
click at [834, 188] on input "text" at bounding box center [910, 187] width 237 height 28
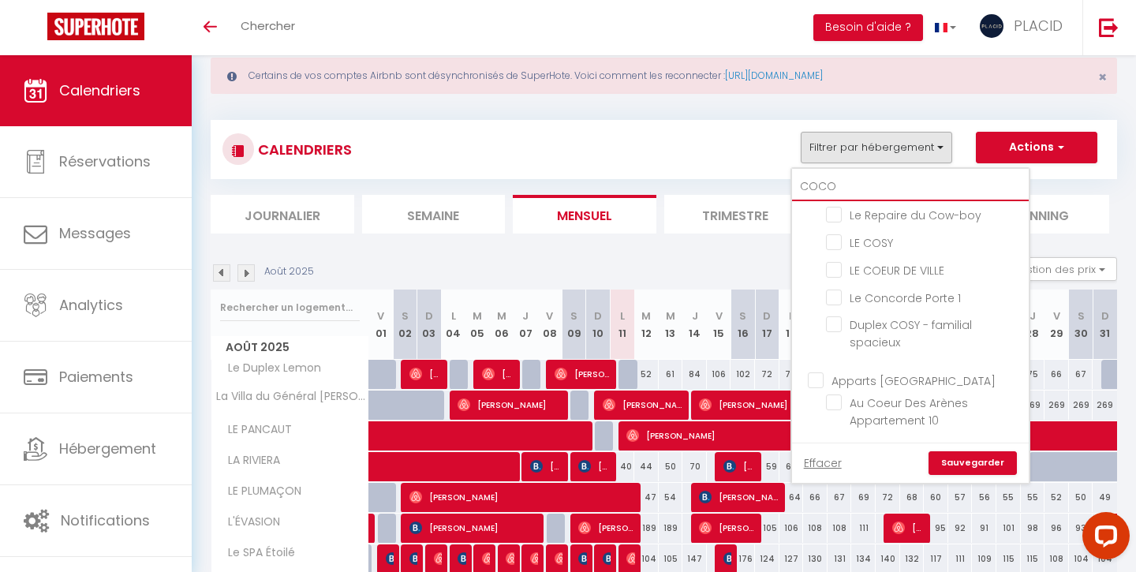
scroll to position [0, 0]
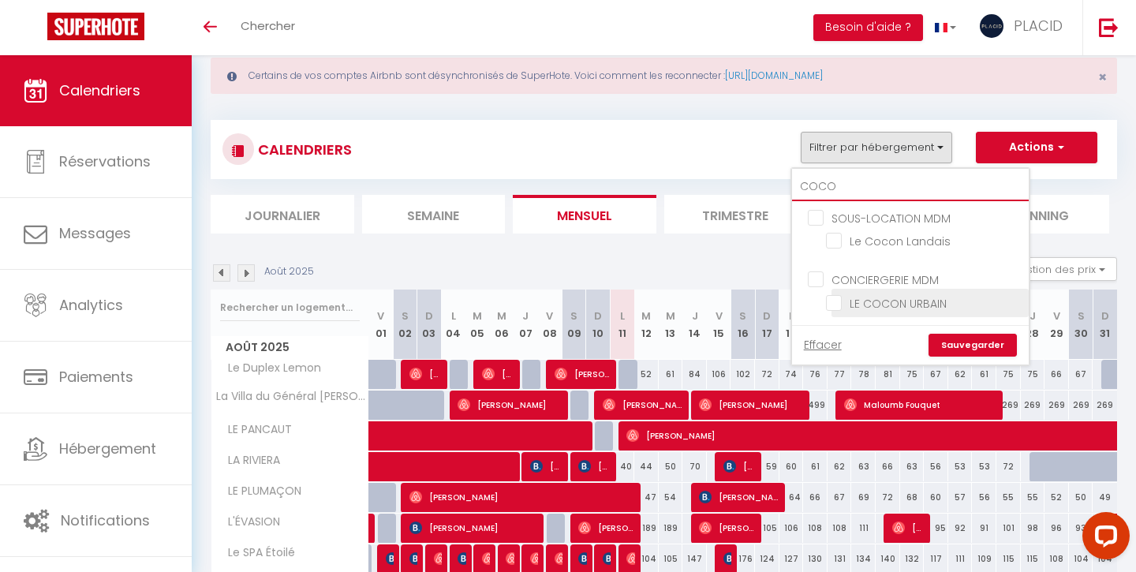
type input "COCO"
click at [837, 300] on input "LE COCON URBAIN" at bounding box center [924, 302] width 197 height 16
checkbox input "true"
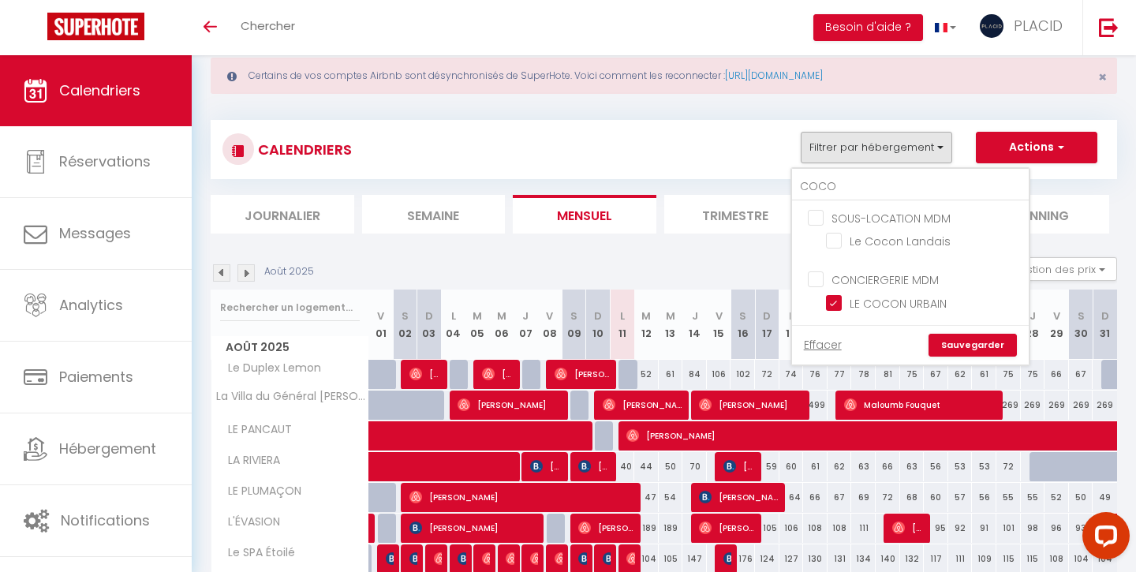
click at [972, 344] on link "Sauvegarder" at bounding box center [973, 346] width 88 height 24
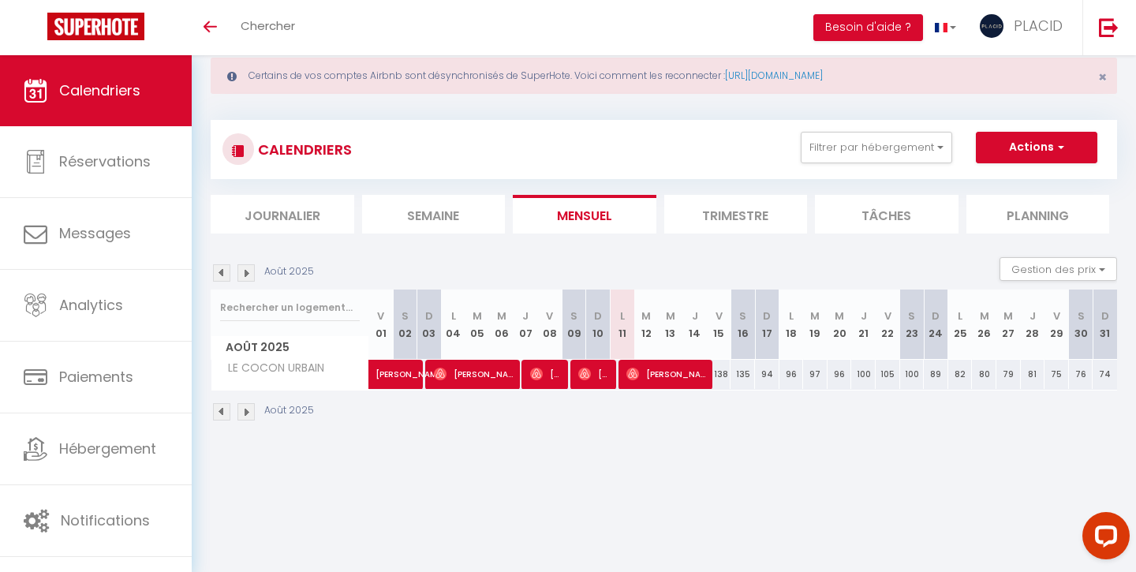
click at [649, 379] on span "[PERSON_NAME] [PERSON_NAME]" at bounding box center [667, 374] width 81 height 30
select select "OK"
select select "0"
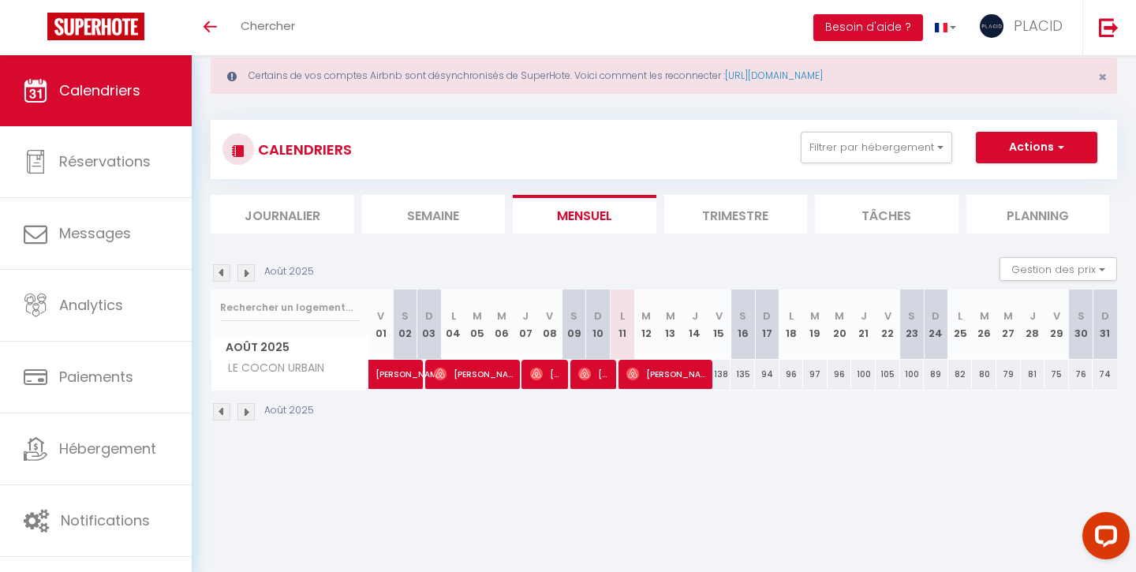
select select "1"
select select
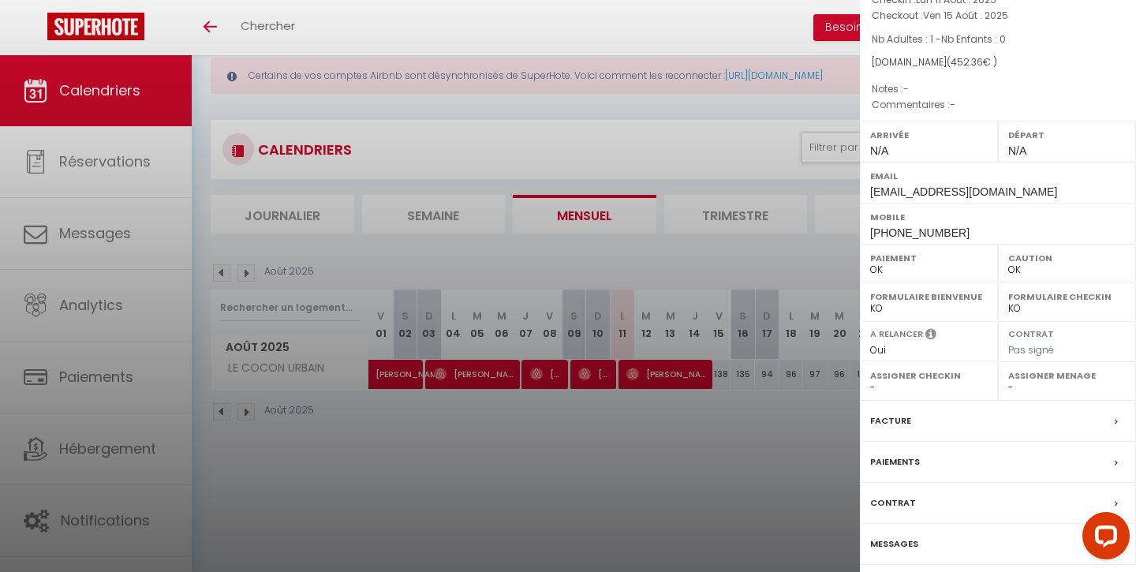
select select "19764"
click at [713, 437] on div at bounding box center [568, 286] width 1136 height 572
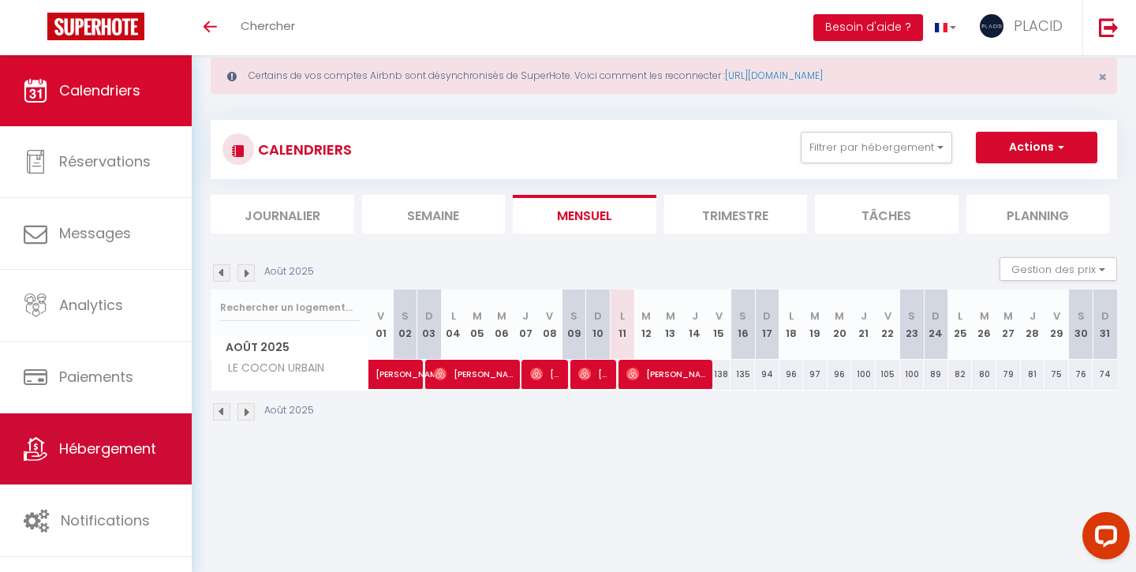
click at [99, 470] on link "Hébergement" at bounding box center [96, 449] width 192 height 71
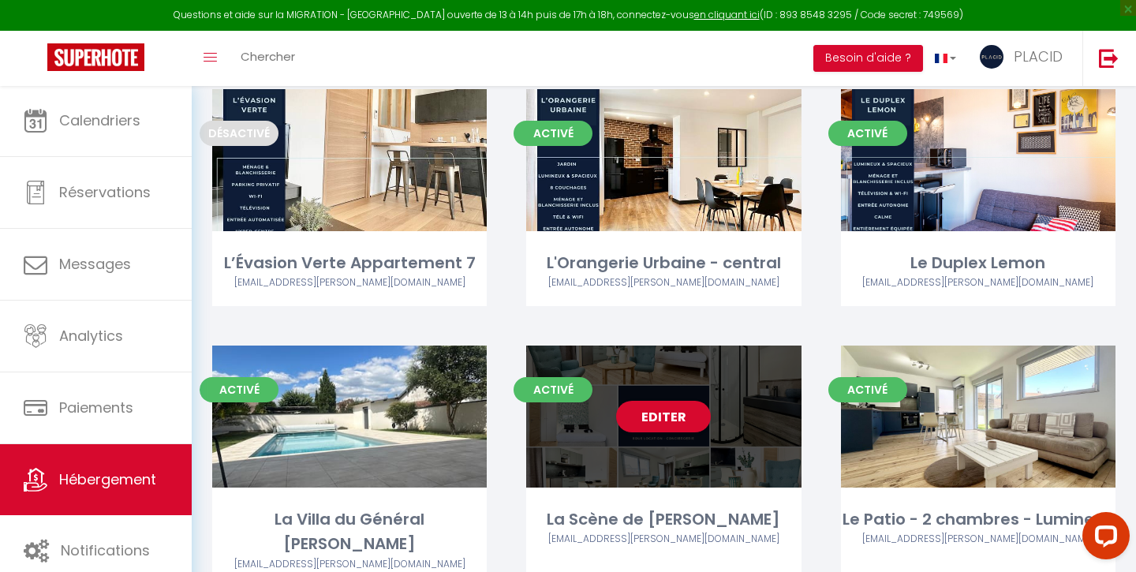
scroll to position [5694, 0]
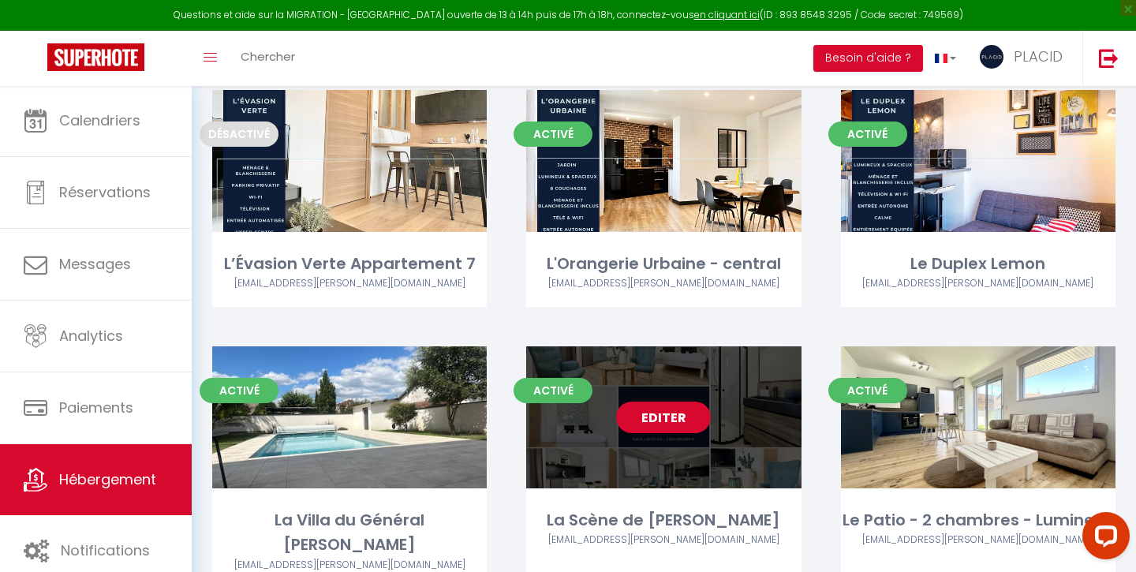
click at [649, 402] on link "Editer" at bounding box center [663, 418] width 95 height 32
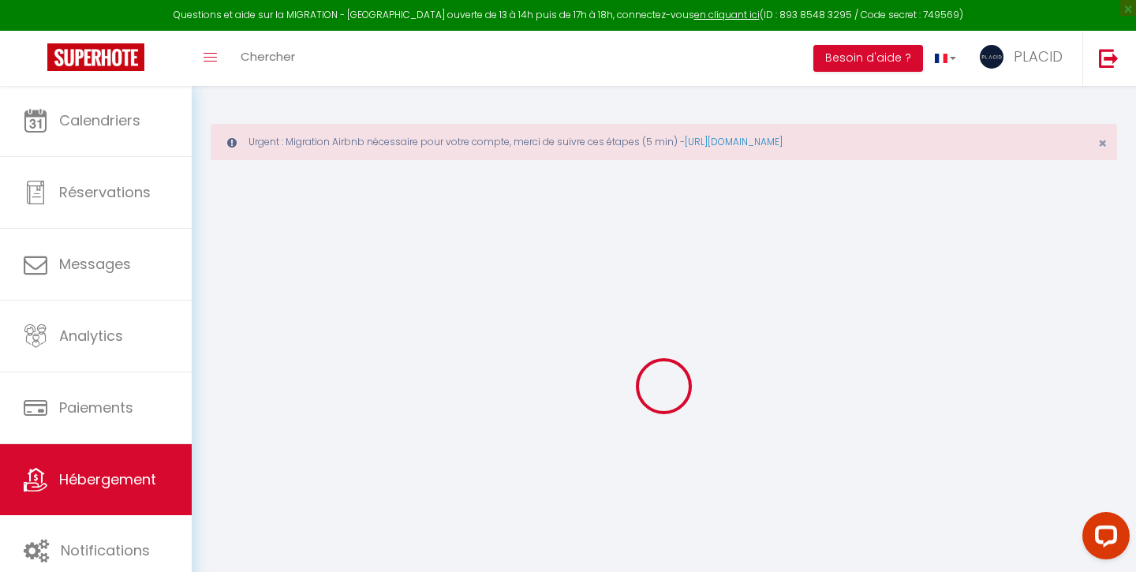
select select
checkbox input "false"
checkbox input "true"
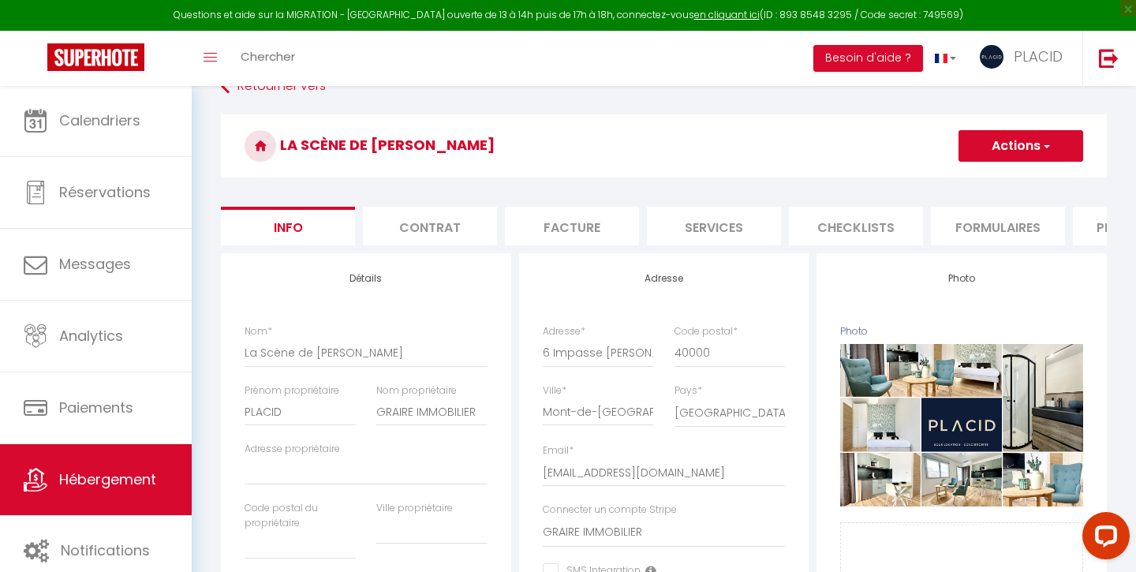
scroll to position [91, 0]
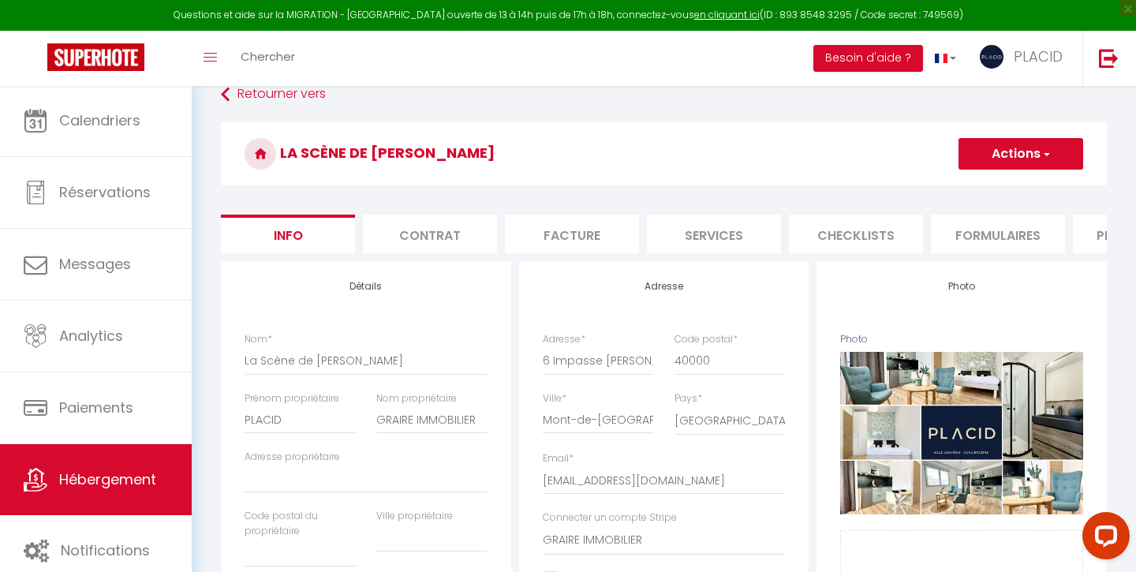
click at [702, 234] on li "Services" at bounding box center [714, 234] width 134 height 39
select select
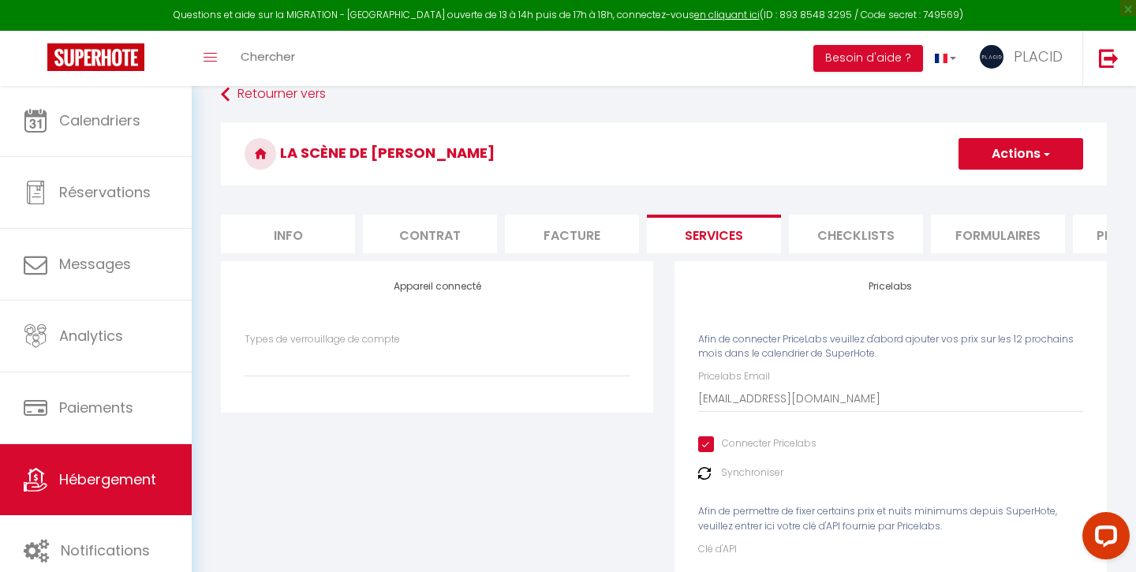
click at [854, 231] on li "Checklists" at bounding box center [856, 234] width 134 height 39
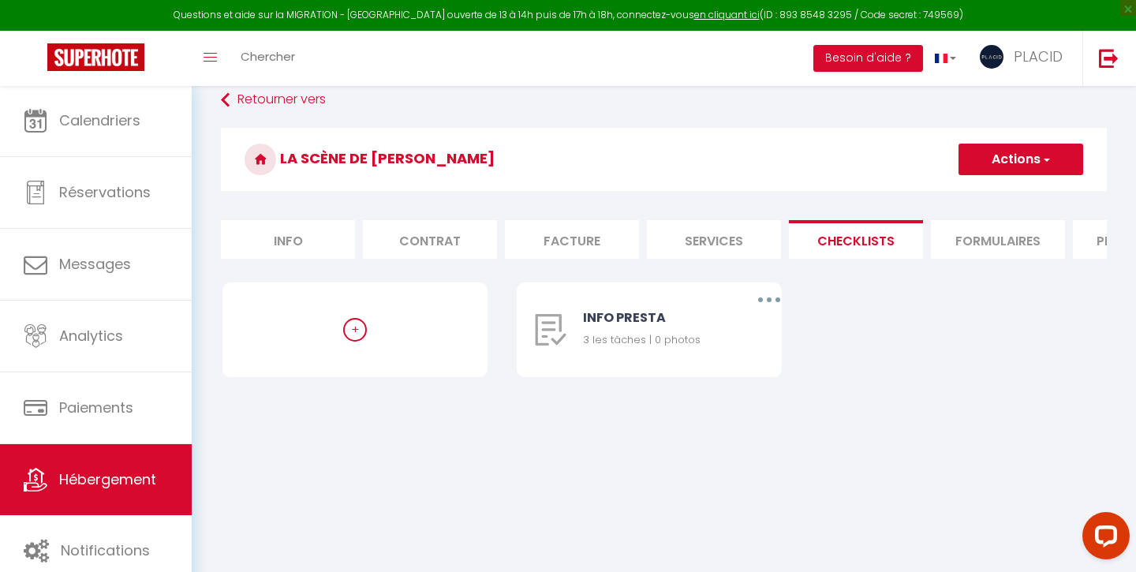
scroll to position [0, 27]
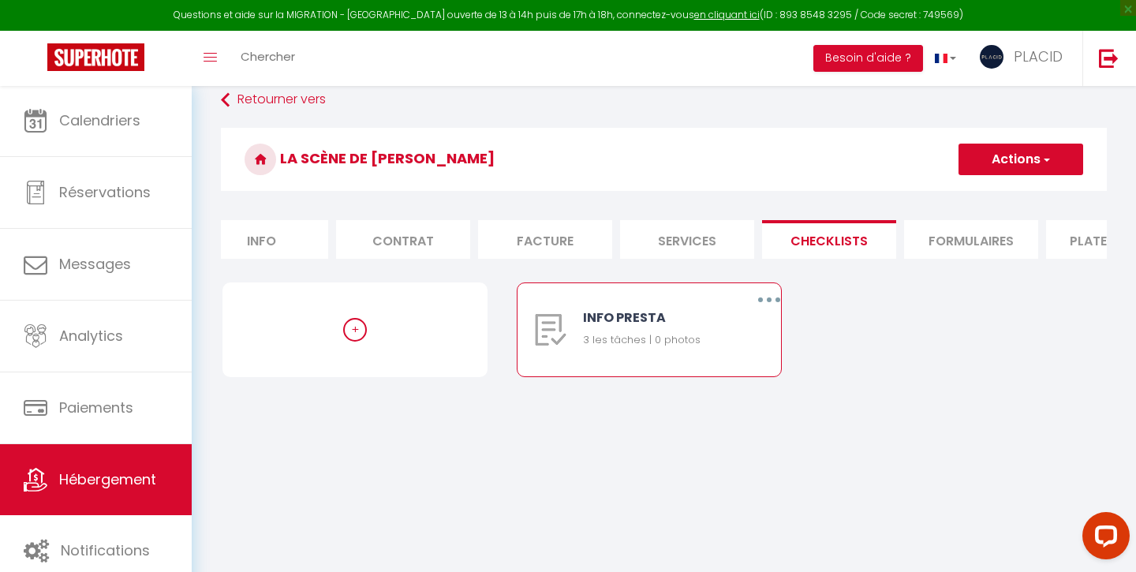
click at [775, 301] on button "button" at bounding box center [769, 299] width 44 height 25
click at [723, 336] on link "Editer" at bounding box center [728, 336] width 117 height 27
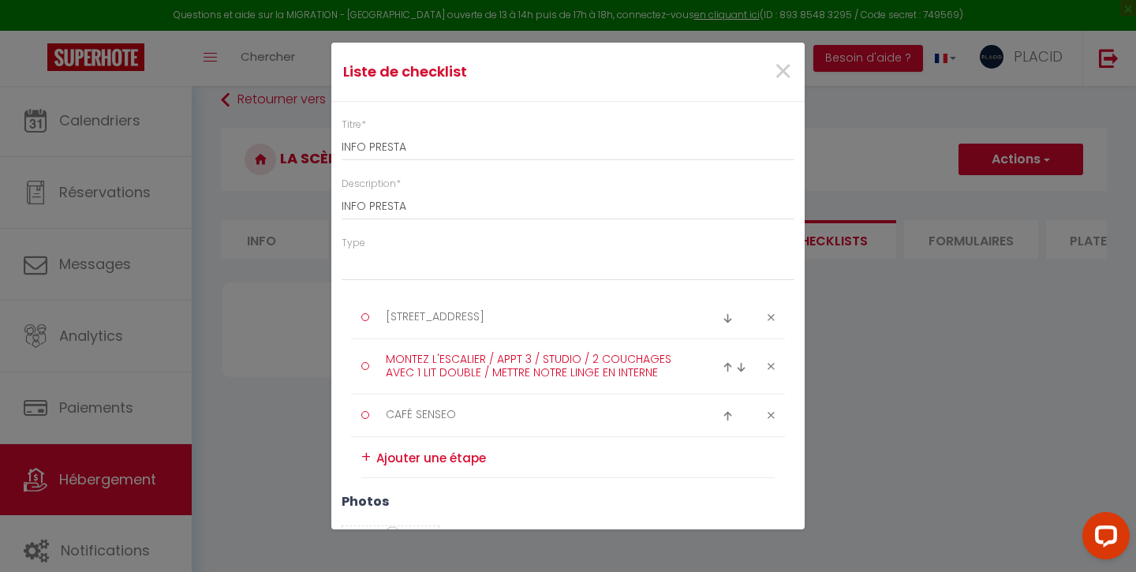
click at [486, 372] on textarea "MONTEZ L'ESCALIER / APPT 3 / STUDIO / 2 COUCHAGES AVEC 1 LIT DOUBLE / METTRE NO…" at bounding box center [537, 366] width 324 height 39
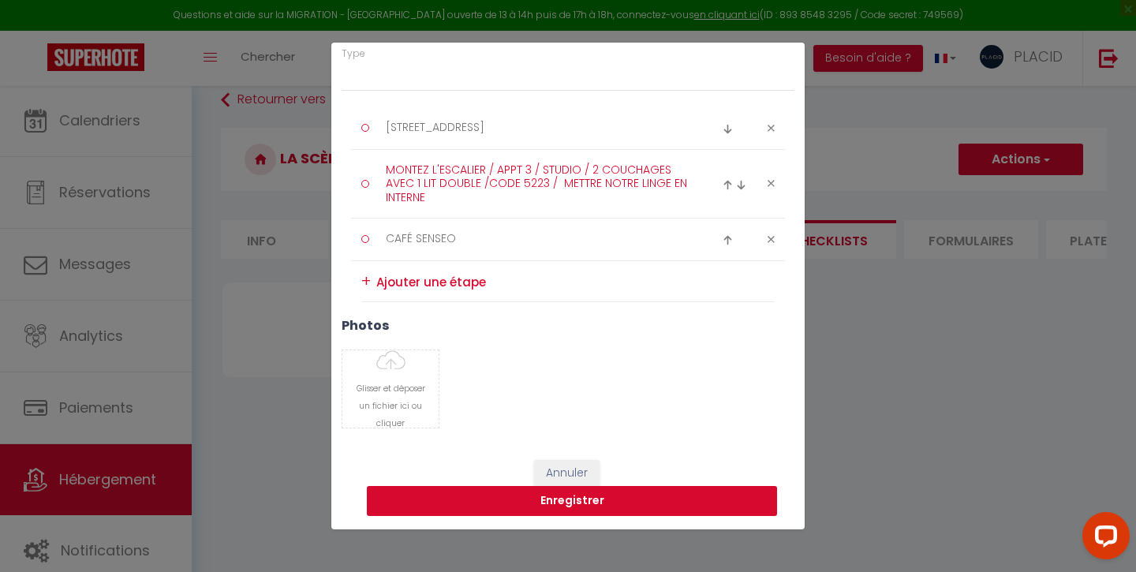
scroll to position [189, 0]
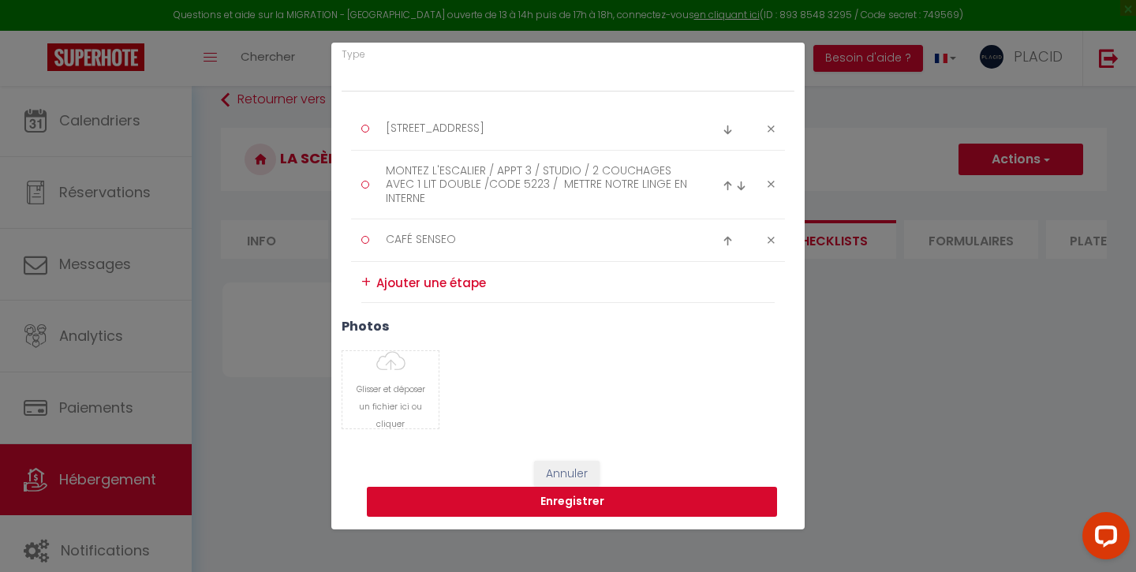
click at [572, 504] on button "Enregistrer" at bounding box center [572, 502] width 410 height 30
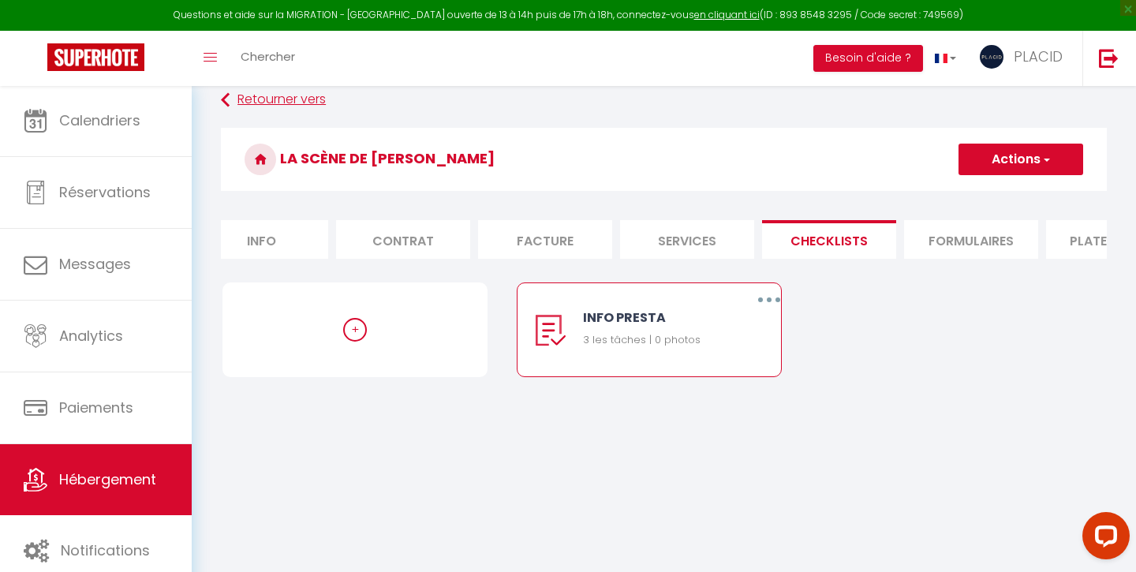
click at [241, 101] on link "Retourner vers" at bounding box center [664, 100] width 886 height 28
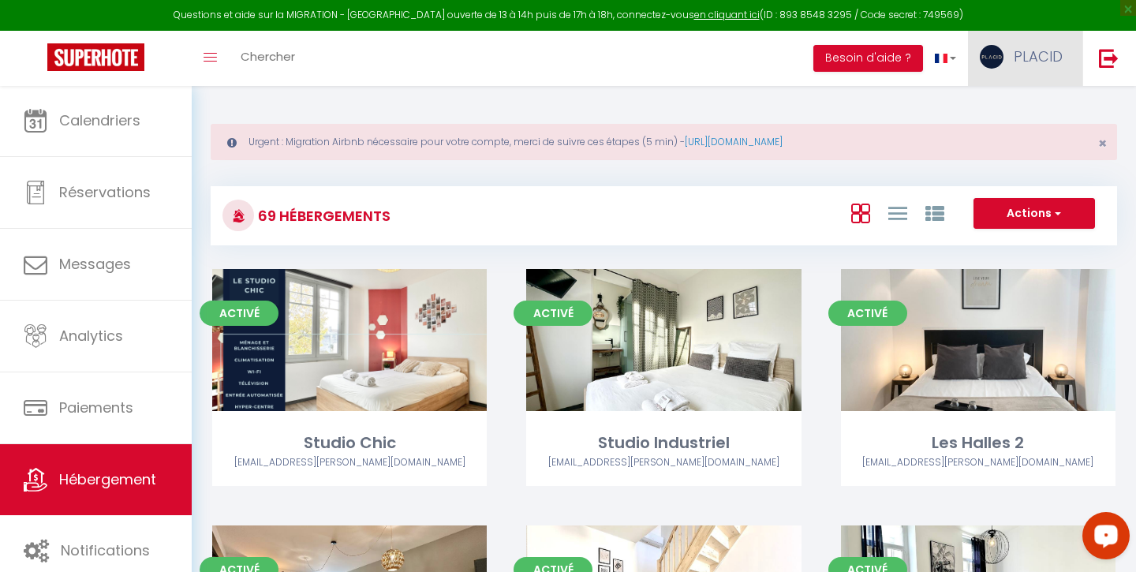
click at [1039, 50] on span "PLACID" at bounding box center [1038, 57] width 49 height 20
click at [1008, 145] on link "Équipe" at bounding box center [1019, 138] width 117 height 27
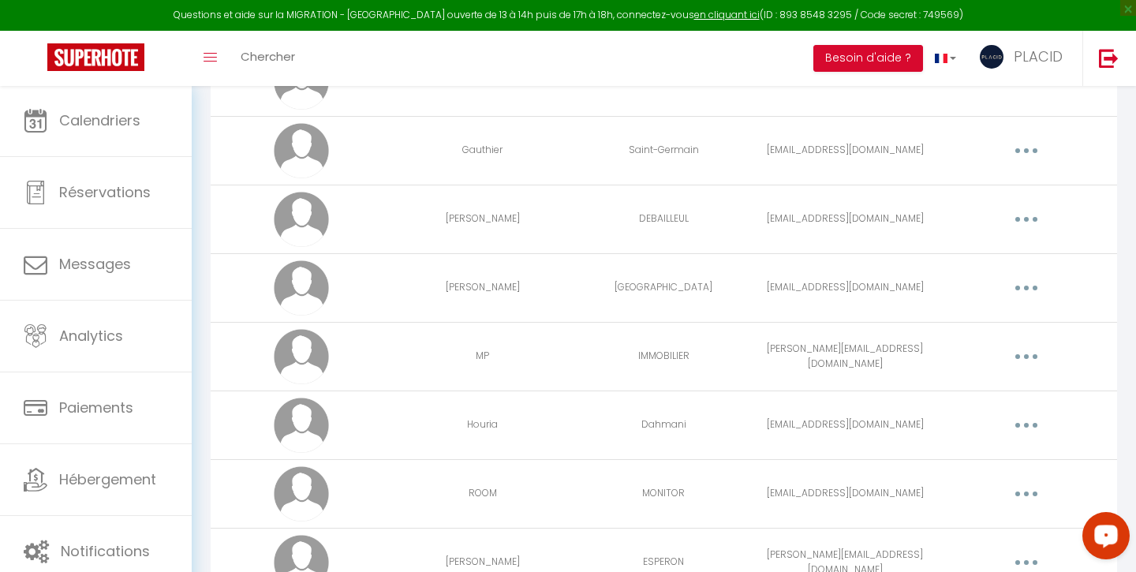
scroll to position [1525, 0]
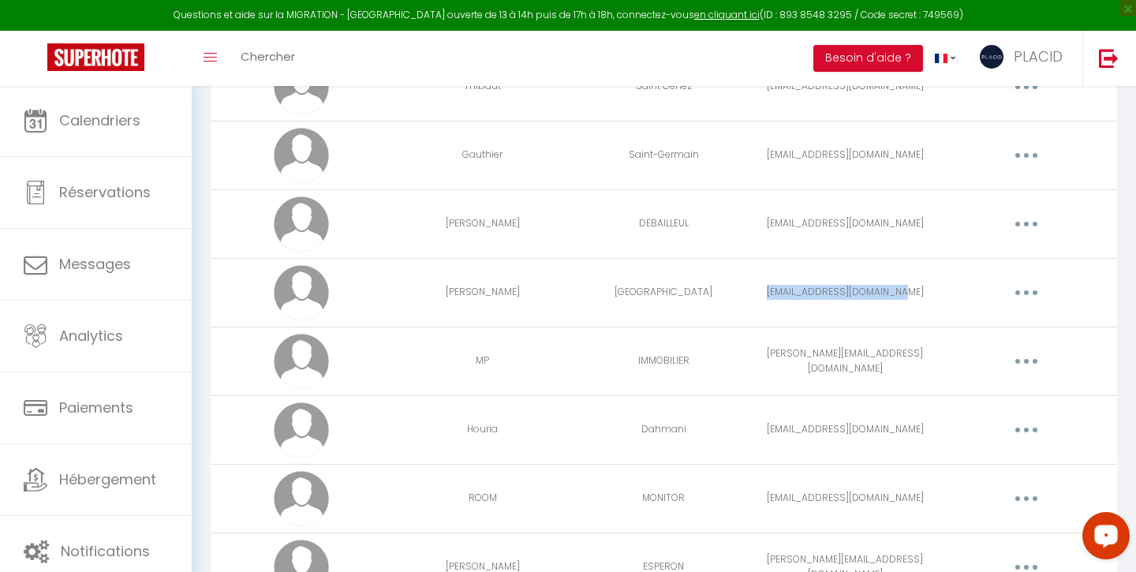
drag, startPoint x: 773, startPoint y: 291, endPoint x: 923, endPoint y: 294, distance: 150.7
click at [923, 294] on td "avignonbernard6@gmail.com" at bounding box center [845, 292] width 182 height 69
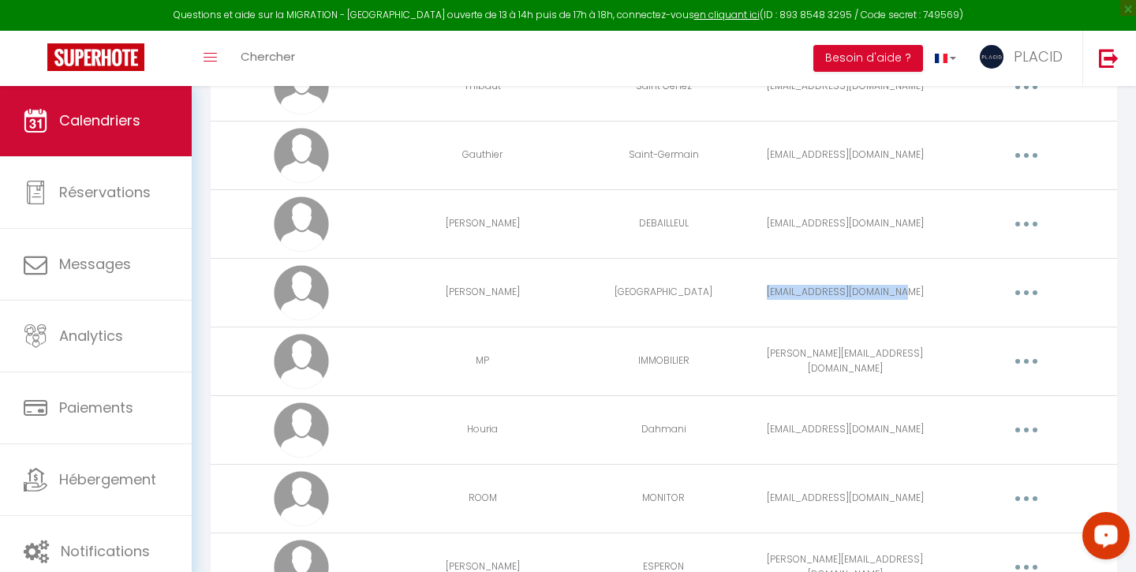
click at [140, 123] on span "Calendriers" at bounding box center [99, 120] width 81 height 20
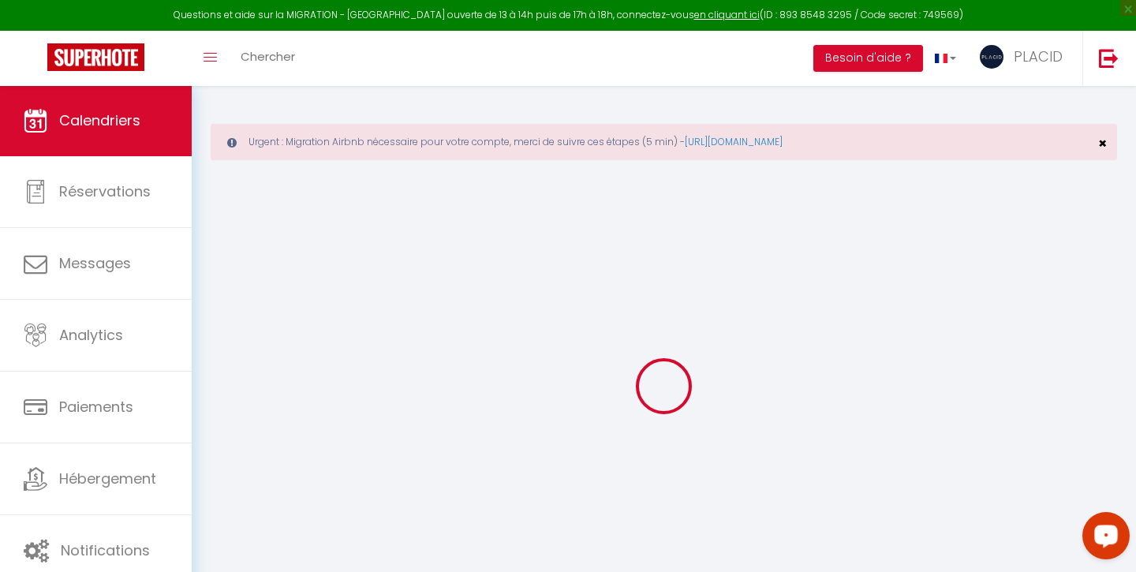
click at [1104, 143] on span "×" at bounding box center [1103, 143] width 9 height 20
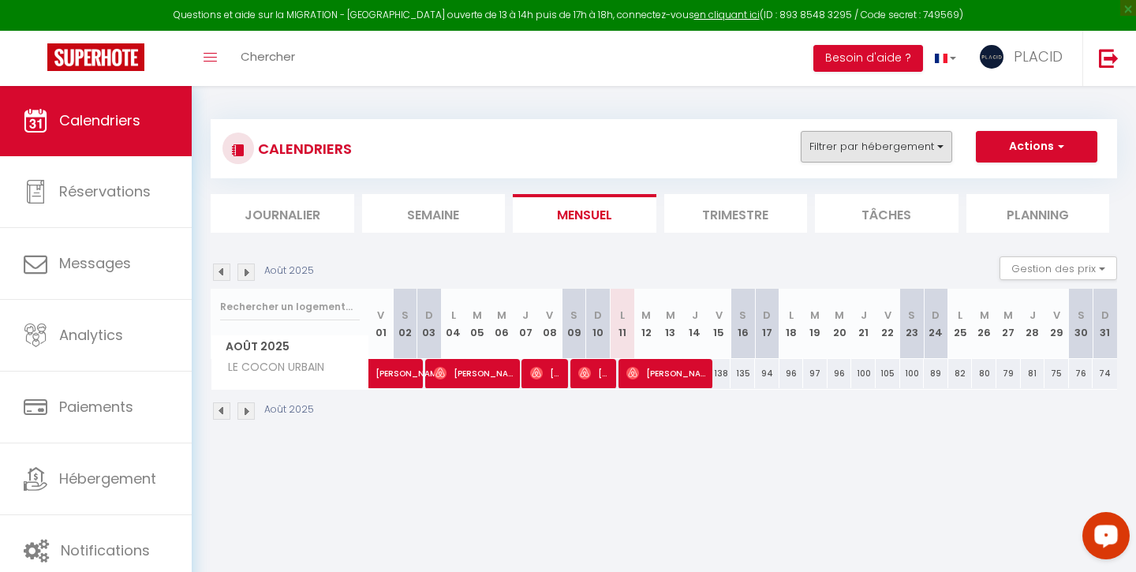
click at [848, 140] on button "Filtrer par hébergement" at bounding box center [877, 147] width 152 height 32
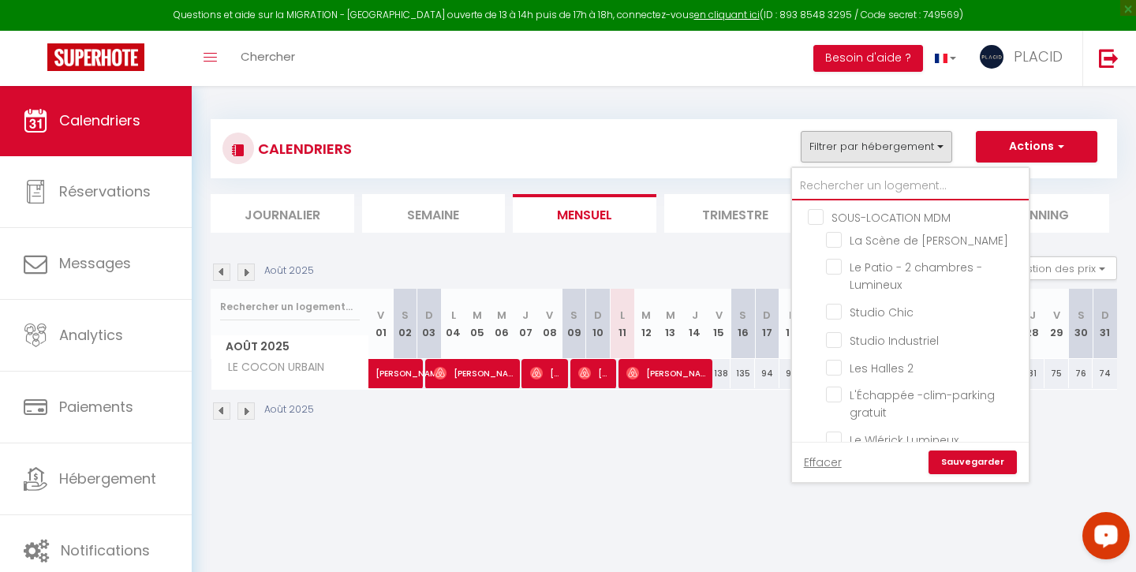
click at [827, 178] on input "text" at bounding box center [910, 186] width 237 height 28
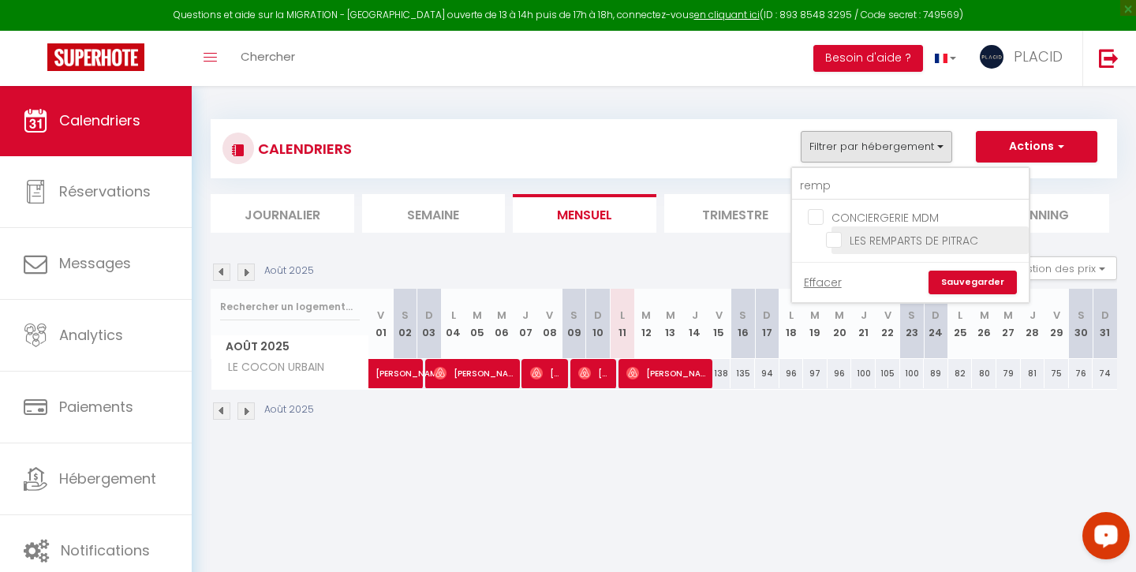
click at [839, 240] on input "LES REMPARTS DE PITRAC" at bounding box center [924, 239] width 197 height 16
click at [964, 284] on link "Sauvegarder" at bounding box center [973, 283] width 88 height 24
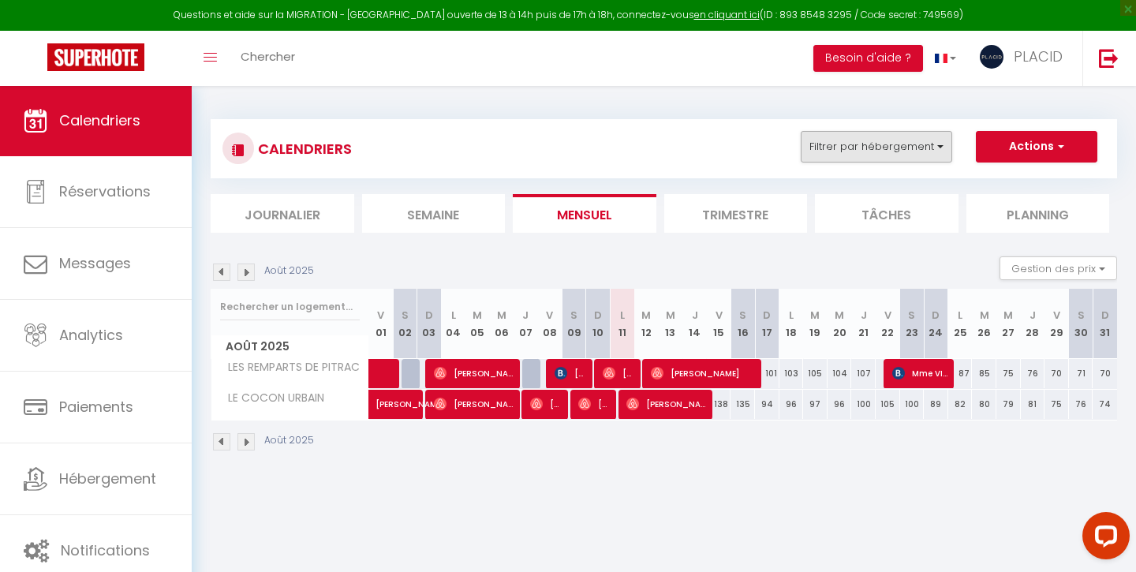
click at [860, 158] on button "Filtrer par hébergement" at bounding box center [877, 147] width 152 height 32
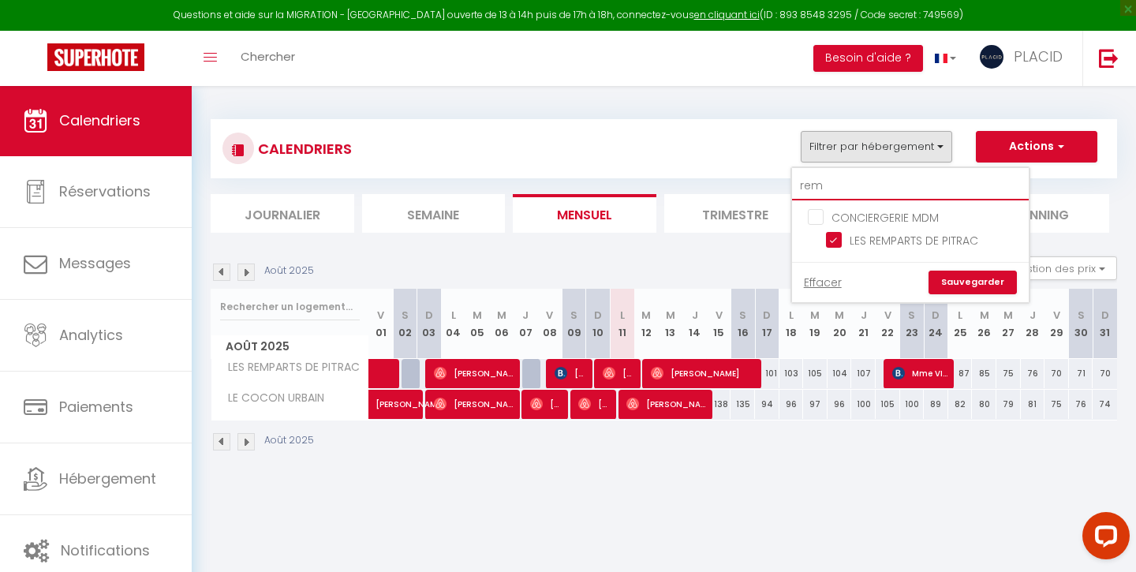
click at [837, 185] on input "rem" at bounding box center [910, 186] width 237 height 28
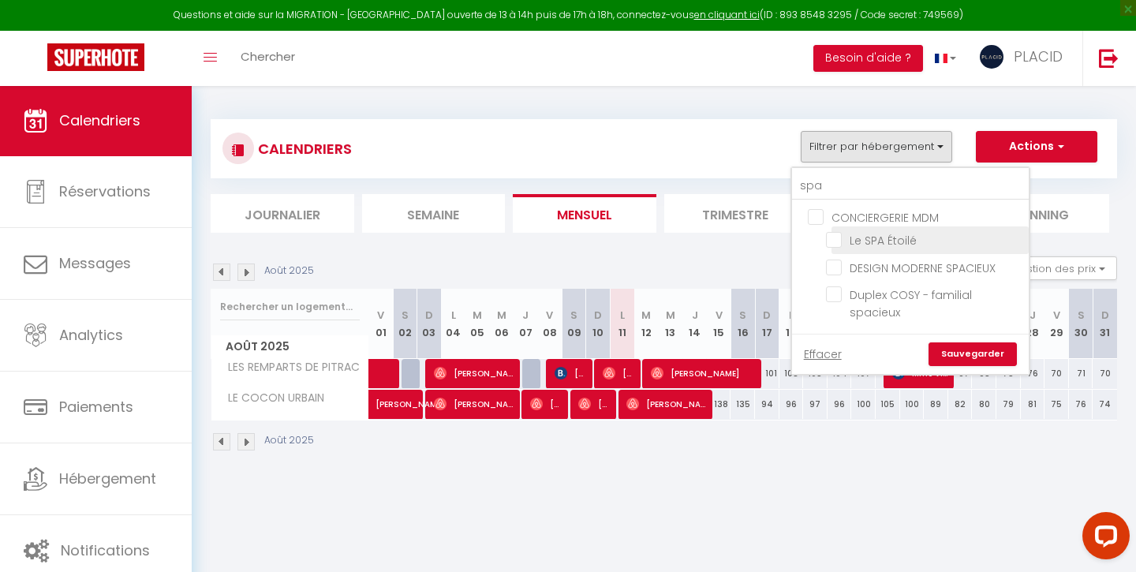
click at [833, 236] on input "Le SPA Étoilé" at bounding box center [924, 239] width 197 height 16
click at [962, 355] on link "Sauvegarder" at bounding box center [973, 354] width 88 height 24
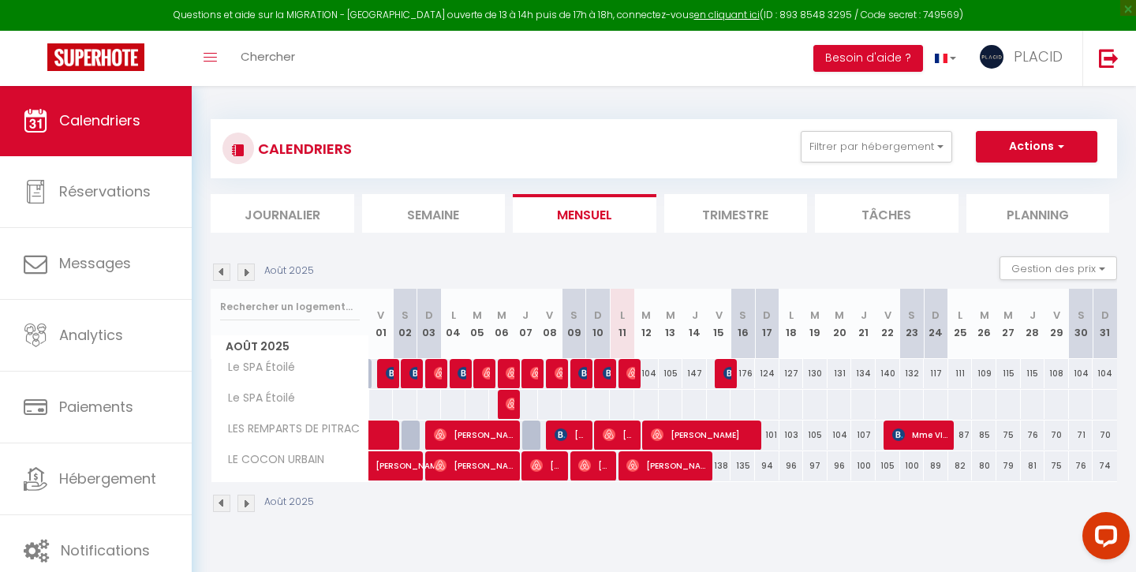
click at [606, 376] on img at bounding box center [609, 373] width 13 height 13
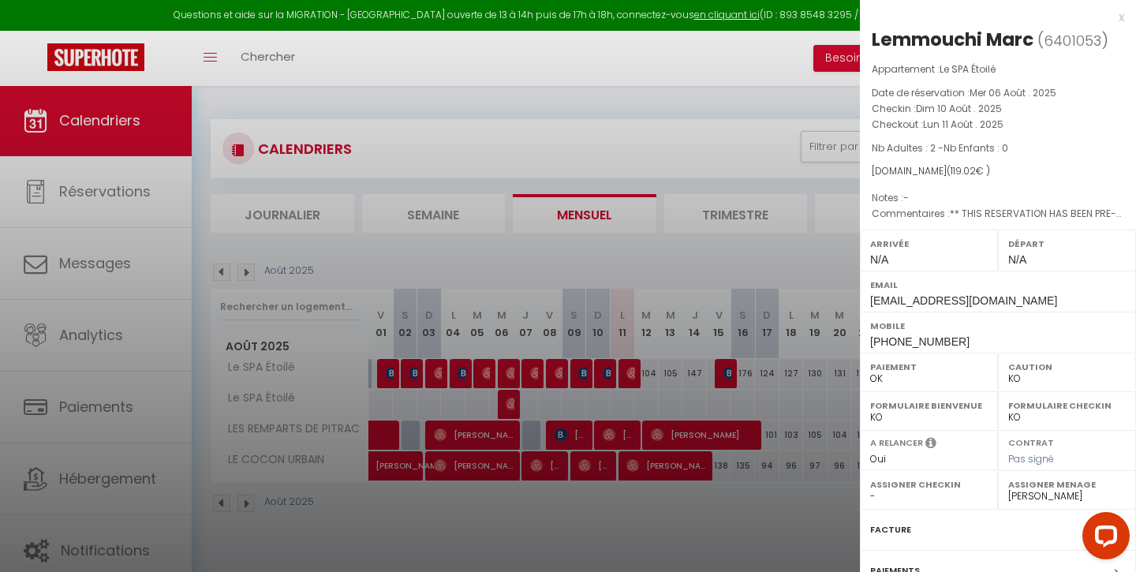
drag, startPoint x: 874, startPoint y: 38, endPoint x: 1031, endPoint y: 38, distance: 157.0
click at [1031, 38] on div "Lemmouchi Marc" at bounding box center [953, 39] width 162 height 25
copy div "Lemmouchi Marc"
drag, startPoint x: 871, startPoint y: 298, endPoint x: 1072, endPoint y: 298, distance: 201.2
click at [1072, 298] on div "Email lmarc.947089@guest.booking.com" at bounding box center [998, 291] width 276 height 41
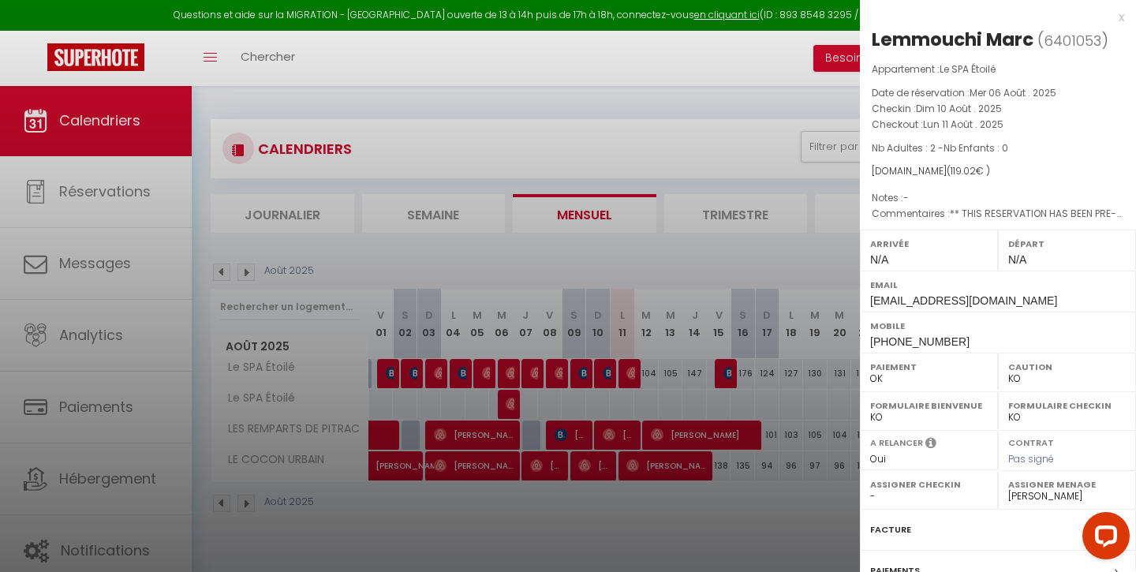
copy span "lmarc.947089@guest.booking.com"
click at [587, 515] on div at bounding box center [568, 286] width 1136 height 572
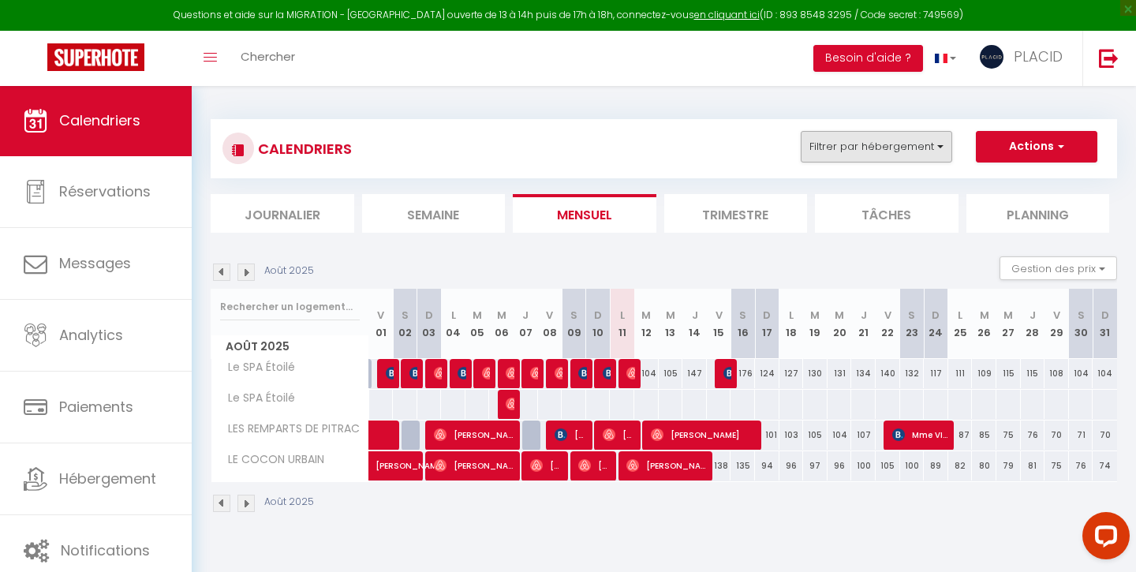
click at [849, 140] on button "Filtrer par hébergement" at bounding box center [877, 147] width 152 height 32
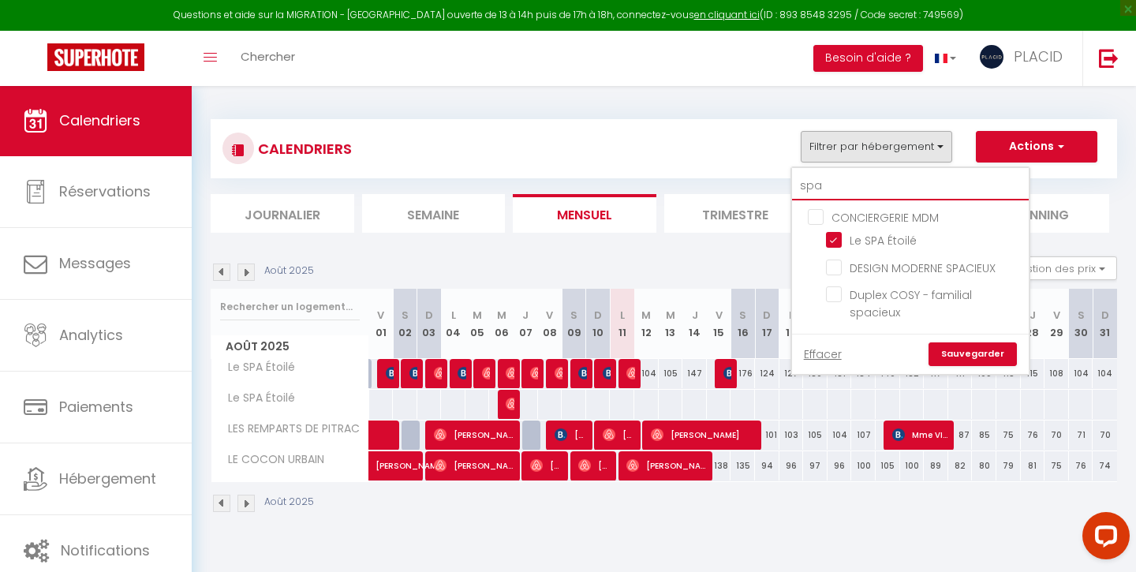
drag, startPoint x: 842, startPoint y: 187, endPoint x: 743, endPoint y: 184, distance: 99.5
click at [743, 184] on div "CALENDRIERS Filtrer par hébergement spa CONCIERGERIE MDM Le SPA Étoilé DESIGN M…" at bounding box center [664, 176] width 907 height 114
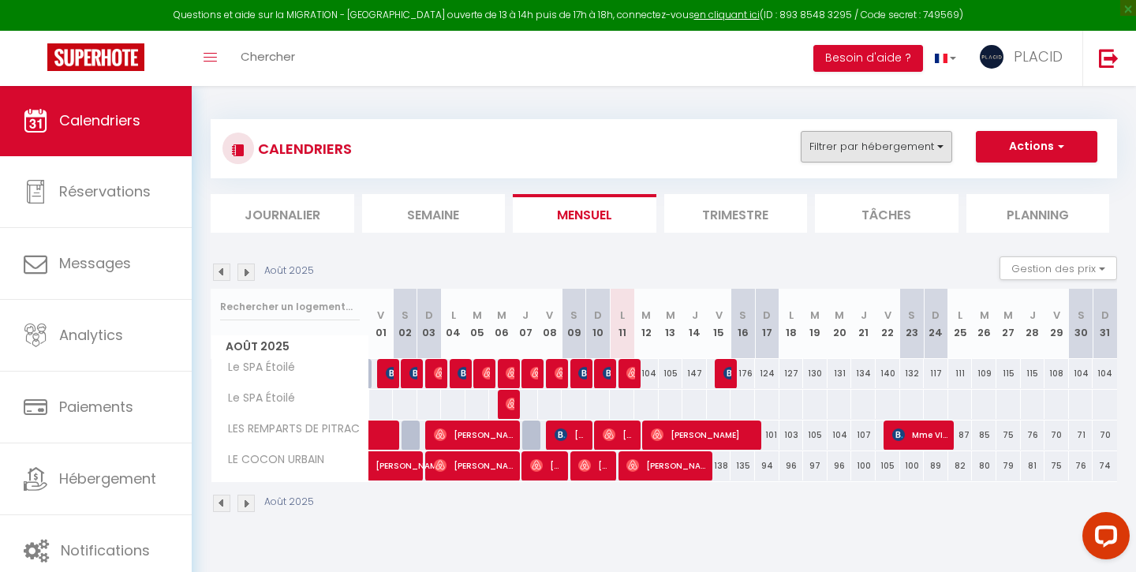
click at [852, 131] on button "Filtrer par hébergement" at bounding box center [877, 147] width 152 height 32
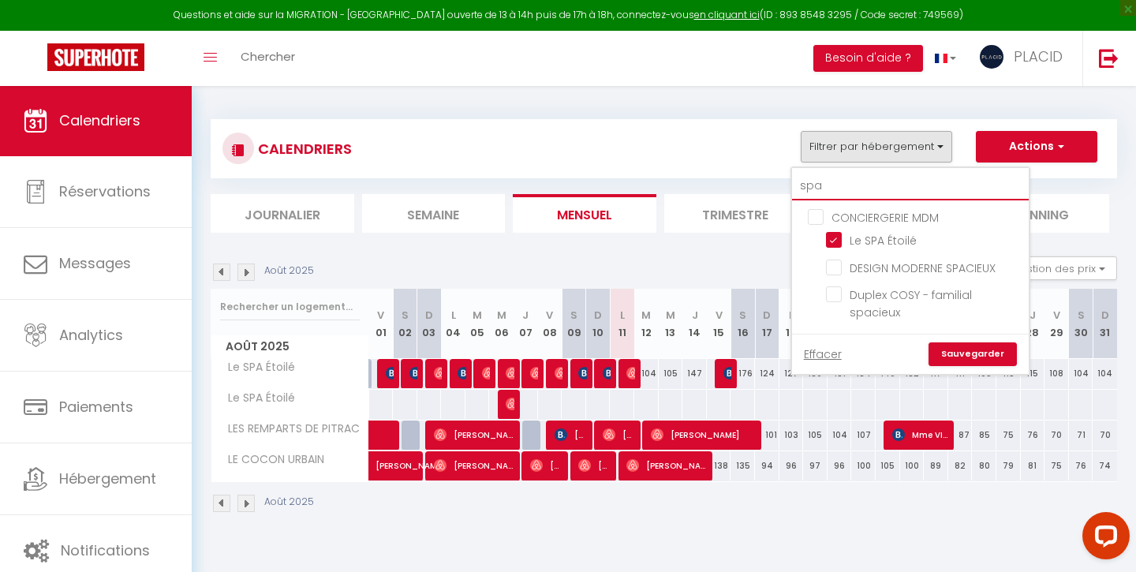
click at [847, 183] on input "spa" at bounding box center [910, 186] width 237 height 28
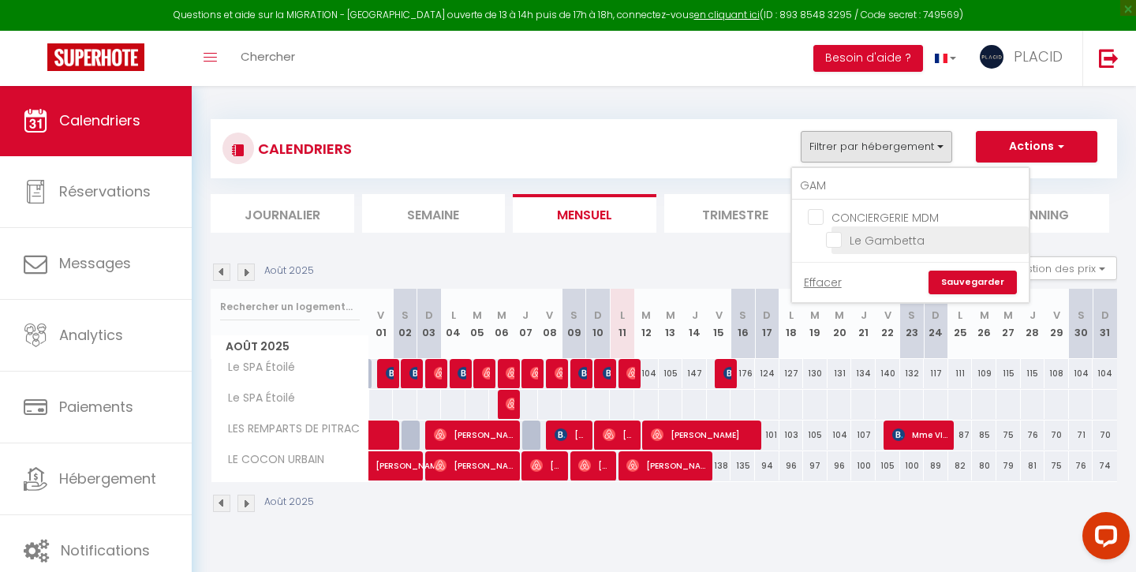
click at [841, 241] on input "Le Gambetta" at bounding box center [924, 239] width 197 height 16
click at [957, 279] on link "Sauvegarder" at bounding box center [973, 283] width 88 height 24
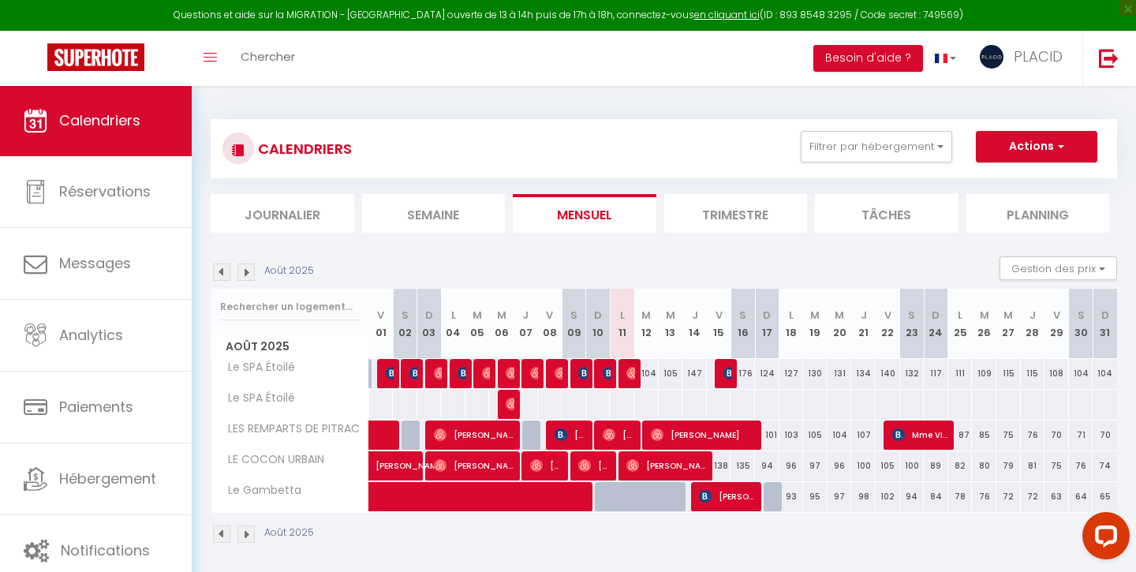
click at [600, 371] on div at bounding box center [606, 374] width 24 height 30
click at [607, 372] on img at bounding box center [609, 373] width 13 height 13
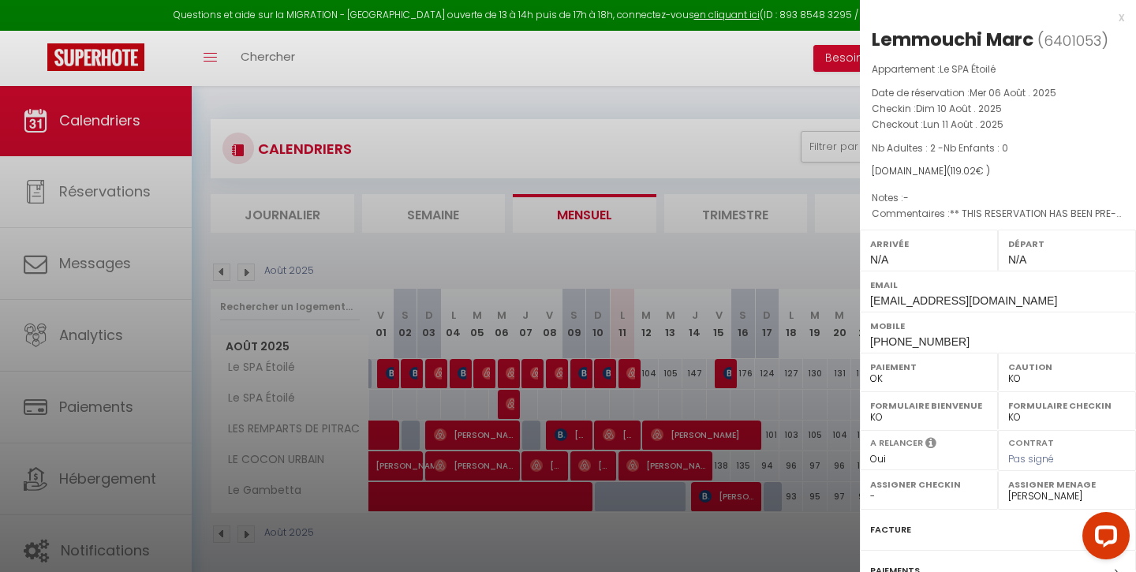
drag, startPoint x: 870, startPoint y: 299, endPoint x: 1047, endPoint y: 299, distance: 177.6
click at [1047, 299] on div "Email lmarc.947089@guest.booking.com" at bounding box center [998, 291] width 276 height 41
copy span "lmarc.947089@guest.booking.com"
click at [463, 504] on div at bounding box center [568, 286] width 1136 height 572
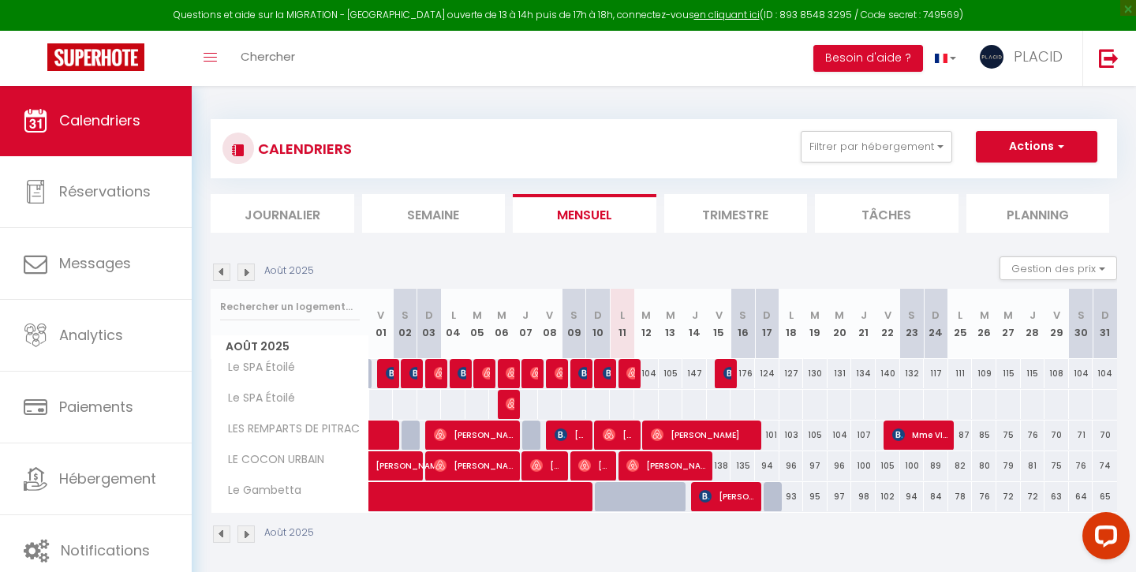
click at [474, 503] on span at bounding box center [549, 497] width 327 height 30
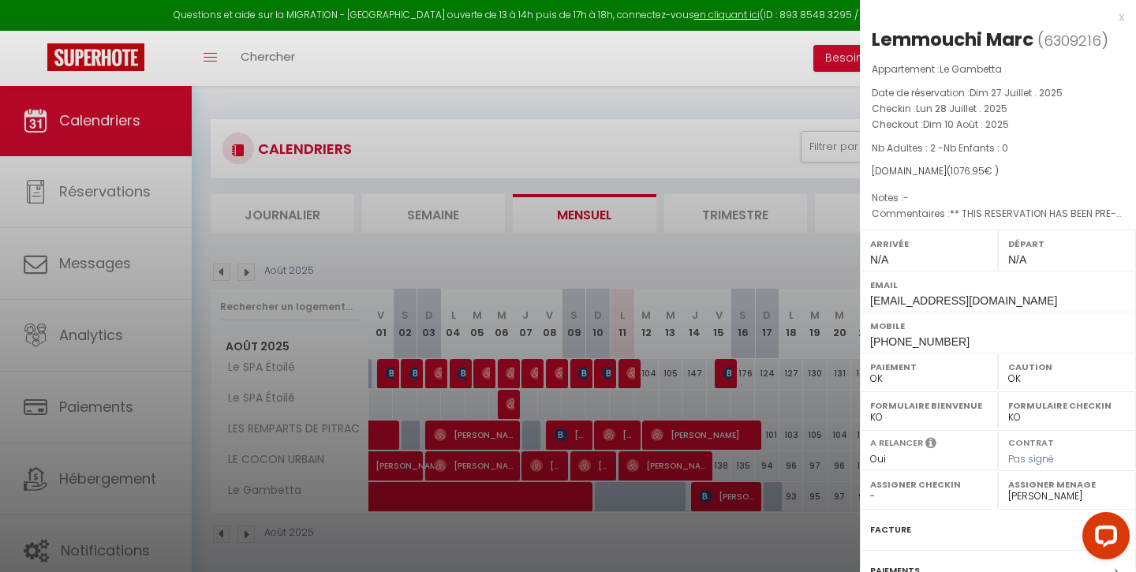
click at [616, 95] on div at bounding box center [568, 286] width 1136 height 572
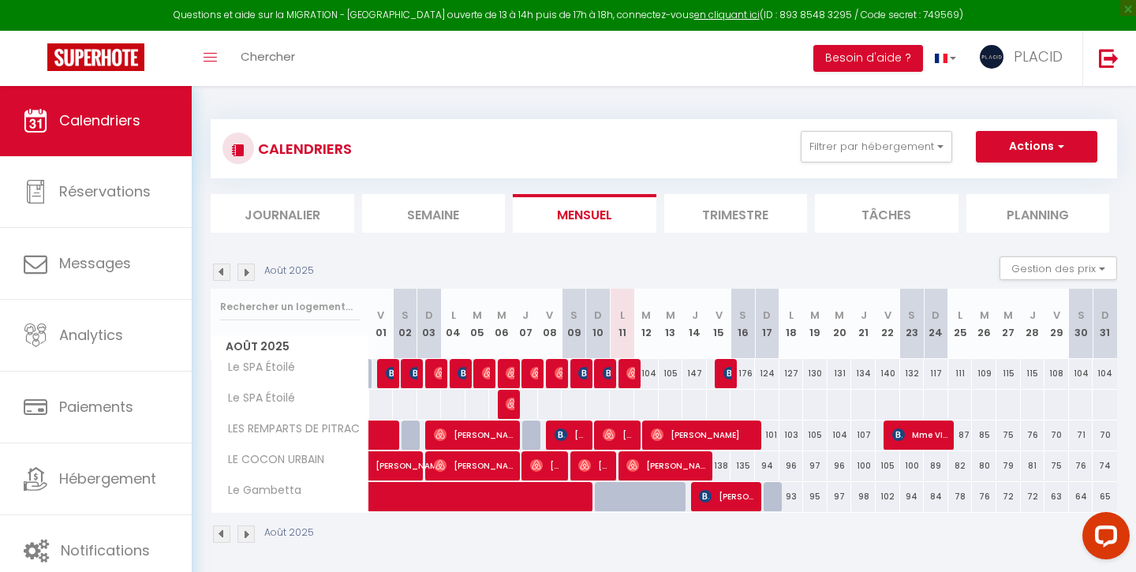
click at [454, 496] on span at bounding box center [549, 497] width 327 height 30
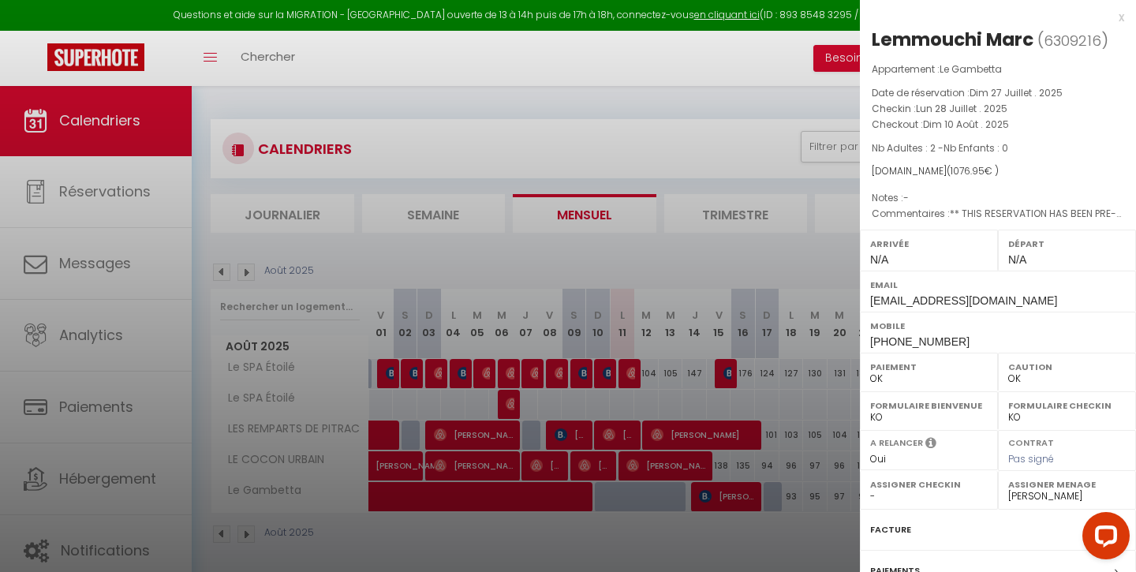
click at [77, 519] on div at bounding box center [568, 286] width 1136 height 572
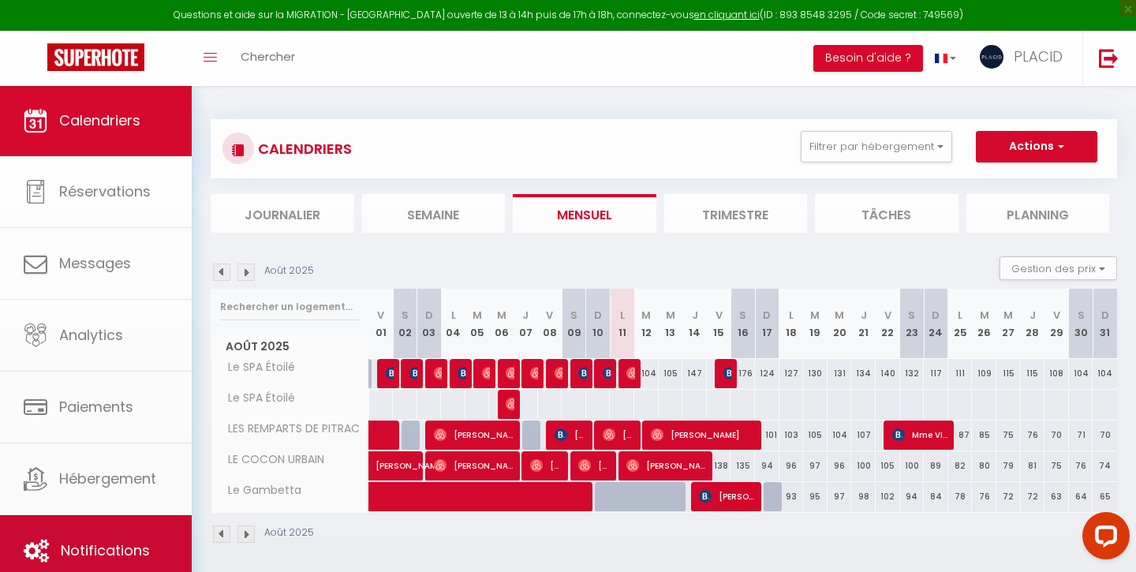
click at [84, 530] on link "Notifications" at bounding box center [96, 550] width 192 height 71
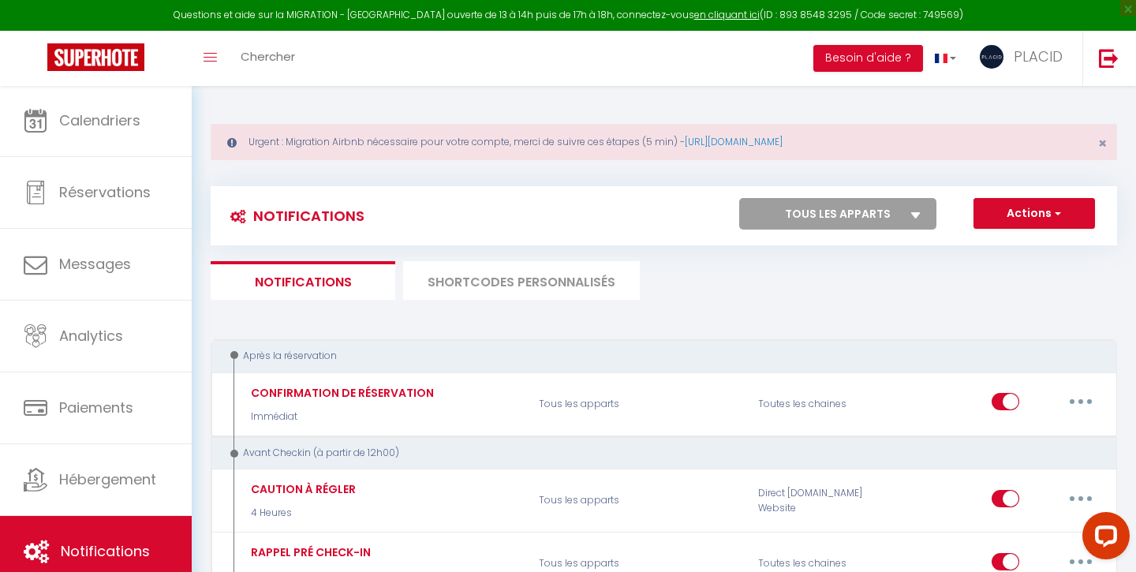
scroll to position [73, 0]
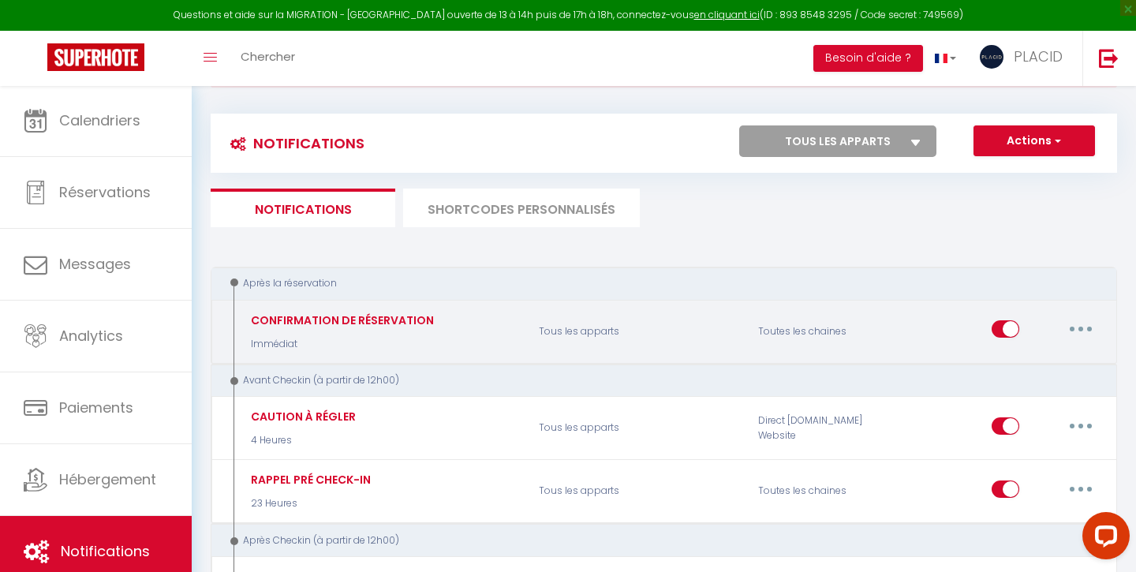
click at [1076, 333] on button "button" at bounding box center [1081, 328] width 44 height 25
click at [1026, 358] on link "Editer" at bounding box center [1040, 365] width 117 height 27
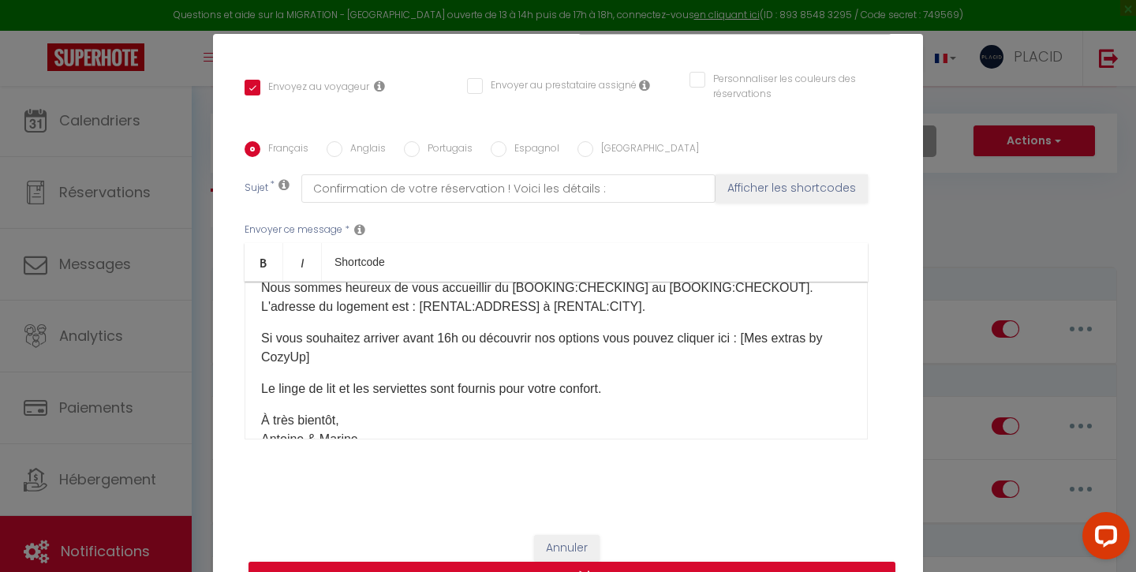
scroll to position [56, 0]
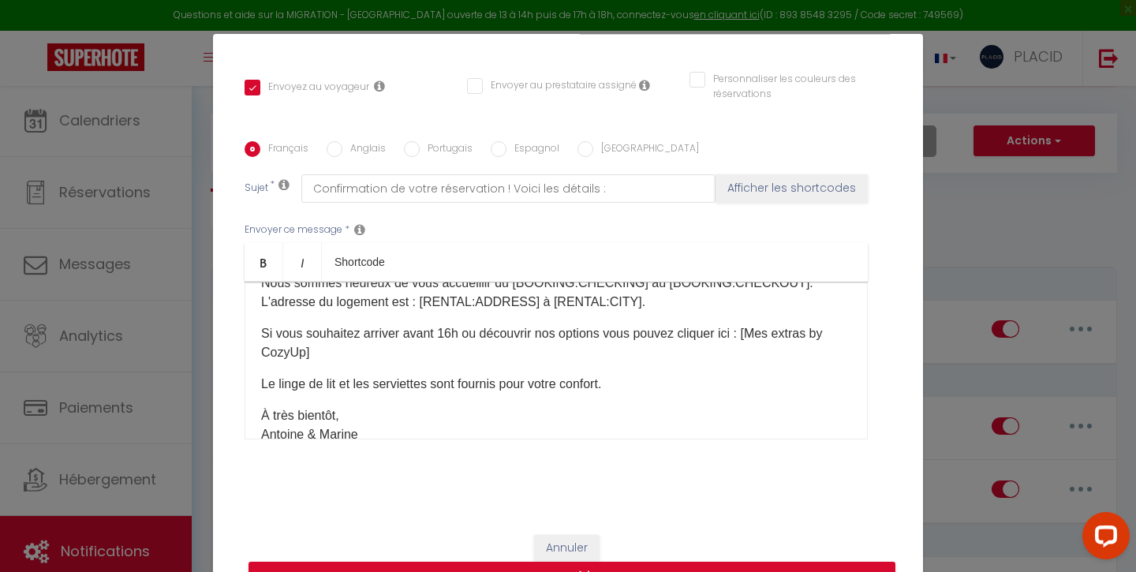
click at [261, 334] on p "Si vous souhaitez arriver avant 16h ou découvrir nos options vous pouvez clique…" at bounding box center [556, 343] width 590 height 38
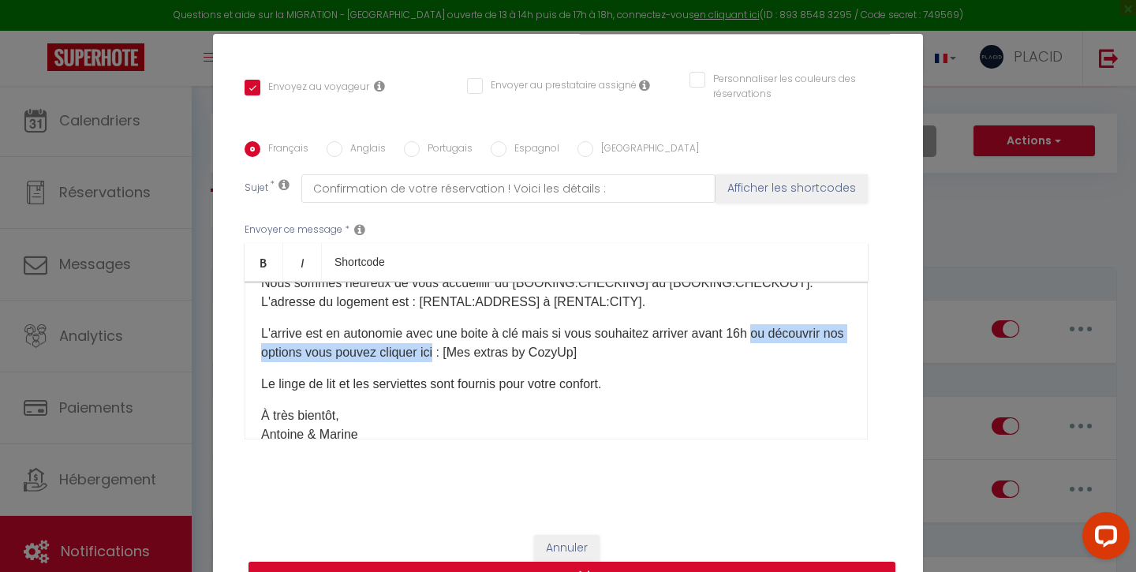
drag, startPoint x: 758, startPoint y: 336, endPoint x: 435, endPoint y: 354, distance: 323.2
click at [435, 354] on p "L'arrive est en autonomie avec une boite à clé mais si vous souhaitez arriver a…" at bounding box center [556, 343] width 590 height 38
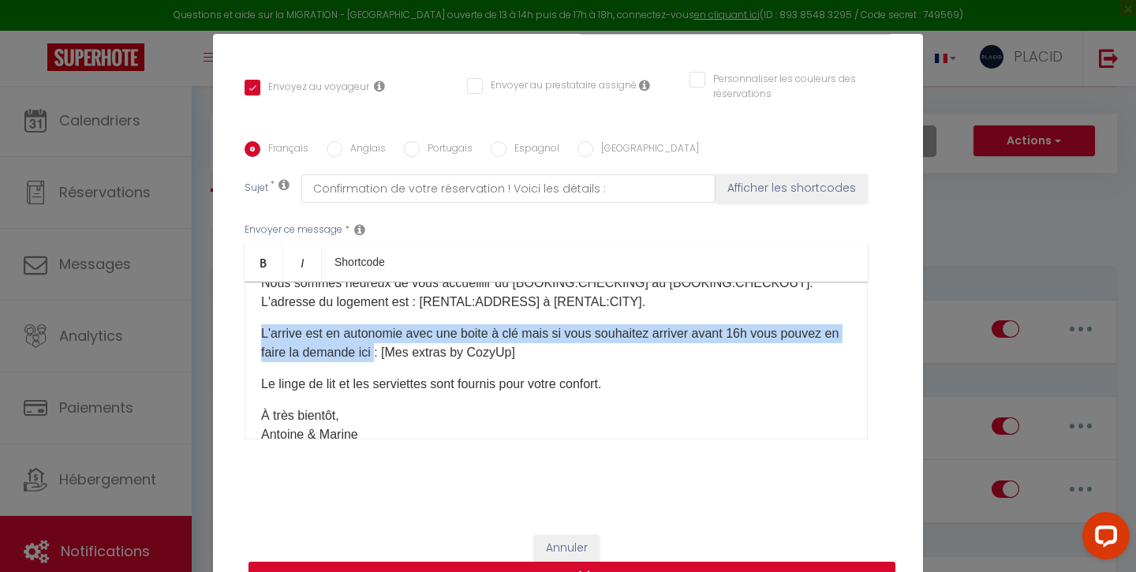
drag, startPoint x: 257, startPoint y: 331, endPoint x: 379, endPoint y: 348, distance: 122.7
click at [379, 348] on div "Bonjour [GUEST:FIRST_NAME]​, Nous sommes heureux de vous accueillir du [BOOKING…" at bounding box center [556, 361] width 623 height 158
copy p "L'arrive est en autonomie avec une boite à clé mais si vous souhaitez arriver a…"
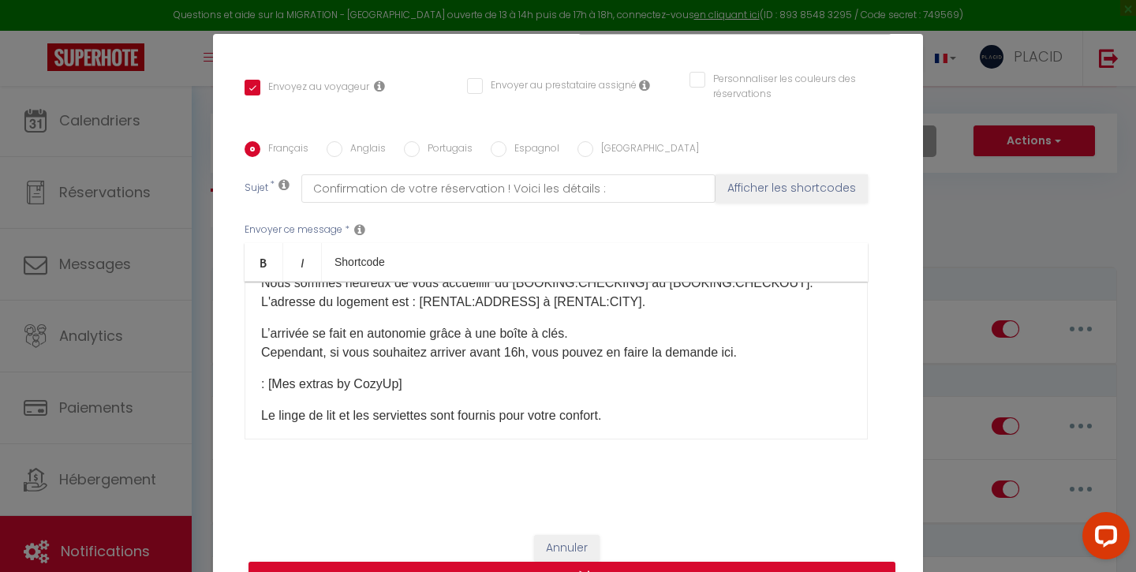
click at [260, 386] on div "Bonjour [GUEST:FIRST_NAME]​, Nous sommes heureux de vous accueillir du [BOOKING…" at bounding box center [556, 361] width 623 height 158
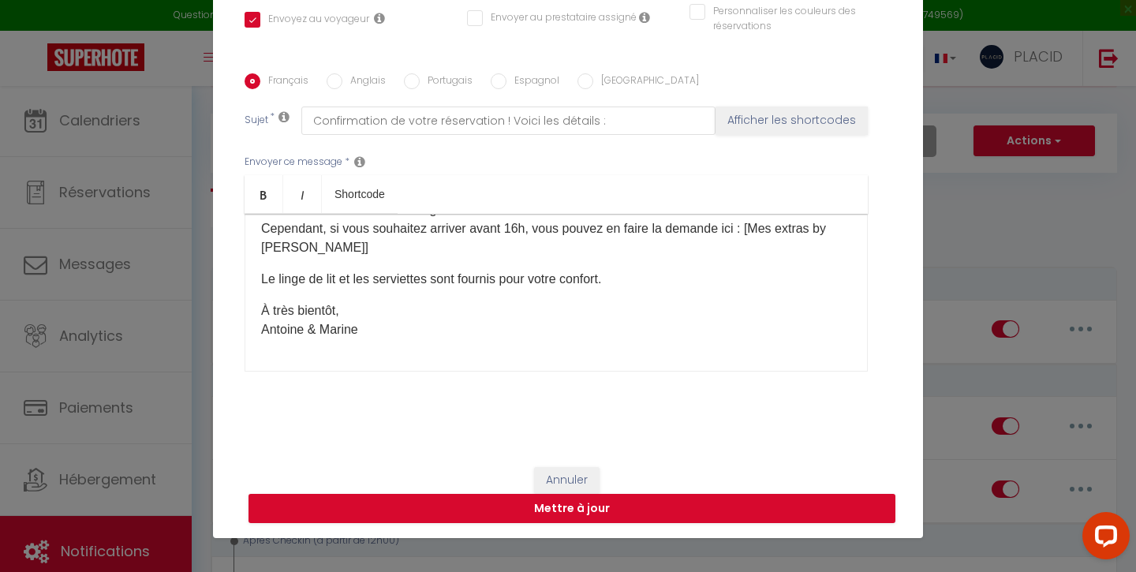
scroll to position [68, 0]
click at [526, 510] on button "Mettre à jour" at bounding box center [572, 509] width 647 height 30
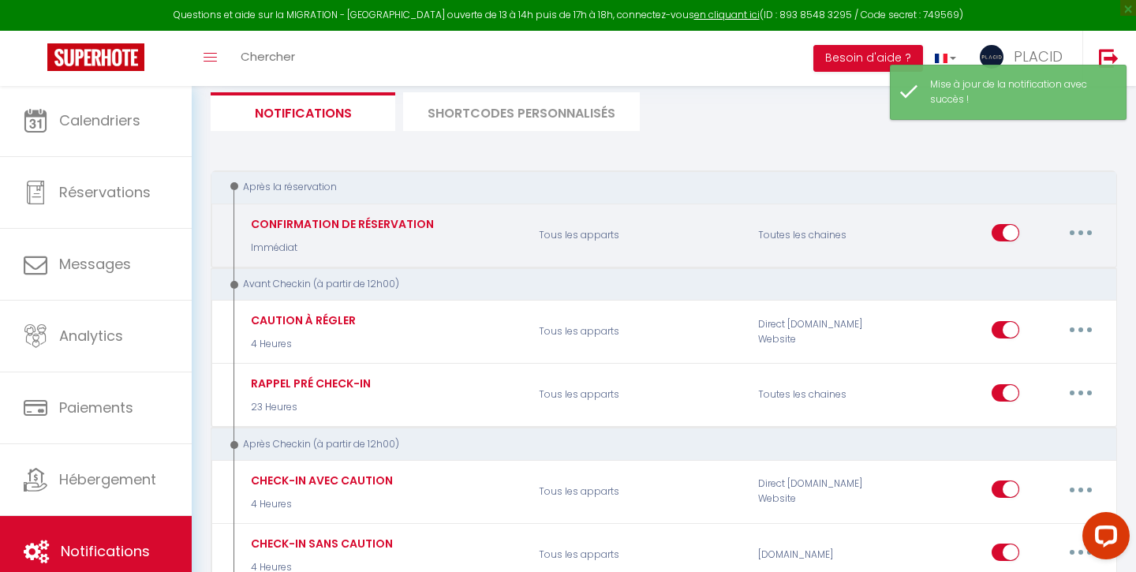
scroll to position [204, 0]
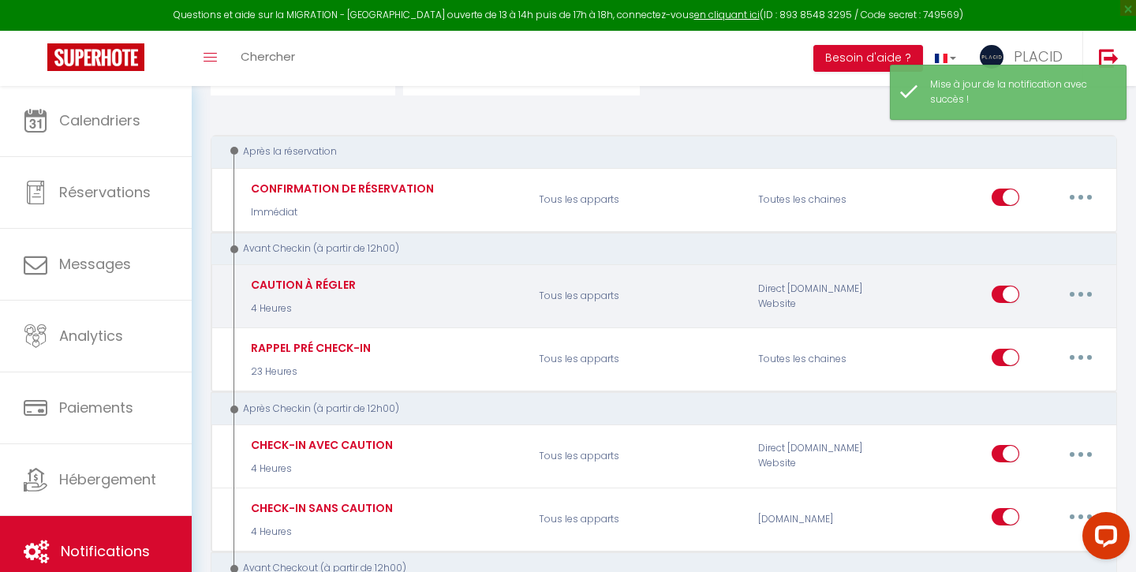
click at [1070, 287] on button "button" at bounding box center [1081, 294] width 44 height 25
click at [1024, 323] on link "Editer" at bounding box center [1040, 329] width 117 height 27
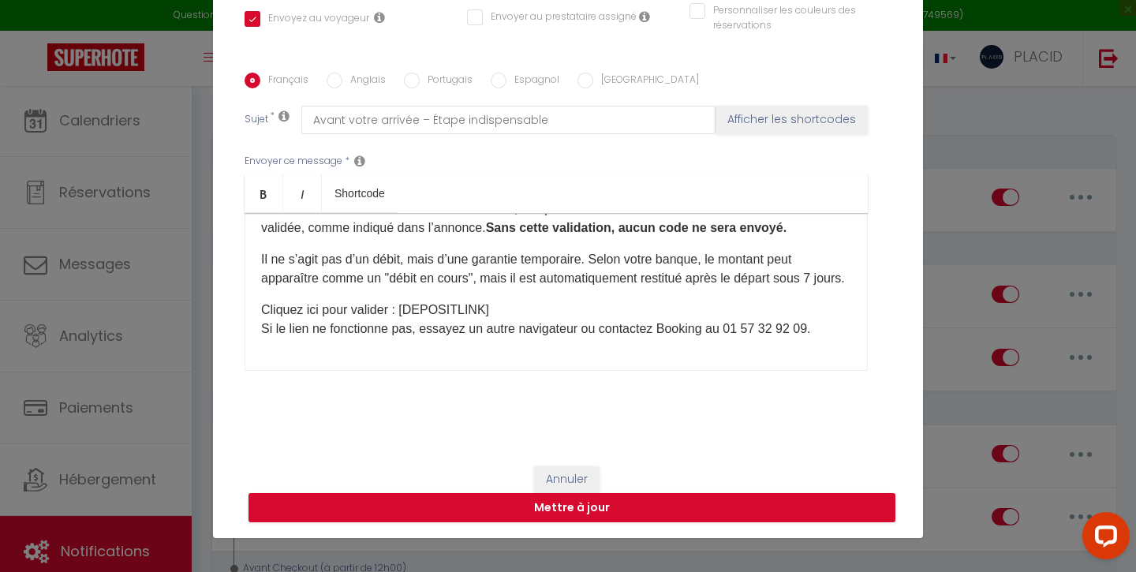
scroll to position [329, 0]
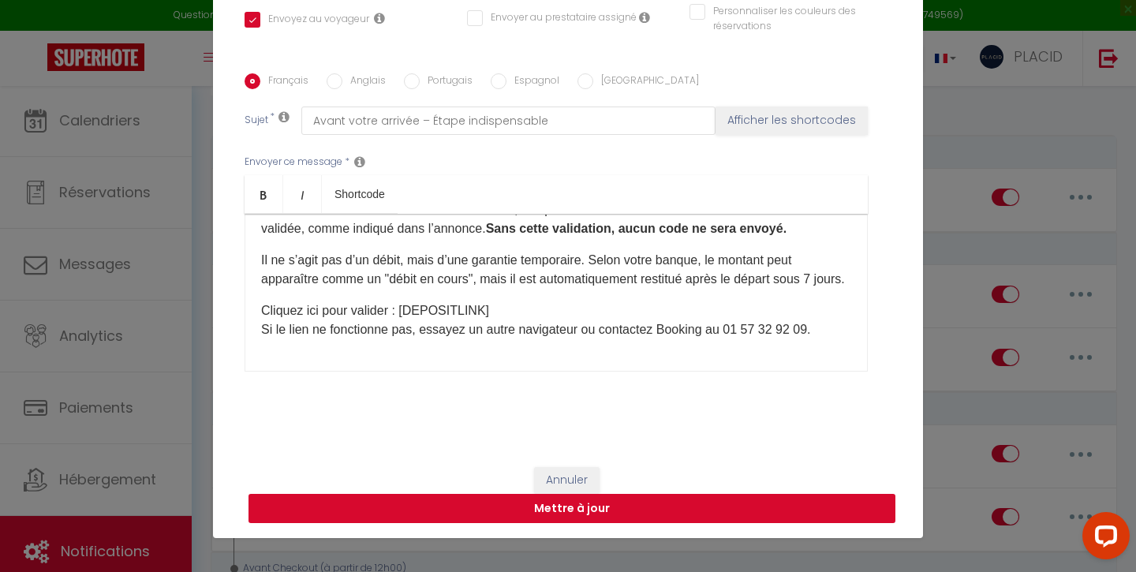
click at [510, 511] on button "Mettre à jour" at bounding box center [572, 509] width 647 height 30
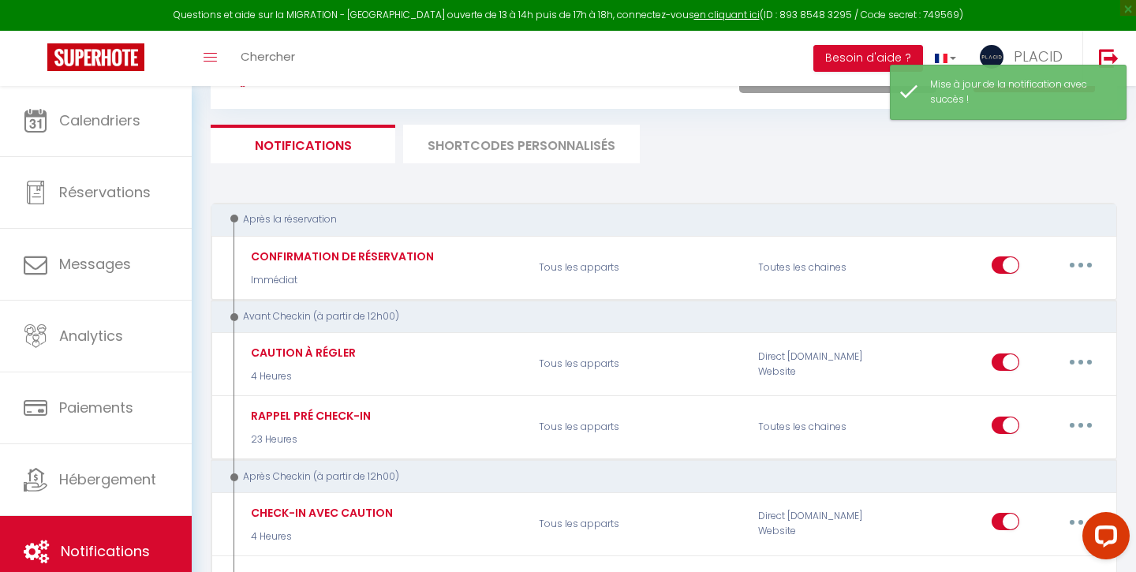
scroll to position [167, 0]
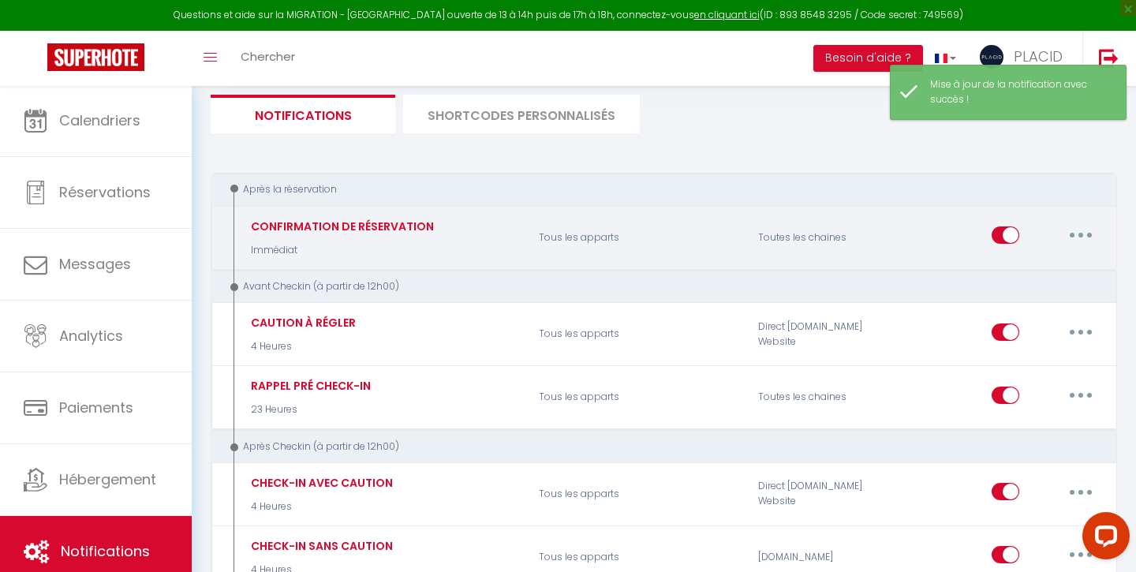
click at [1083, 233] on icon "button" at bounding box center [1081, 235] width 5 height 5
click at [1030, 268] on link "Editer" at bounding box center [1040, 271] width 117 height 27
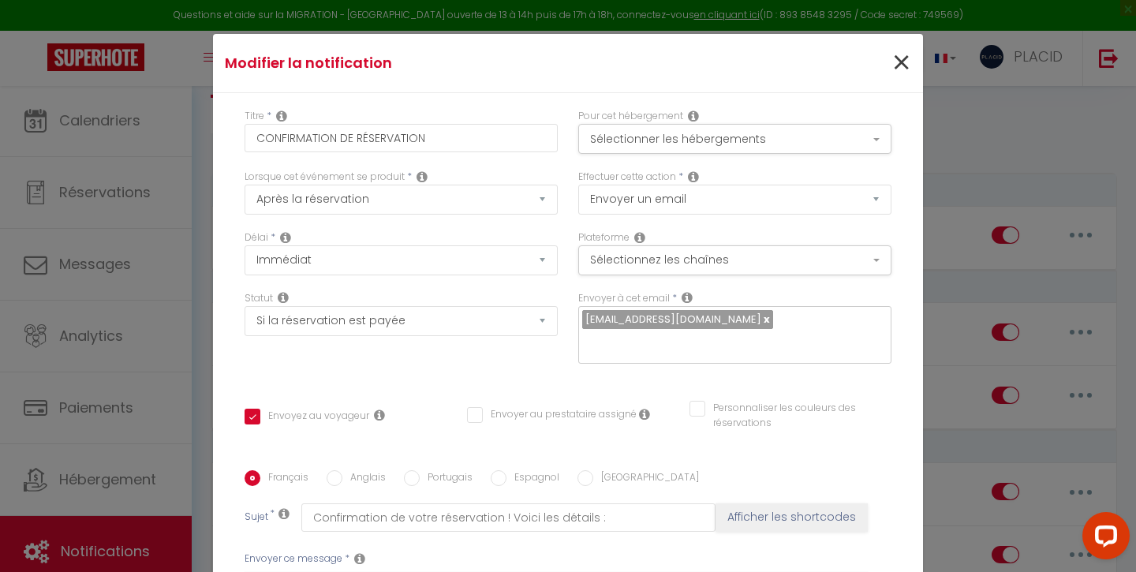
scroll to position [0, 0]
click at [900, 58] on span "×" at bounding box center [902, 62] width 20 height 47
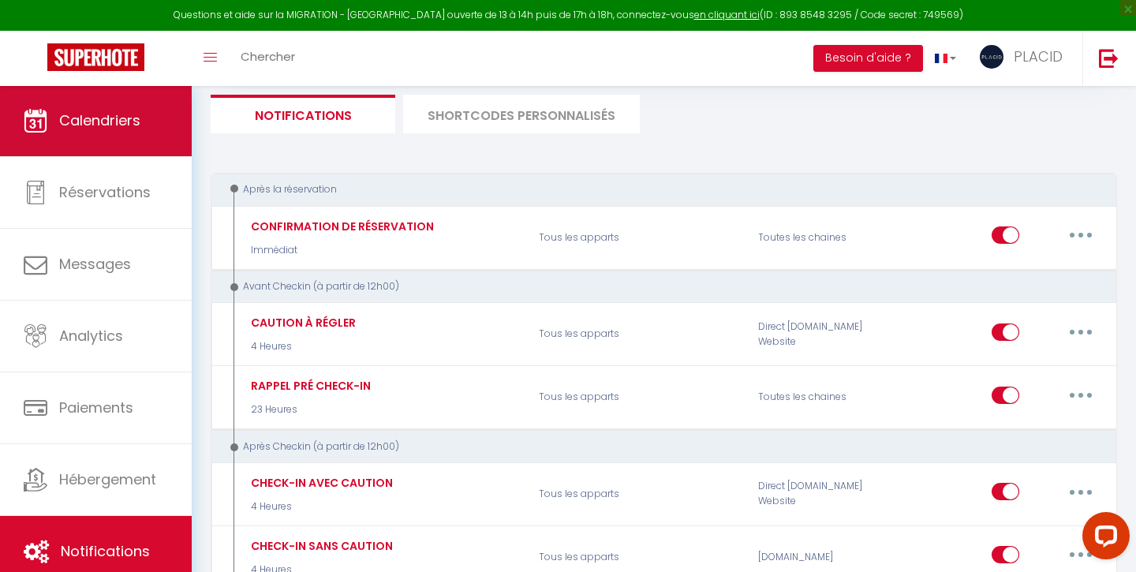
click at [138, 136] on link "Calendriers" at bounding box center [96, 120] width 192 height 71
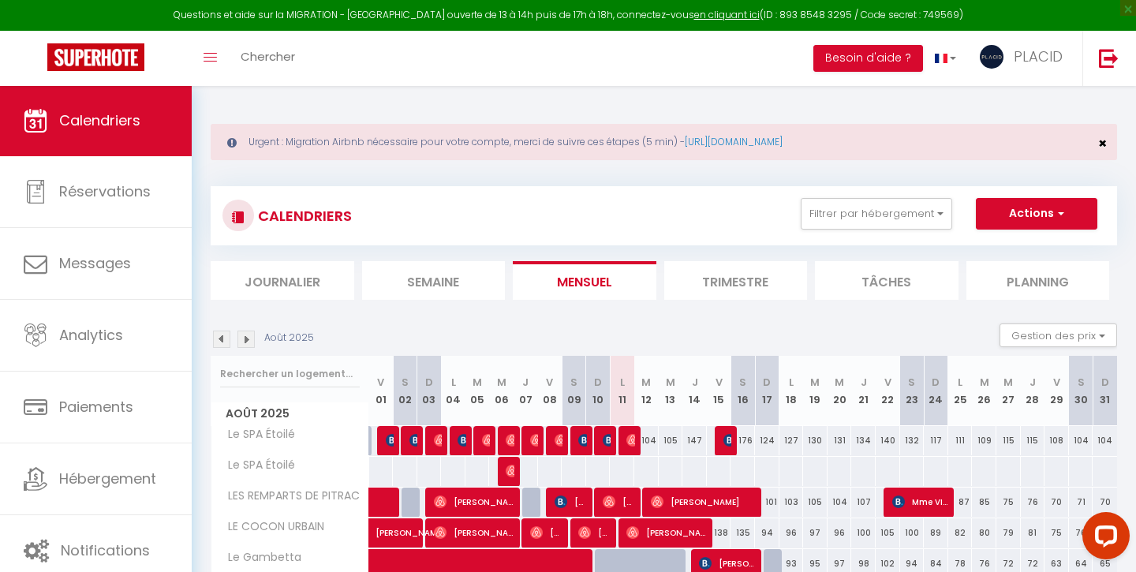
click at [1103, 143] on span "×" at bounding box center [1103, 143] width 9 height 20
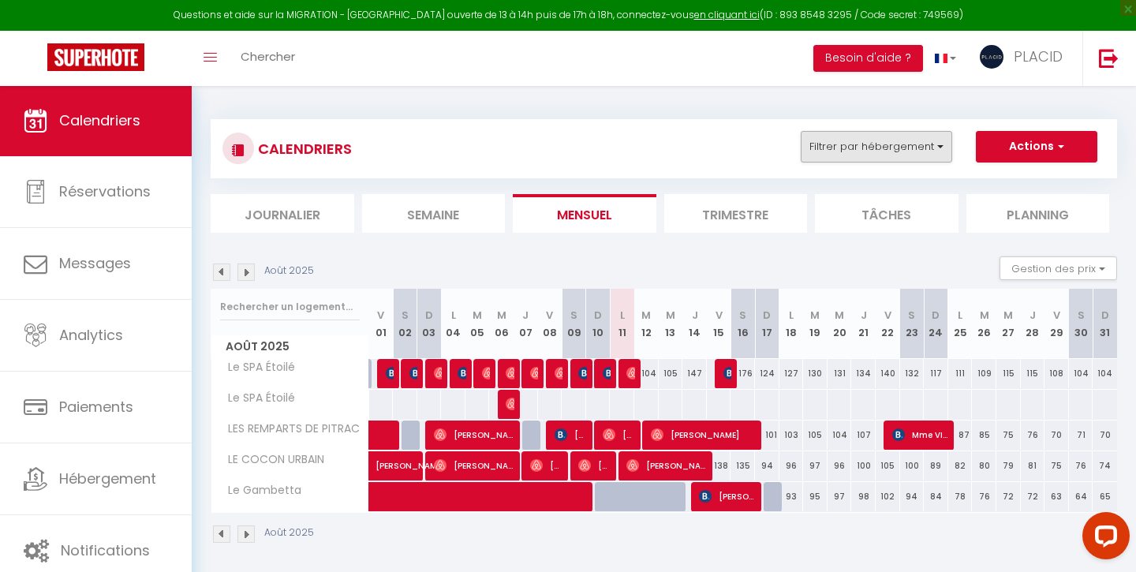
click at [832, 152] on button "Filtrer par hébergement" at bounding box center [877, 147] width 152 height 32
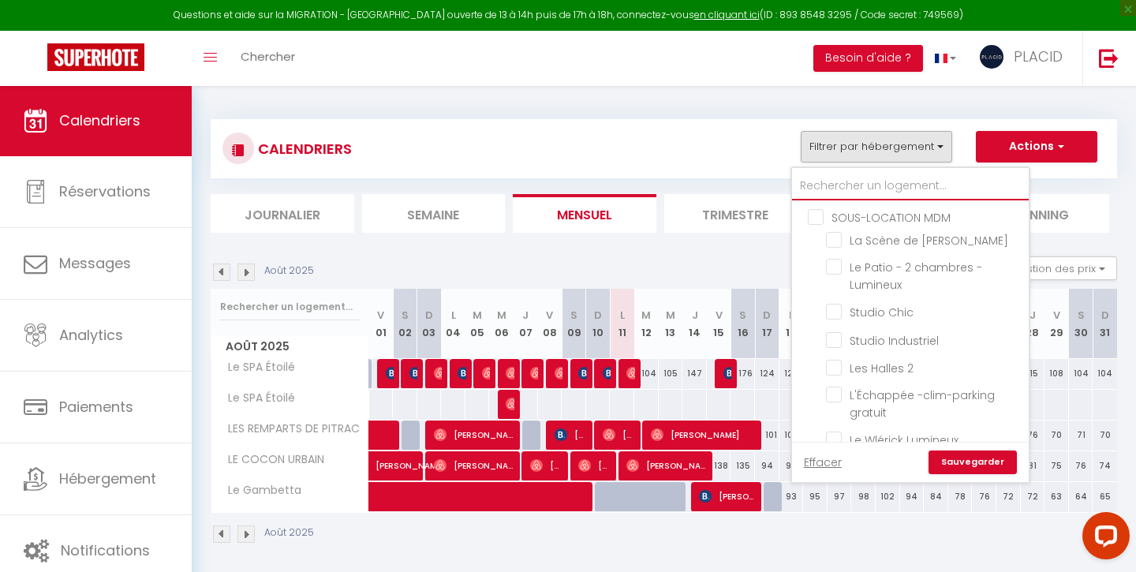
click at [847, 185] on input "text" at bounding box center [910, 186] width 237 height 28
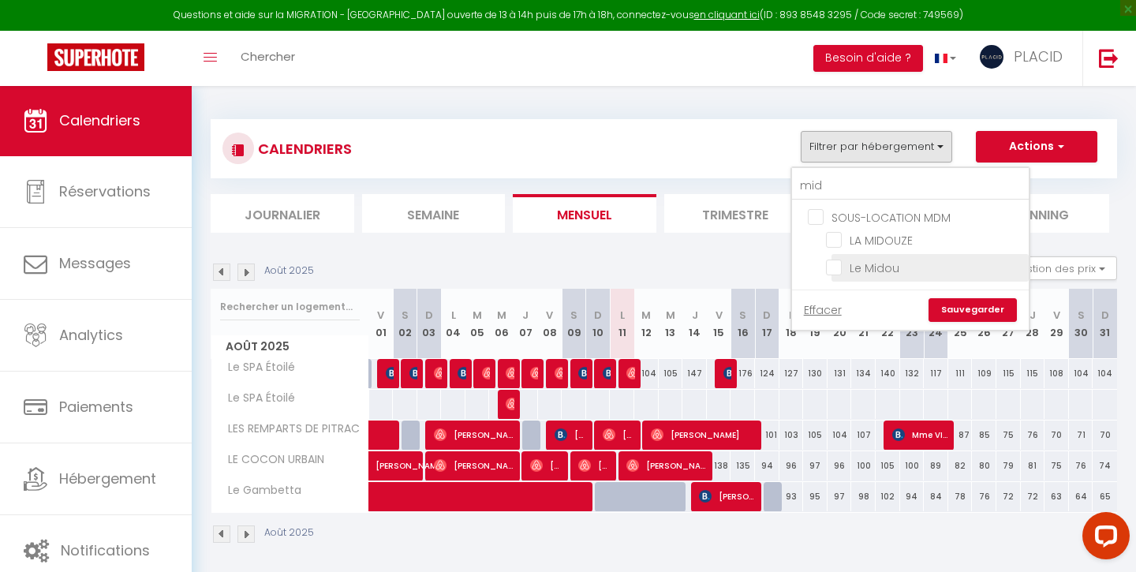
click at [835, 268] on input "Le Midou" at bounding box center [924, 267] width 197 height 16
click at [953, 305] on link "Sauvegarder" at bounding box center [973, 310] width 88 height 24
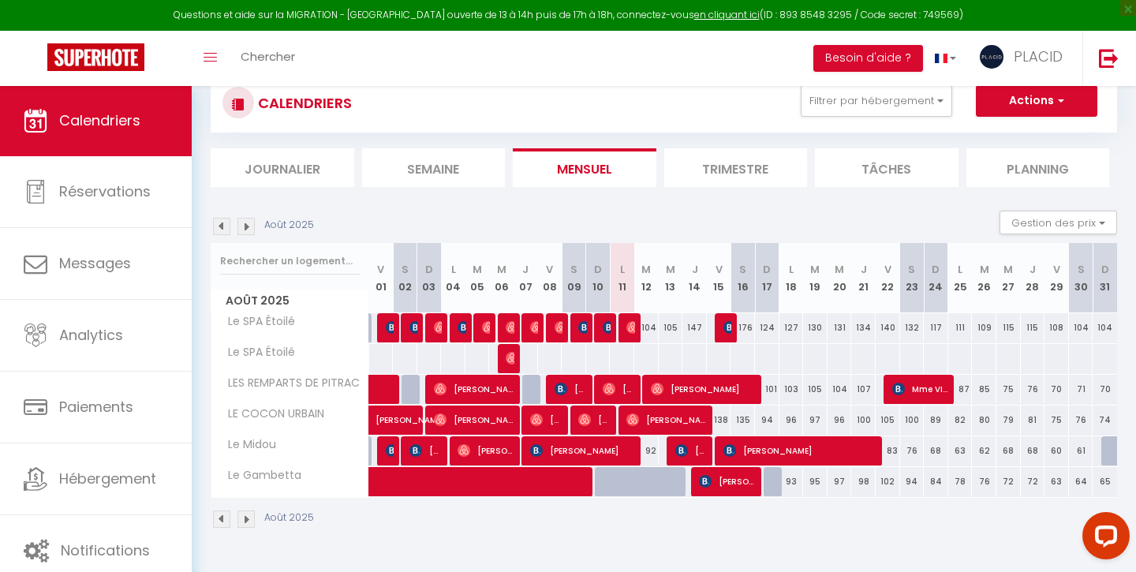
scroll to position [63, 0]
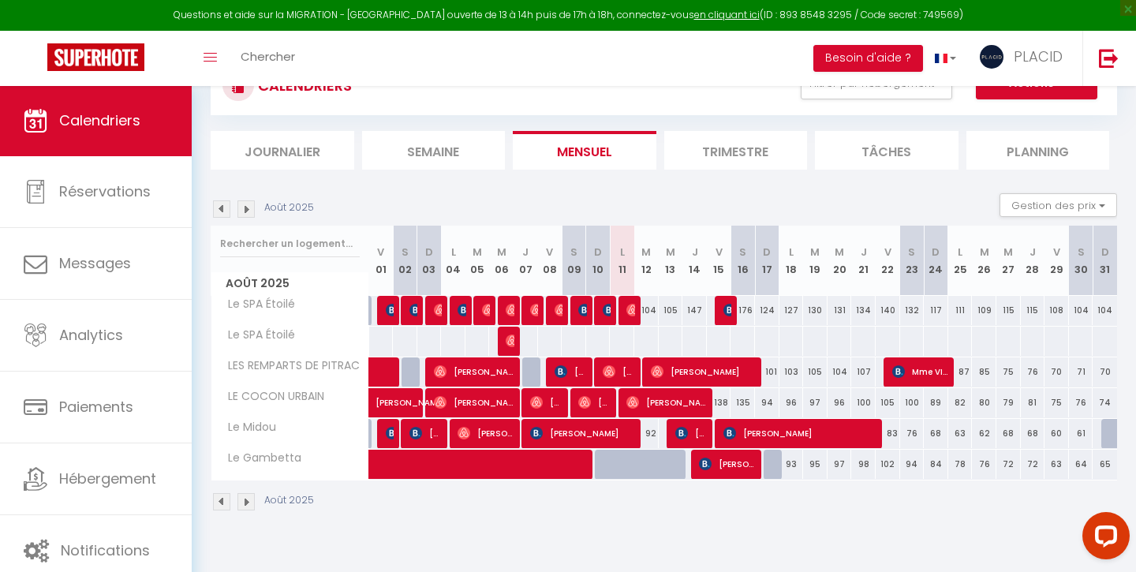
click at [613, 436] on span "[PERSON_NAME]" at bounding box center [583, 433] width 106 height 30
